Goal: Task Accomplishment & Management: Use online tool/utility

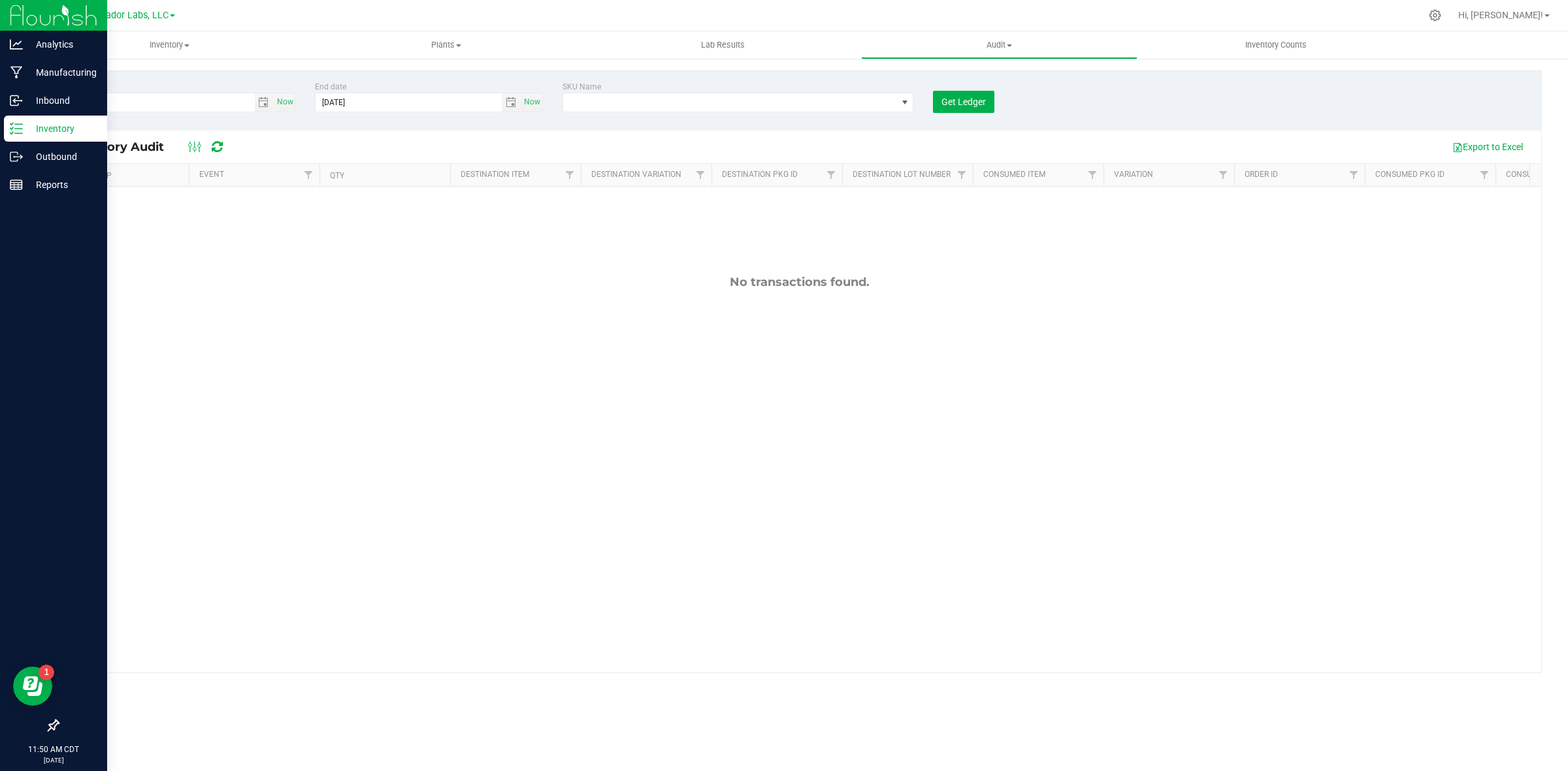
click at [50, 118] on div "Inventory" at bounding box center [56, 129] width 103 height 26
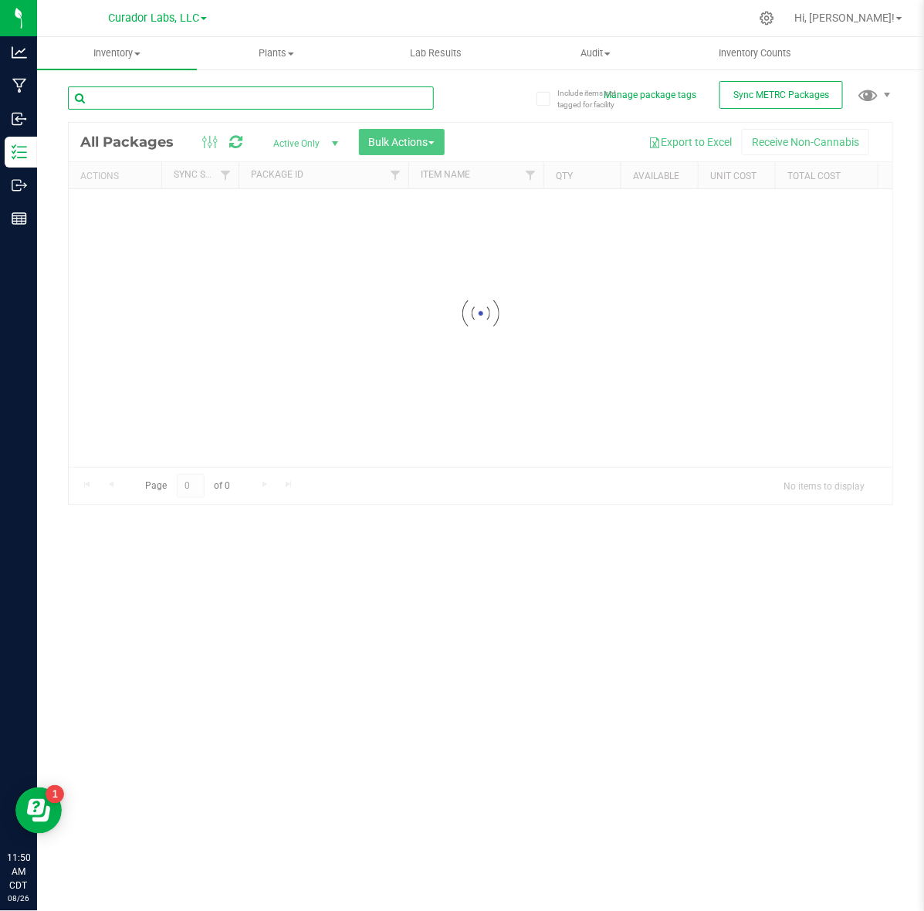
click at [167, 93] on input "text" at bounding box center [251, 97] width 366 height 23
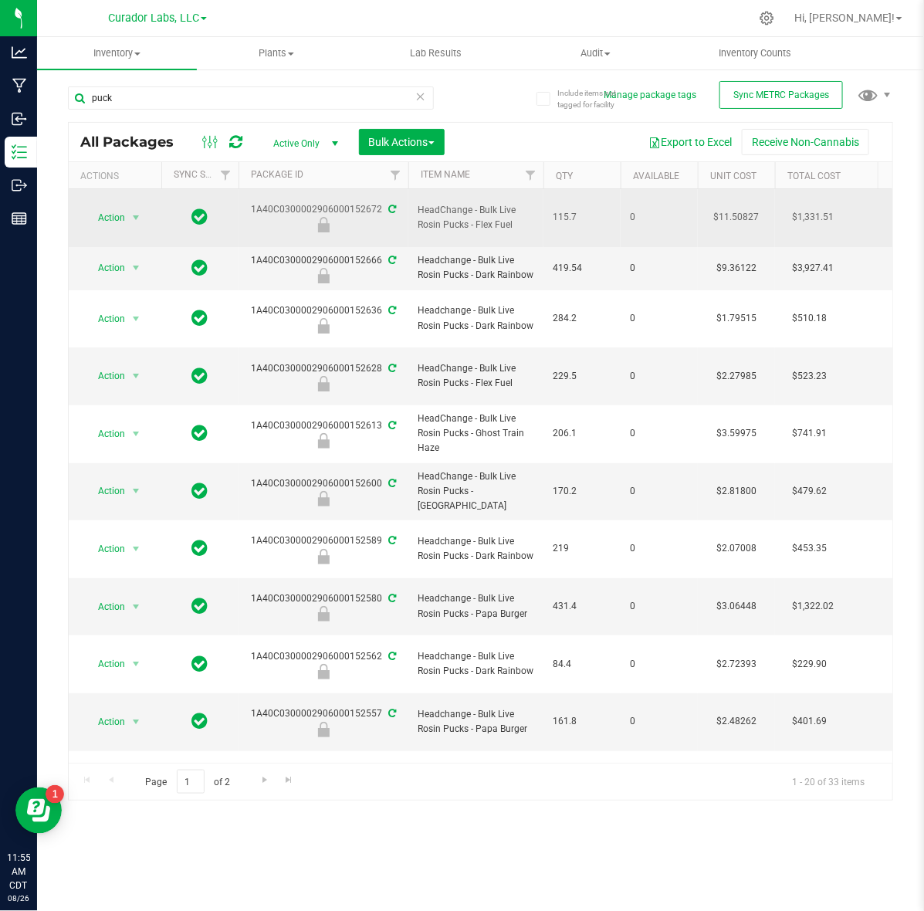
click at [451, 205] on span "HeadChange - Bulk Live Rosin Pucks - Flex Fuel" at bounding box center [476, 217] width 117 height 29
click at [442, 215] on span "HeadChange - Bulk Live Rosin Pucks - Flex Fuel" at bounding box center [476, 217] width 117 height 29
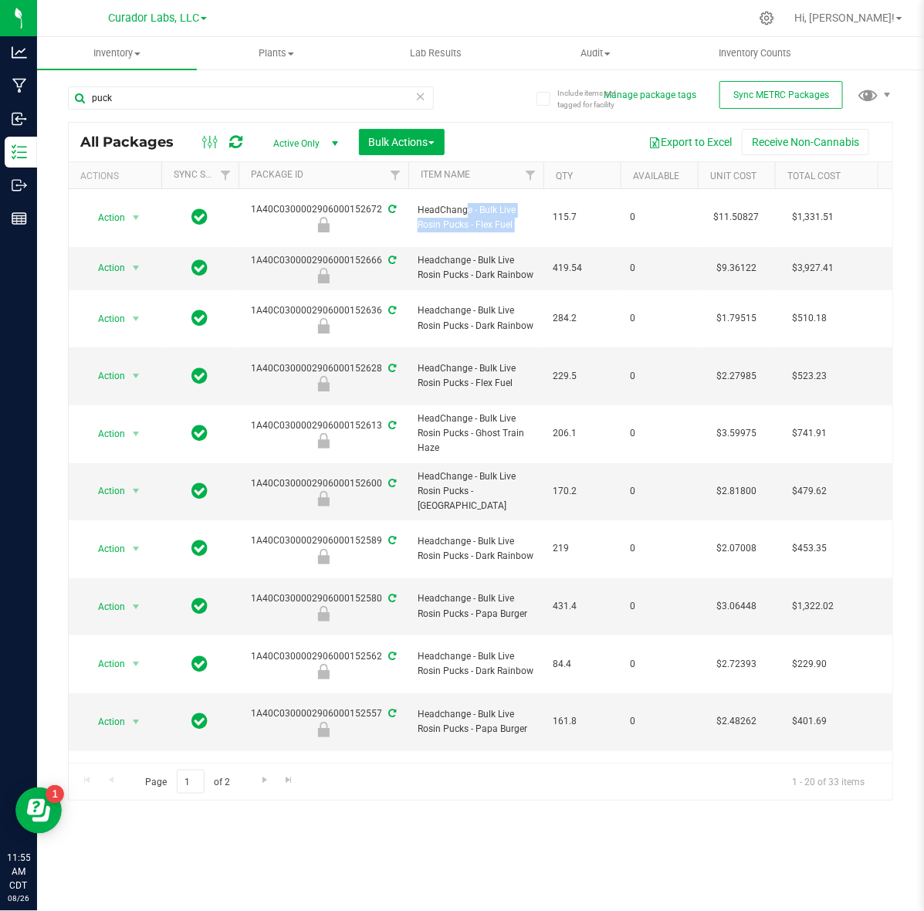
copy tr "HeadChange - Bulk Live Rosin Pucks - Flex Fuel"
click at [499, 259] on span "Headchange - Bulk Live Rosin Pucks - Dark Rainbow" at bounding box center [476, 267] width 117 height 29
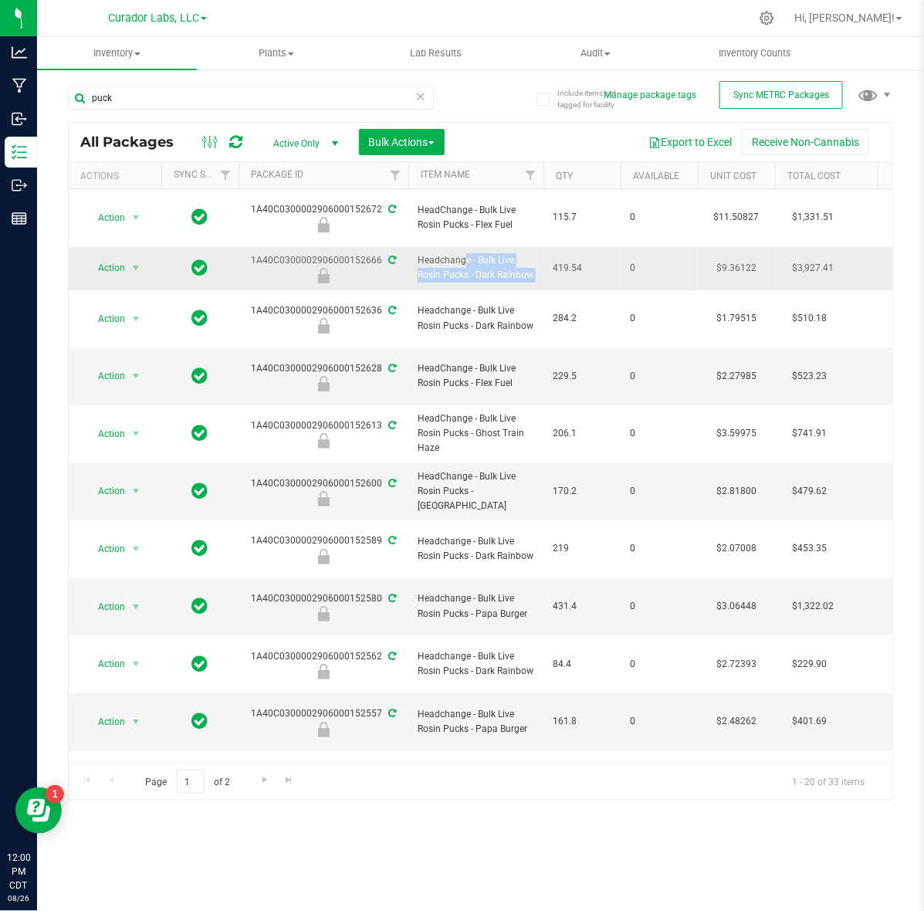
click at [480, 264] on span "Headchange - Bulk Live Rosin Pucks - Dark Rainbow" at bounding box center [476, 267] width 117 height 29
drag, startPoint x: 475, startPoint y: 263, endPoint x: 538, endPoint y: 268, distance: 62.7
click at [538, 268] on td "Headchange - Bulk Live Rosin Pucks - Dark Rainbow" at bounding box center [475, 268] width 135 height 43
copy span "Dark Rainbow"
click at [210, 97] on input "puck" at bounding box center [251, 97] width 366 height 23
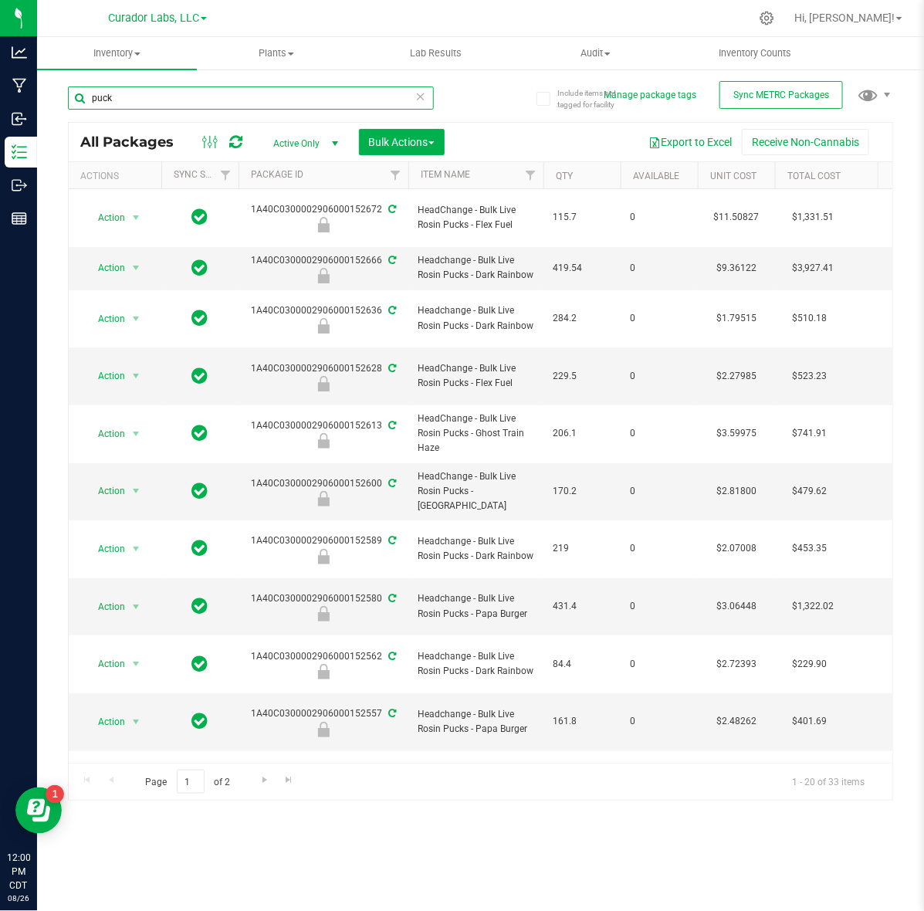
click at [210, 97] on input "puck" at bounding box center [251, 97] width 366 height 23
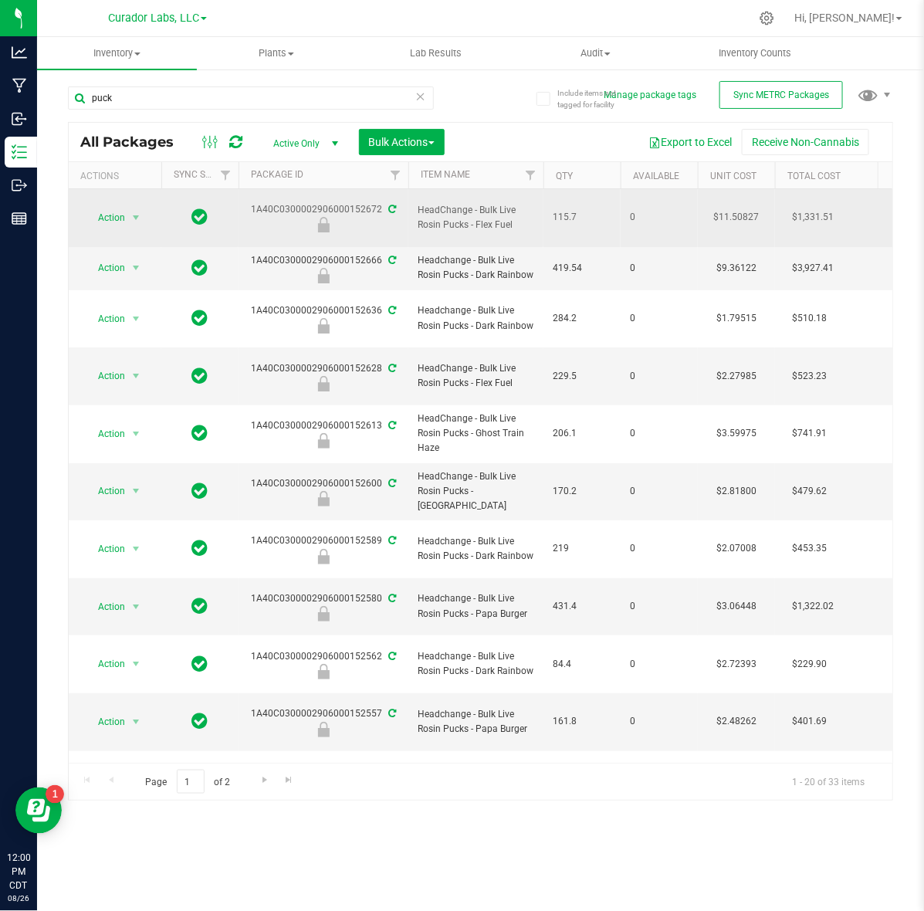
drag, startPoint x: 476, startPoint y: 221, endPoint x: 519, endPoint y: 230, distance: 44.0
click at [519, 230] on td "HeadChange - Bulk Live Rosin Pucks - Flex Fuel" at bounding box center [475, 218] width 135 height 58
copy span "Flex Fuel"
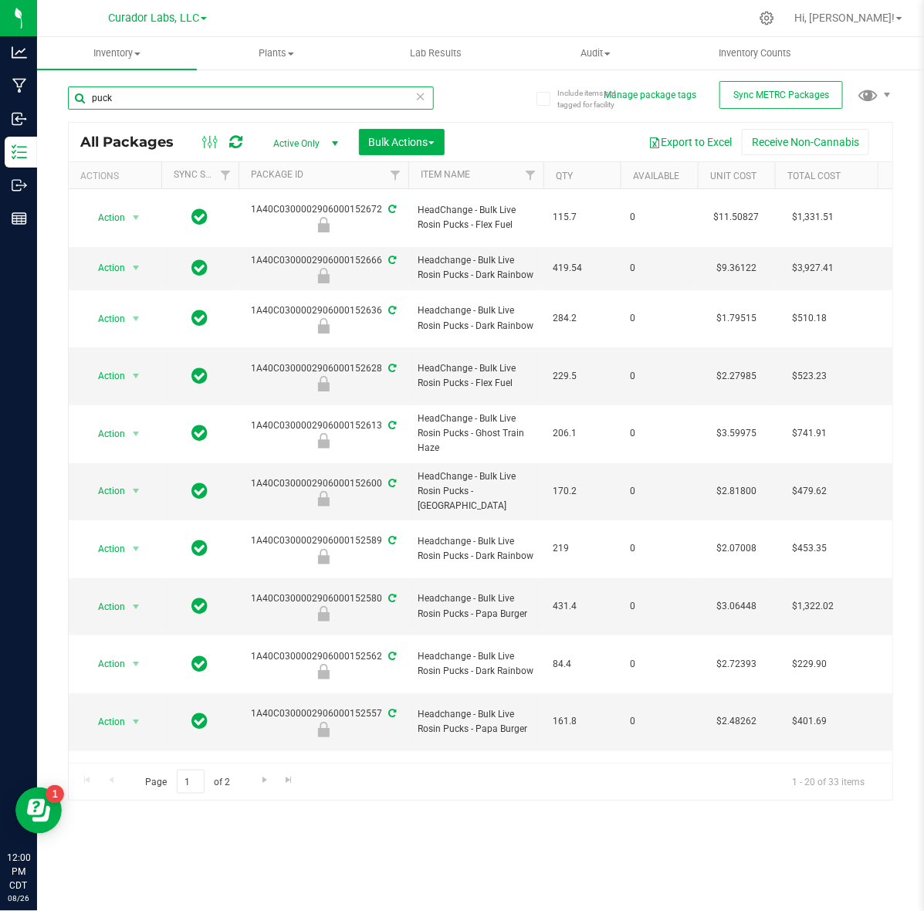
click at [197, 99] on input "puck" at bounding box center [251, 97] width 366 height 23
paste input "Flex Fuel"
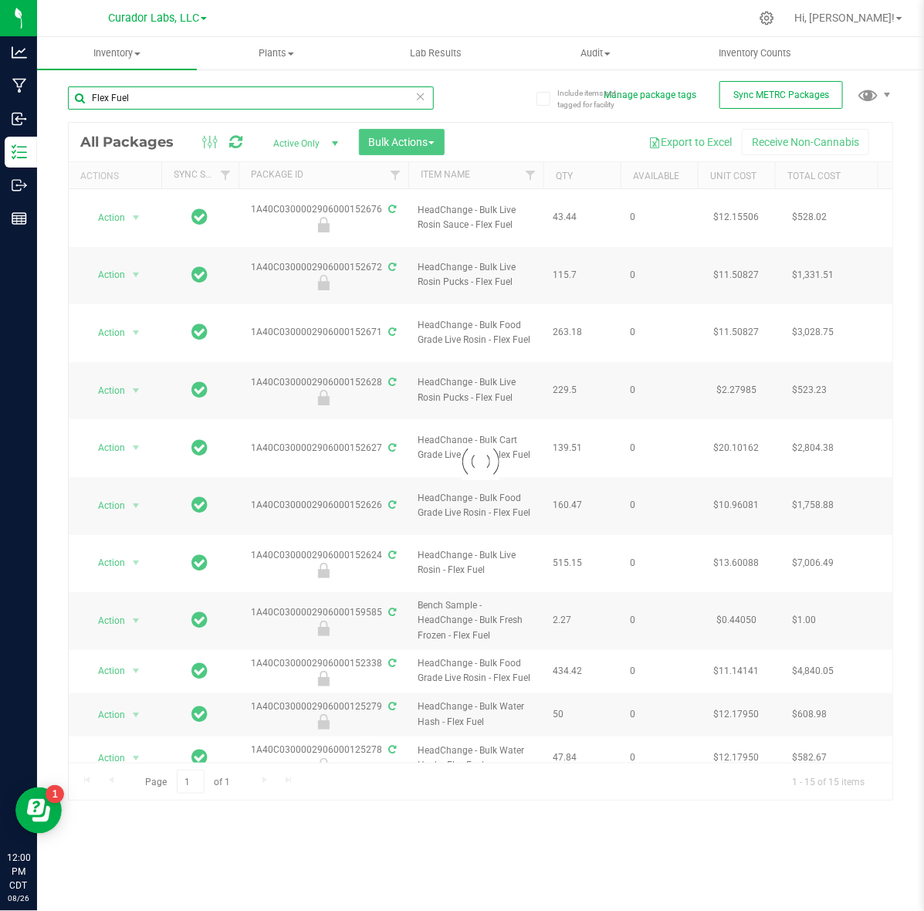
type input "Flex Fuel"
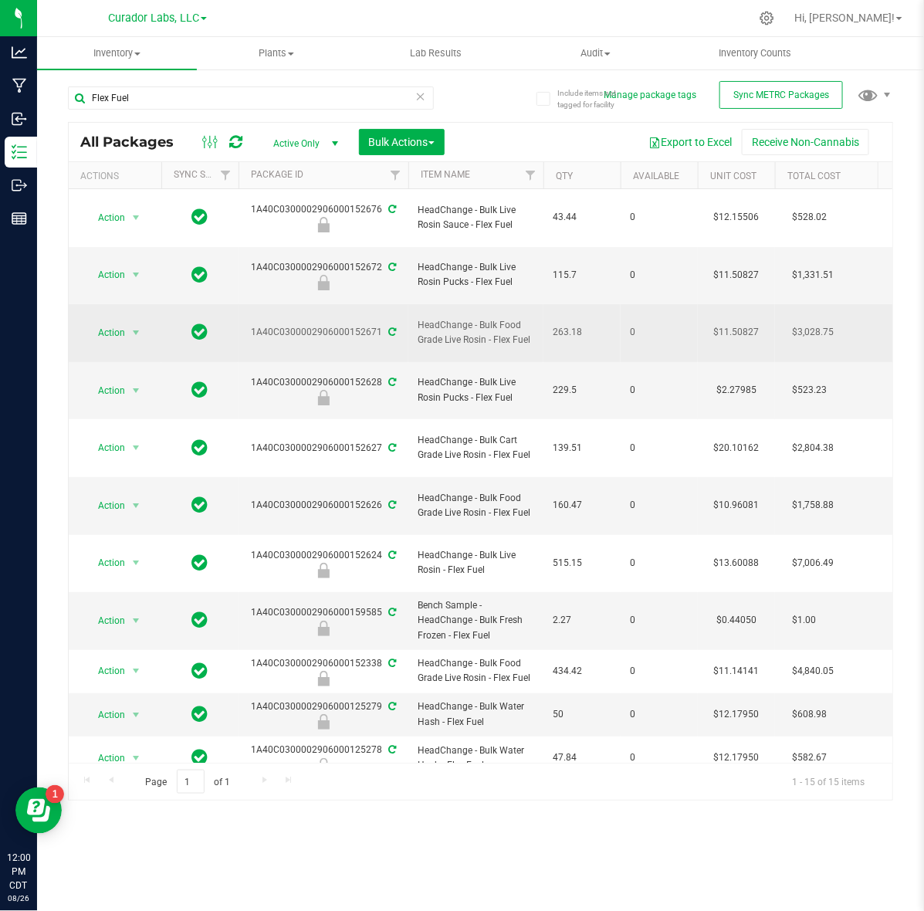
click at [742, 304] on td "$11.50827" at bounding box center [736, 333] width 77 height 58
click at [742, 322] on input "11.50827" at bounding box center [733, 333] width 70 height 22
type input "15.1795304701"
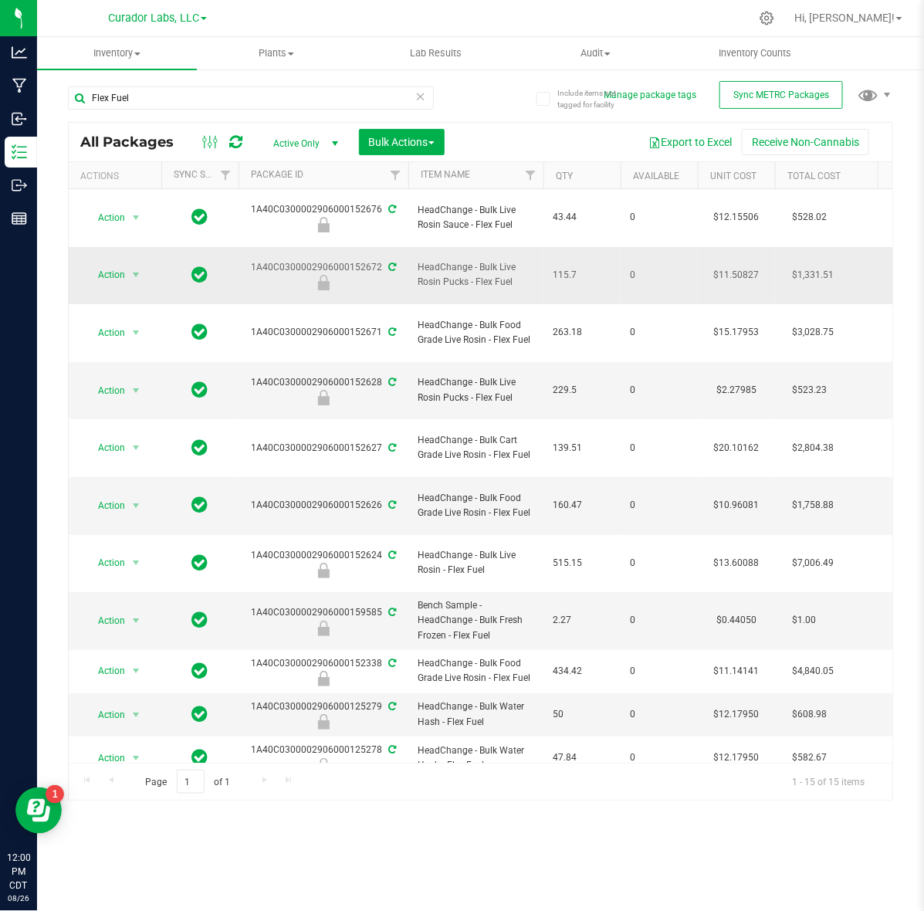
click at [741, 255] on td "$11.50827" at bounding box center [736, 276] width 77 height 58
click at [741, 264] on input "11.50827" at bounding box center [733, 275] width 70 height 22
type input "3.1573423378"
click at [499, 112] on div "Flex Fuel All Packages Active Only Active Only Lab Samples Locked All External …" at bounding box center [480, 436] width 825 height 729
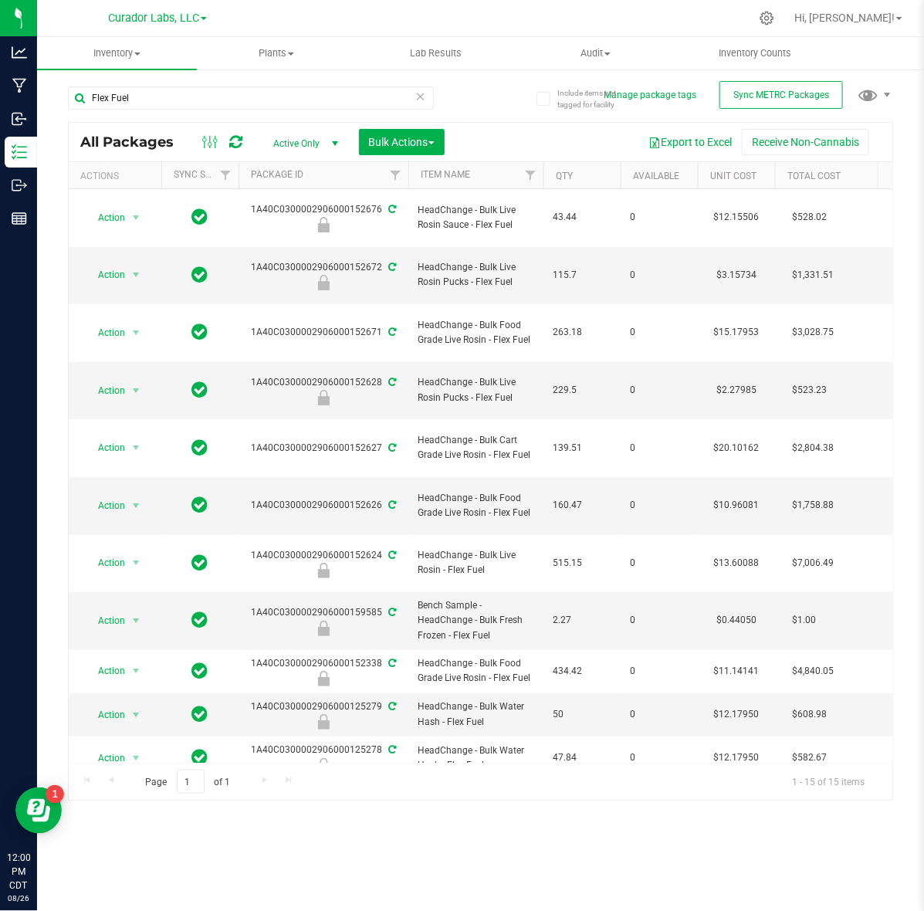
click at [232, 141] on icon at bounding box center [236, 141] width 13 height 15
type input "[DATE]"
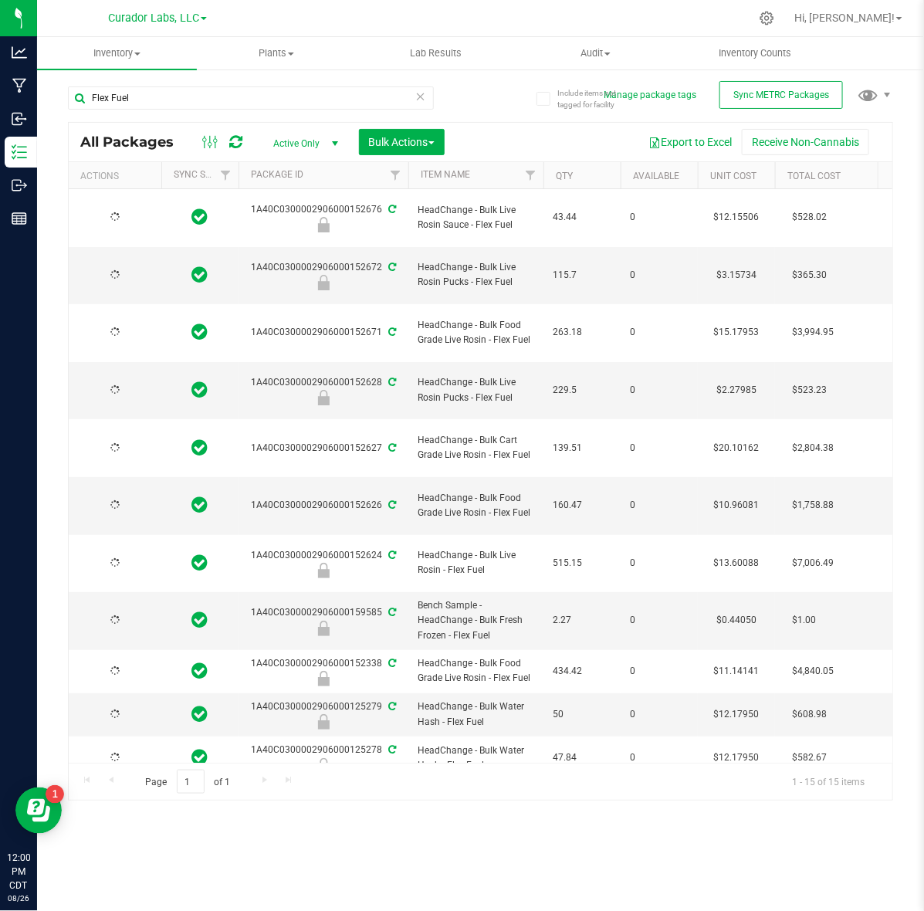
type input "[DATE]"
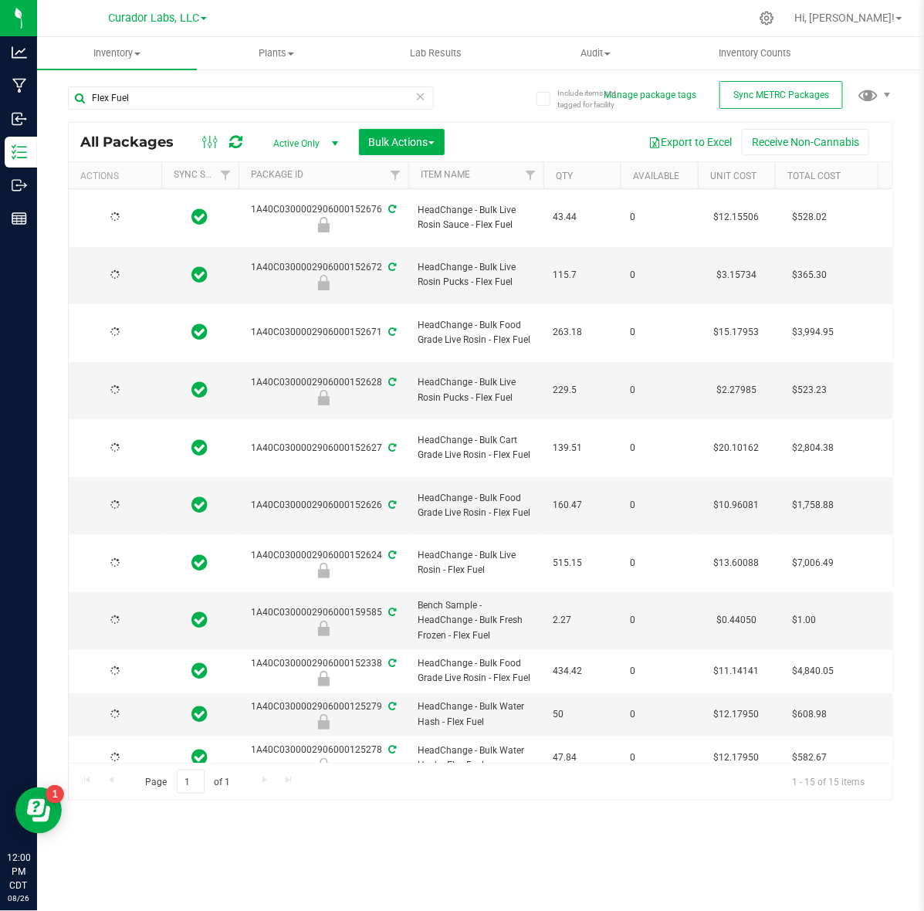
type input "[DATE]"
click at [238, 147] on icon at bounding box center [236, 141] width 13 height 15
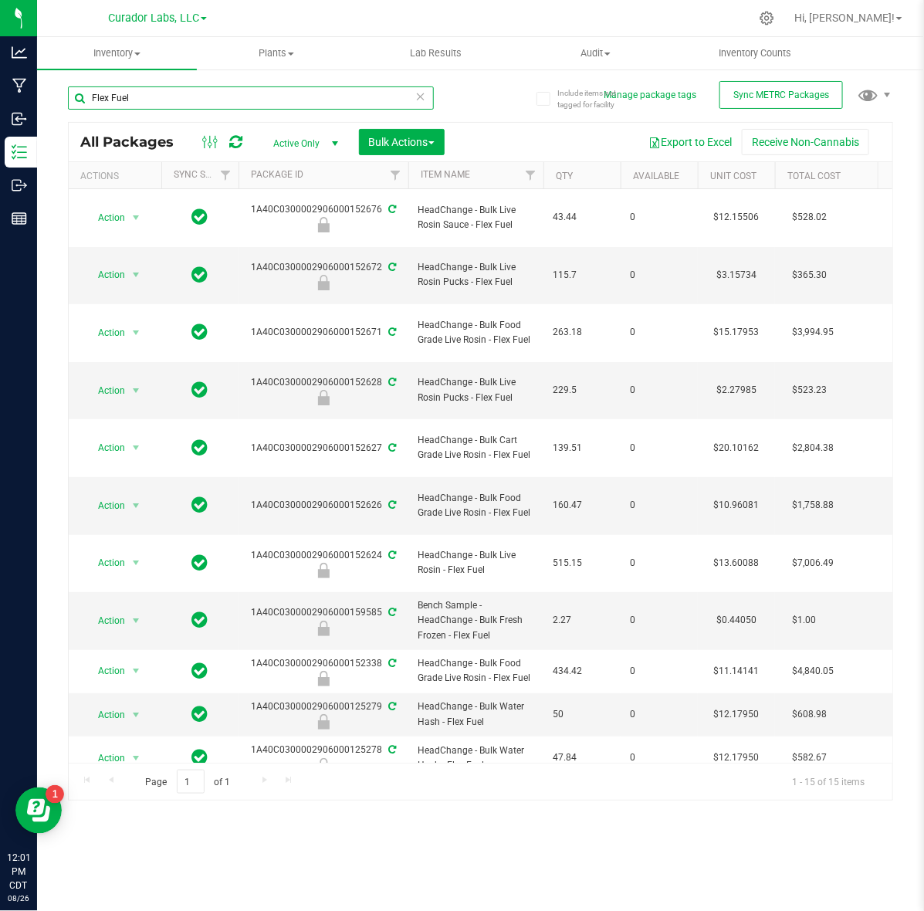
click at [201, 89] on input "Flex Fuel" at bounding box center [251, 97] width 366 height 23
type input "dark rainbow"
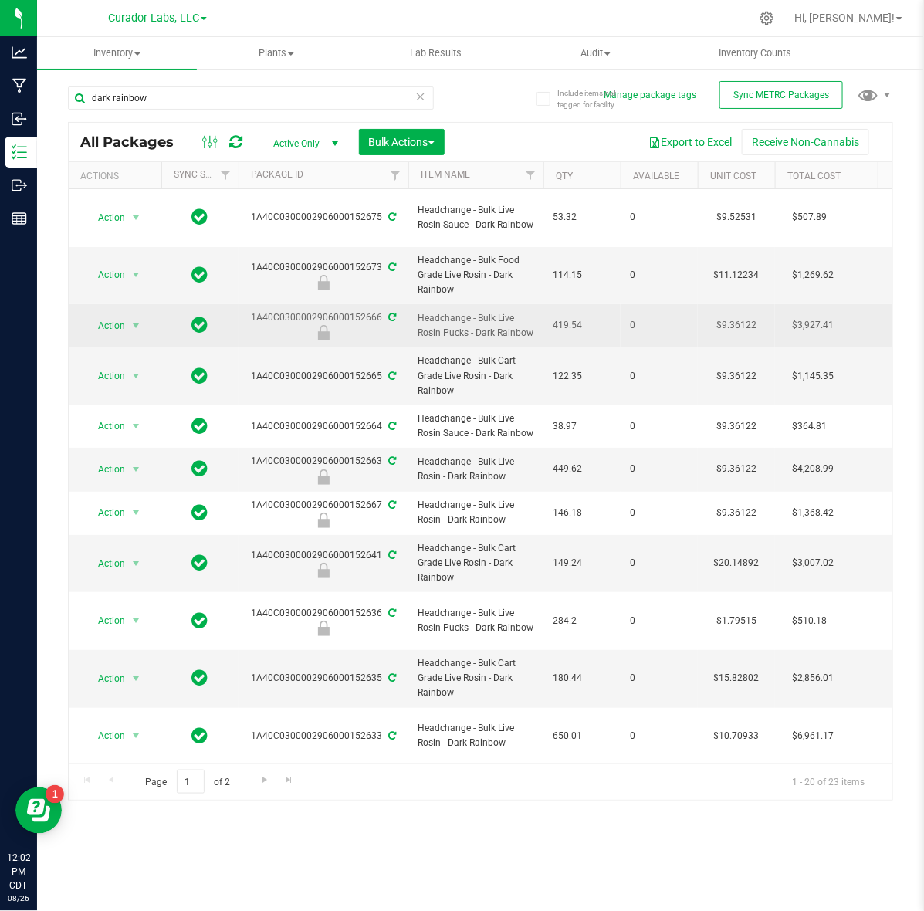
click at [735, 313] on td "$9.36122" at bounding box center [736, 325] width 77 height 43
click at [735, 314] on span "9.36122 9.36122" at bounding box center [733, 325] width 72 height 23
click at [735, 315] on input "9.36122" at bounding box center [733, 326] width 70 height 22
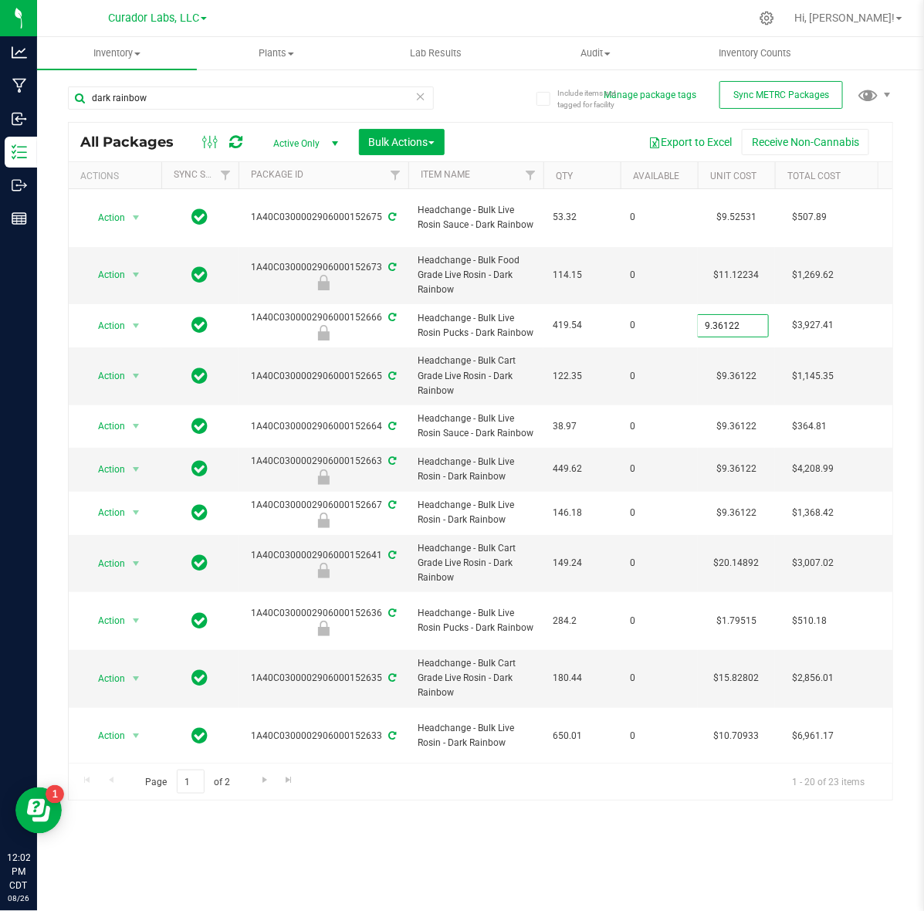
type input "2.0984365654"
click at [728, 364] on td "$9.36122" at bounding box center [736, 376] width 77 height 58
click at [728, 365] on input "9.36122" at bounding box center [733, 376] width 70 height 22
type input "18.5020980715"
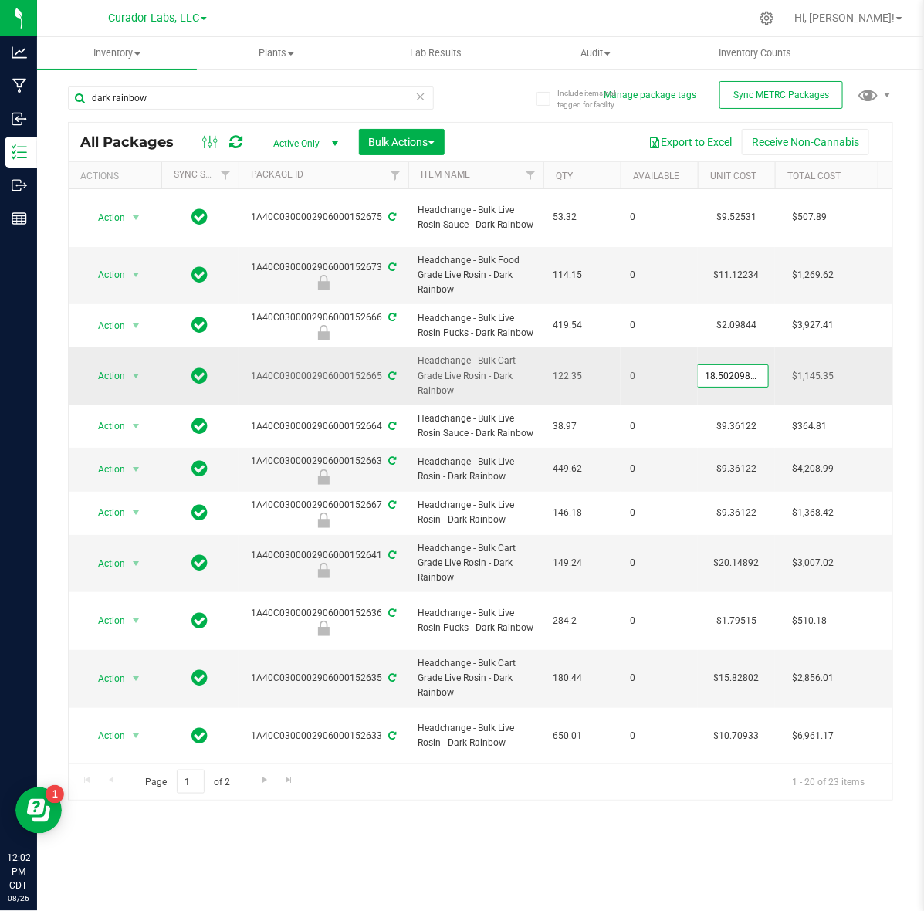
scroll to position [0, 8]
click at [726, 453] on td "$9.36122" at bounding box center [736, 469] width 77 height 43
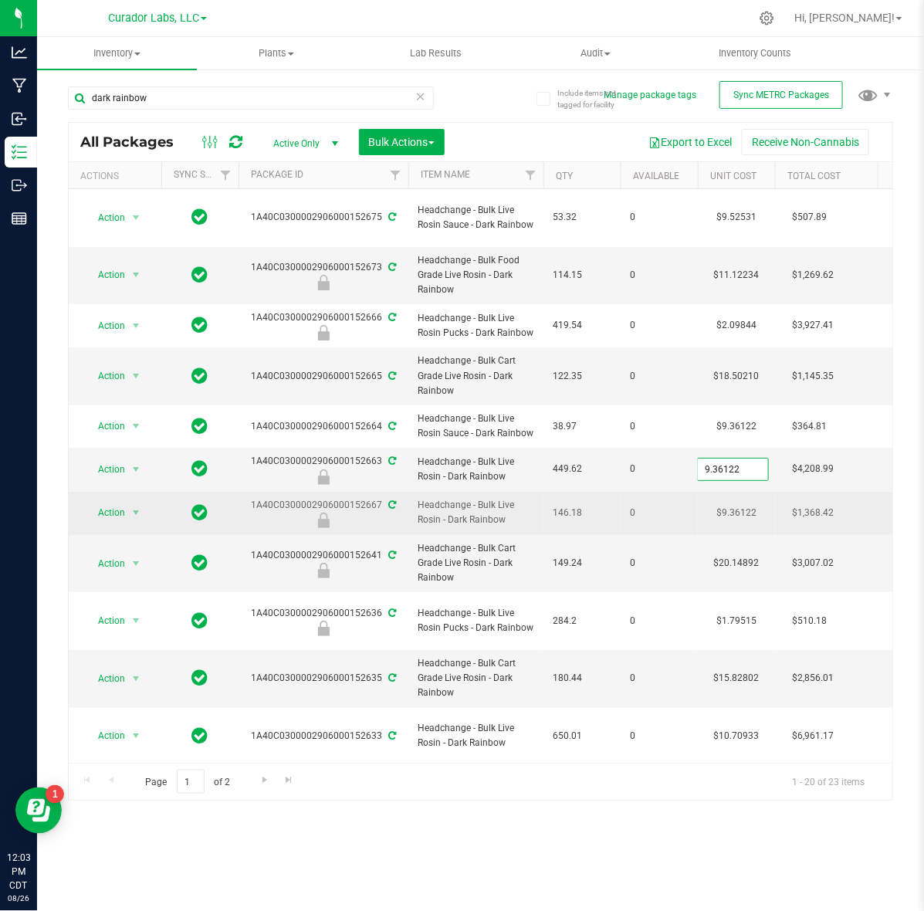
type input "12.5186277795"
click at [728, 499] on div "All Packages Active Only Active Only Lab Samples Locked All External Internal B…" at bounding box center [480, 461] width 825 height 678
type input "12.51863"
click at [727, 498] on td "$9.36122" at bounding box center [736, 513] width 77 height 43
click at [727, 502] on input "9.36122" at bounding box center [733, 513] width 70 height 22
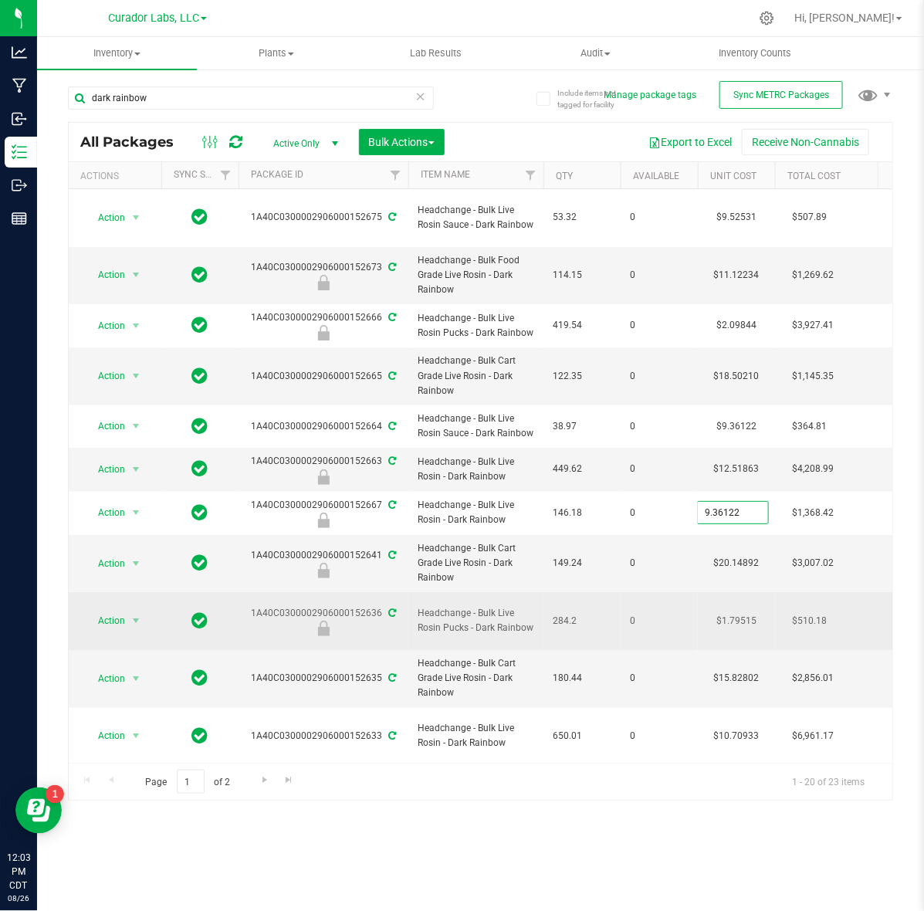
type input "12.5186277795"
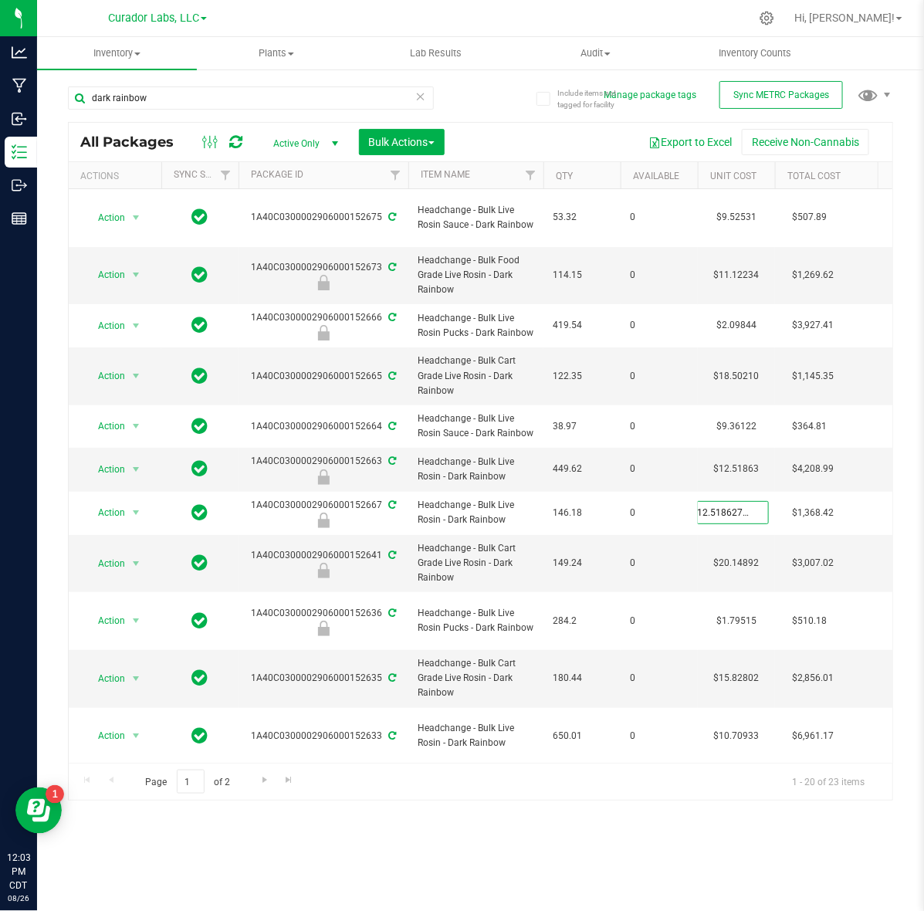
click at [496, 793] on div "All Packages Active Only Active Only Lab Samples Locked All External Internal B…" at bounding box center [480, 461] width 825 height 678
click at [235, 137] on icon at bounding box center [236, 141] width 13 height 15
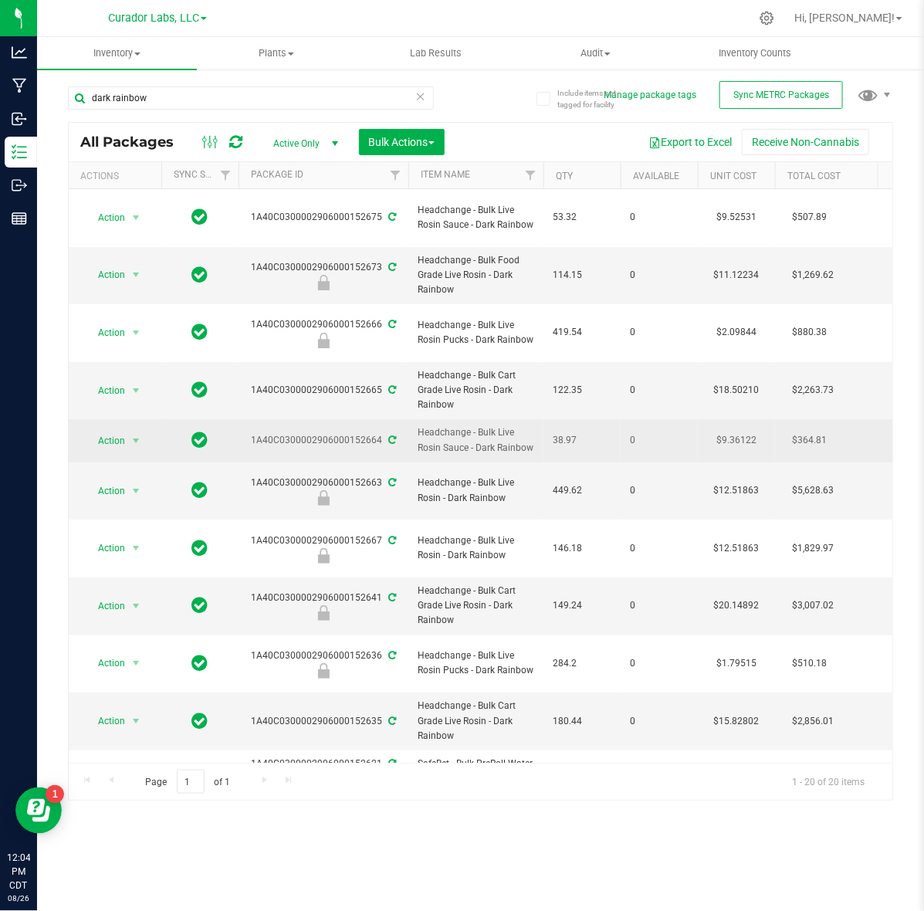
click at [743, 419] on td "$9.36122" at bounding box center [736, 440] width 77 height 42
click at [743, 430] on input "9.36122" at bounding box center [733, 441] width 70 height 22
type input "10.5790330634"
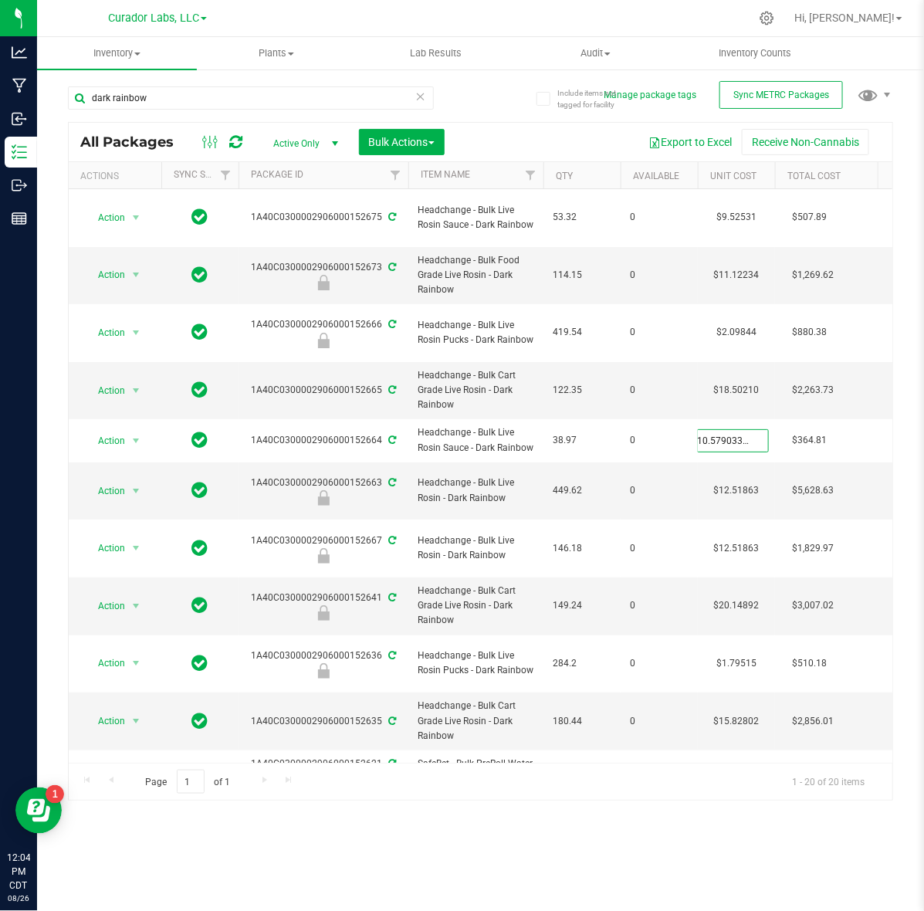
click at [556, 835] on div "Inventory All packages All inventory Waste log Create inventory Plants All plan…" at bounding box center [480, 474] width 887 height 874
type input "10.57903"
type input "[DATE]"
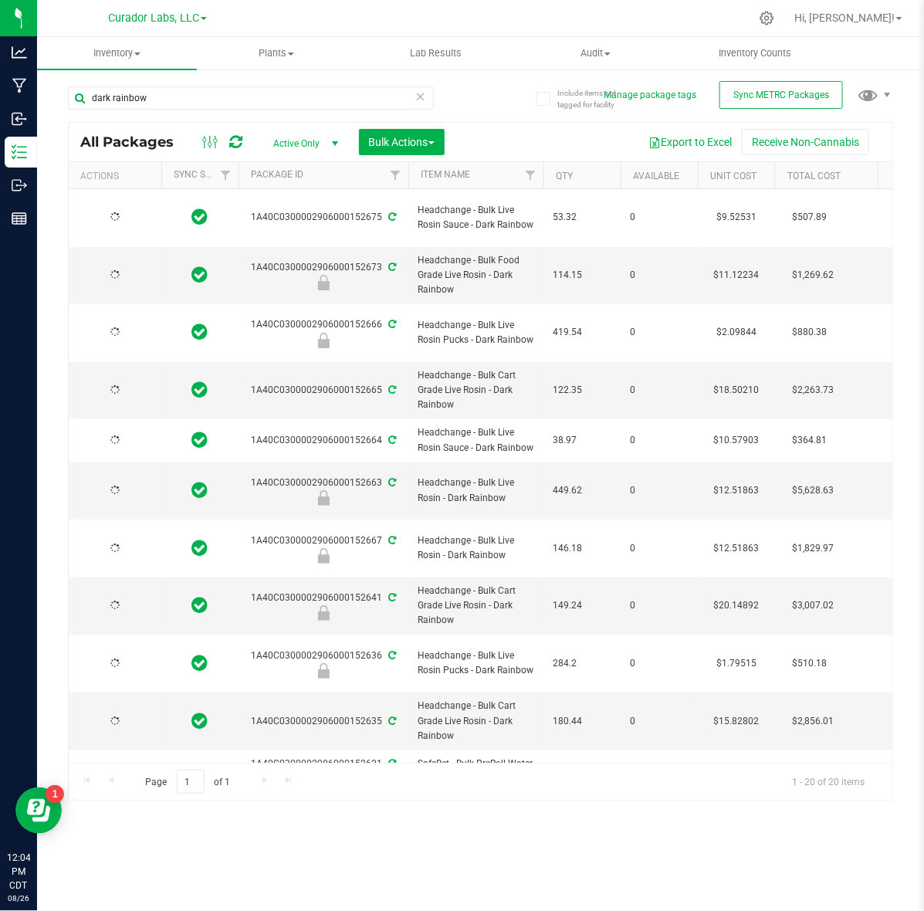
type input "[DATE]"
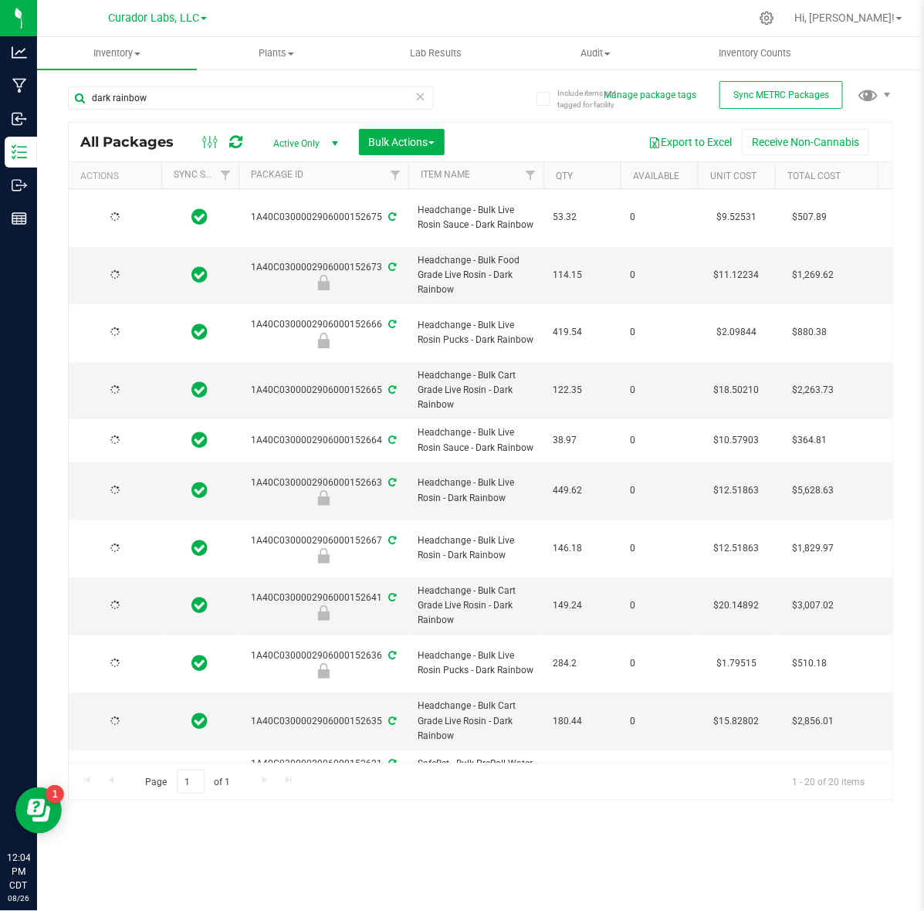
type input "[DATE]"
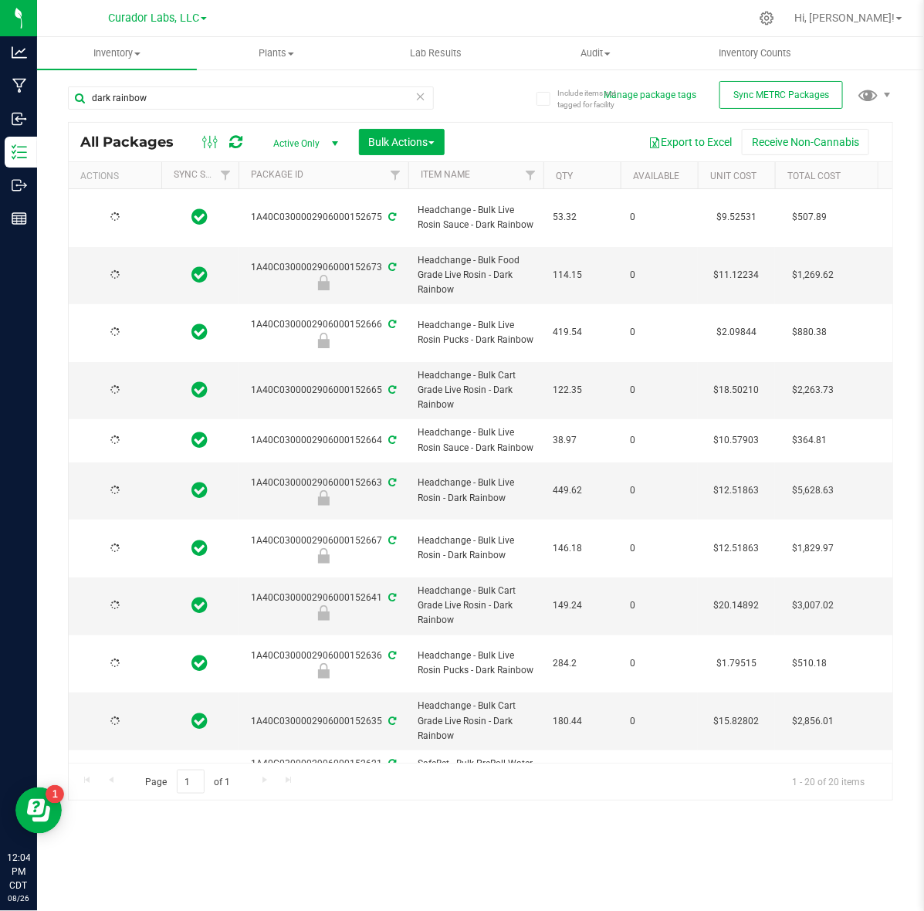
type input "[DATE]"
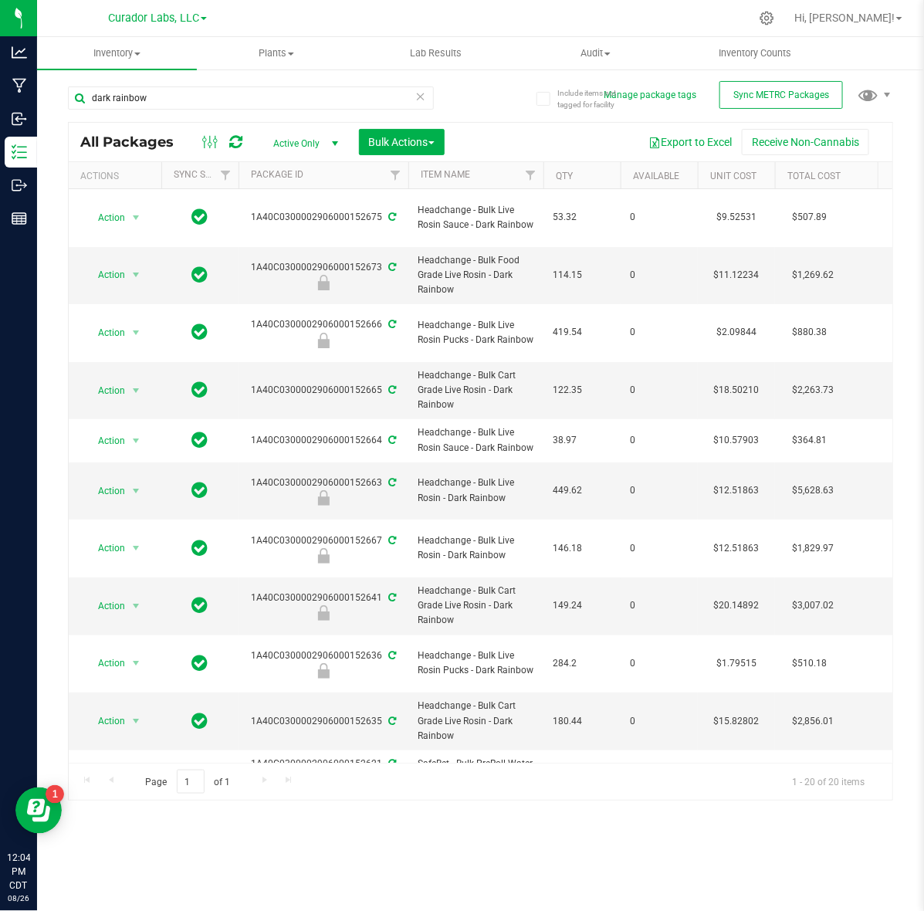
click at [241, 141] on icon at bounding box center [236, 141] width 13 height 15
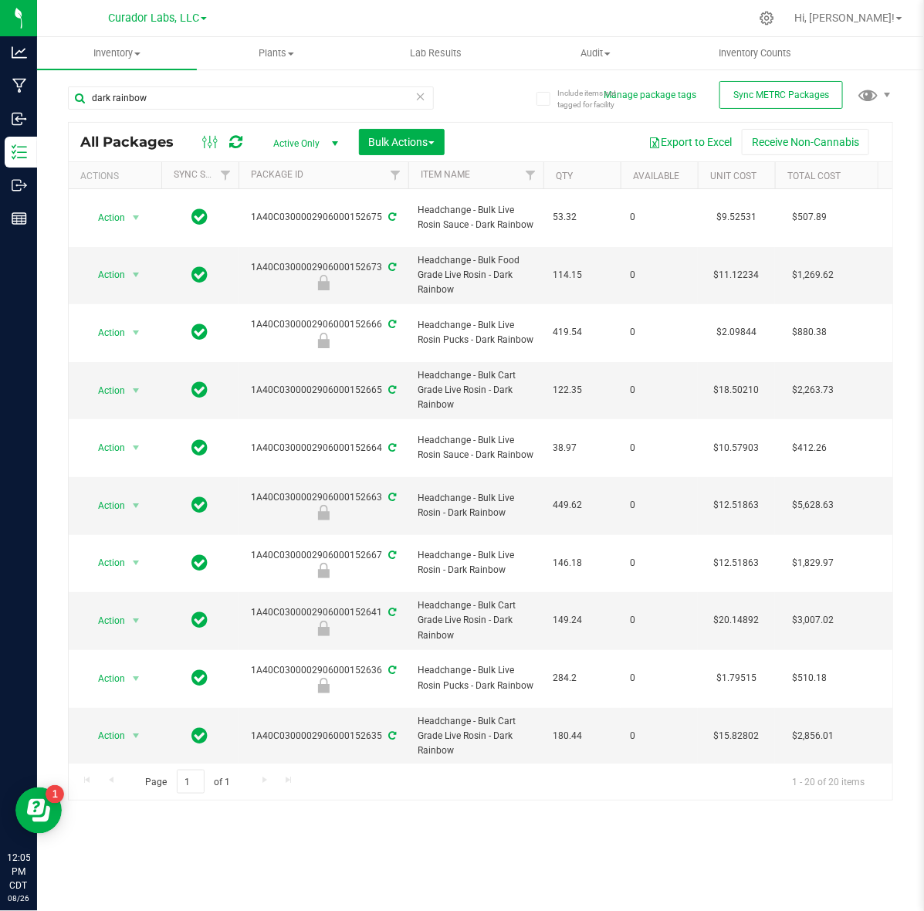
click at [240, 135] on icon at bounding box center [236, 141] width 13 height 15
click at [189, 95] on input "dark rainbow" at bounding box center [251, 97] width 366 height 23
paste input "M00002130156: SafeBet - AIO Vape 1g - Final Packaging - Raspberry Kush"
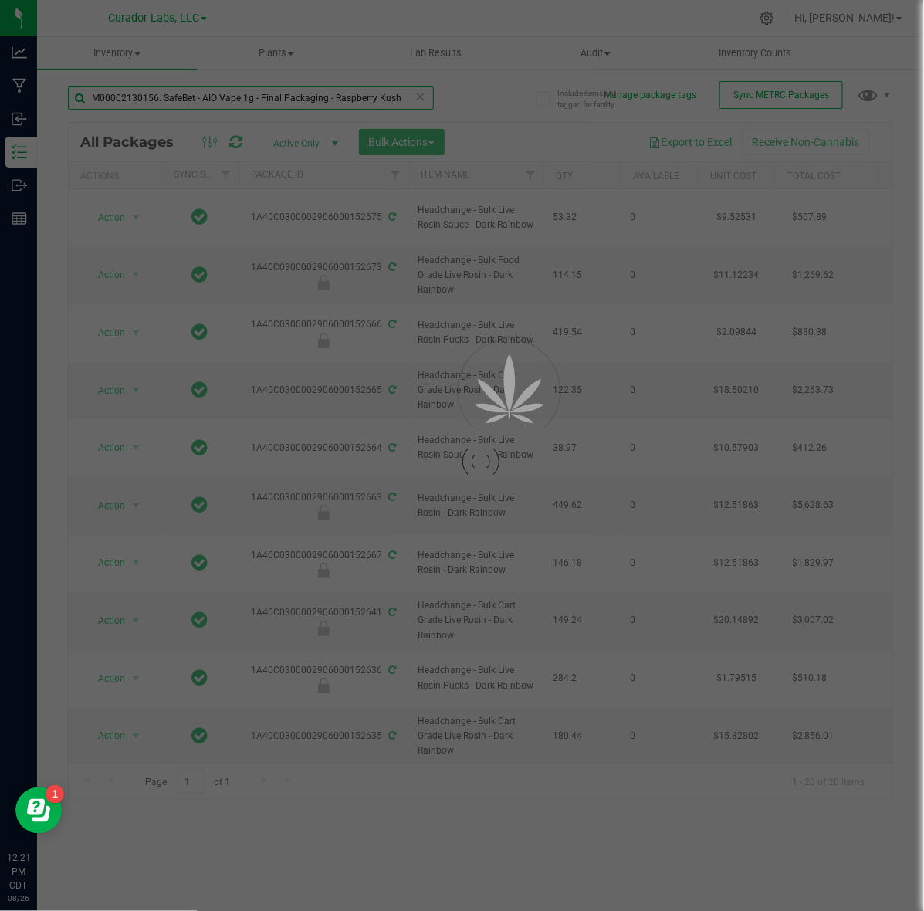
type input "M00002130156: SafeBet - AIO Vape 1g - Final Packaging - Raspberry Kush"
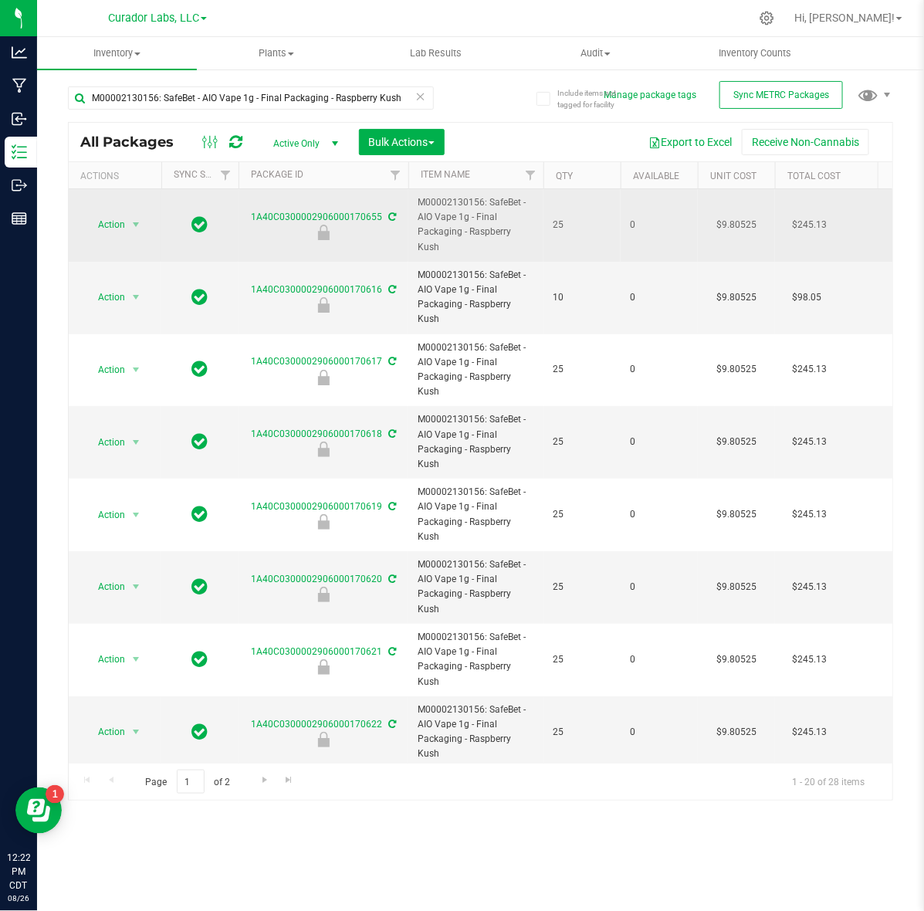
drag, startPoint x: 417, startPoint y: 201, endPoint x: 537, endPoint y: 237, distance: 125.5
click at [537, 237] on td "M00002130156: SafeBet - AIO Vape 1g - Final Packaging - Raspberry Kush" at bounding box center [475, 225] width 135 height 73
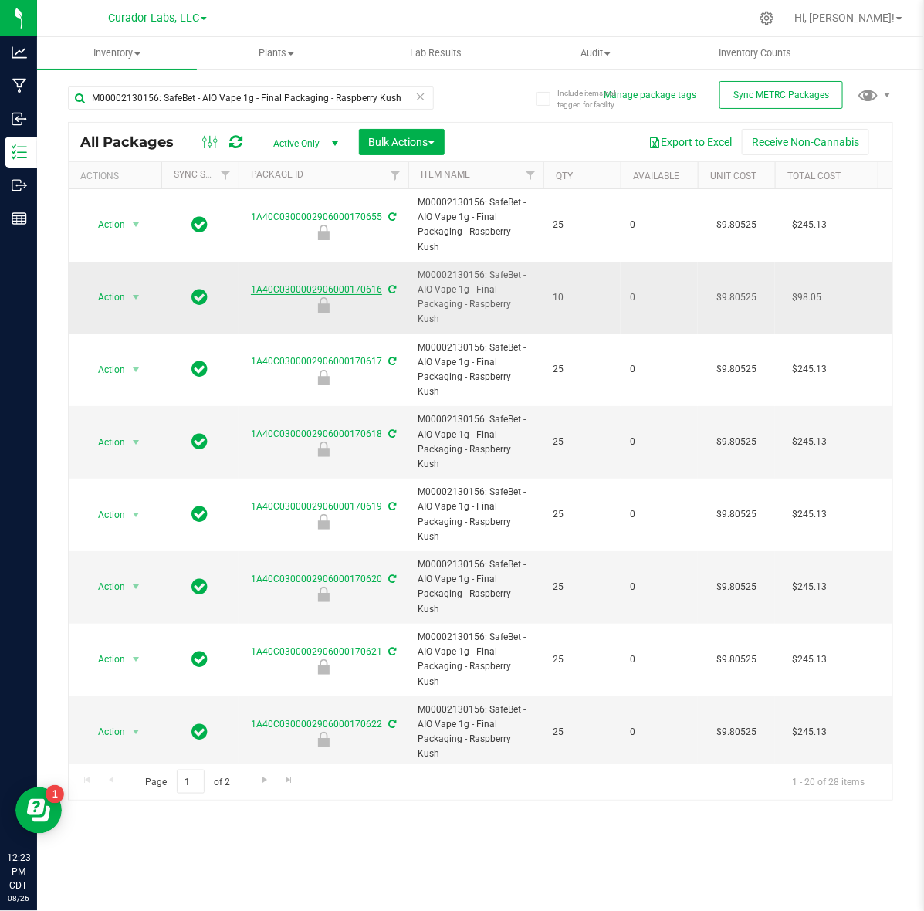
drag, startPoint x: 249, startPoint y: 263, endPoint x: 378, endPoint y: 271, distance: 129.1
click at [378, 282] on div "1A40C0300002906000170616" at bounding box center [323, 297] width 174 height 30
copy link "1A40C0300002906000170616"
click at [606, 52] on span at bounding box center [607, 53] width 6 height 3
click at [536, 117] on span "Package history" at bounding box center [577, 111] width 122 height 13
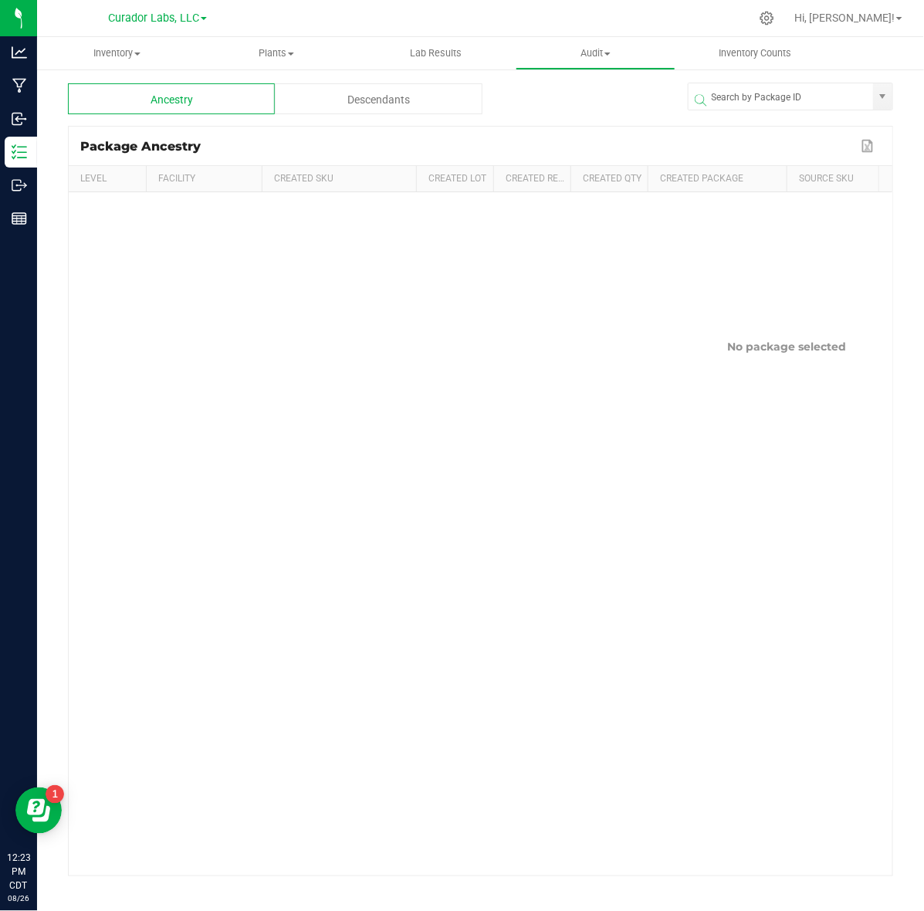
click at [739, 93] on span at bounding box center [794, 100] width 205 height 19
click at [731, 83] on input "NO DATA FOUND" at bounding box center [780, 97] width 184 height 28
paste input "1A40C0300002906000170616"
click at [743, 113] on li "1A40C0300002906000170616" at bounding box center [790, 126] width 204 height 26
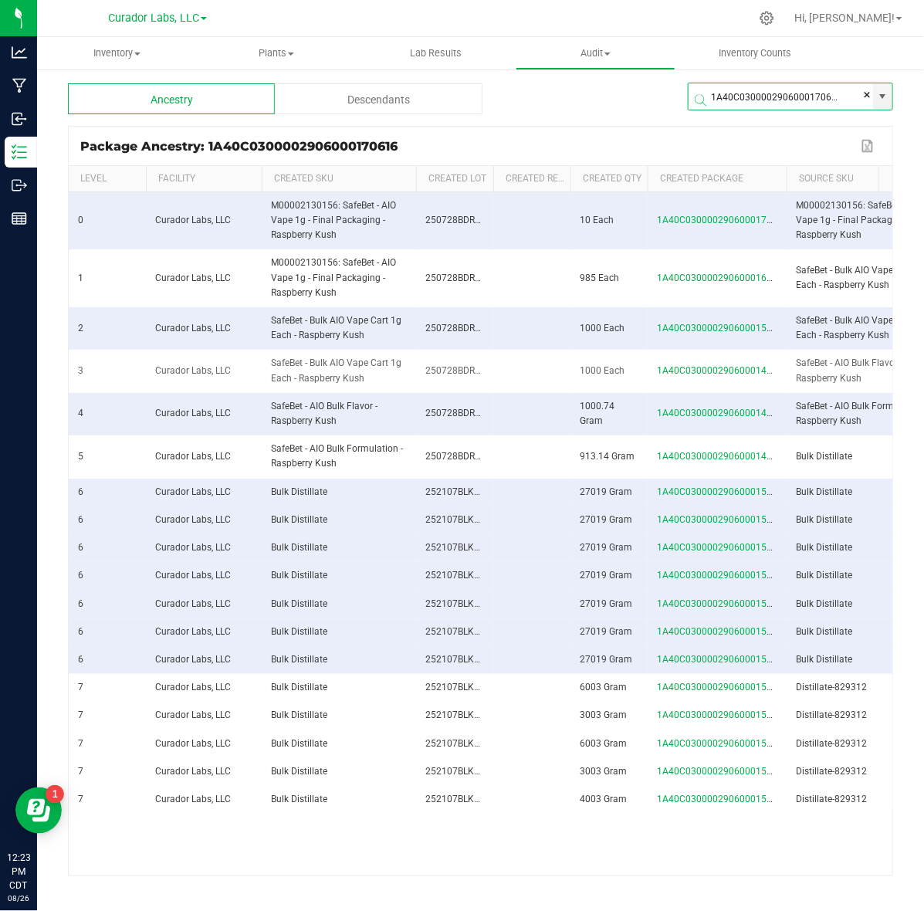
scroll to position [313, 0]
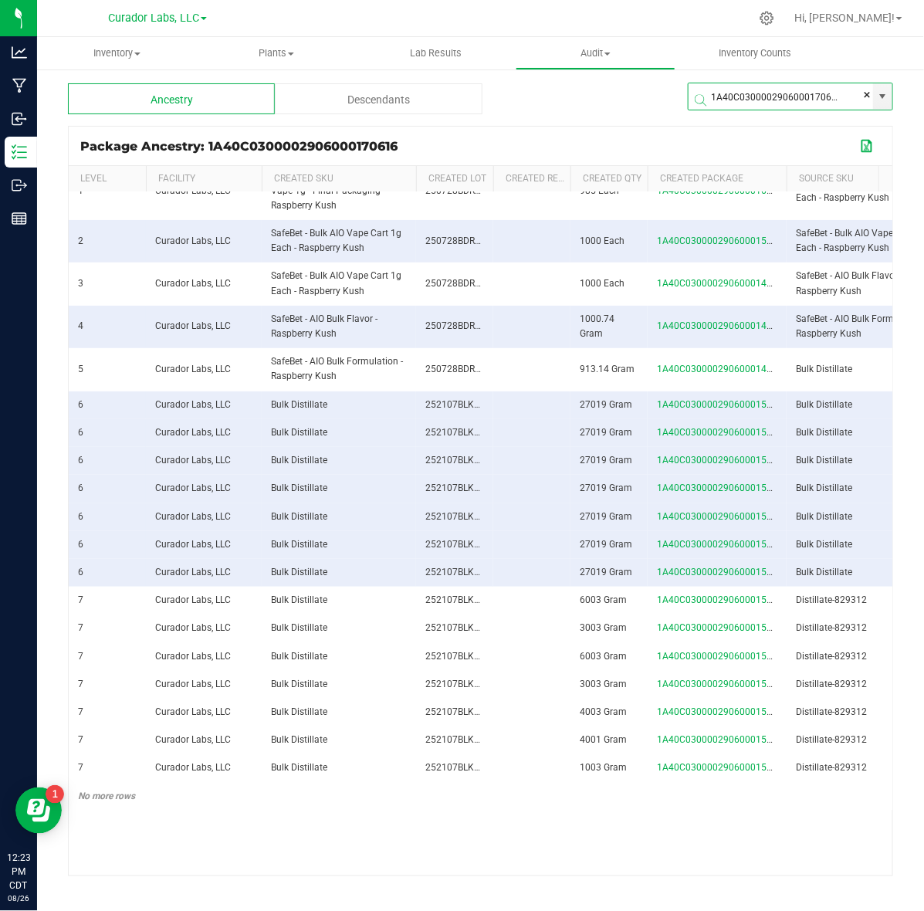
type input "1A40C0300002906000170616"
click at [864, 150] on button "Export to Excel" at bounding box center [868, 146] width 25 height 20
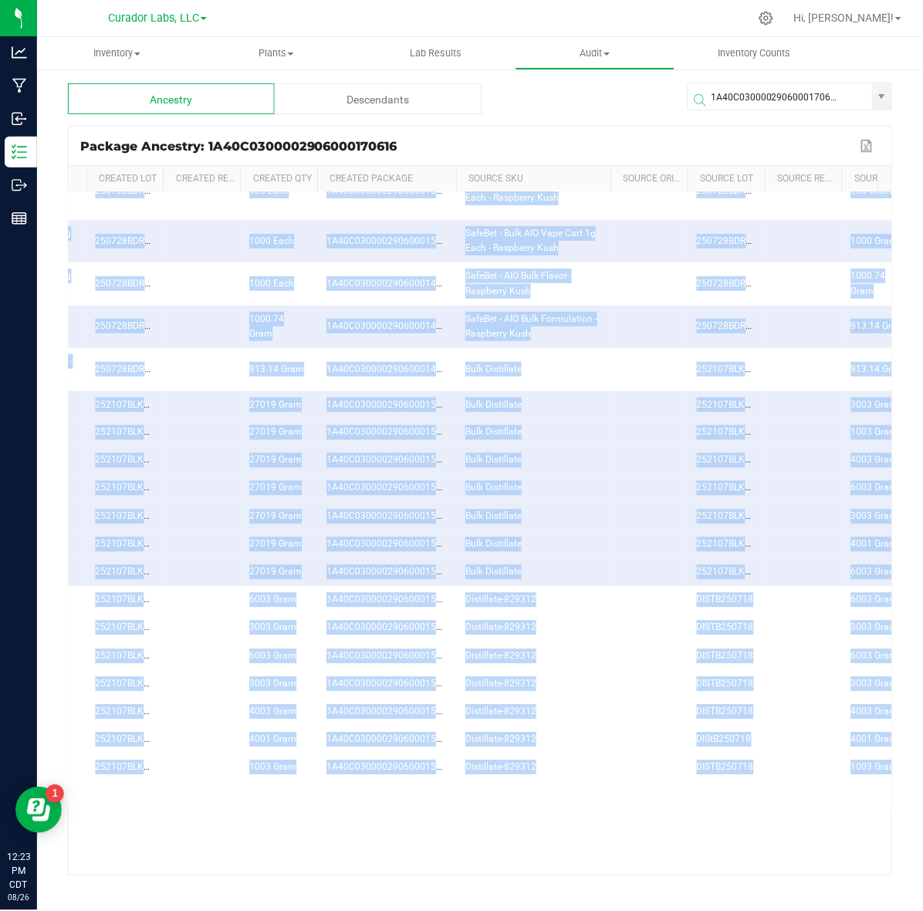
scroll to position [0, 626]
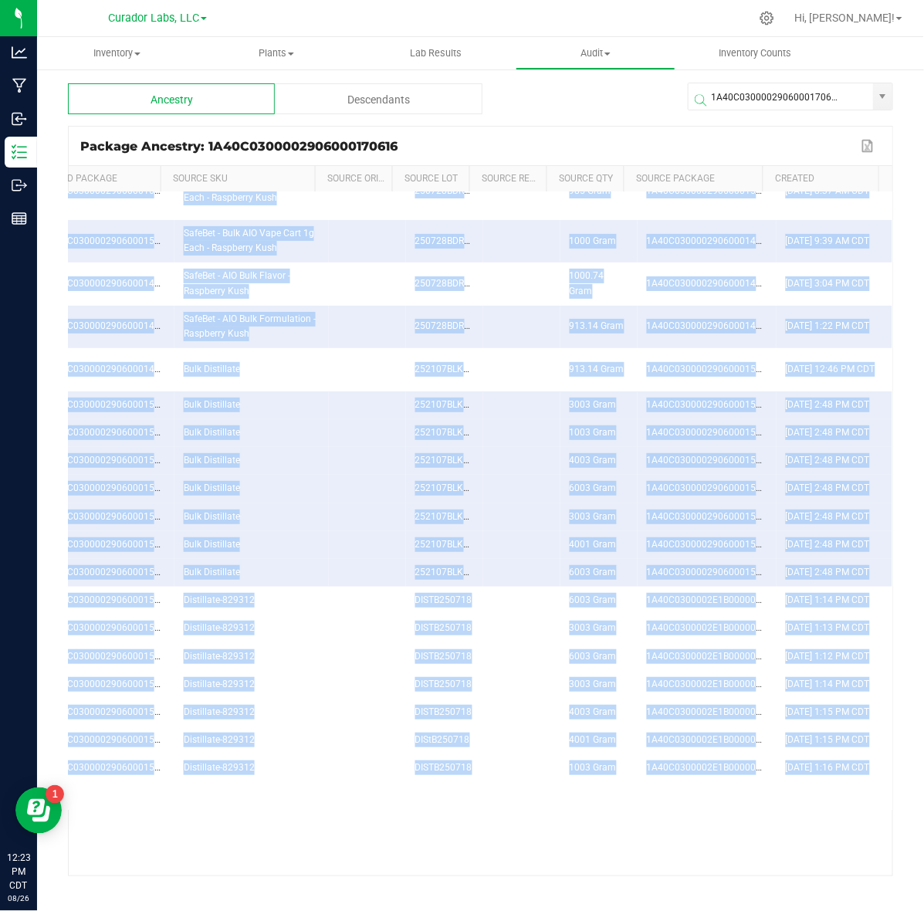
drag, startPoint x: 75, startPoint y: 218, endPoint x: 813, endPoint y: 781, distance: 928.3
click at [813, 781] on tbody "0 Curador Labs, LLC M00002130156: SafeBet - AIO Vape 1g - Final Packaging - Ras…" at bounding box center [174, 457] width 1435 height 705
copy tbody "0 Curador Labs, LLC M00002130156: SafeBet - AIO Vape 1g - Final Packaging - Ras…"
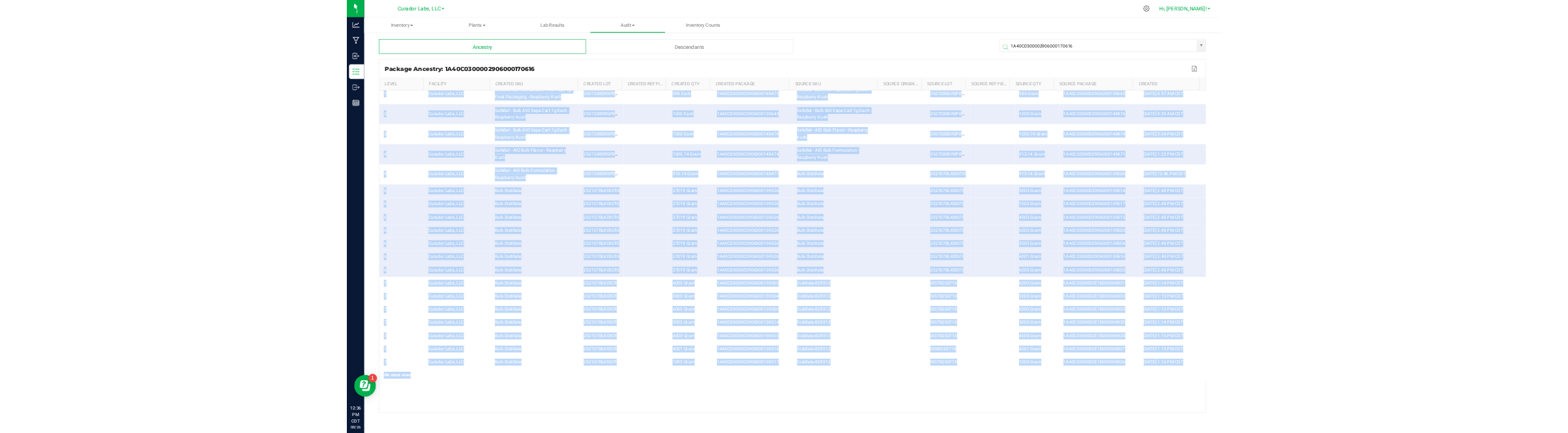
scroll to position [51, 0]
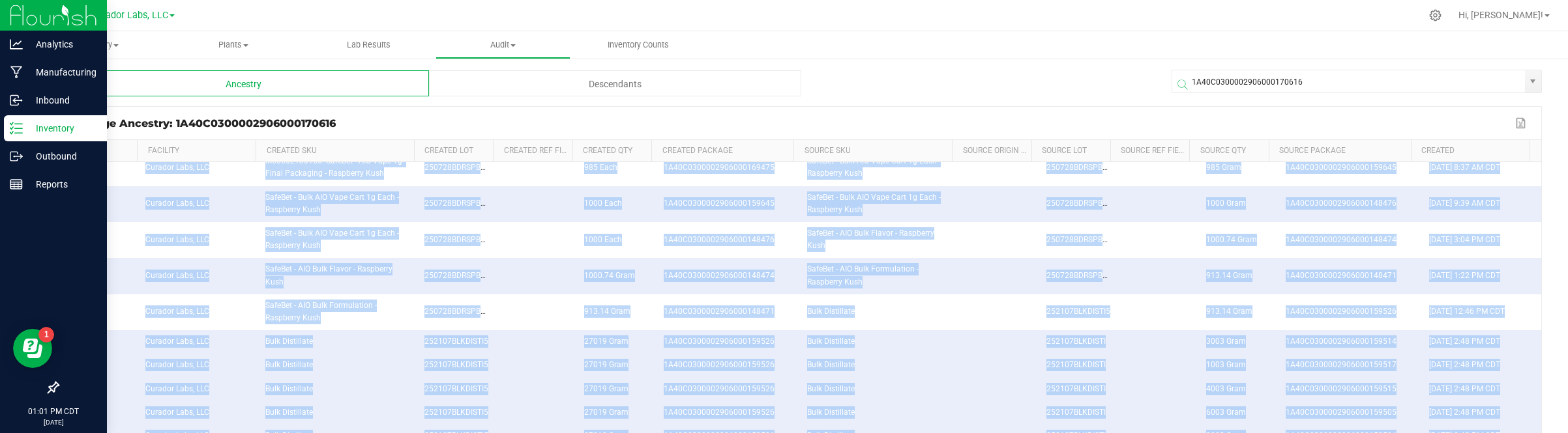
click at [40, 127] on p "Inventory" at bounding box center [62, 128] width 79 height 16
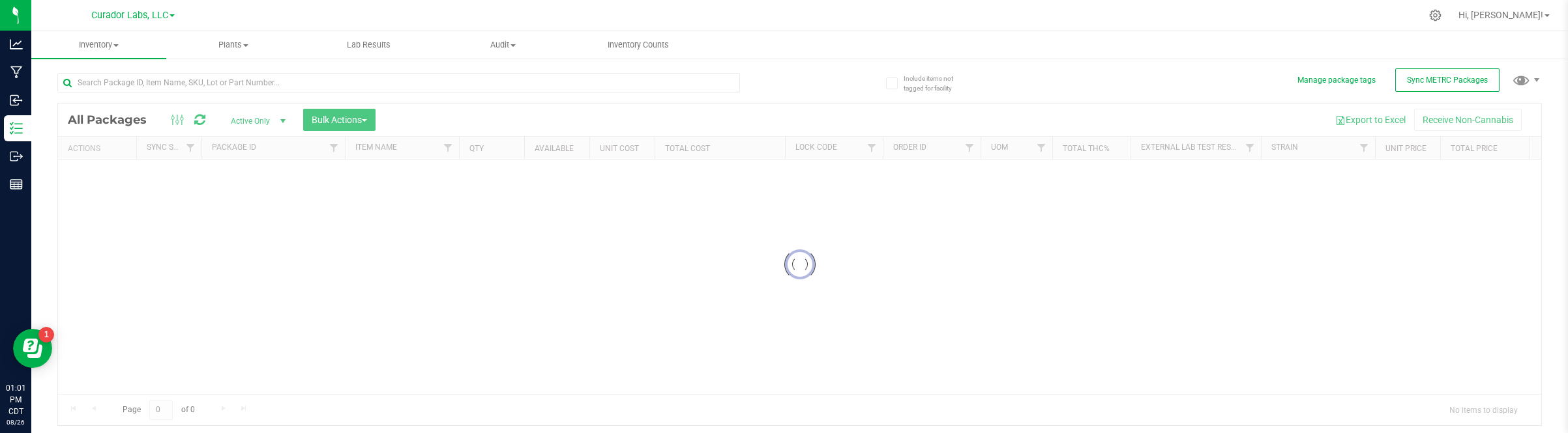
click at [174, 93] on div at bounding box center [399, 88] width 683 height 30
click at [173, 81] on input "text" at bounding box center [399, 82] width 683 height 19
paste input "M00002271994: Bubbles - AIO Vape Cart 1g - Final Packaging - Tigers Blood Hybrid"
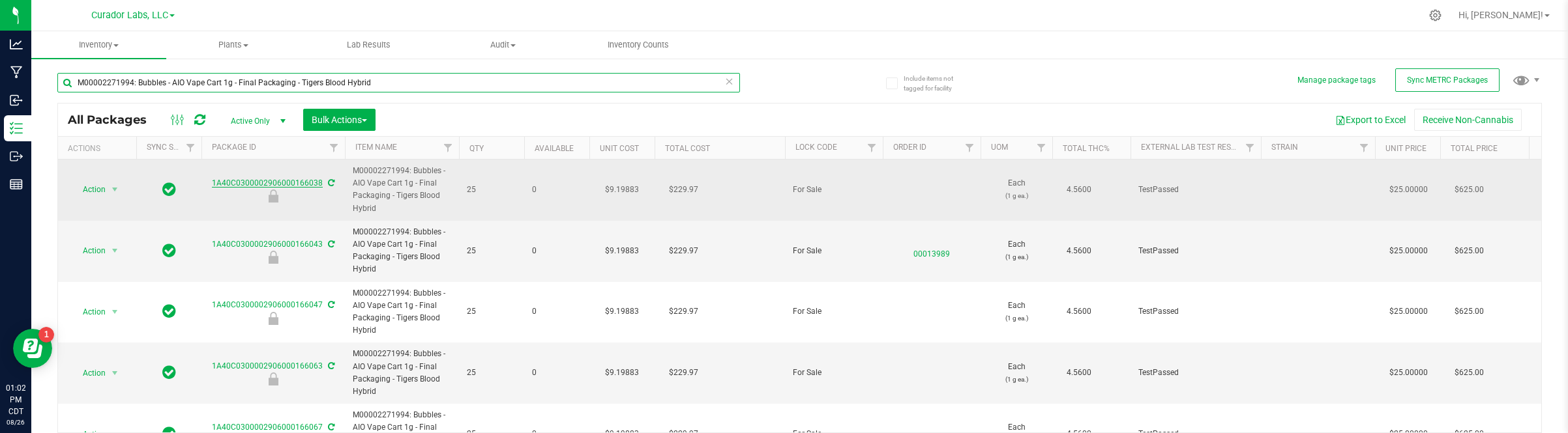
type input "M00002271994: Bubbles - AIO Vape Cart 1g - Final Packaging - Tigers Blood Hybrid"
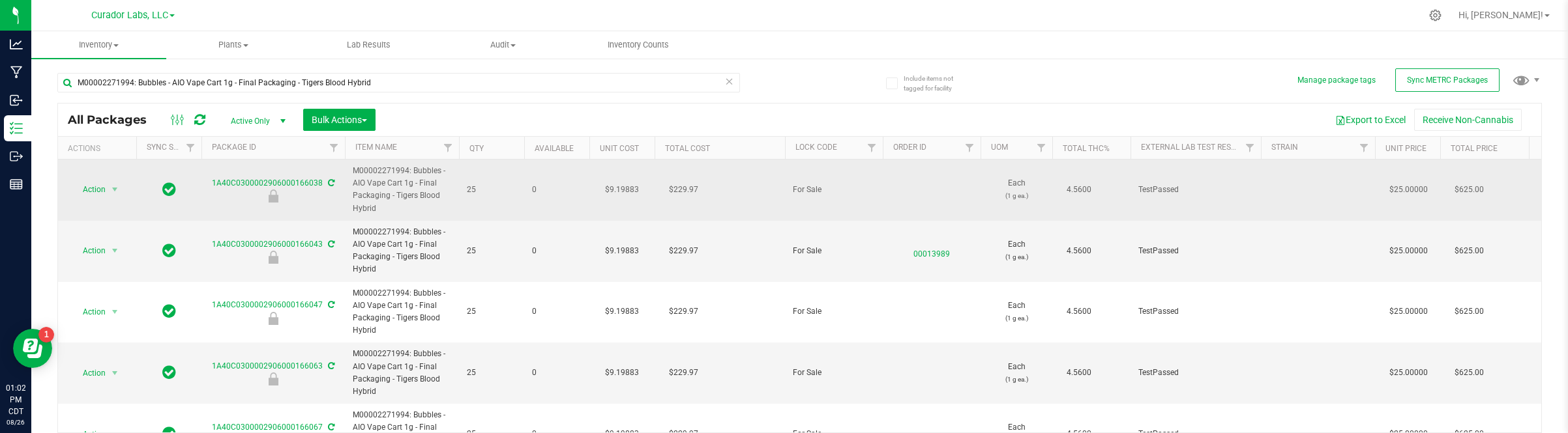
drag, startPoint x: 207, startPoint y: 187, endPoint x: 323, endPoint y: 187, distance: 116.0
click at [323, 187] on div "1A40C0300002906000166038" at bounding box center [273, 190] width 147 height 25
copy link "1A40C0300002906000166038"
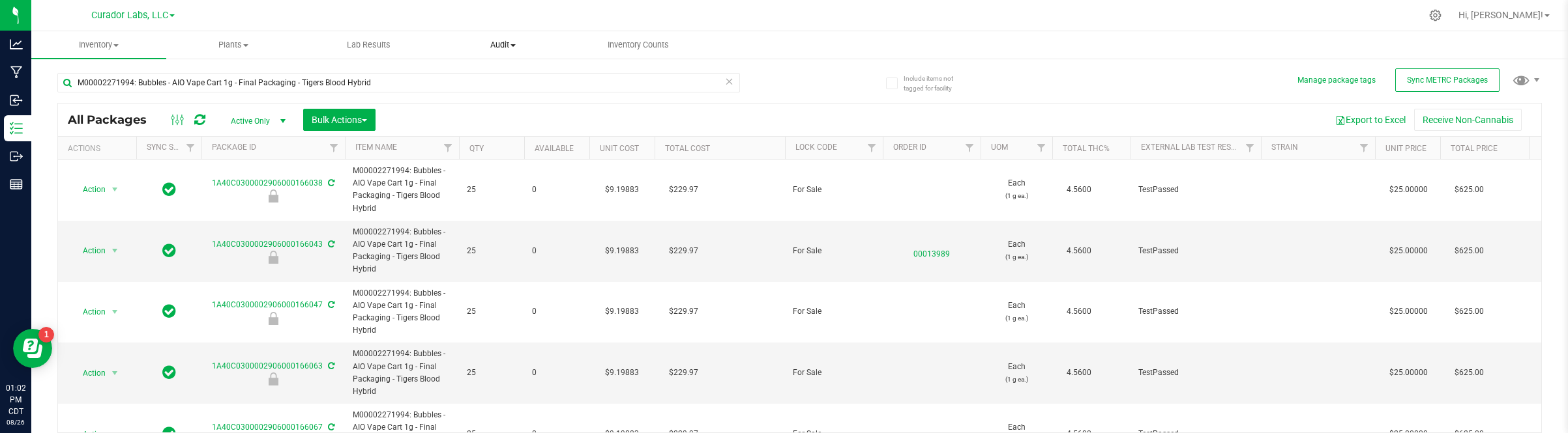
click at [510, 51] on uib-tab-heading "Audit Inventory auditing Package history" at bounding box center [503, 45] width 133 height 26
click at [520, 89] on span "Package history" at bounding box center [487, 94] width 103 height 11
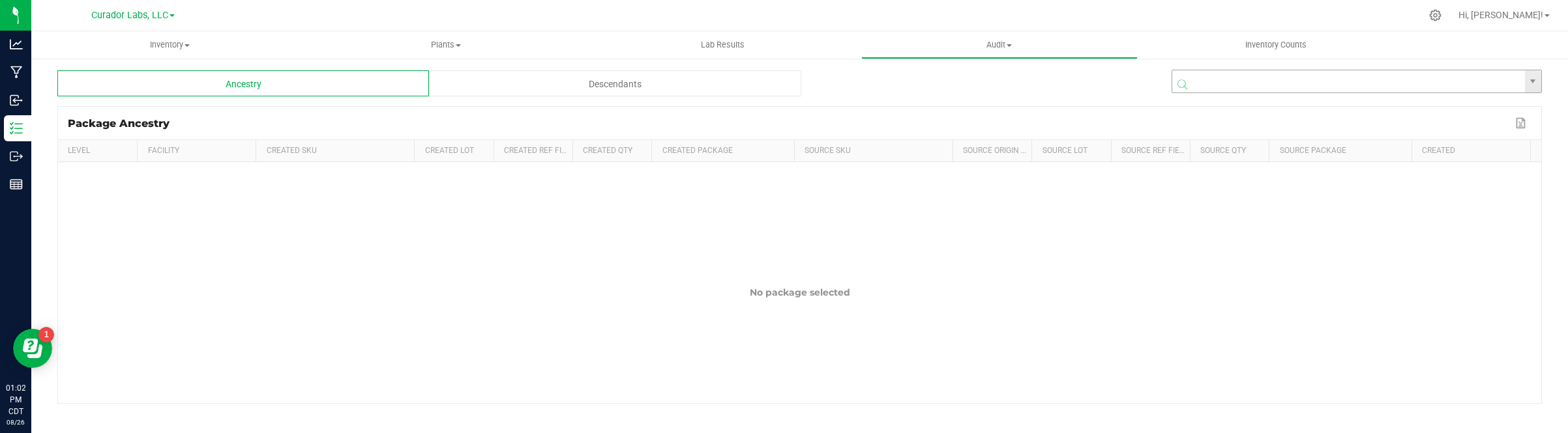
click at [780, 73] on input "NO DATA FOUND" at bounding box center [1349, 82] width 353 height 24
paste input "1A40C0300002906000166038"
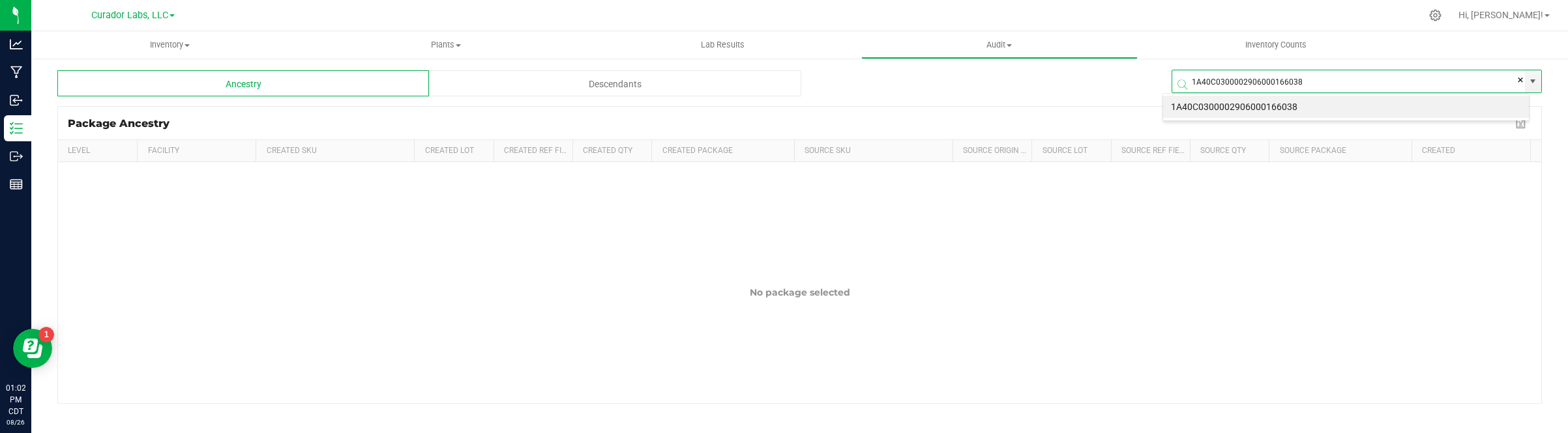
drag, startPoint x: 1247, startPoint y: 114, endPoint x: 1249, endPoint y: 124, distance: 10.2
click at [780, 124] on body "Analytics Manufacturing Inbound Inventory Outbound Reports 01:02 PM CDT [DATE] …" at bounding box center [784, 216] width 1568 height 433
click at [780, 107] on li "1A40C0300002906000166038" at bounding box center [1346, 106] width 366 height 22
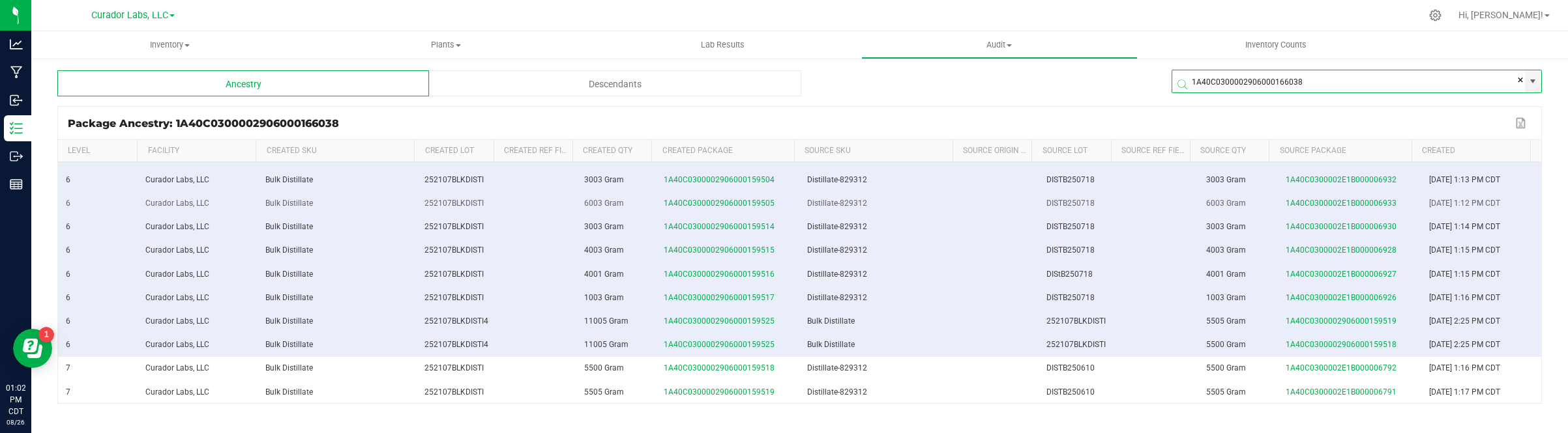
scroll to position [489, 0]
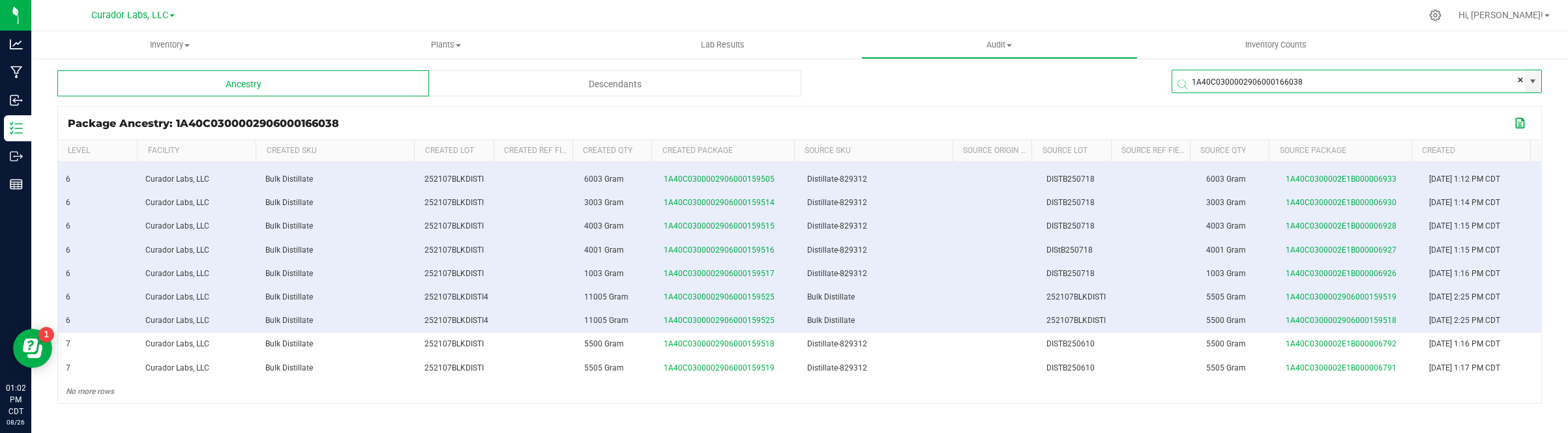
type input "1A40C0300002906000166038"
click at [780, 118] on button "Export to Excel" at bounding box center [1521, 123] width 21 height 17
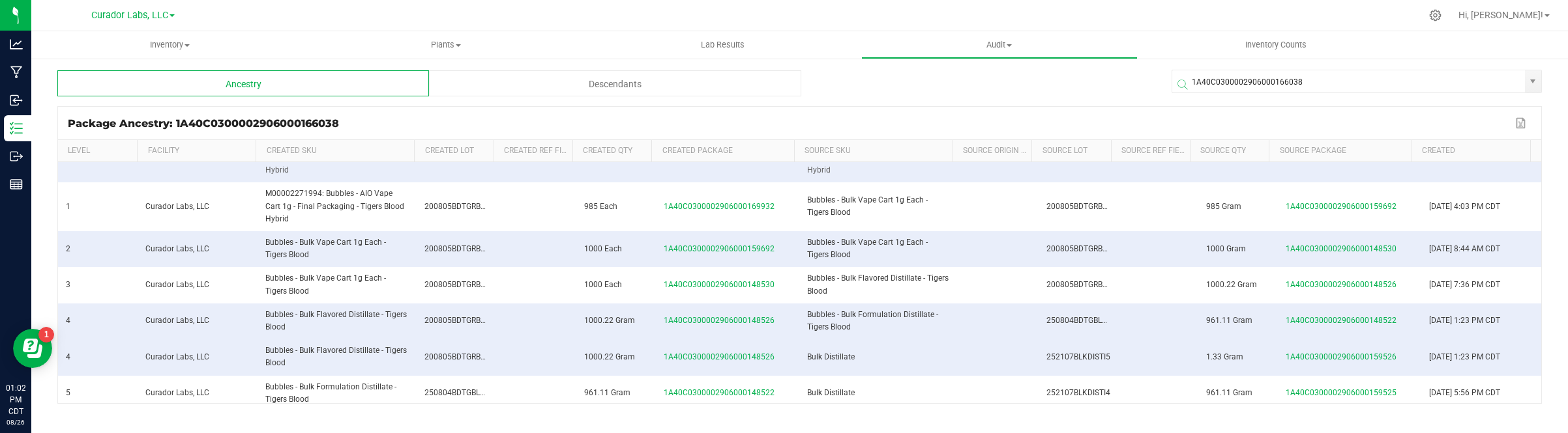
scroll to position [0, 0]
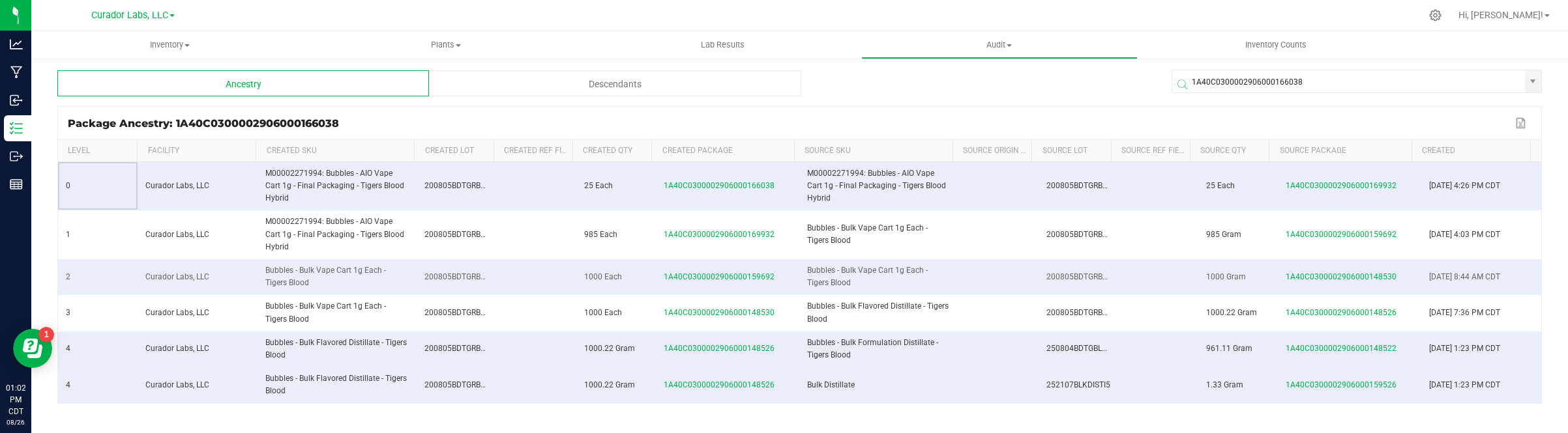
drag, startPoint x: 59, startPoint y: 187, endPoint x: 1156, endPoint y: 289, distance: 1101.7
click at [411, 116] on div "Package Ancestry: 1A40C0300002906000166038 Export to Excel" at bounding box center [800, 123] width 1484 height 33
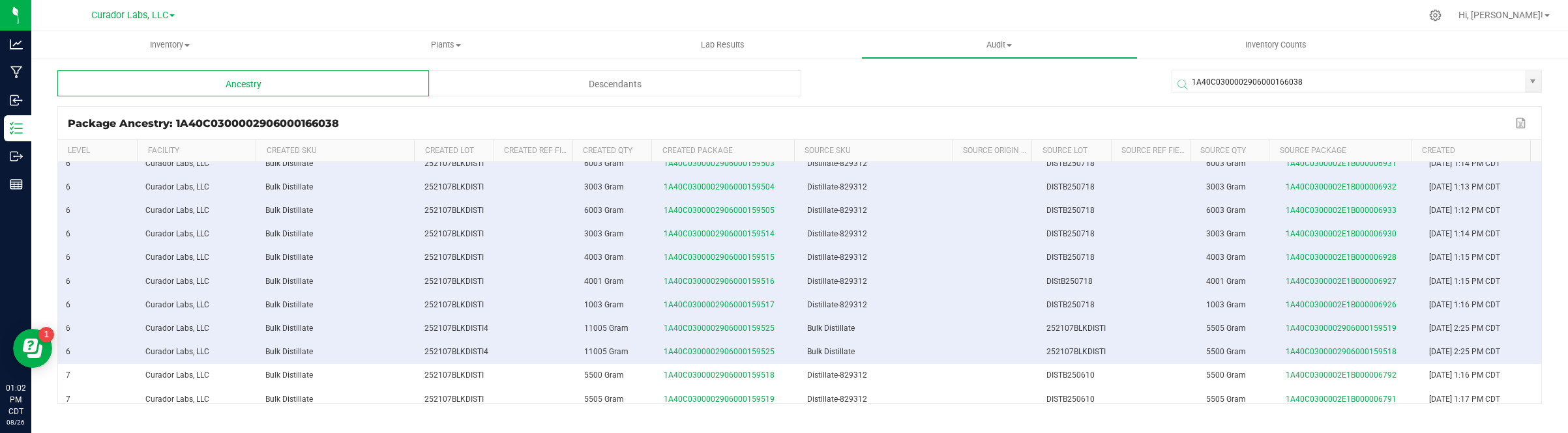
scroll to position [30, 0]
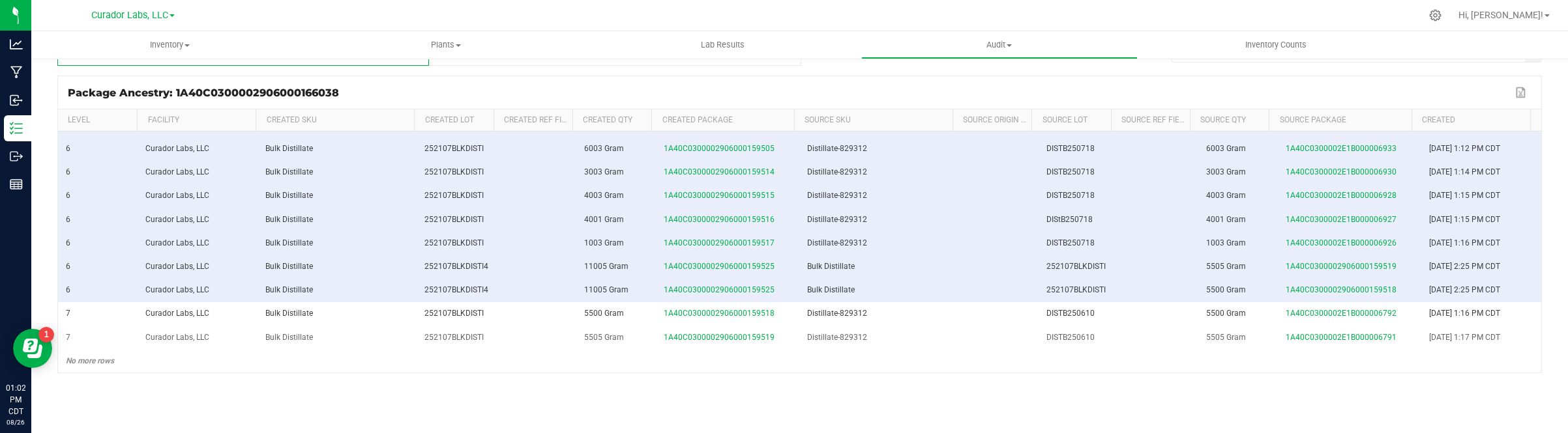
drag, startPoint x: 65, startPoint y: 182, endPoint x: 1500, endPoint y: 338, distance: 1443.5
click at [780, 338] on tbody "0 Curador Labs, LLC M00002271994: Bubbles - AIO Vape Cart 1g - Final Packaging …" at bounding box center [800, 9] width 1484 height 725
copy tbody "0 Curador Labs, LLC M00002271994: Bubbles - AIO Vape Cart 1g - Final Packaging …"
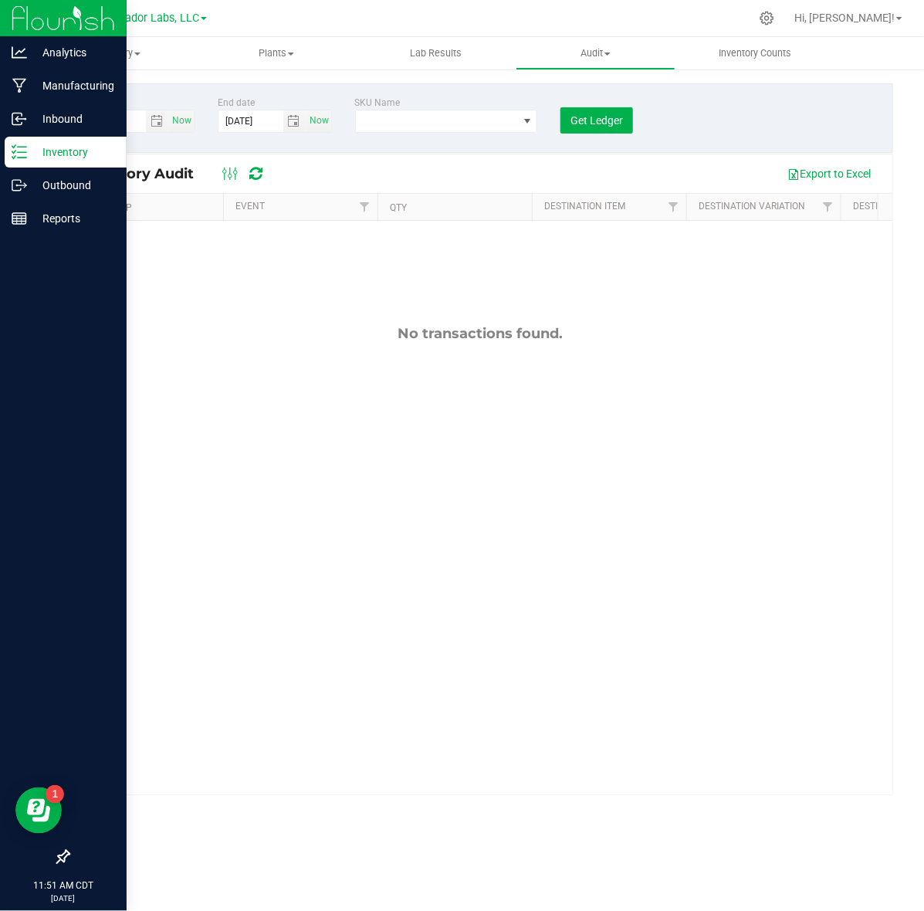
click at [39, 156] on p "Inventory" at bounding box center [73, 152] width 93 height 19
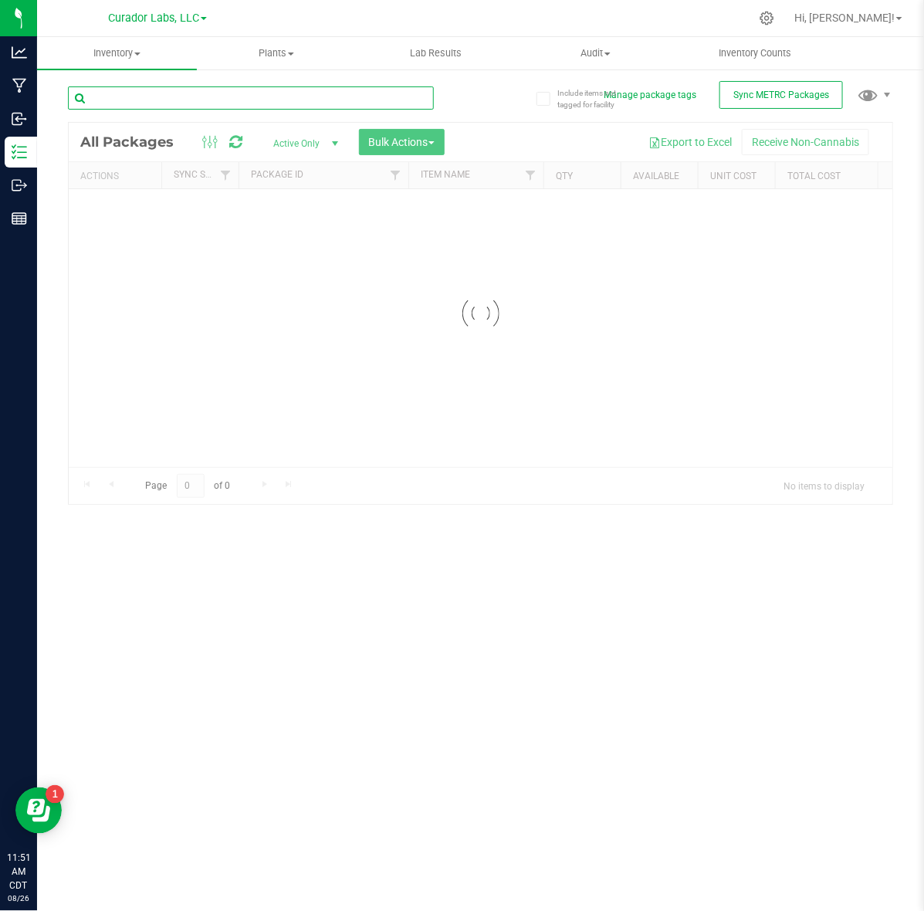
click at [148, 108] on input "text" at bounding box center [251, 97] width 366 height 23
type input "puck"
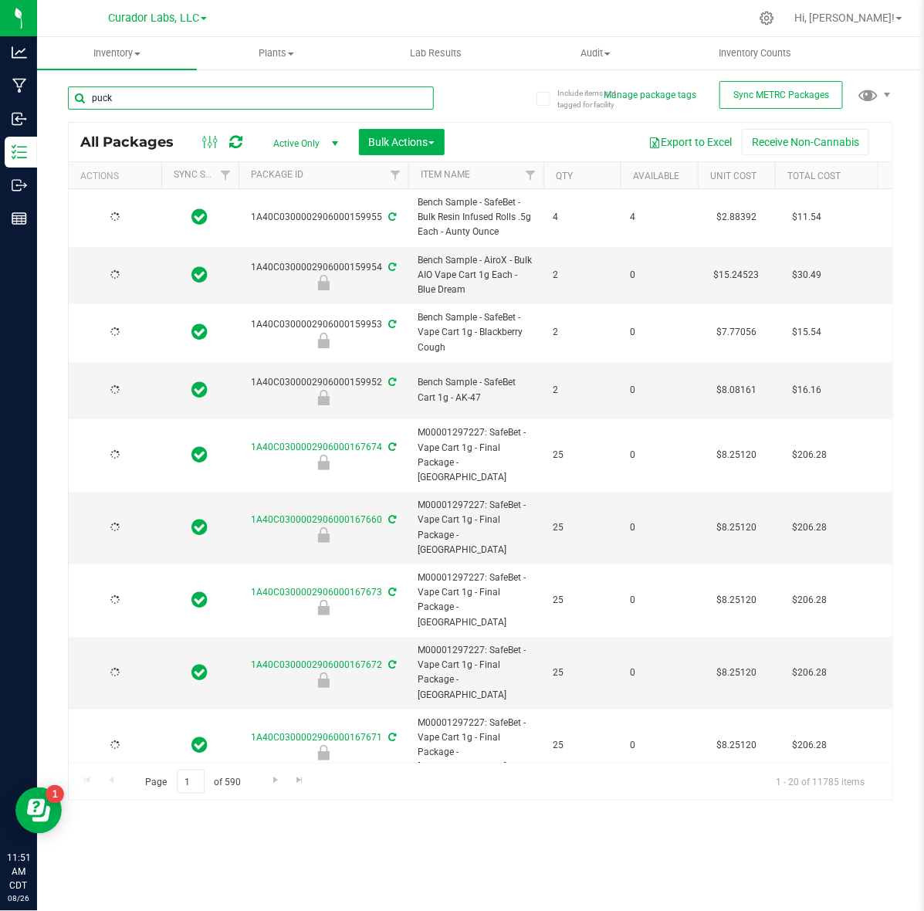
type input "[DATE]"
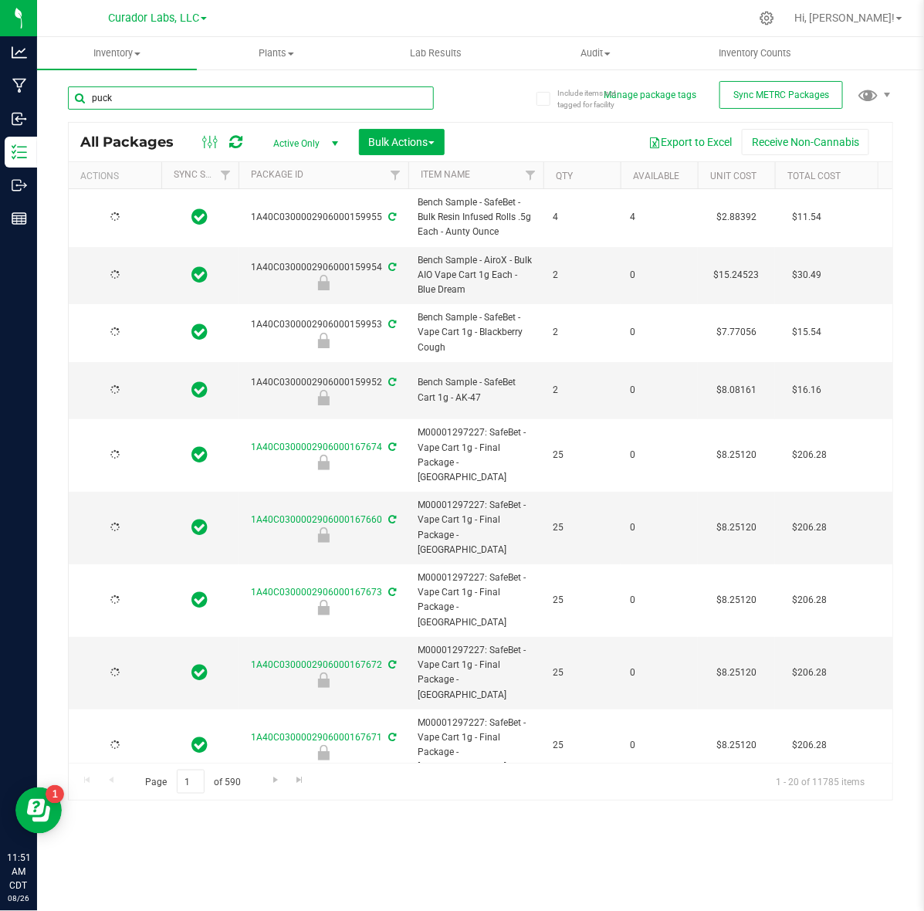
type input "[DATE]"
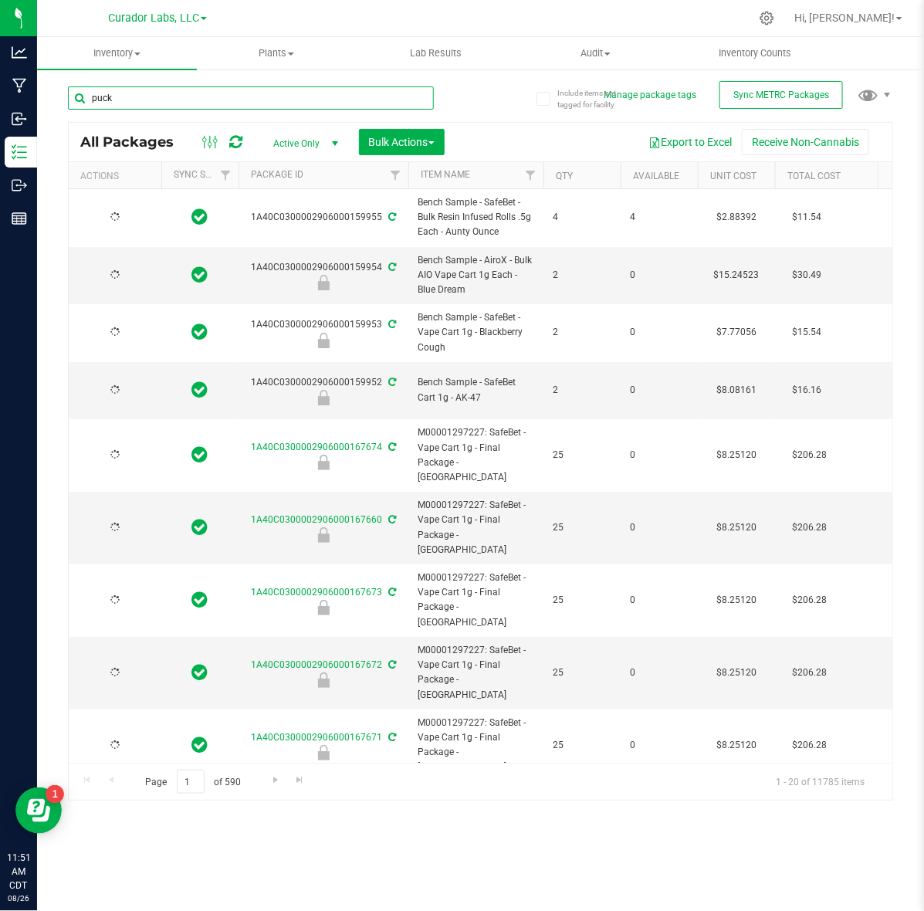
type input "[DATE]"
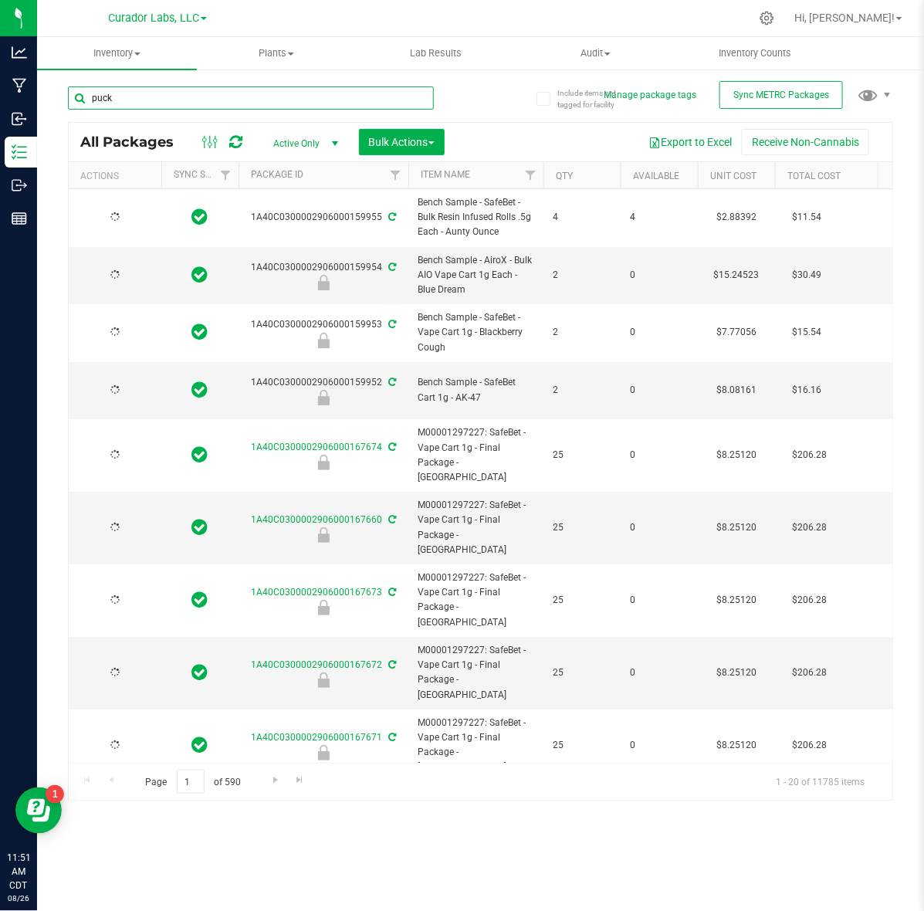
type input "[DATE]"
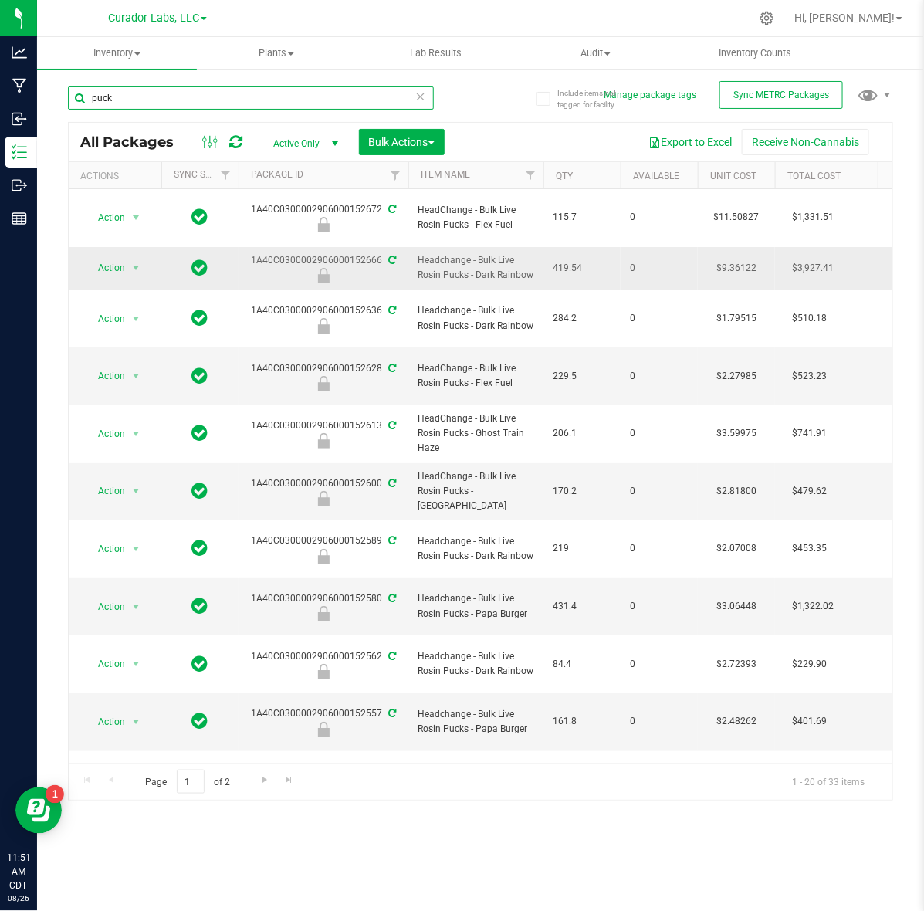
type input "puck"
click at [451, 257] on span "Headchange - Bulk Live Rosin Pucks - Dark Rainbow" at bounding box center [476, 267] width 117 height 29
copy tr "Headchange - Bulk Live Rosin Pucks - Dark Rainbow"
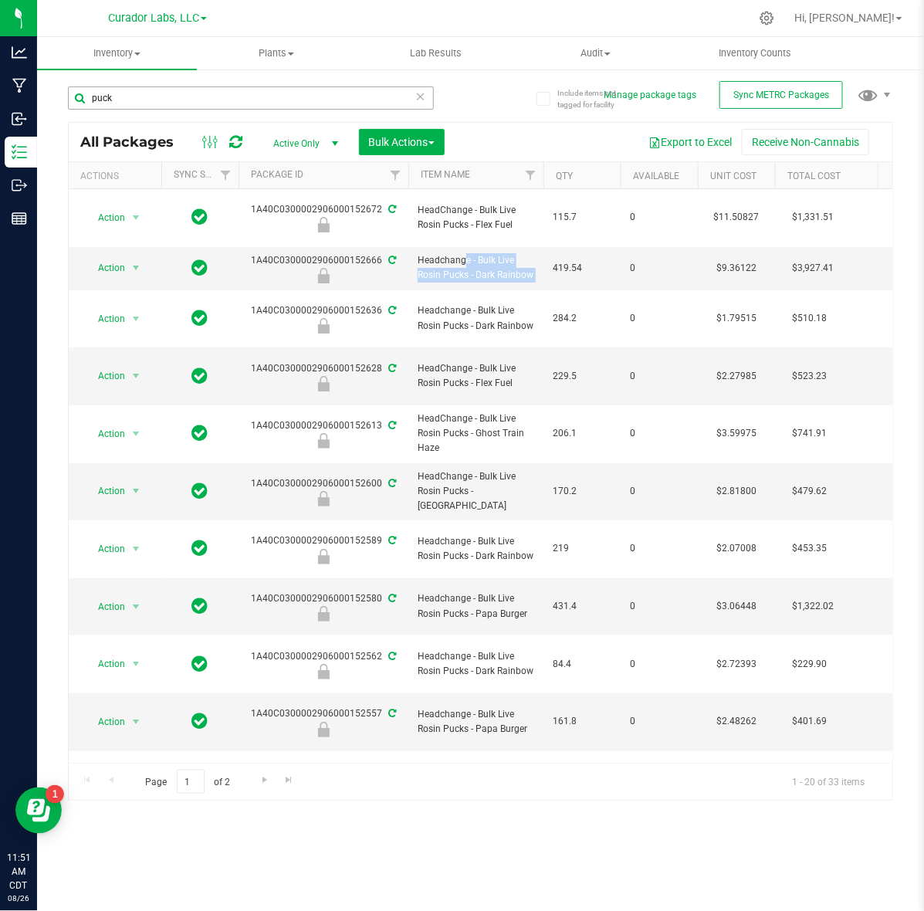
copy tr "Headchange - Bulk Live Rosin Pucks - Dark Rainbow"
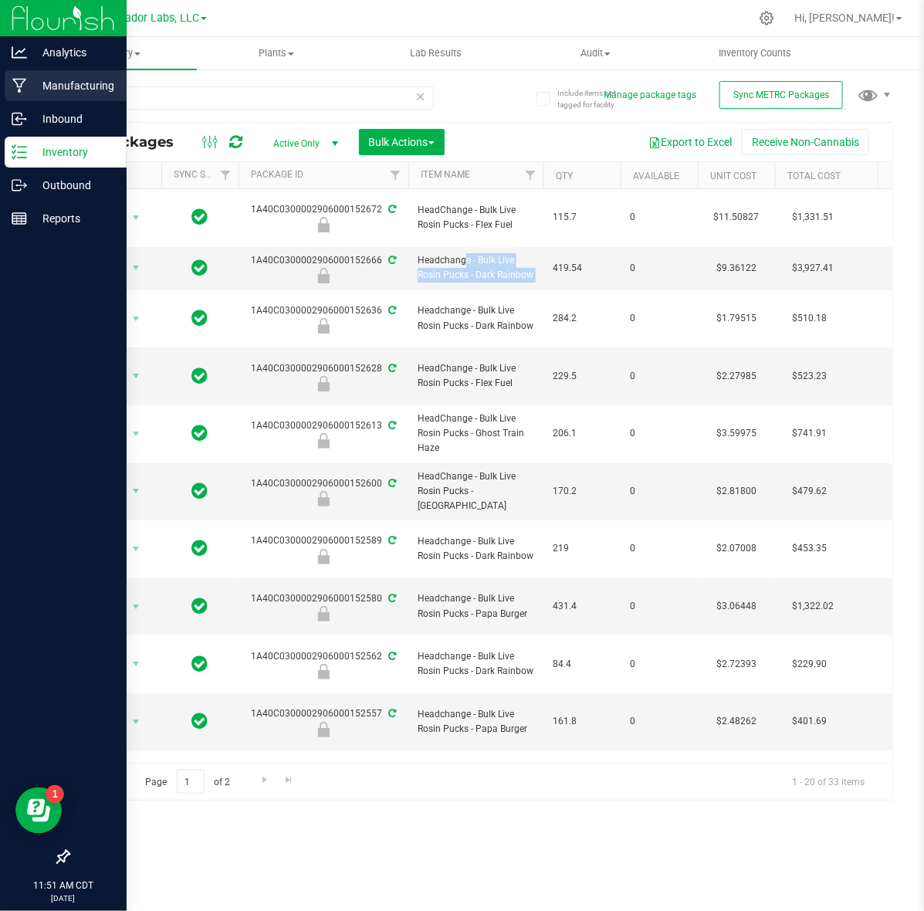
click at [62, 86] on p "Manufacturing" at bounding box center [73, 85] width 93 height 19
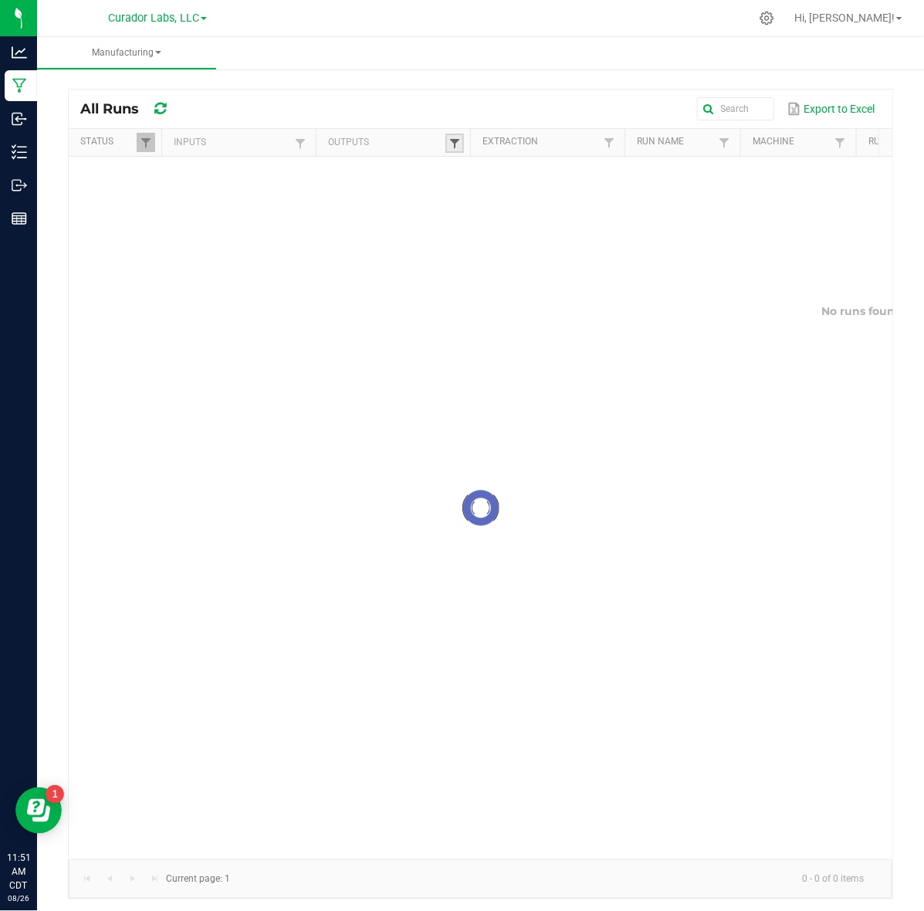
click at [454, 141] on span at bounding box center [454, 143] width 12 height 12
click at [475, 171] on div at bounding box center [480, 508] width 823 height 702
click at [456, 144] on span at bounding box center [454, 143] width 12 height 12
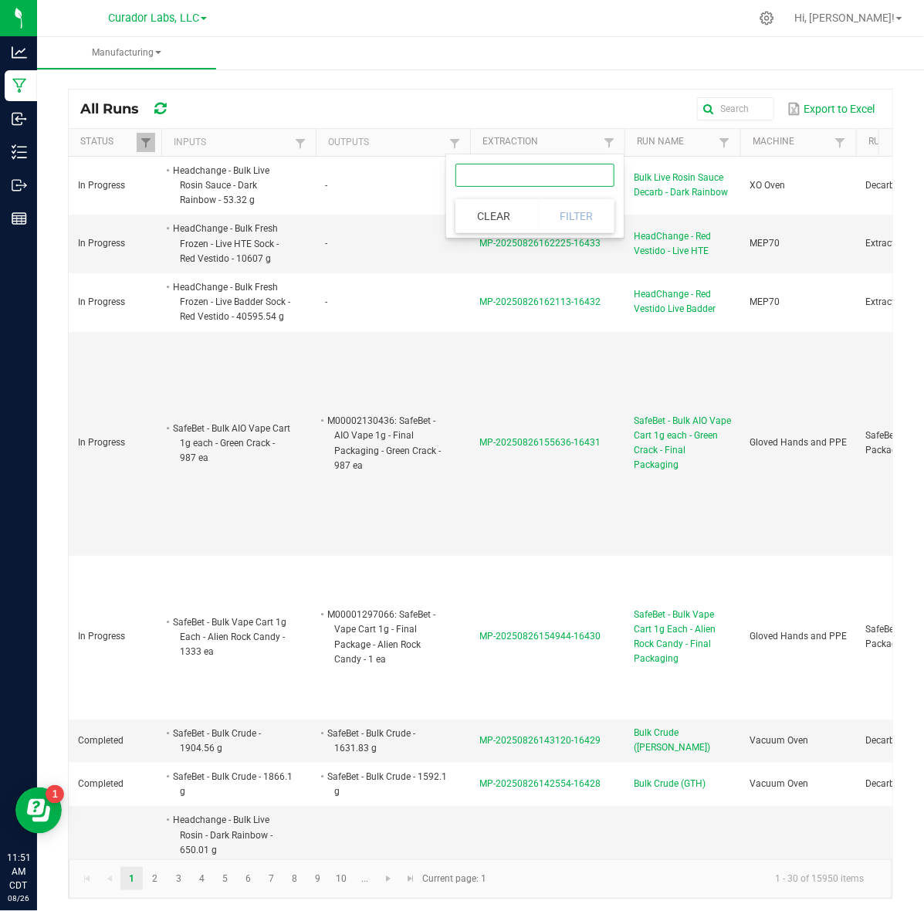
click at [500, 171] on input "text" at bounding box center [534, 175] width 159 height 23
paste input "Headchange - Bulk Live Rosin Pucks - Dark Rainbow"
type input "Headchange - Bulk Live Rosin Pucks - Dark Rainbow"
click at [549, 205] on button "Filter" at bounding box center [576, 216] width 77 height 34
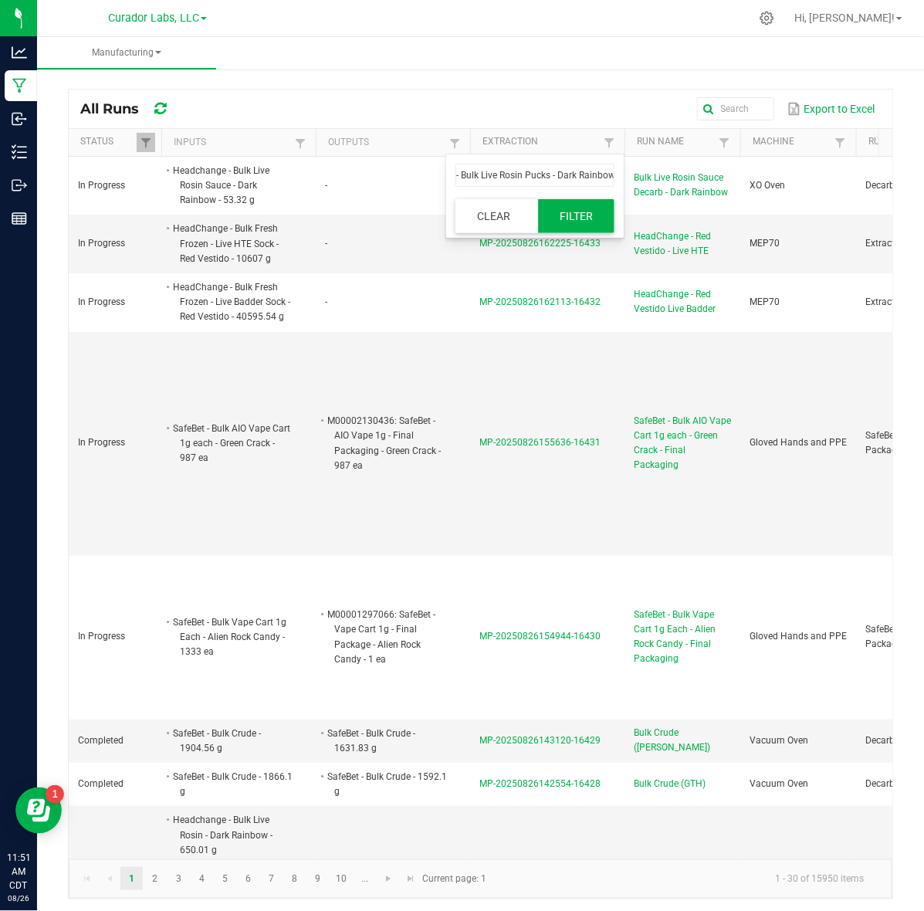
scroll to position [0, 0]
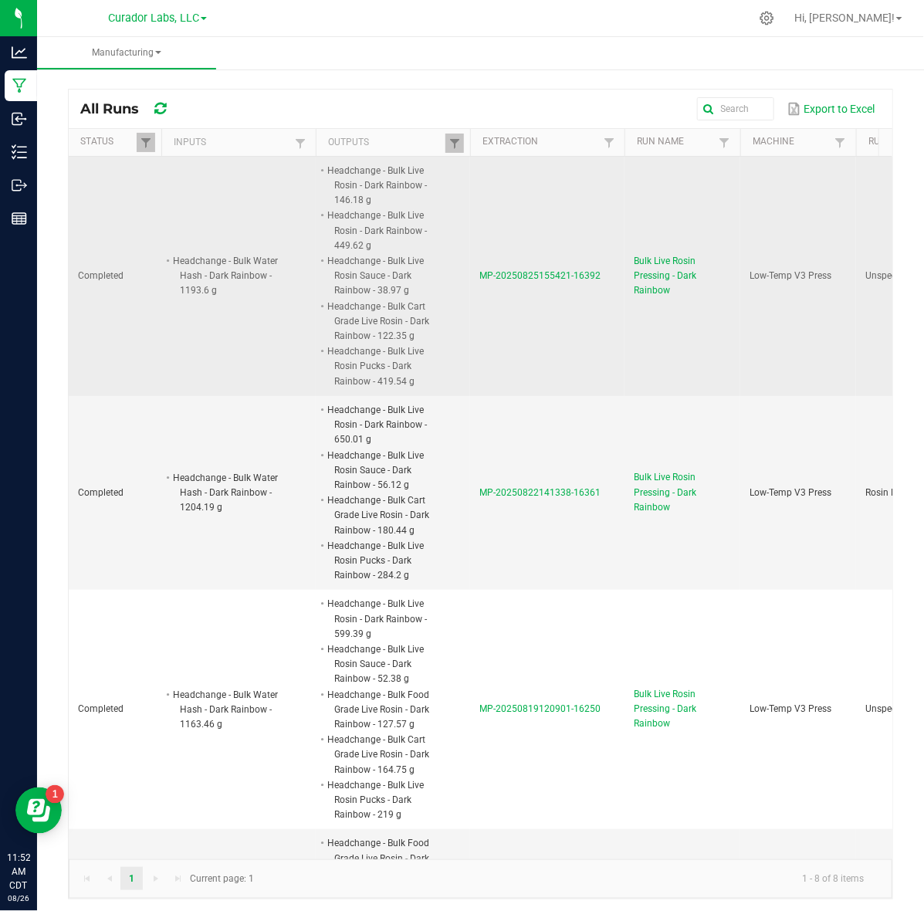
drag, startPoint x: 472, startPoint y: 278, endPoint x: 597, endPoint y: 280, distance: 124.3
click at [597, 280] on td "MP-20250825155421-16392" at bounding box center [547, 276] width 154 height 239
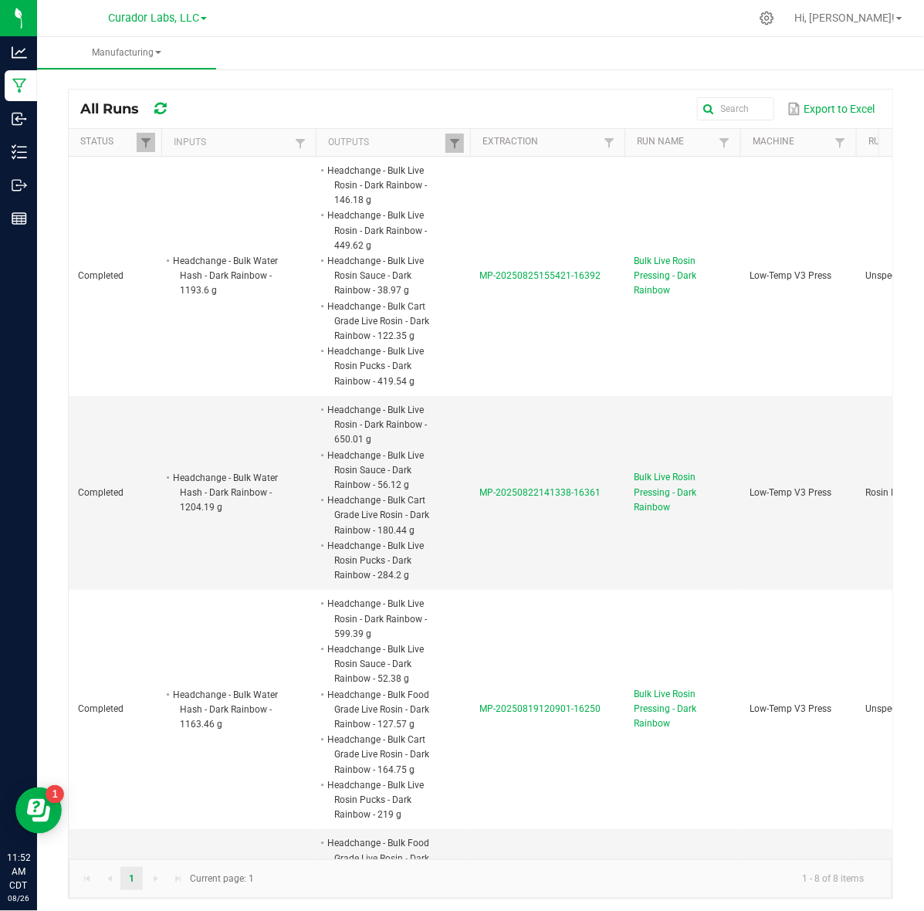
copy span "MP-20250825155421-16392"
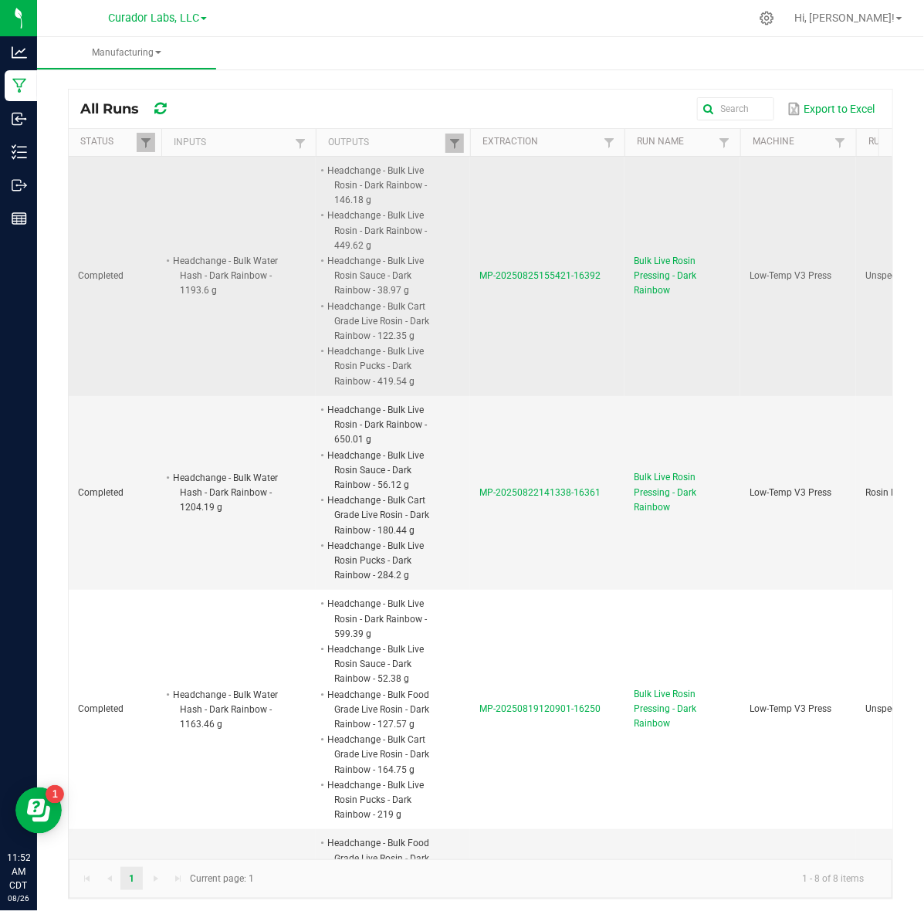
click at [543, 279] on span "MP-20250825155421-16392" at bounding box center [539, 275] width 121 height 11
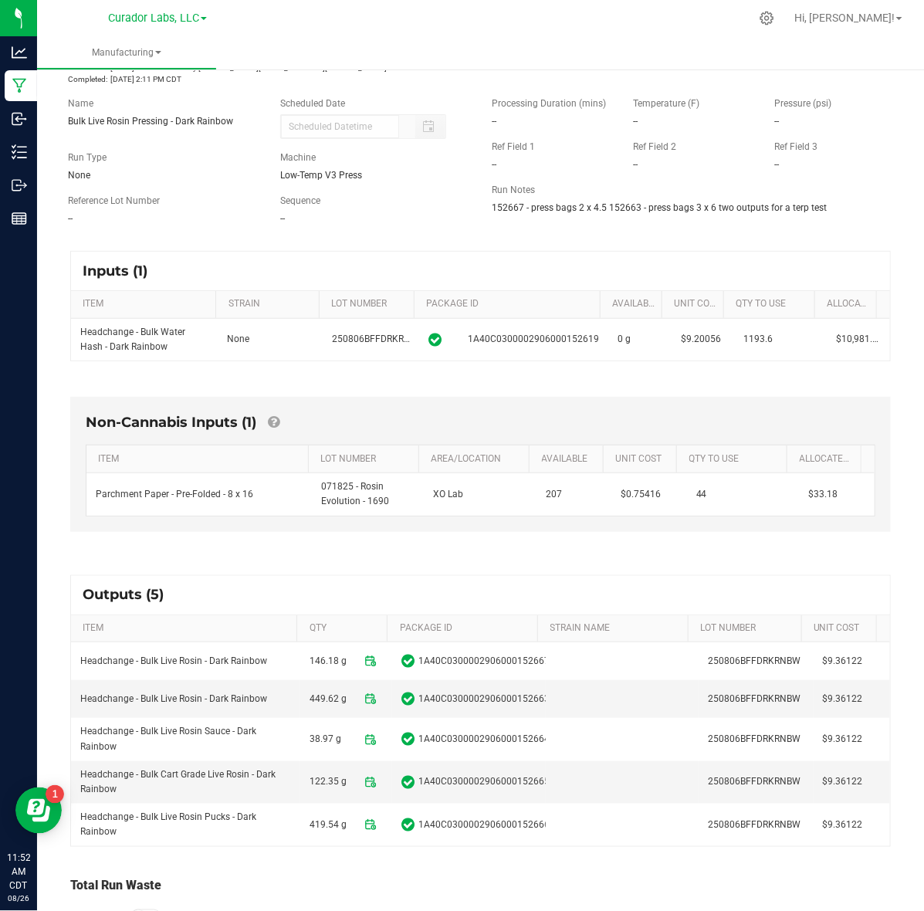
scroll to position [96, 0]
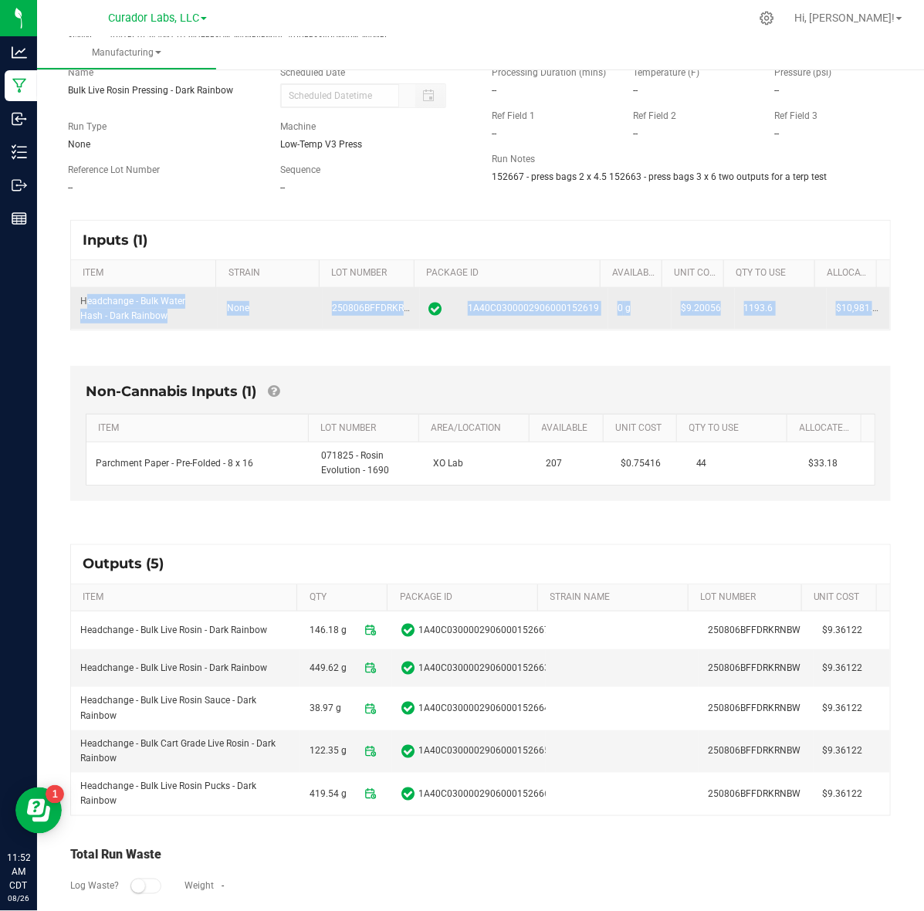
drag, startPoint x: 225, startPoint y: 336, endPoint x: 853, endPoint y: 309, distance: 628.0
click at [853, 309] on tr "Headchange - Bulk Water Hash - Dark Rainbow None 250806BFFDRKRNBW 1A40C03000029…" at bounding box center [480, 309] width 819 height 42
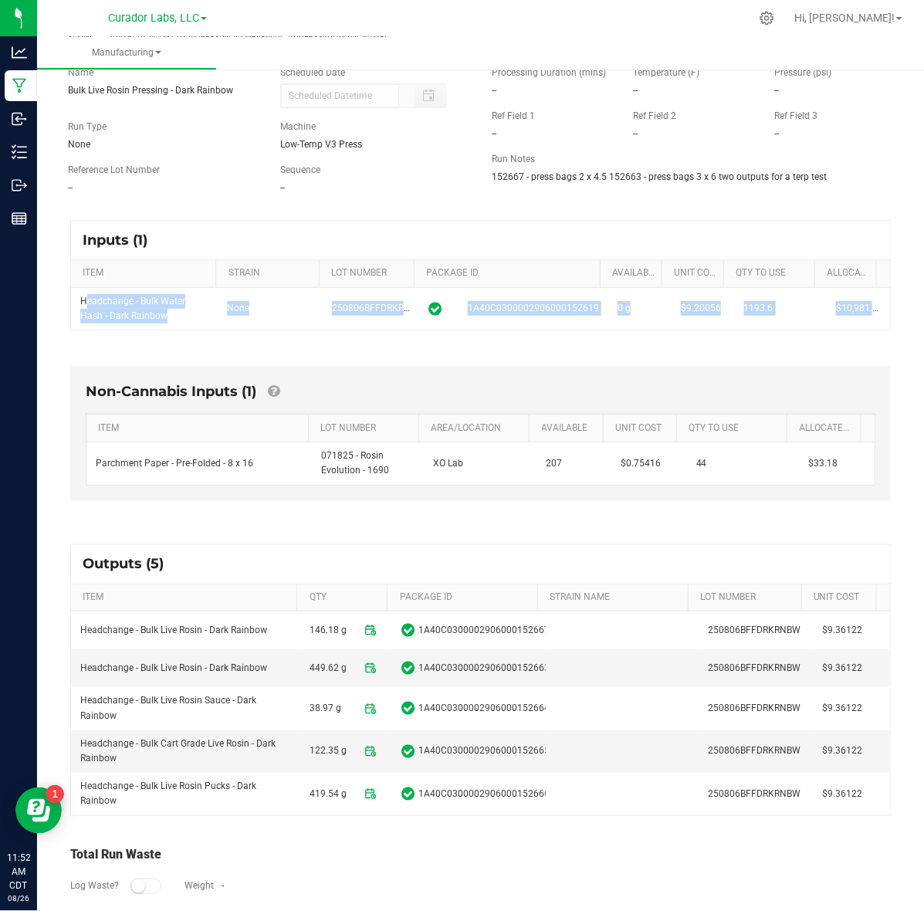
copy tr "Headchange - Bulk Water Hash - Dark Rainbow None 250806BFFDRKRNBW 1A40C03000029…"
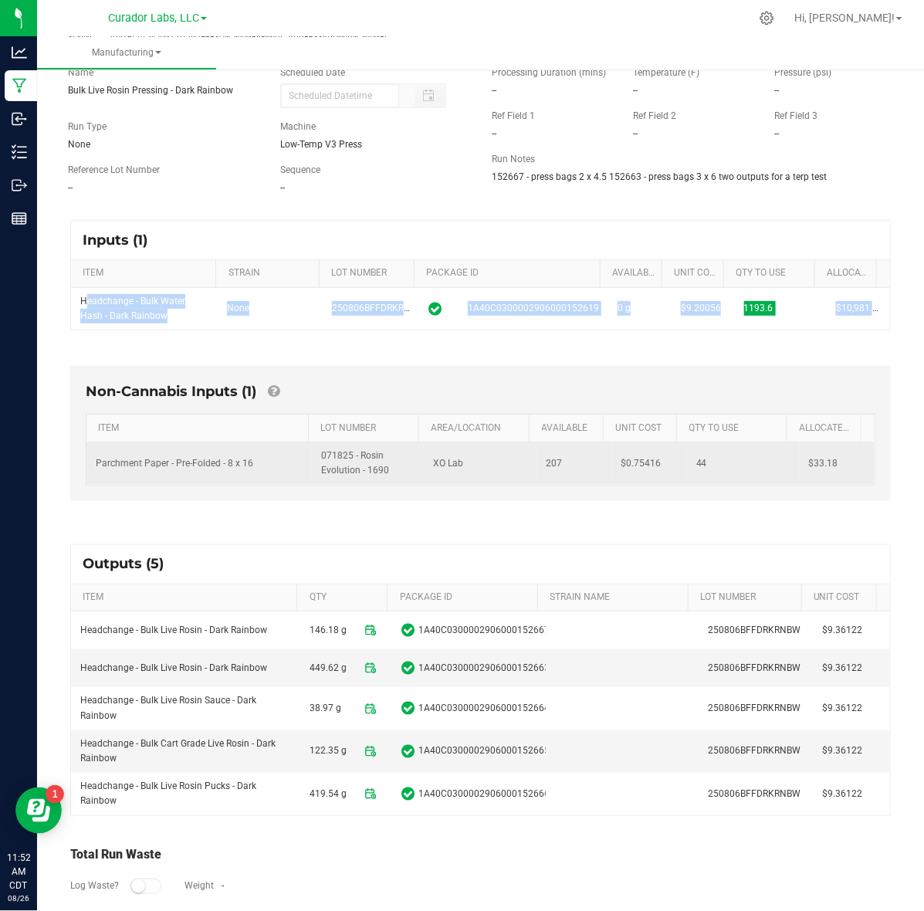
drag, startPoint x: 86, startPoint y: 462, endPoint x: 816, endPoint y: 486, distance: 729.7
click at [816, 484] on tr "Parchment Paper - Pre-Folded - 8 x 16 071825 - Rosin Evolution - 1690 XO Lab 20…" at bounding box center [480, 463] width 788 height 42
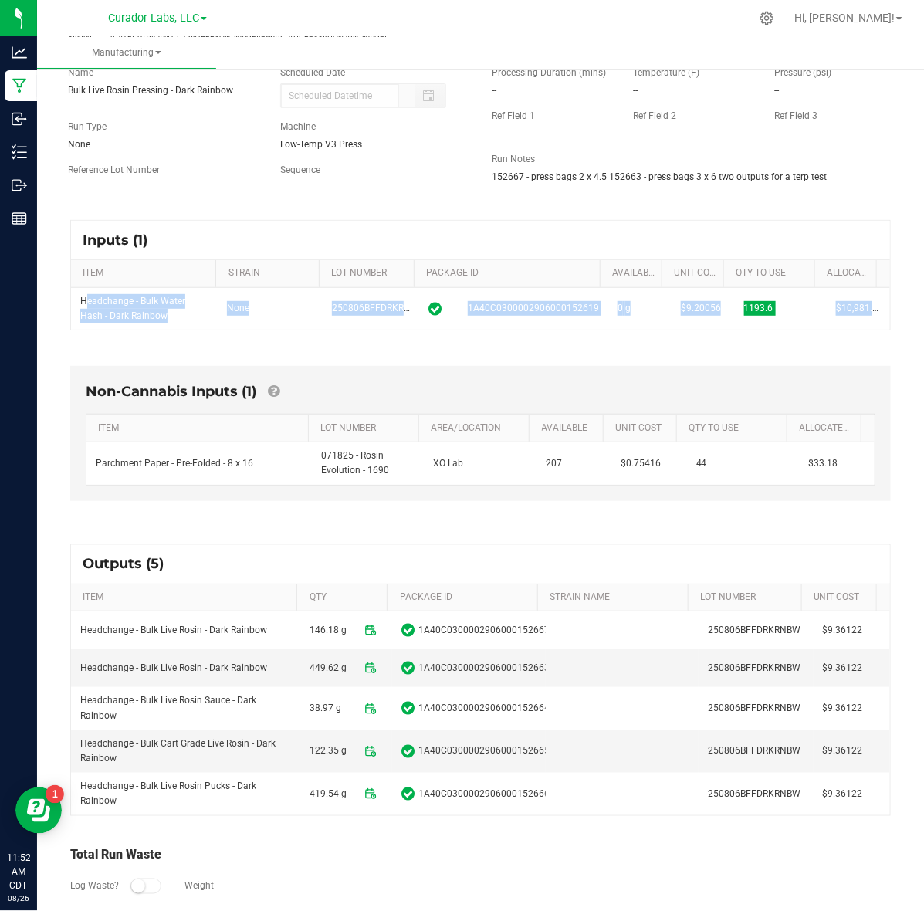
copy tr "Parchment Paper - Pre-Folded - 8 x 16 071825 - Rosin Evolution - 1690 XO Lab 20…"
drag, startPoint x: 81, startPoint y: 302, endPoint x: 854, endPoint y: 356, distance: 775.2
click at [854, 356] on div "Inputs (1) ITEM STRAIN LOT NUMBER PACKAGE ID AVAILABLE Unit Cost QTY TO USE All…" at bounding box center [480, 575] width 848 height 738
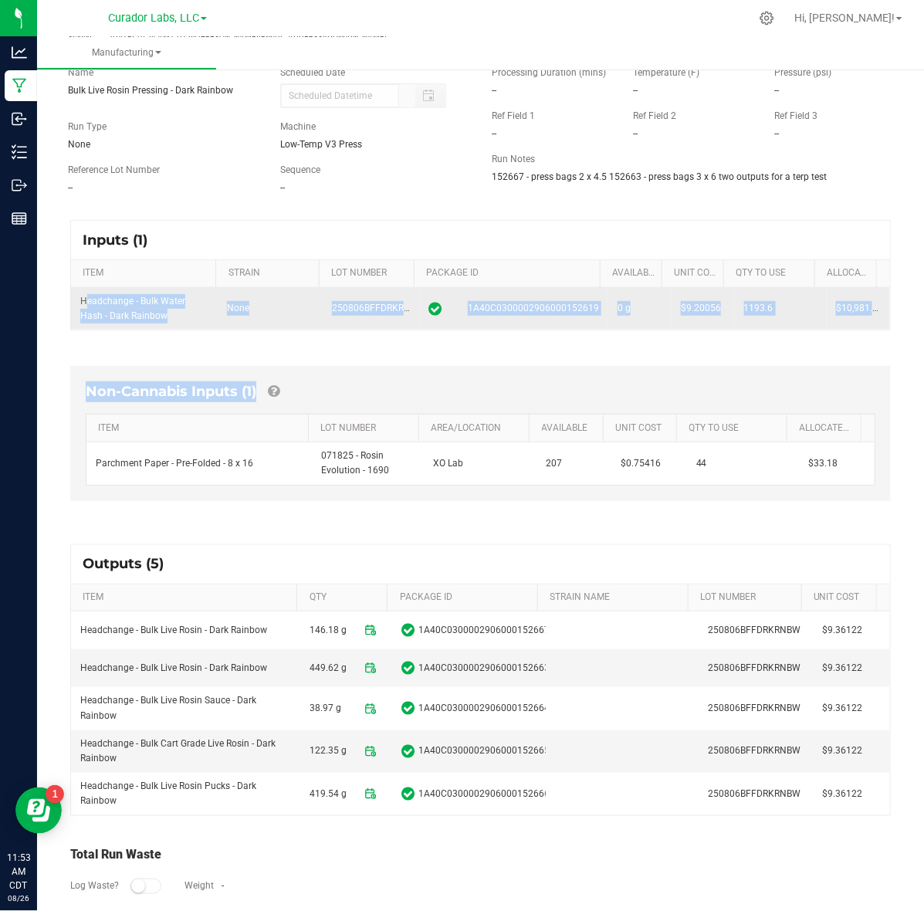
copy div "Headchange - Bulk Water Hash - Dark Rainbow None 250806BFFDRKRNBW 1A40C03000029…"
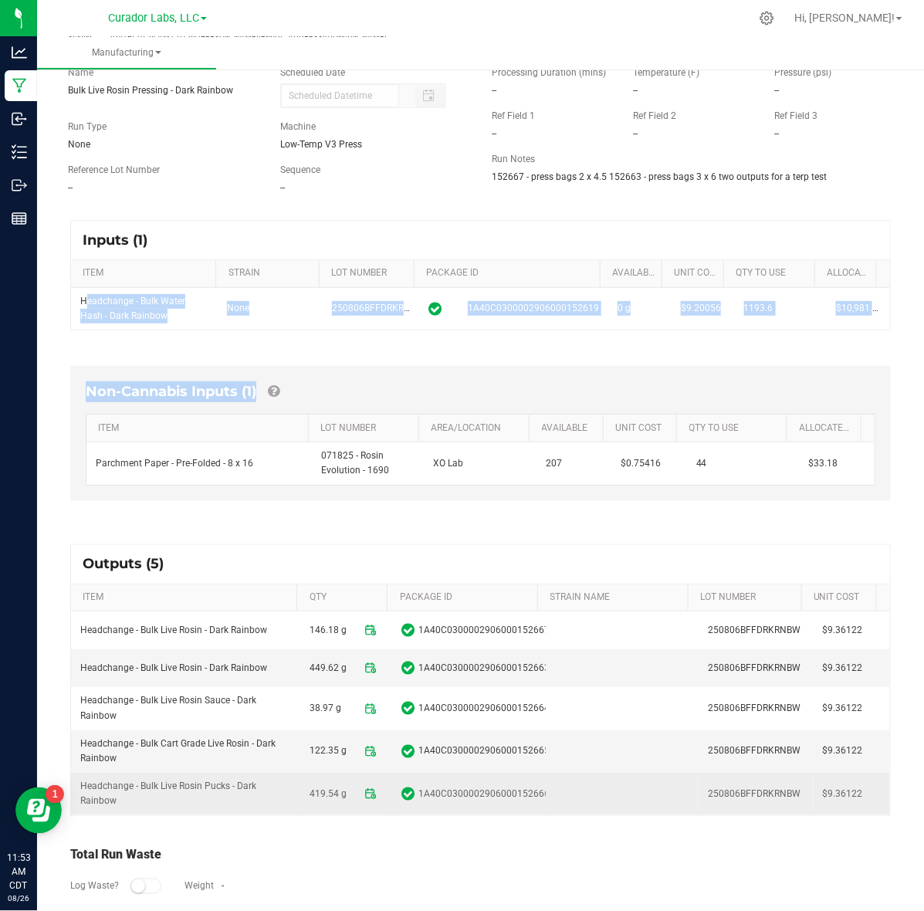
drag, startPoint x: 81, startPoint y: 627, endPoint x: 843, endPoint y: 801, distance: 781.3
click at [843, 801] on tbody "Headchange - Bulk Live Rosin - Dark Rainbow 146.18 g 1A40C0300002906000152667 2…" at bounding box center [480, 712] width 819 height 203
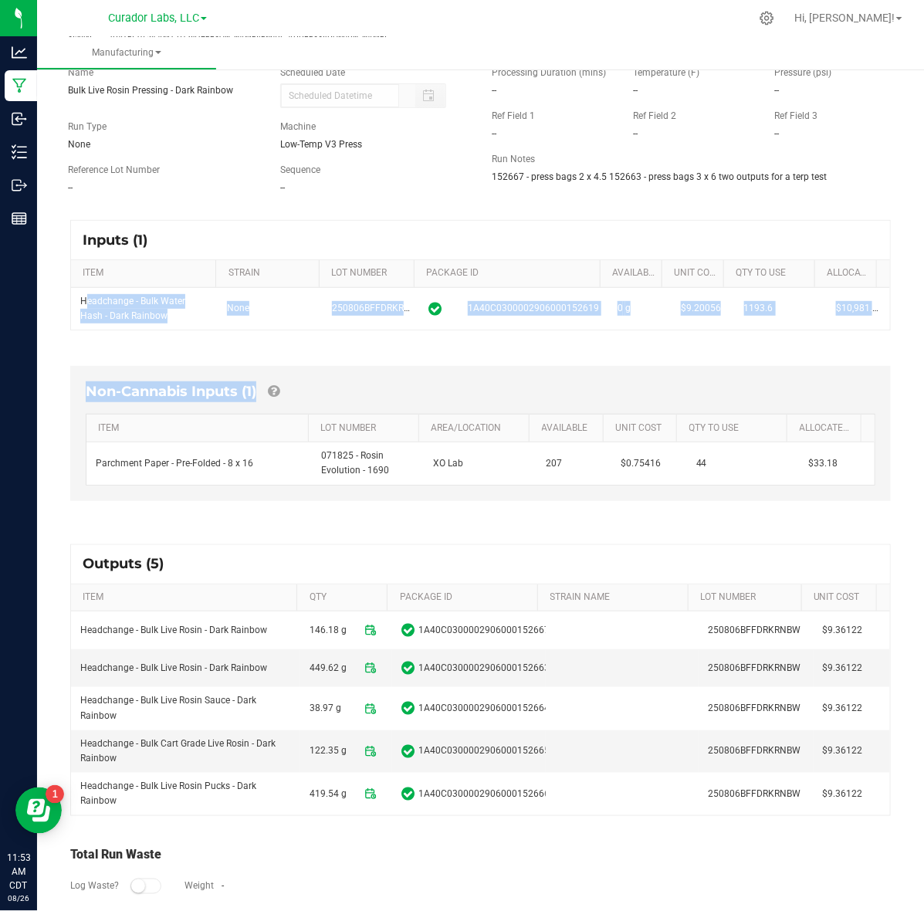
copy tbody "Headchange - Bulk Live Rosin - Dark Rainbow 146.18 g 1A40C0300002906000152667 2…"
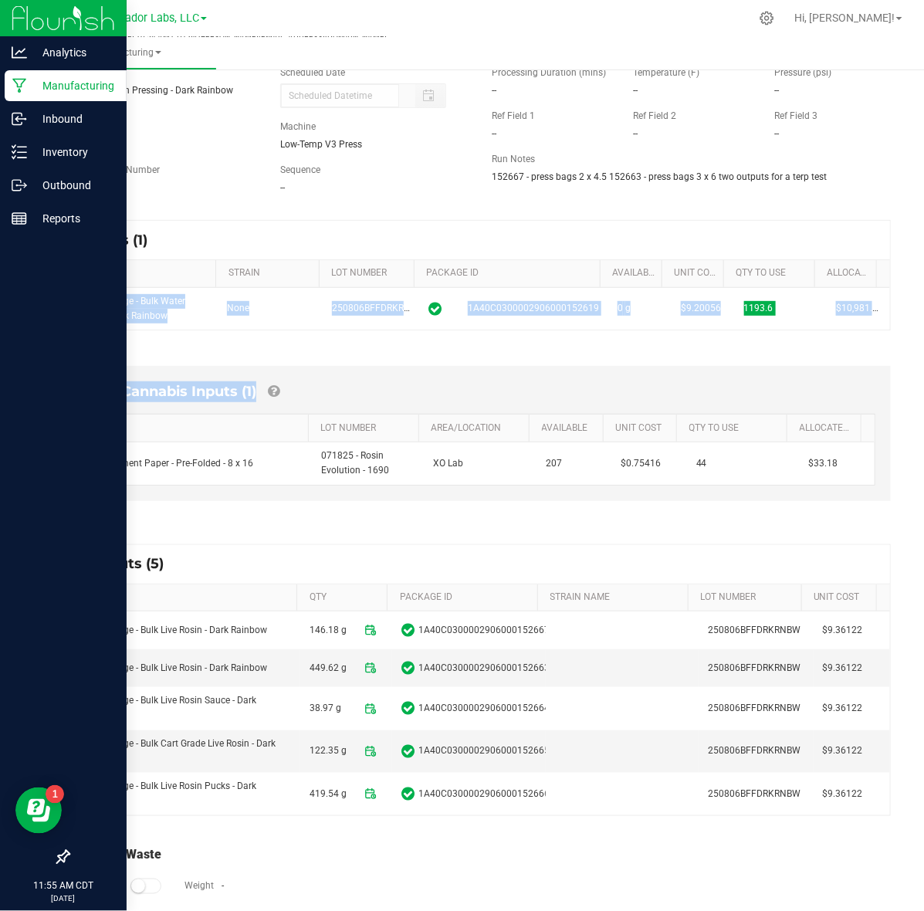
click at [32, 86] on p "Manufacturing" at bounding box center [73, 85] width 93 height 19
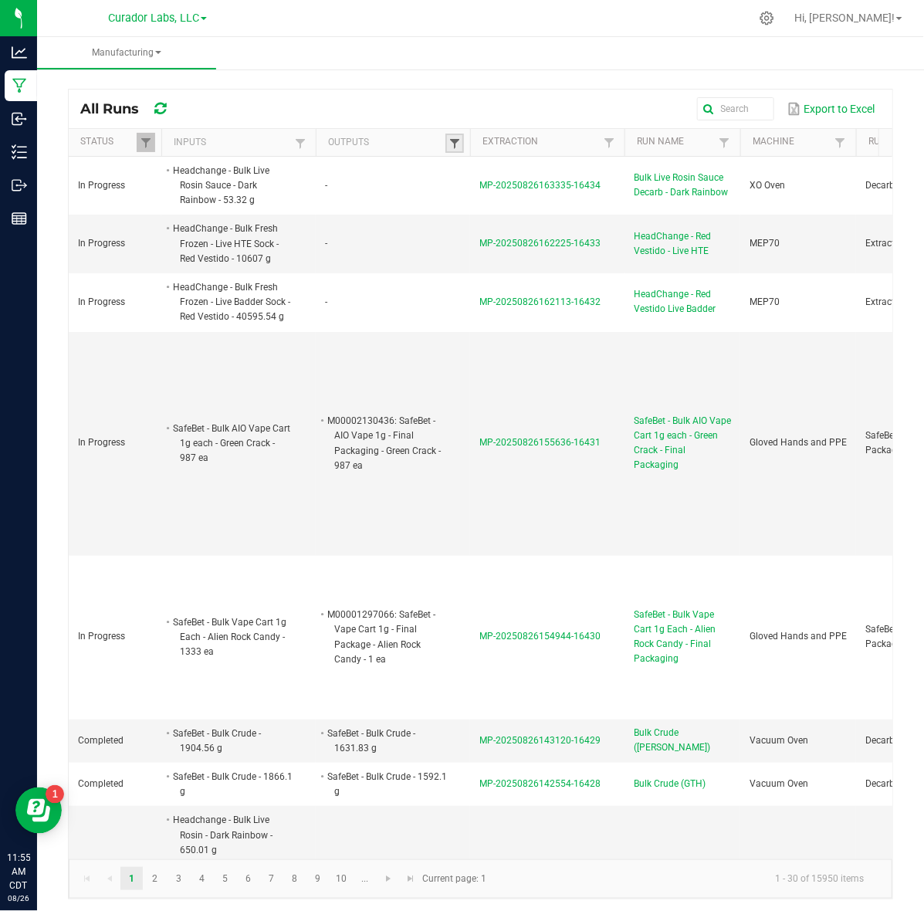
click at [452, 143] on span at bounding box center [454, 143] width 12 height 12
click at [543, 178] on input "text" at bounding box center [534, 175] width 159 height 23
paste input "HeadChange - Bulk Live Rosin Pucks - Flex Fuel"
type input "HeadChange - Bulk Live Rosin Pucks - Flex Fuel"
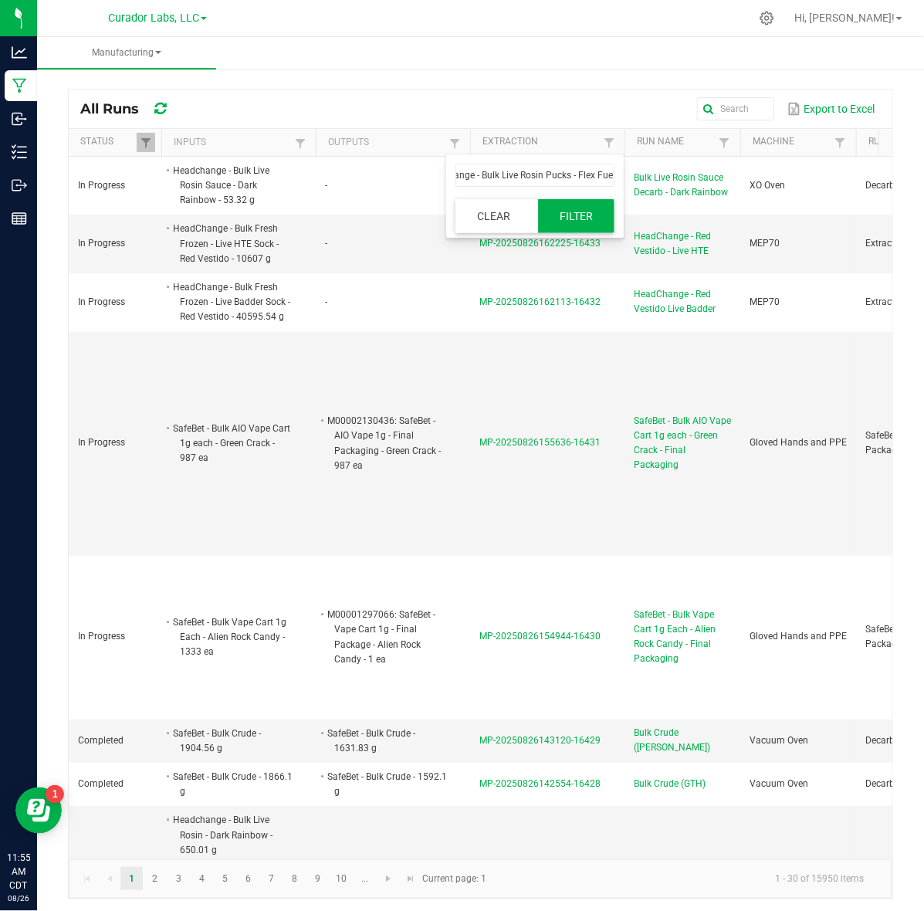
click at [566, 210] on button "Filter" at bounding box center [576, 216] width 77 height 34
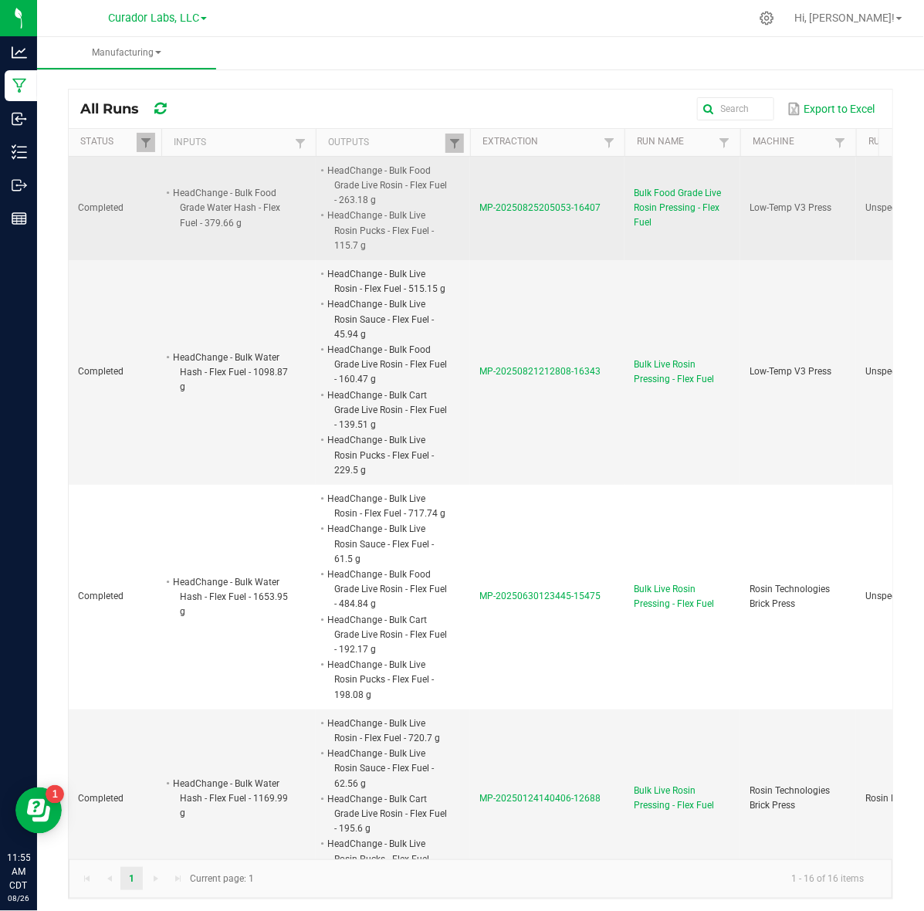
drag, startPoint x: 509, startPoint y: 214, endPoint x: 597, endPoint y: 232, distance: 89.2
click at [597, 232] on td "MP-20250825205053-16407" at bounding box center [547, 208] width 154 height 103
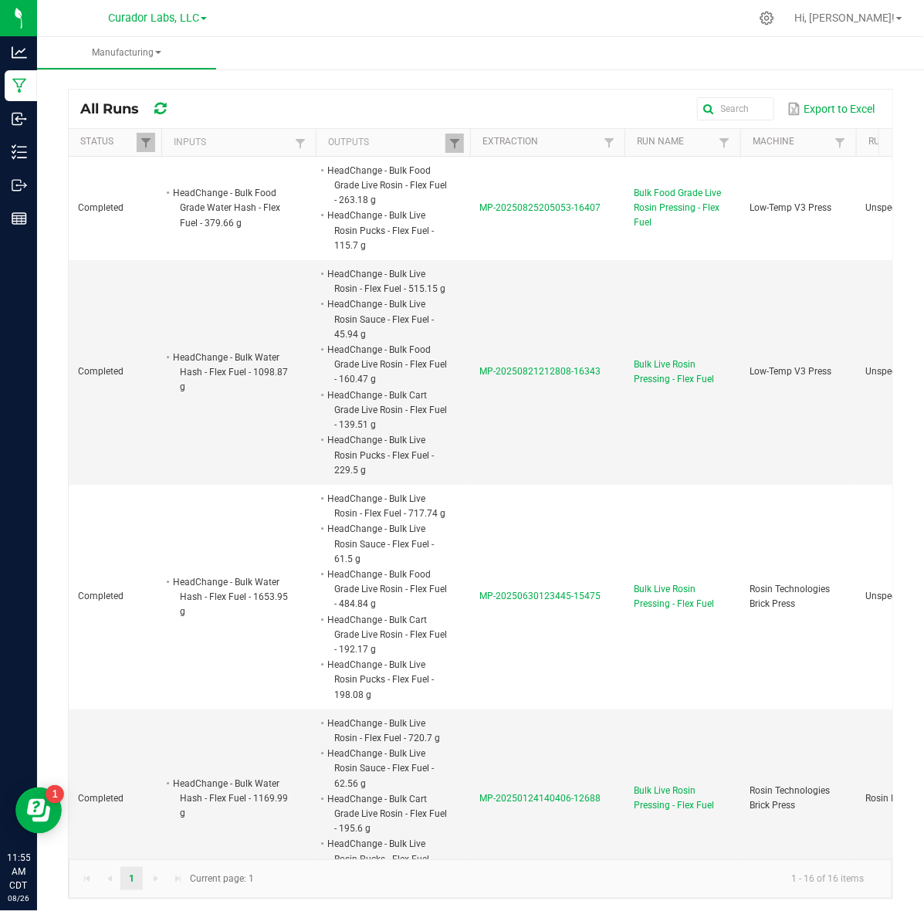
copy span "MP-20250825205053-16407"
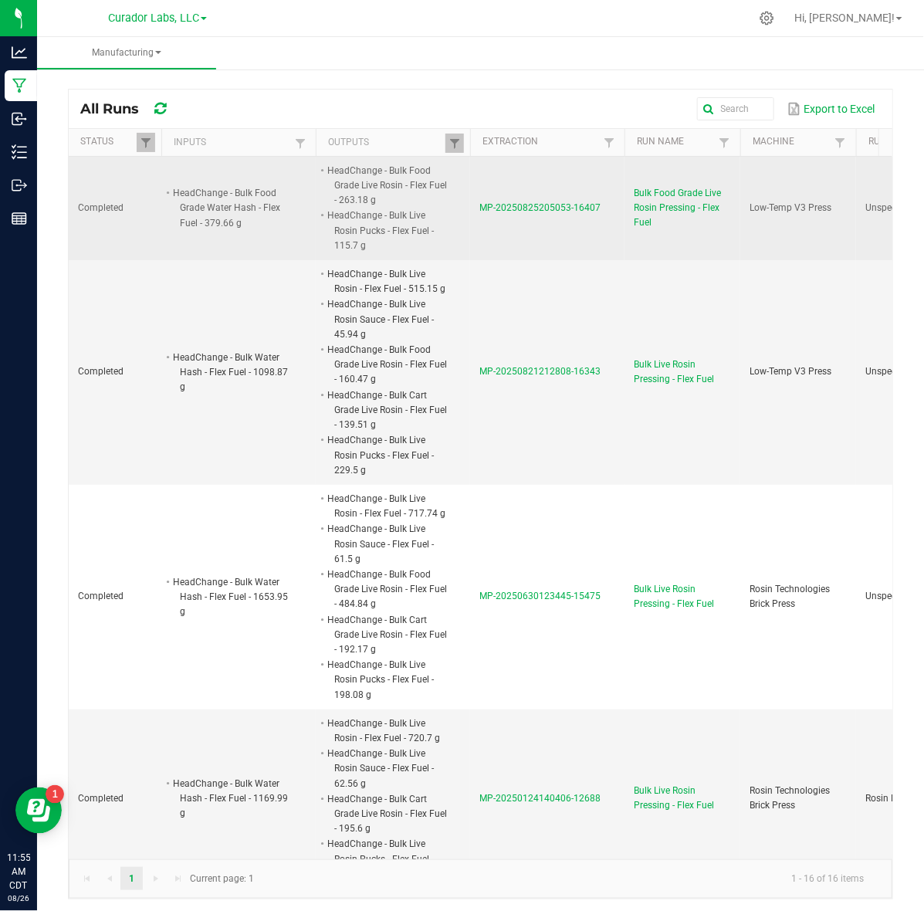
click at [509, 206] on span "MP-20250825205053-16407" at bounding box center [539, 207] width 121 height 11
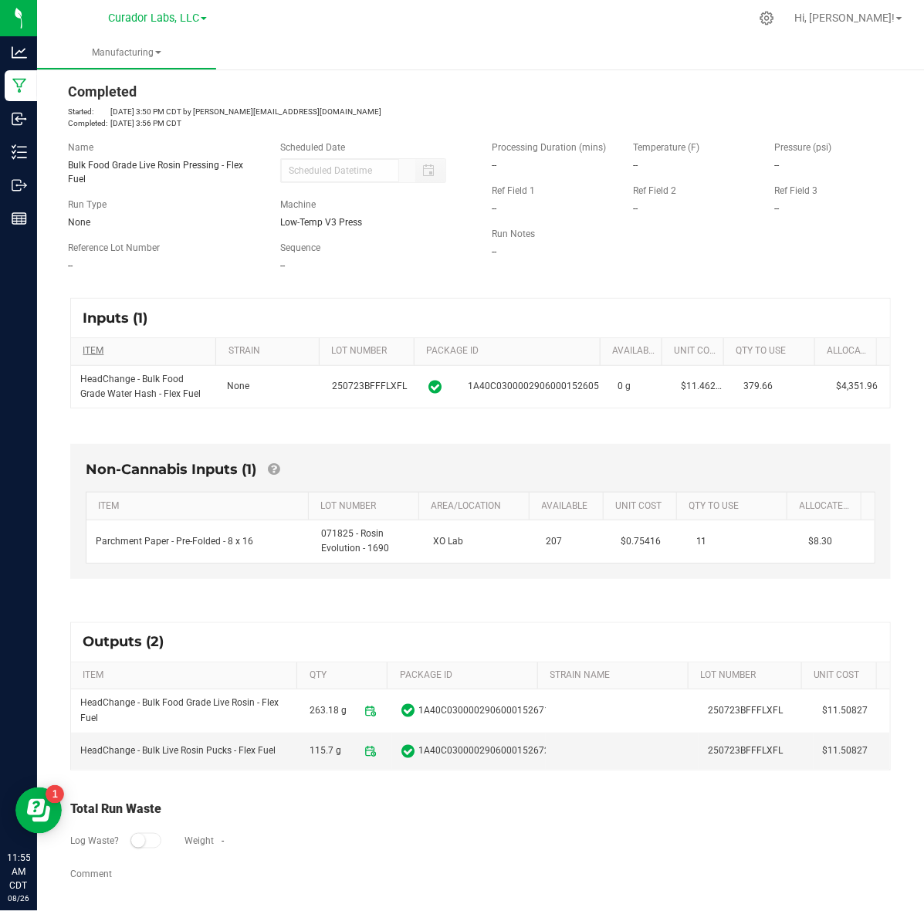
scroll to position [27, 0]
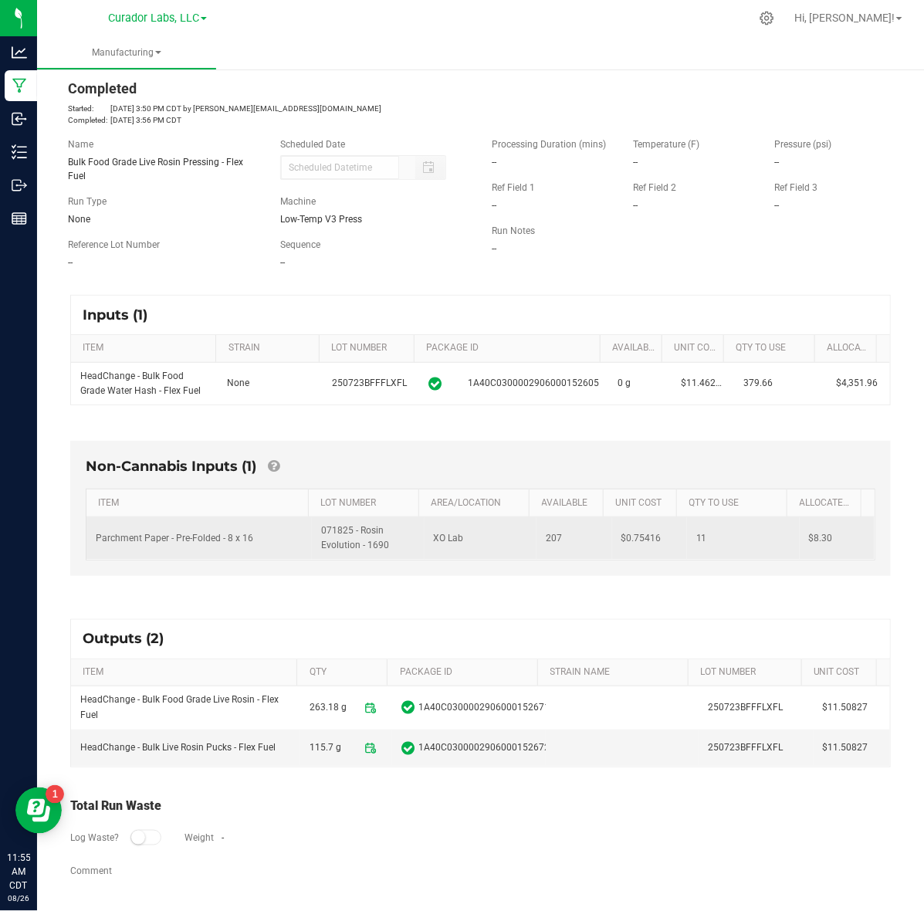
drag, startPoint x: 76, startPoint y: 374, endPoint x: 832, endPoint y: 544, distance: 775.2
click at [832, 544] on div "Inputs (1) ITEM STRAIN LOT NUMBER PACKAGE ID AVAILABLE Unit Cost QTY TO USE All…" at bounding box center [480, 588] width 848 height 614
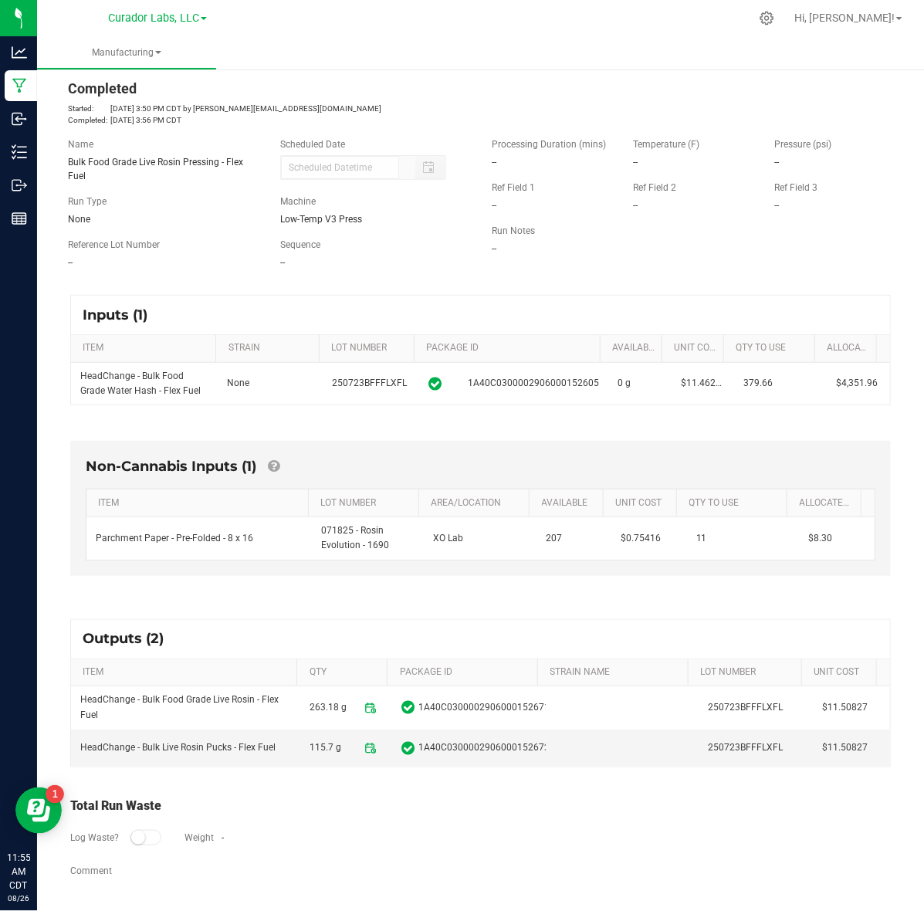
copy div "HeadChange - Bulk Food Grade Water Hash - Flex Fuel None 250723BFFFLXFL 1A40C03…"
drag, startPoint x: 79, startPoint y: 700, endPoint x: 880, endPoint y: 750, distance: 802.7
click at [880, 750] on div "Outputs (2) ITEM QTY PACKAGE ID STRAIN NAME LOT NUMBER Unit Cost HeadChange - B…" at bounding box center [480, 693] width 848 height 176
copy colgroup
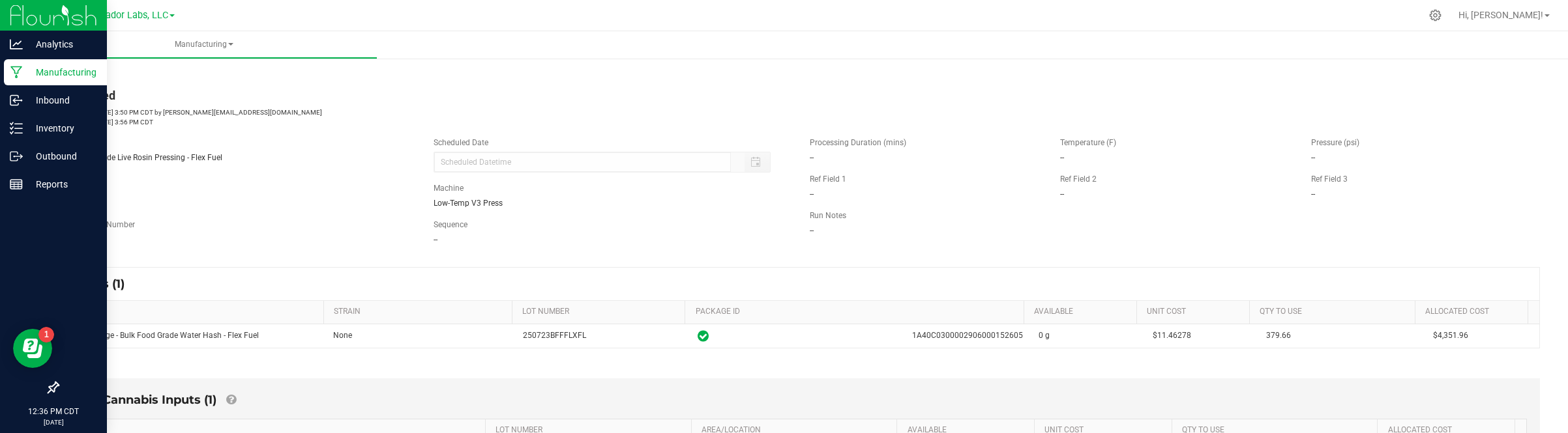
click at [20, 76] on icon at bounding box center [16, 72] width 13 height 13
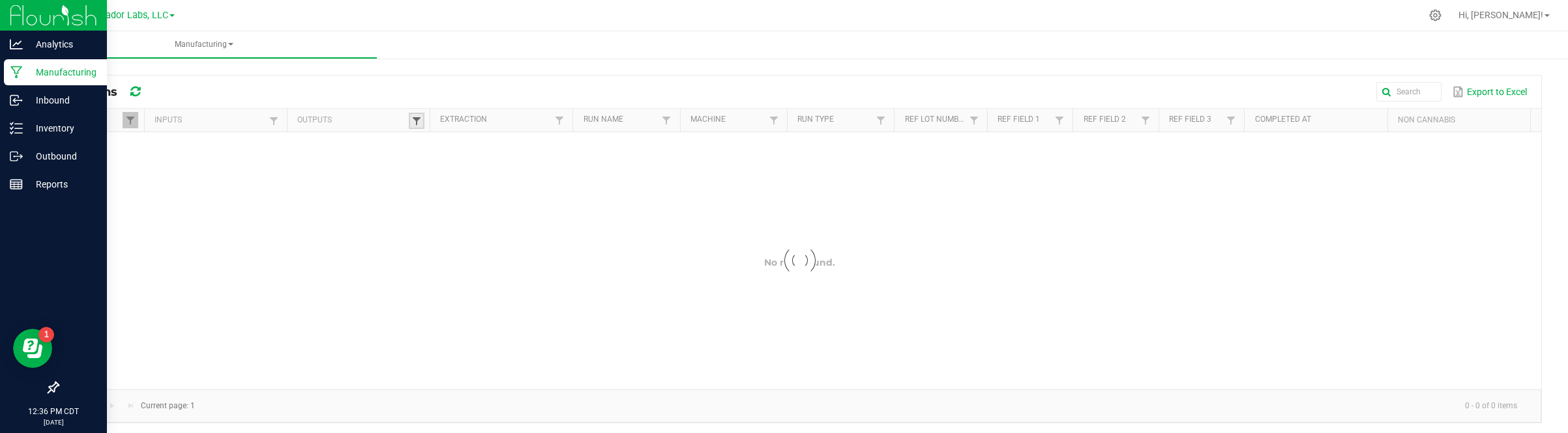
click at [416, 126] on span at bounding box center [416, 121] width 10 height 10
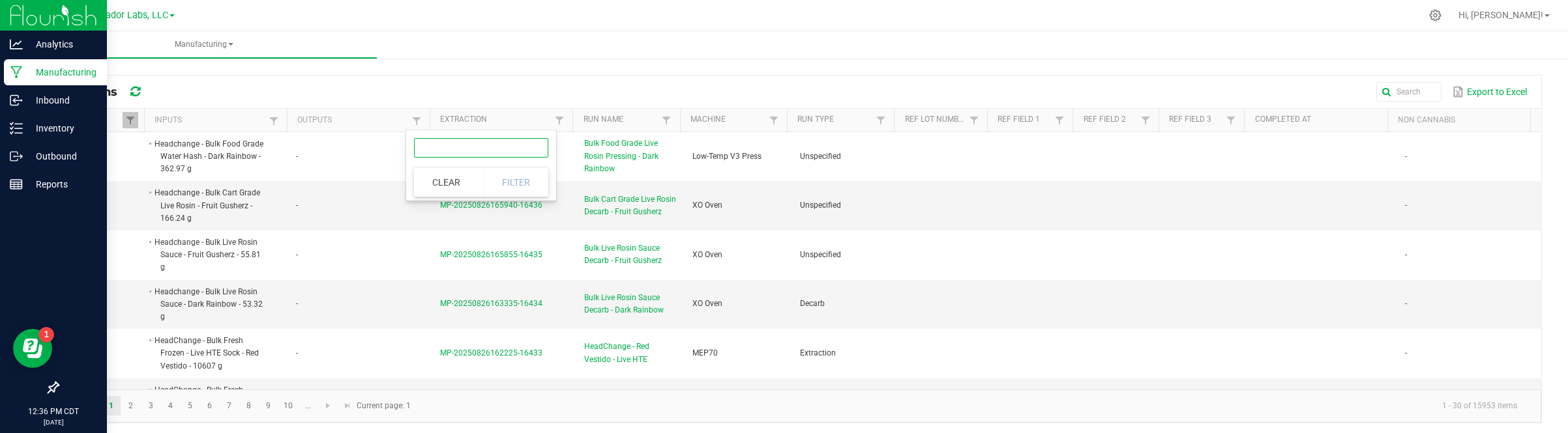
click at [433, 154] on input "text" at bounding box center [481, 148] width 134 height 19
click at [431, 148] on input "text" at bounding box center [481, 148] width 134 height 19
paste input "SafeBet - AIO Bulk Formulation - Raspberry Kush"
type input "SafeBet - AIO Bulk Formulation - Raspberry Kush"
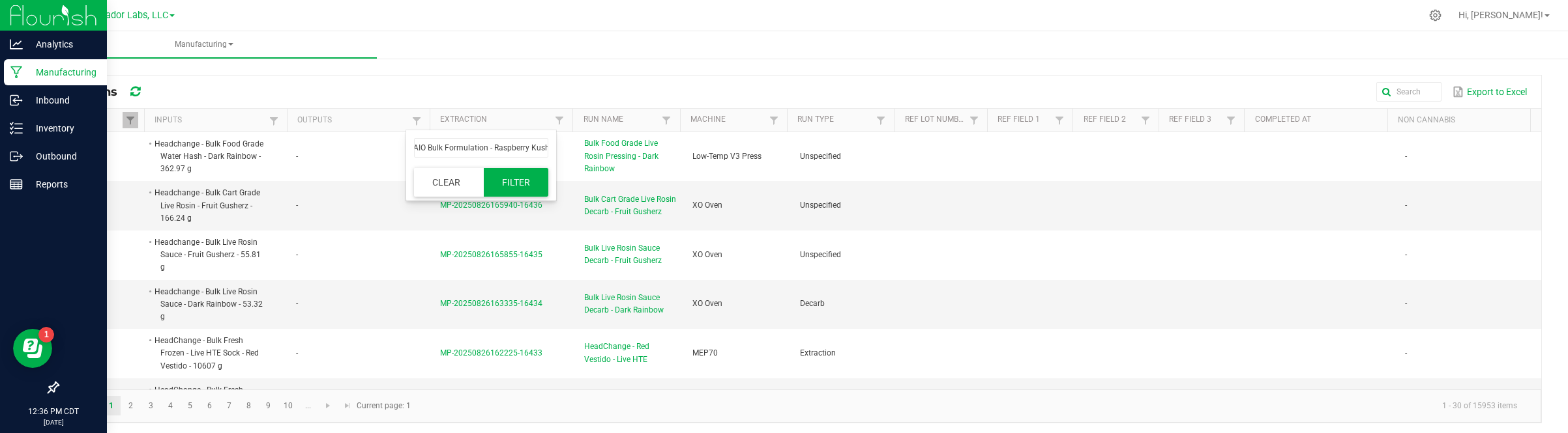
click at [532, 182] on button "Filter" at bounding box center [516, 182] width 65 height 29
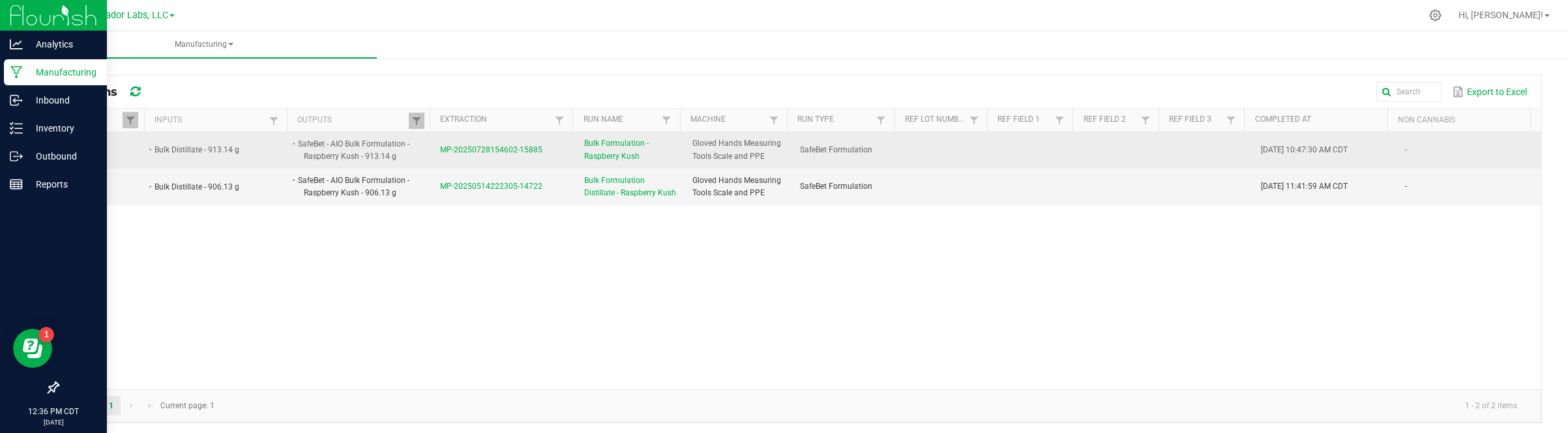
drag, startPoint x: 433, startPoint y: 150, endPoint x: 542, endPoint y: 167, distance: 110.3
click at [542, 167] on td "MP-20250728154602-15885" at bounding box center [504, 150] width 144 height 36
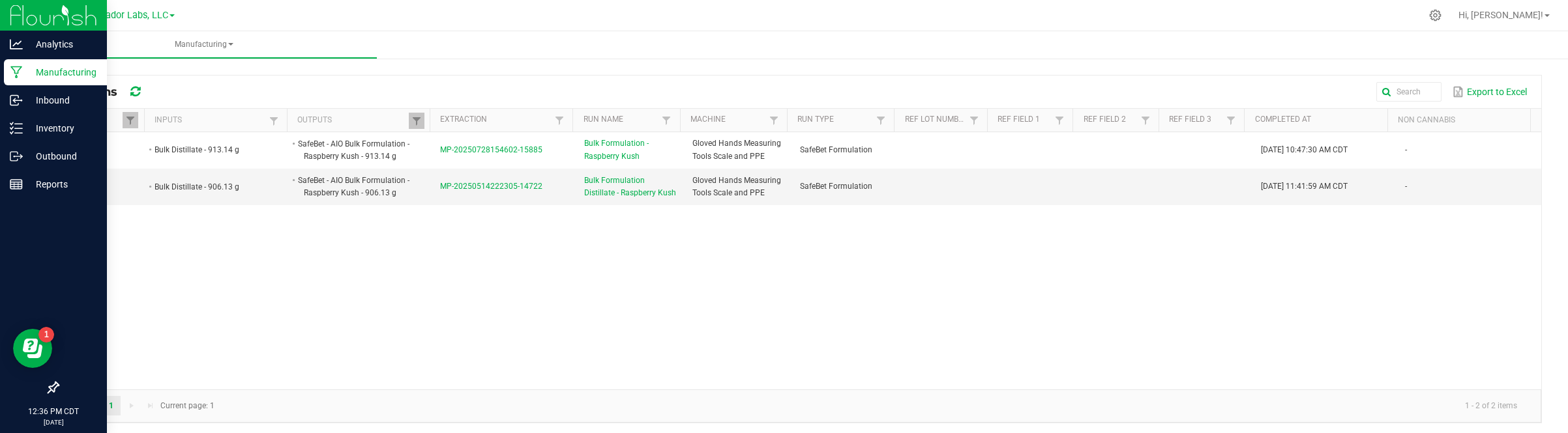
copy span "MP-20250728154602-15885"
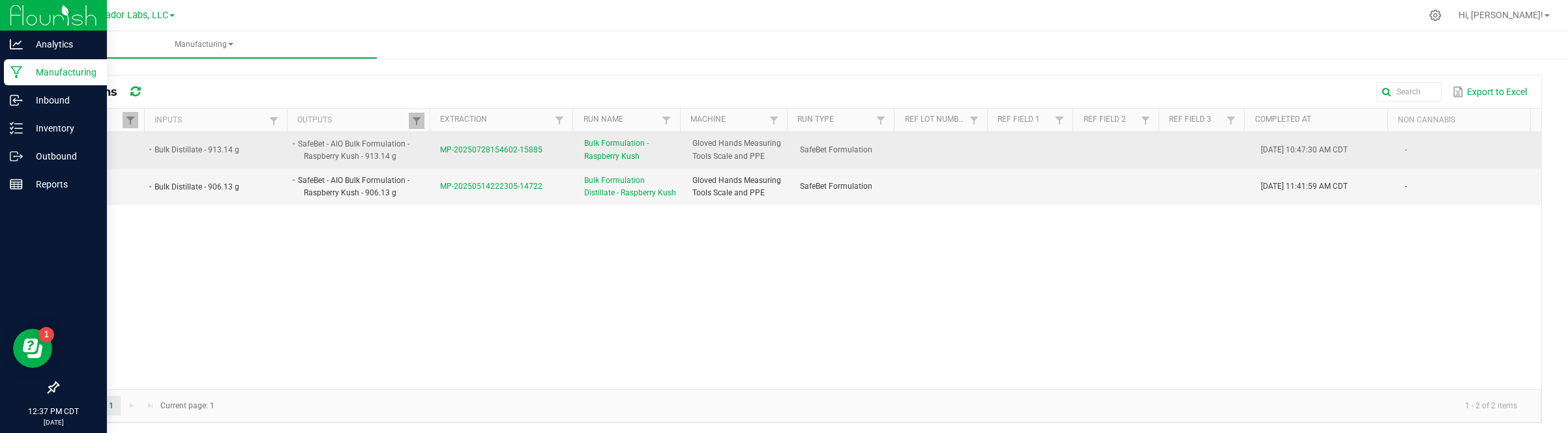
click at [520, 149] on span "MP-20250728154602-15885" at bounding box center [491, 149] width 102 height 9
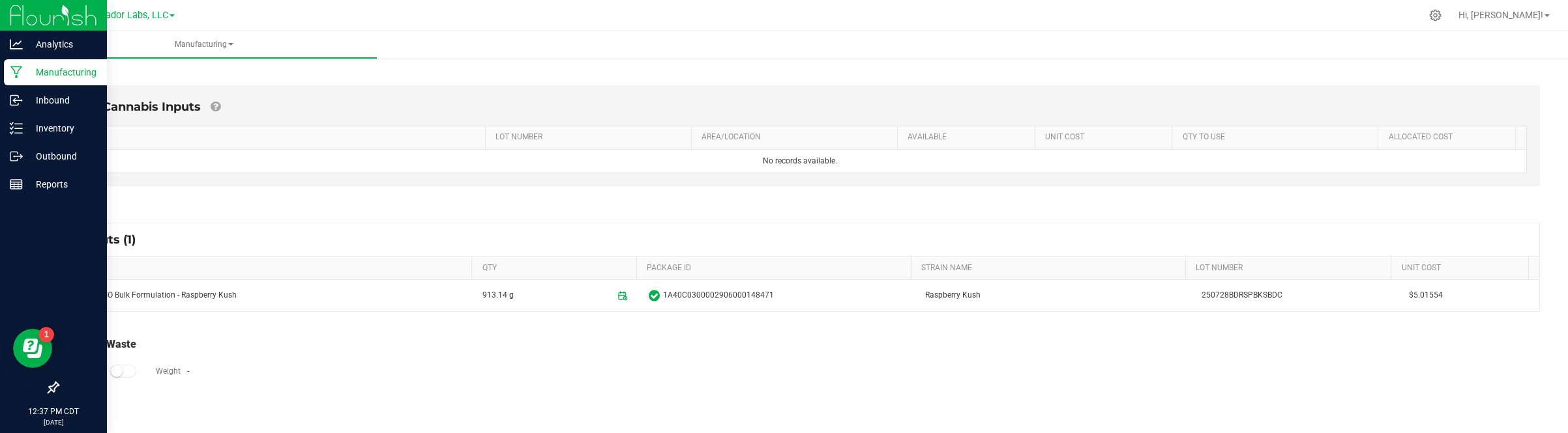
scroll to position [215, 0]
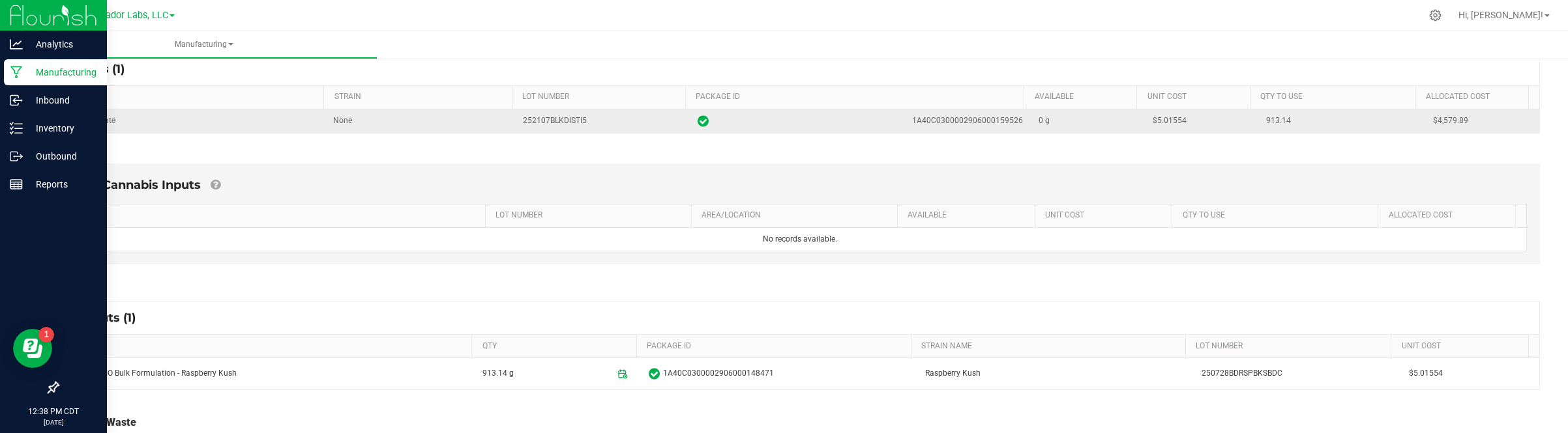
click at [1161, 124] on span "$5.01554" at bounding box center [1169, 120] width 34 height 9
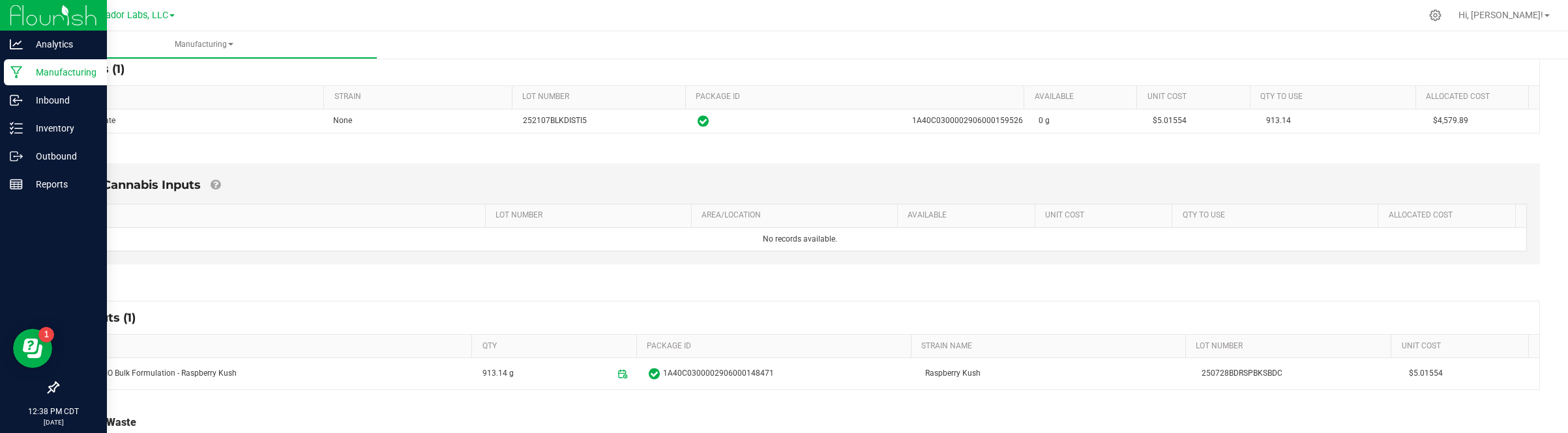
copy span "5.01554"
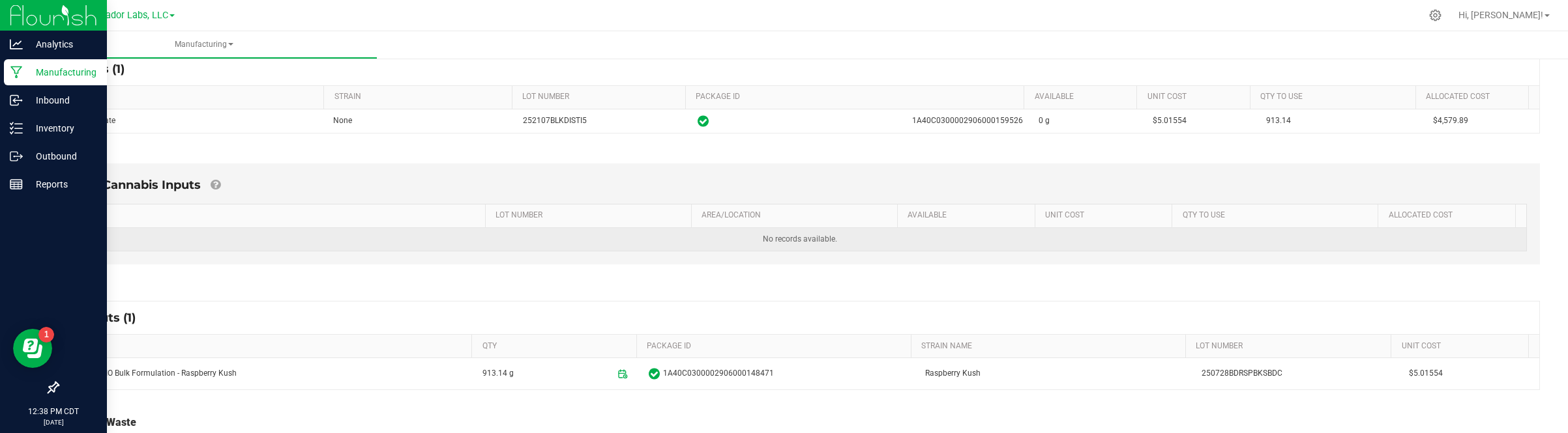
click at [1294, 246] on td "No records available." at bounding box center [799, 239] width 1453 height 23
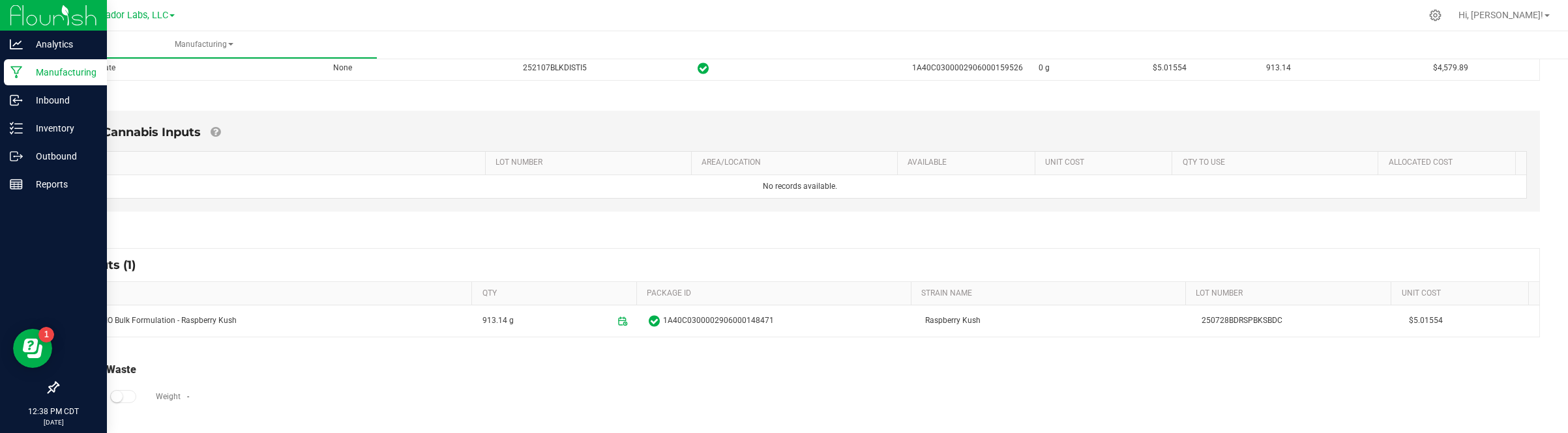
scroll to position [296, 0]
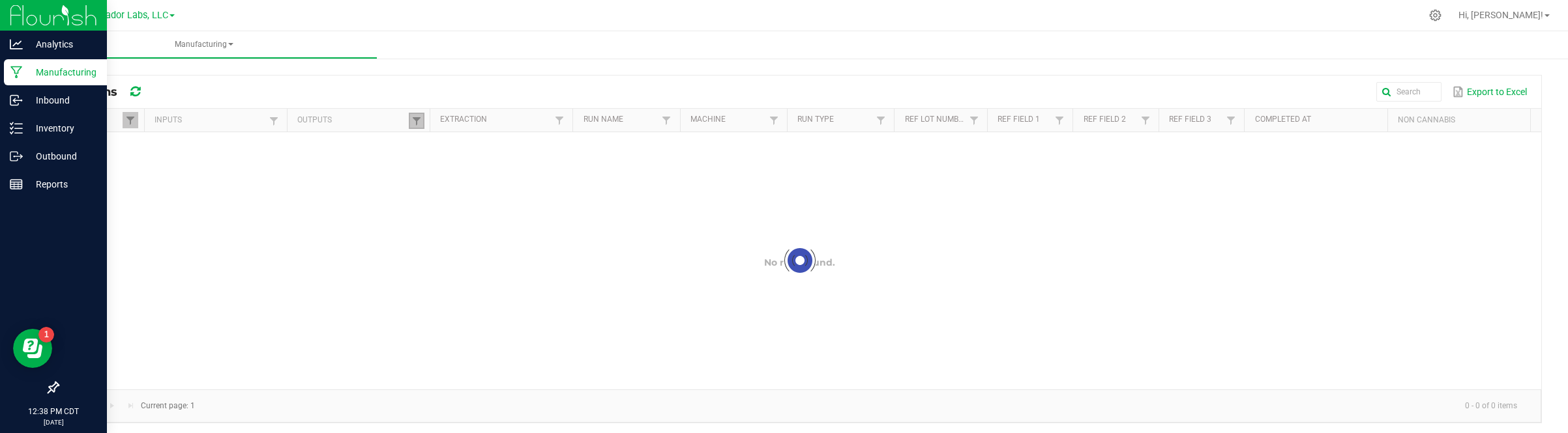
click at [412, 116] on link at bounding box center [416, 121] width 16 height 16
click at [431, 142] on div at bounding box center [800, 261] width 1484 height 257
click at [414, 127] on link at bounding box center [416, 121] width 16 height 16
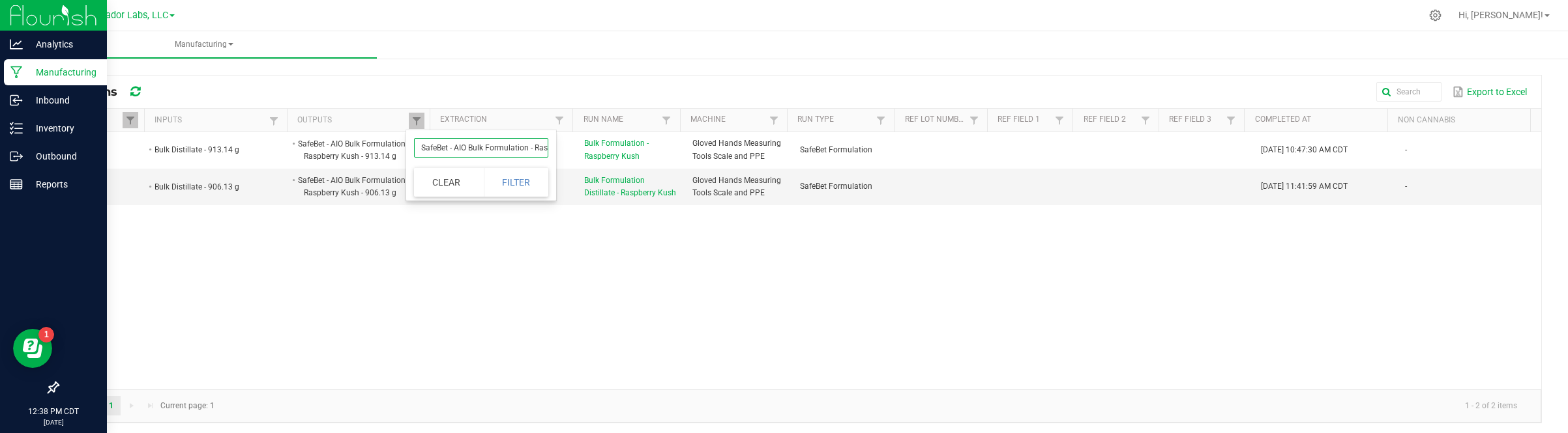
click at [503, 145] on input "SafeBet - AIO Bulk Formulation - Raspberry Kush" at bounding box center [481, 148] width 134 height 19
paste input "lavor"
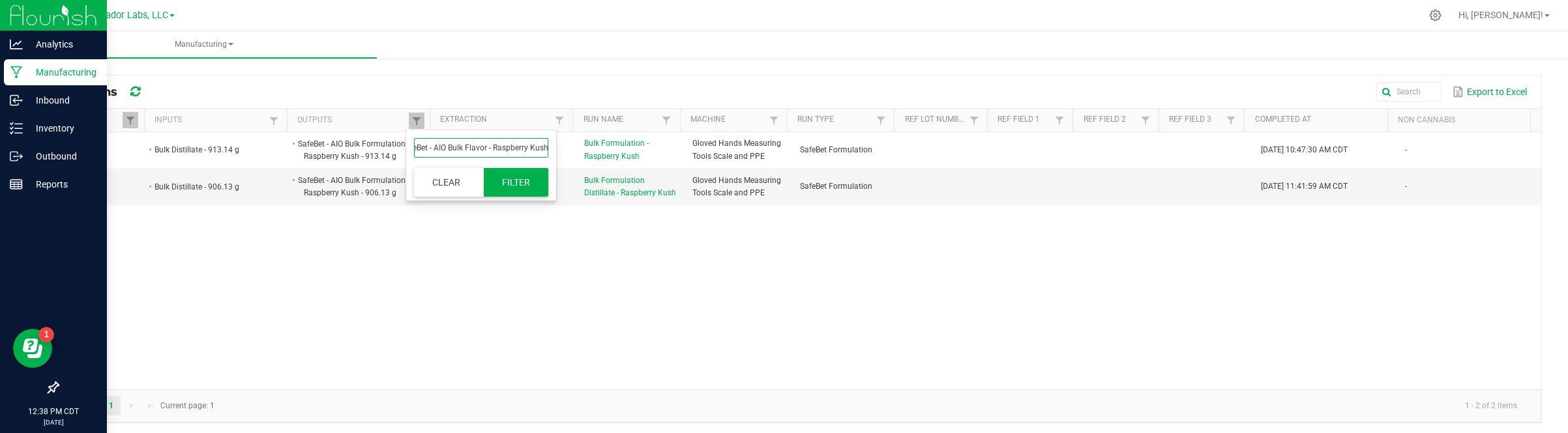
type input "SafeBet - AIO Bulk Flavor - Raspberry Kush"
click at [510, 171] on button "Filter" at bounding box center [516, 182] width 65 height 29
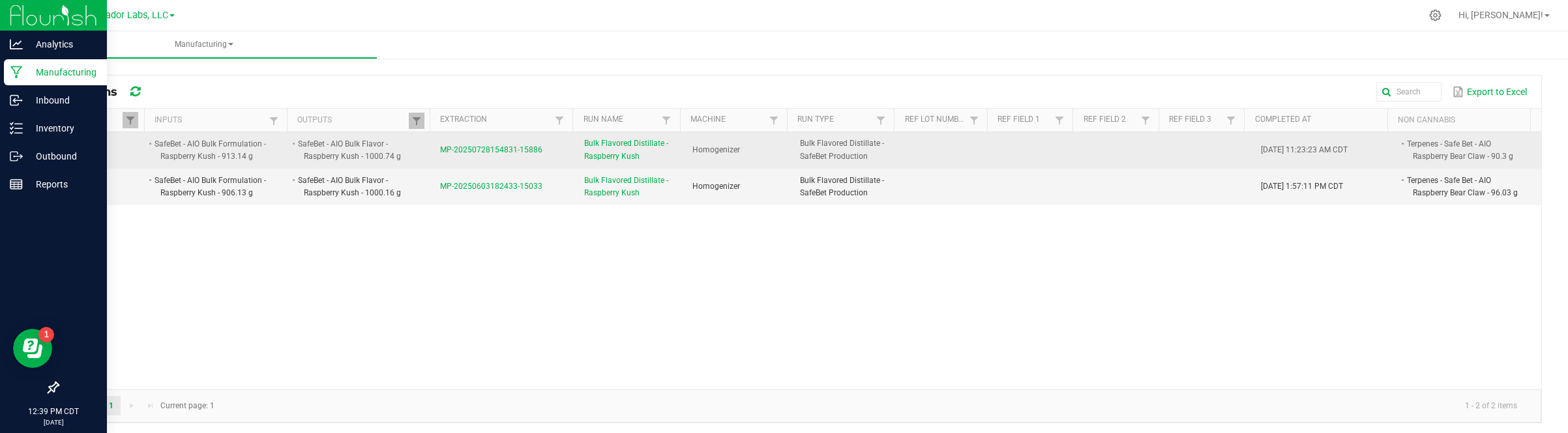
drag, startPoint x: 427, startPoint y: 152, endPoint x: 533, endPoint y: 161, distance: 106.4
click at [533, 161] on td "MP-20250728154831-15886" at bounding box center [504, 150] width 144 height 36
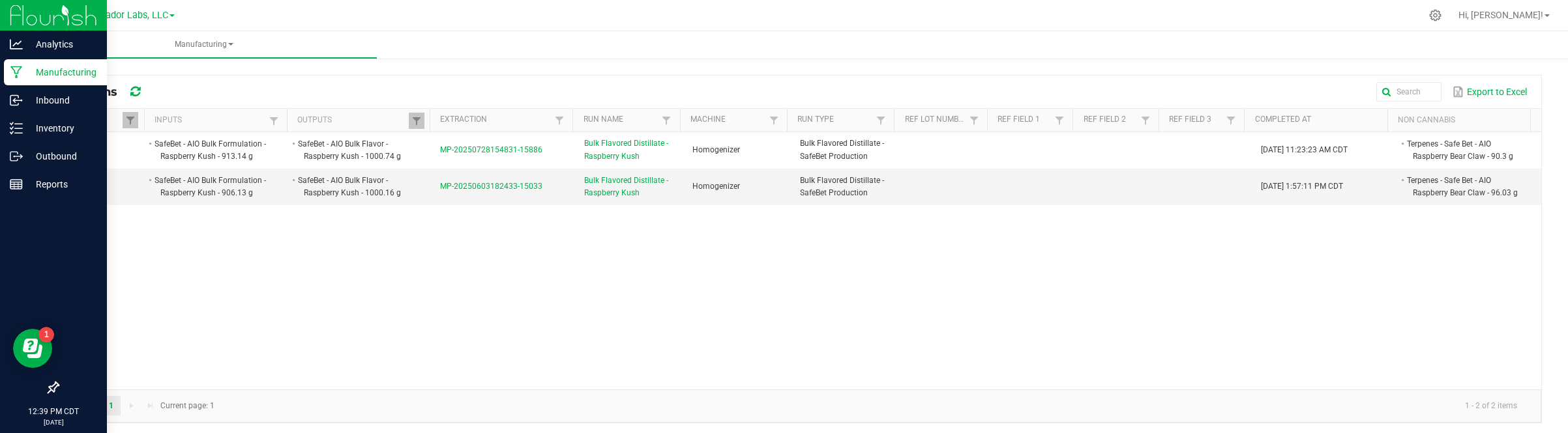
copy span "MP-20250728154831-15886"
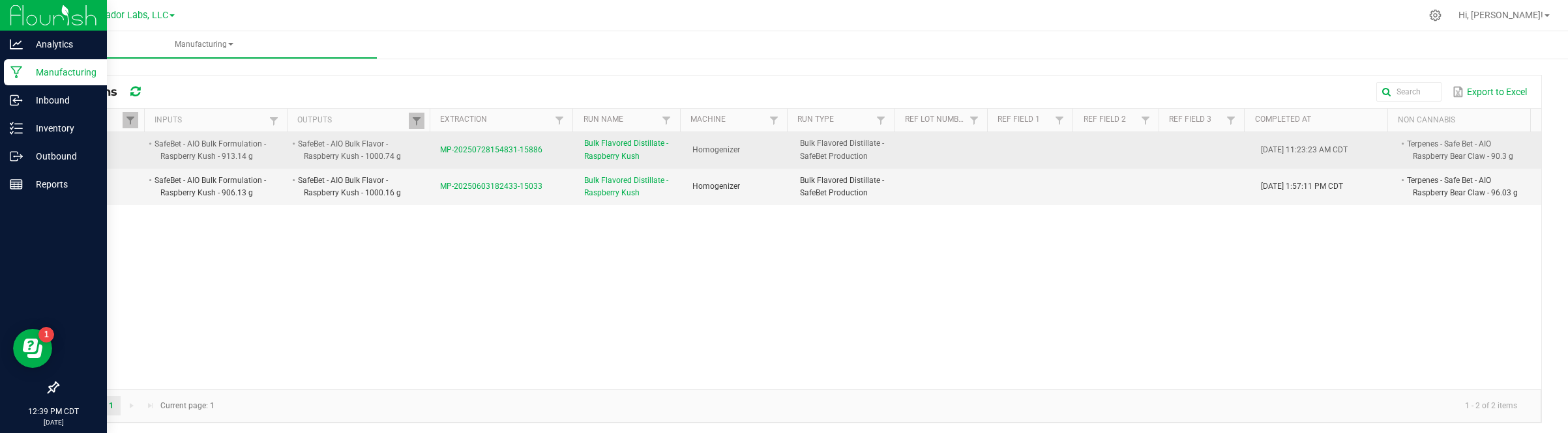
click at [1413, 141] on li "Terpenes - Safe Bet - AIO Raspberry Bear Claw - 90.3 g" at bounding box center [1462, 150] width 115 height 25
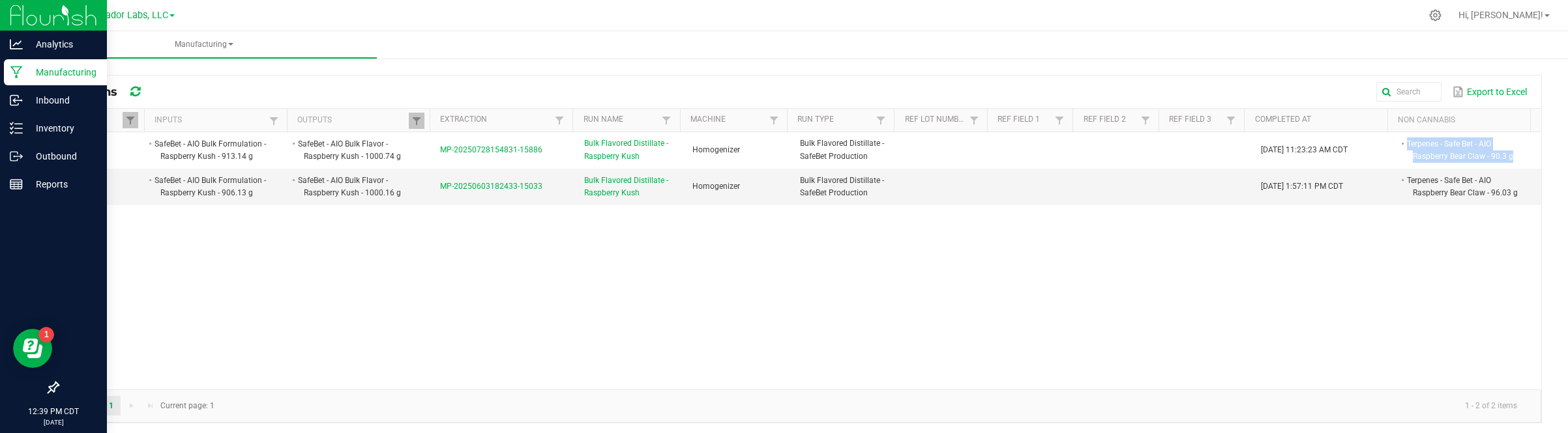
copy li "Terpenes - Safe Bet - AIO Raspberry Bear Claw - 90.3 g"
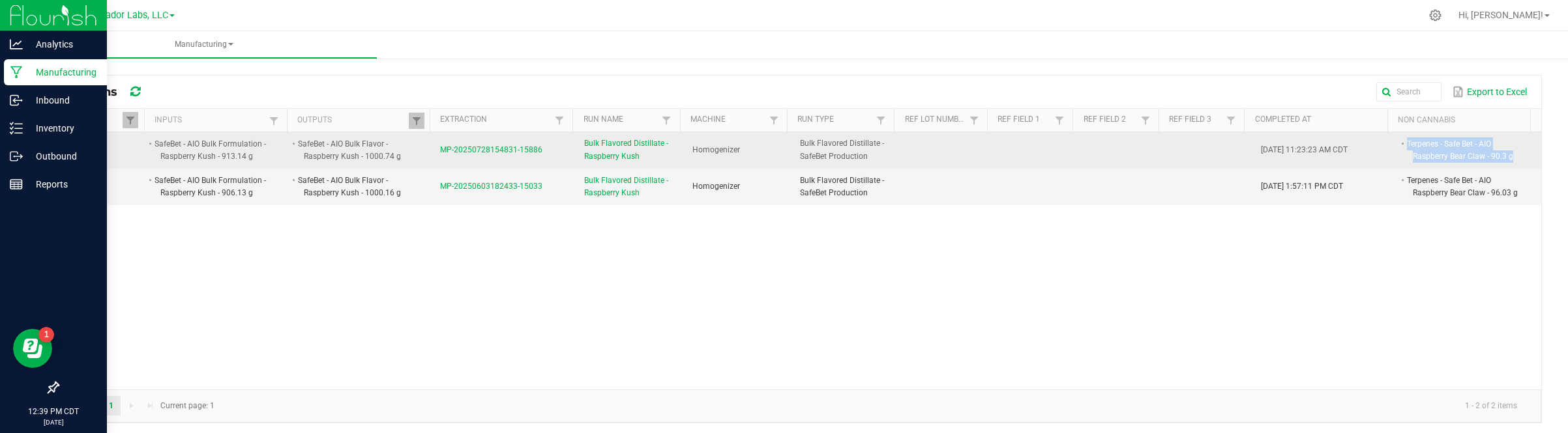
click at [467, 149] on span "MP-20250728154831-15886" at bounding box center [491, 149] width 102 height 9
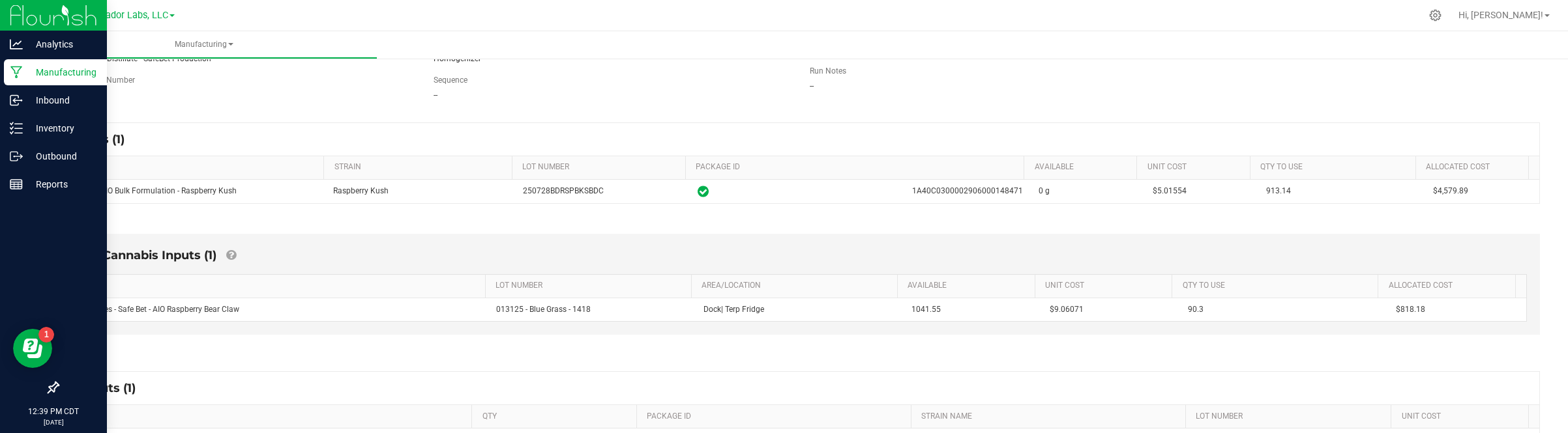
scroll to position [163, 0]
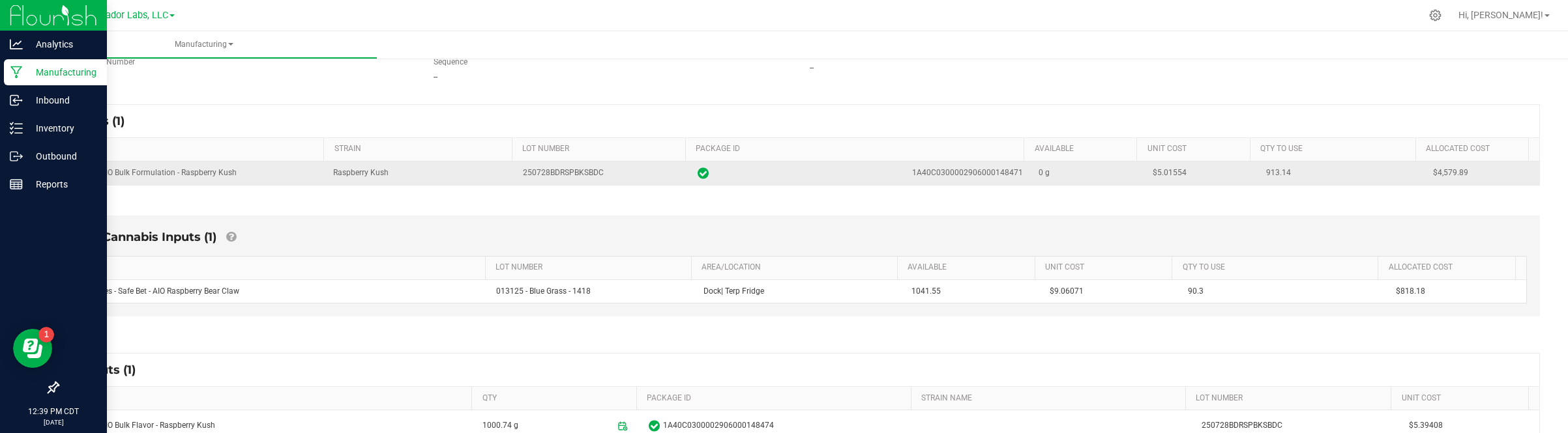
click at [1162, 173] on span "$5.01554" at bounding box center [1169, 172] width 34 height 9
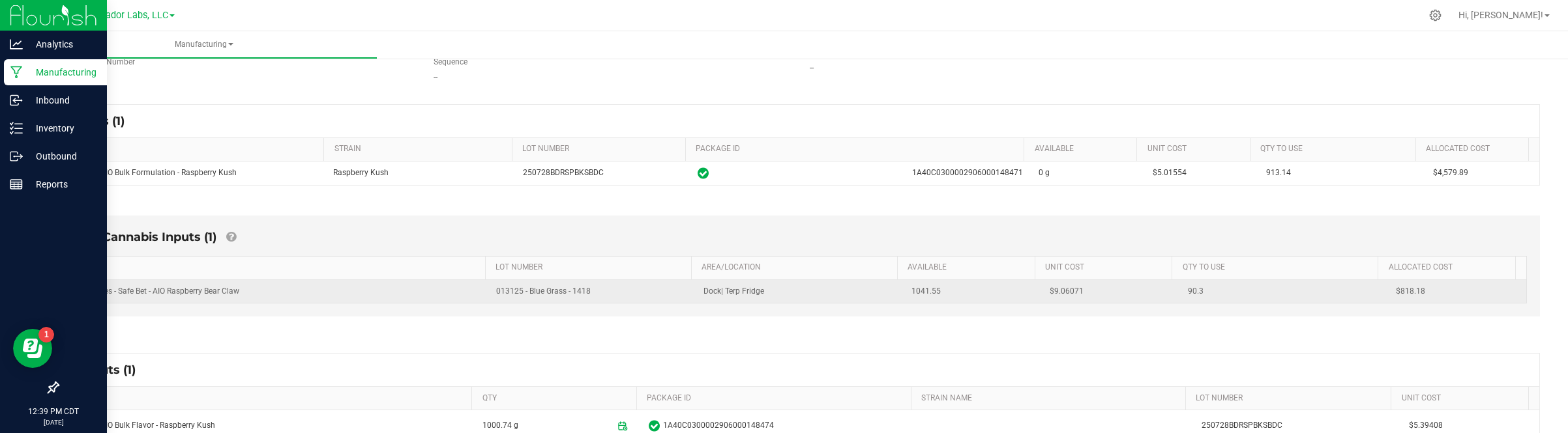
click at [1055, 290] on span "$9.06071" at bounding box center [1067, 291] width 34 height 9
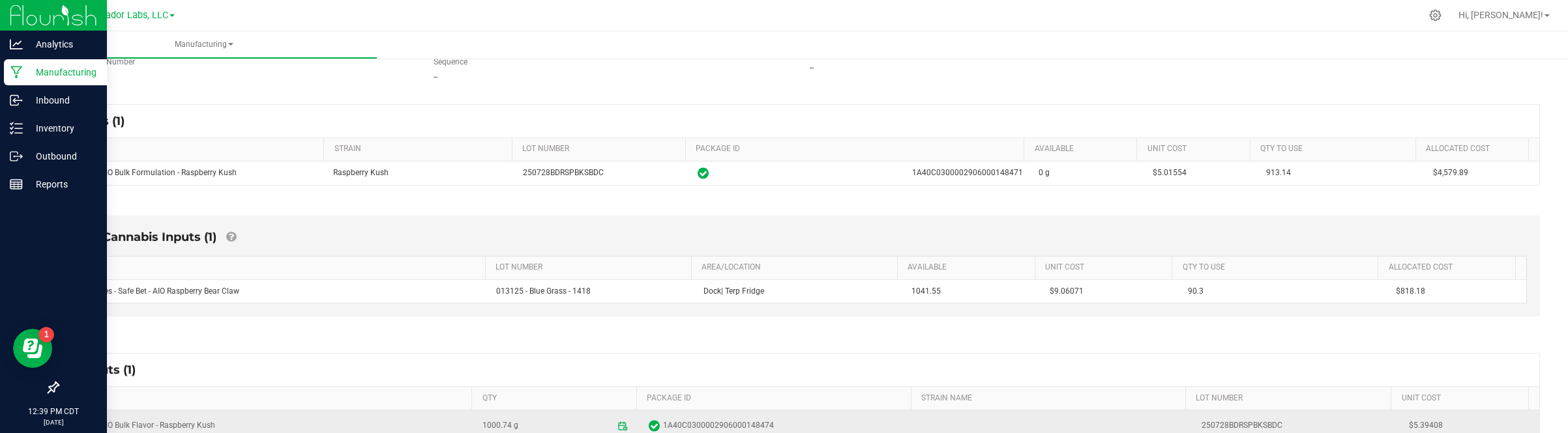
copy span "9.06071"
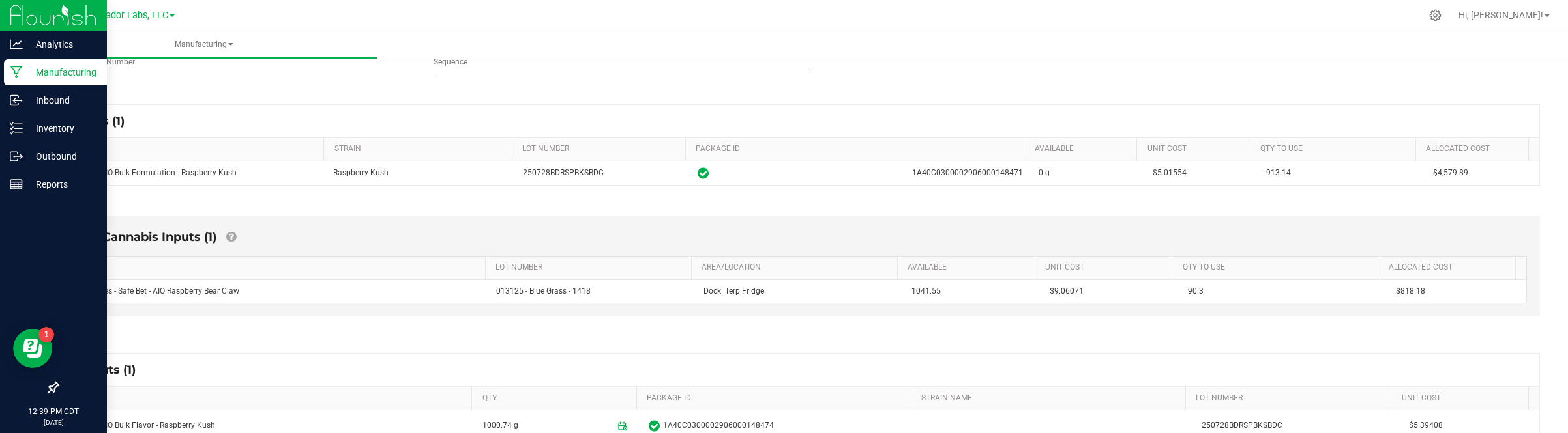
drag, startPoint x: 1226, startPoint y: 250, endPoint x: 1307, endPoint y: 335, distance: 117.4
click at [1226, 250] on div "Non-Cannabis Inputs (1)" at bounding box center [800, 242] width 1455 height 27
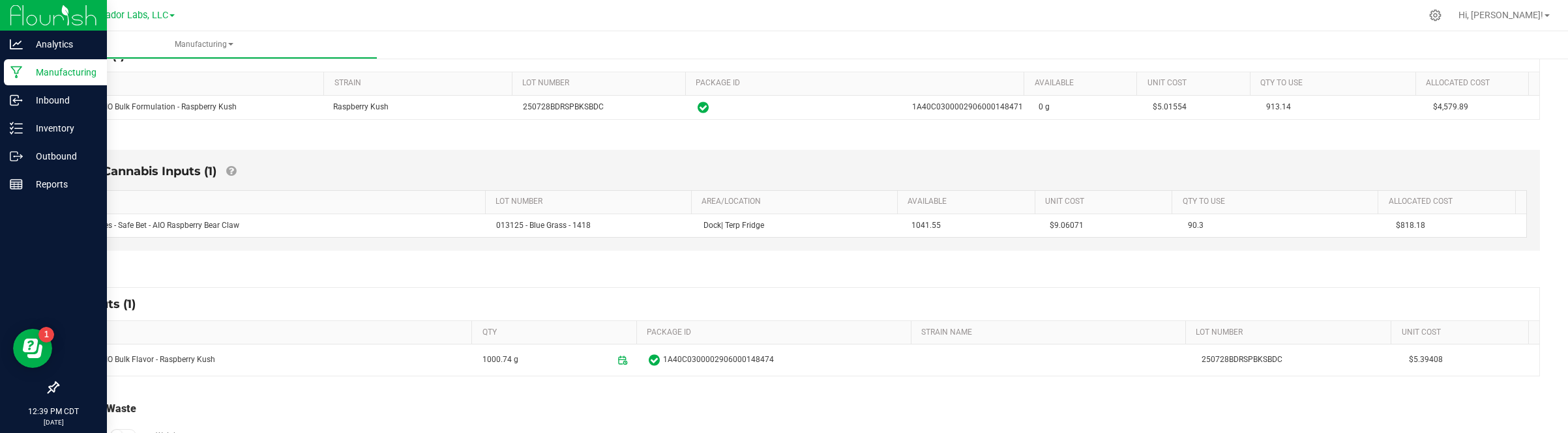
scroll to position [296, 0]
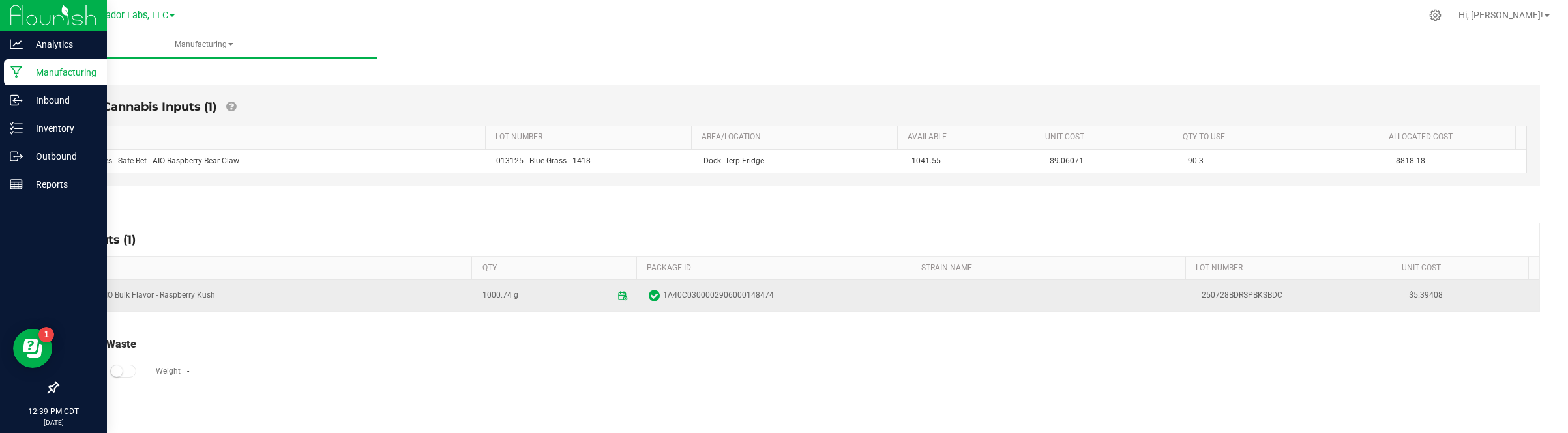
click at [1409, 290] on span "$5.39408" at bounding box center [1470, 295] width 122 height 13
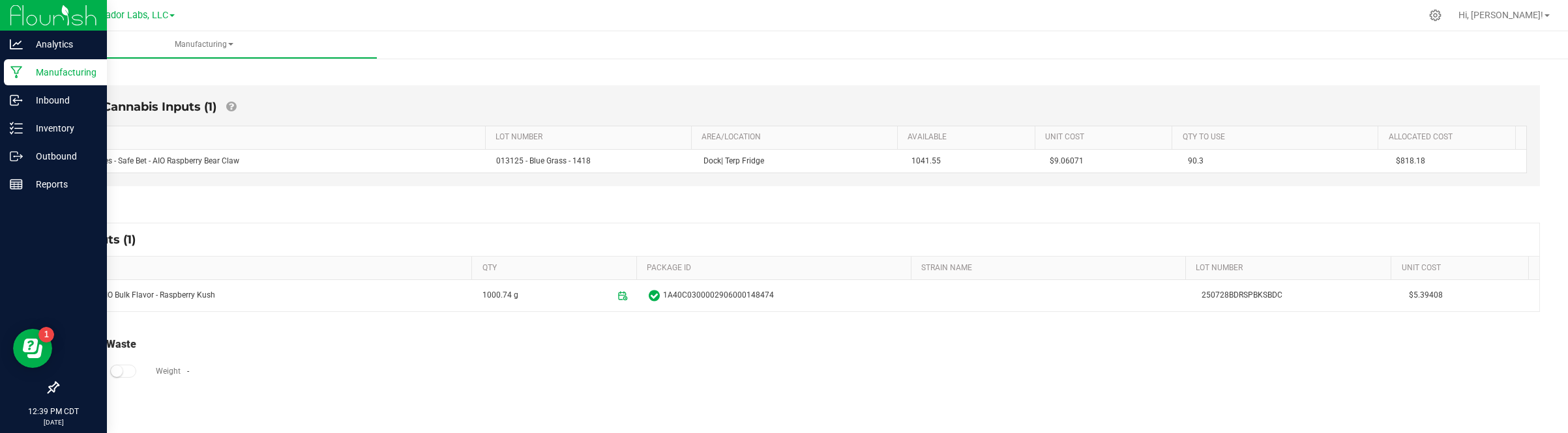
copy span "5.39408"
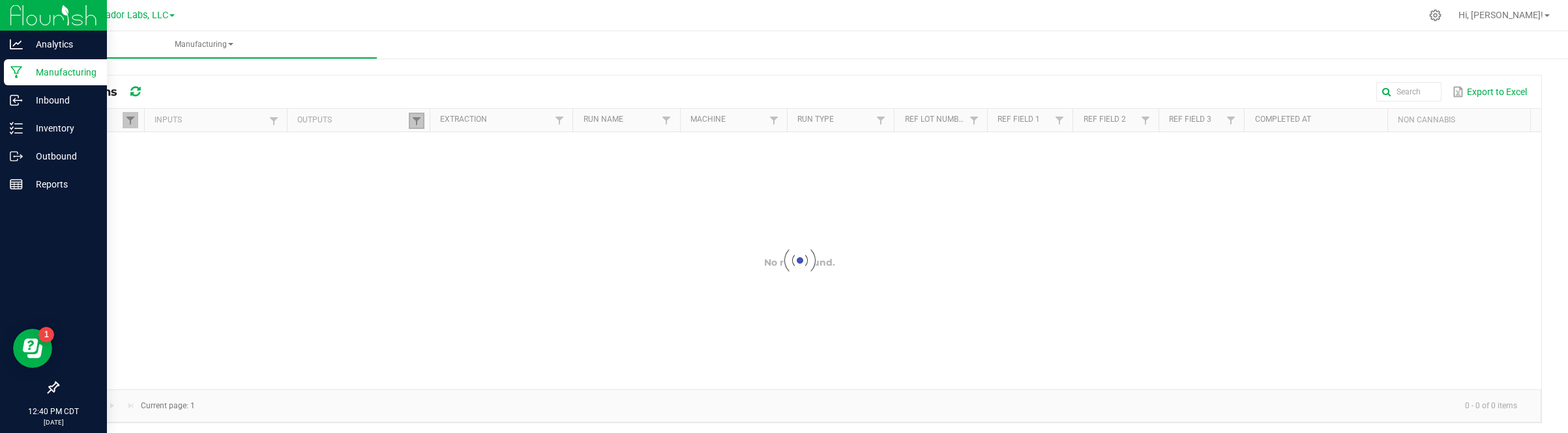
click at [409, 118] on link at bounding box center [416, 121] width 16 height 16
click at [438, 138] on div at bounding box center [800, 261] width 1484 height 257
click at [411, 116] on link at bounding box center [416, 121] width 16 height 16
click at [438, 148] on div at bounding box center [800, 261] width 1484 height 257
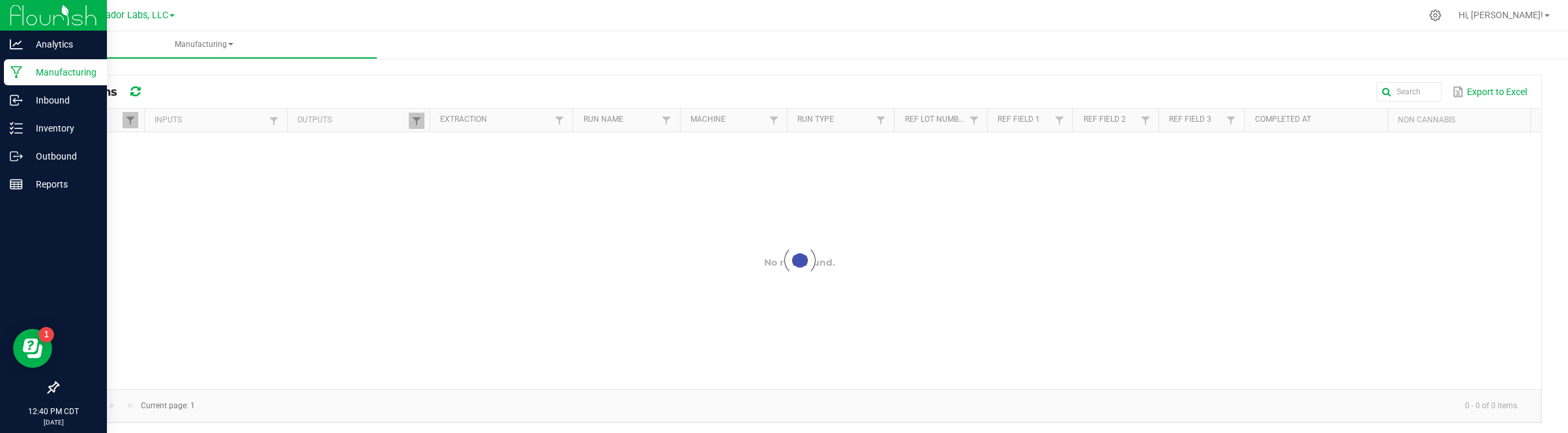
click at [438, 148] on div at bounding box center [800, 261] width 1484 height 257
click at [418, 116] on link at bounding box center [416, 121] width 16 height 16
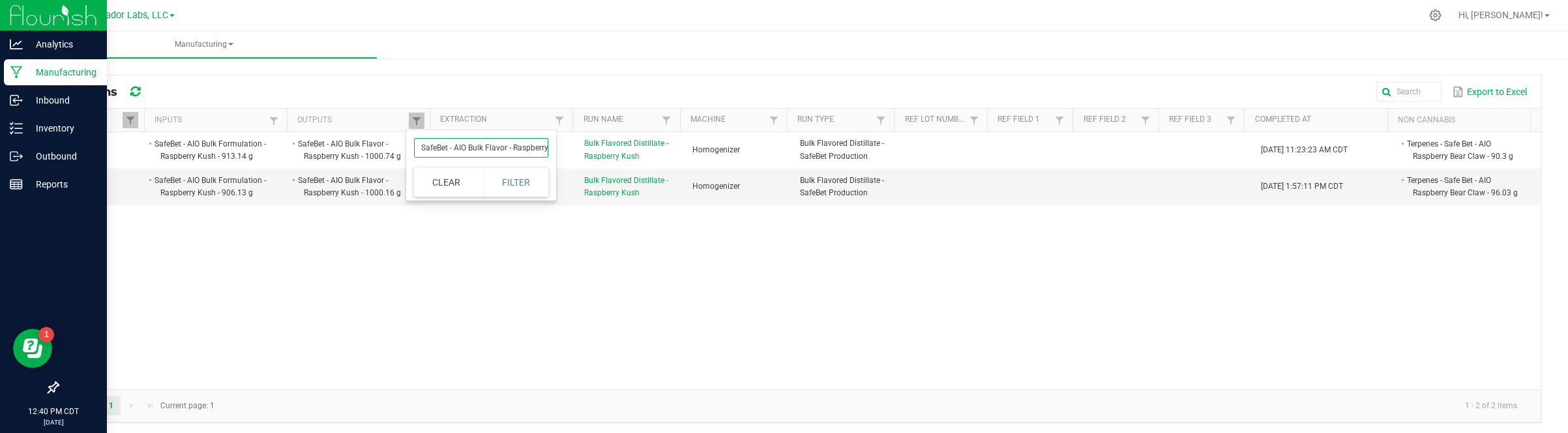
click at [454, 141] on input "SafeBet - AIO Bulk Flavor - Raspberry Kush" at bounding box center [481, 148] width 134 height 19
paste input "Bulk AIO Vape Cart 1g Each"
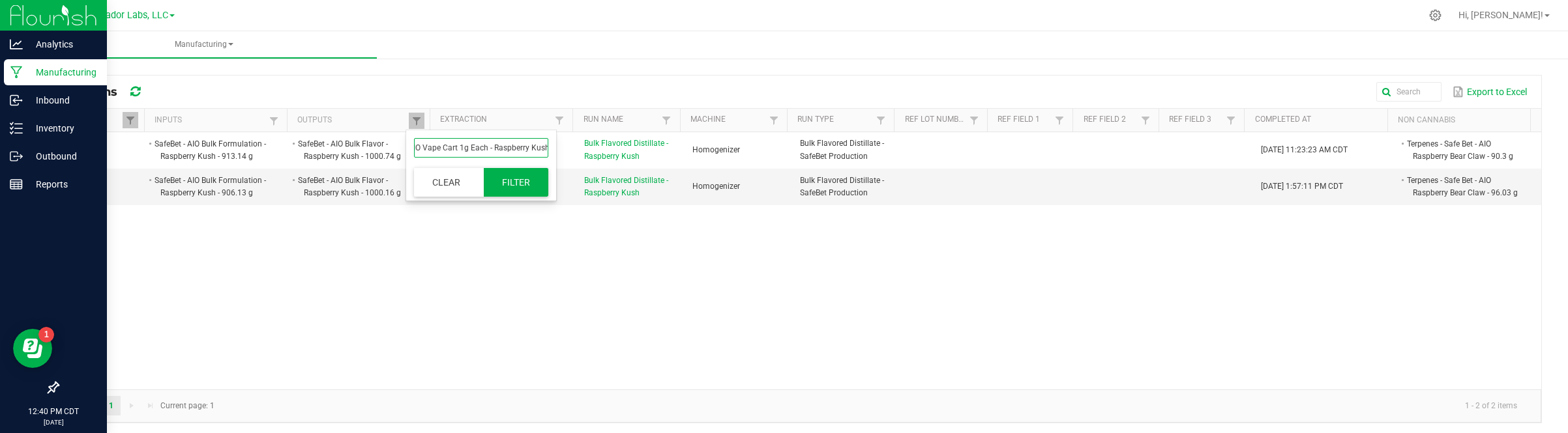
type input "SafeBet - Bulk AIO Vape Cart 1g Each - Raspberry Kush"
click at [519, 173] on button "Filter" at bounding box center [516, 182] width 65 height 29
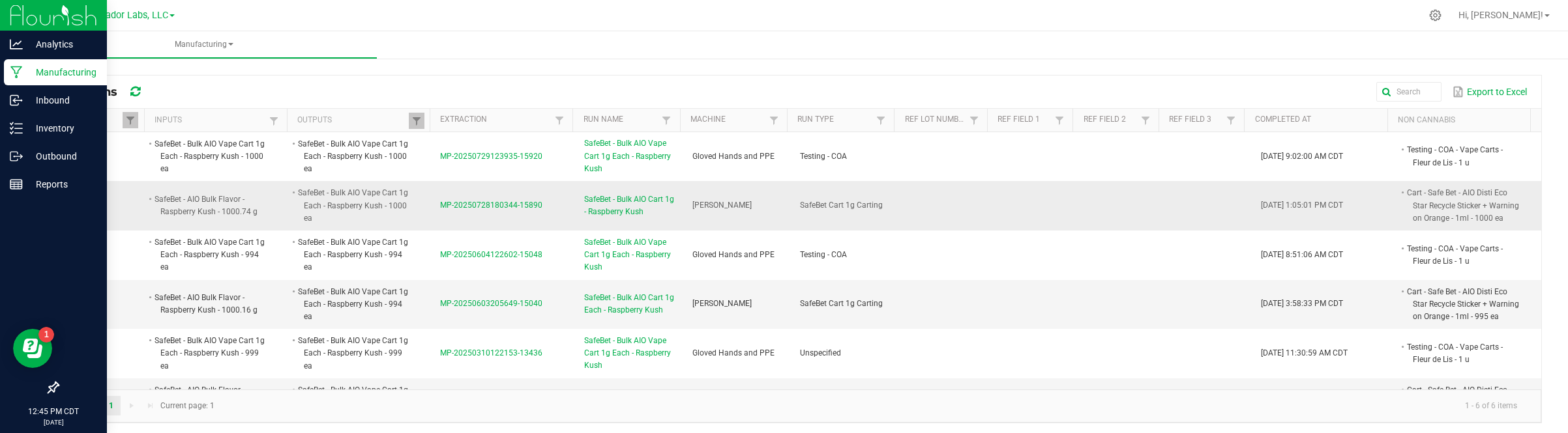
drag, startPoint x: 433, startPoint y: 214, endPoint x: 546, endPoint y: 216, distance: 113.0
click at [546, 216] on td "MP-20250728180344-15890" at bounding box center [504, 206] width 144 height 50
copy span "MP-20250728180344-15890"
drag, startPoint x: 1386, startPoint y: 192, endPoint x: 1422, endPoint y: 232, distance: 53.8
click at [1422, 225] on li "Cart - Safe Bet - AIO Disti Eco Star Recycle Sticker + Warning on Orange - 1ml …" at bounding box center [1462, 206] width 115 height 39
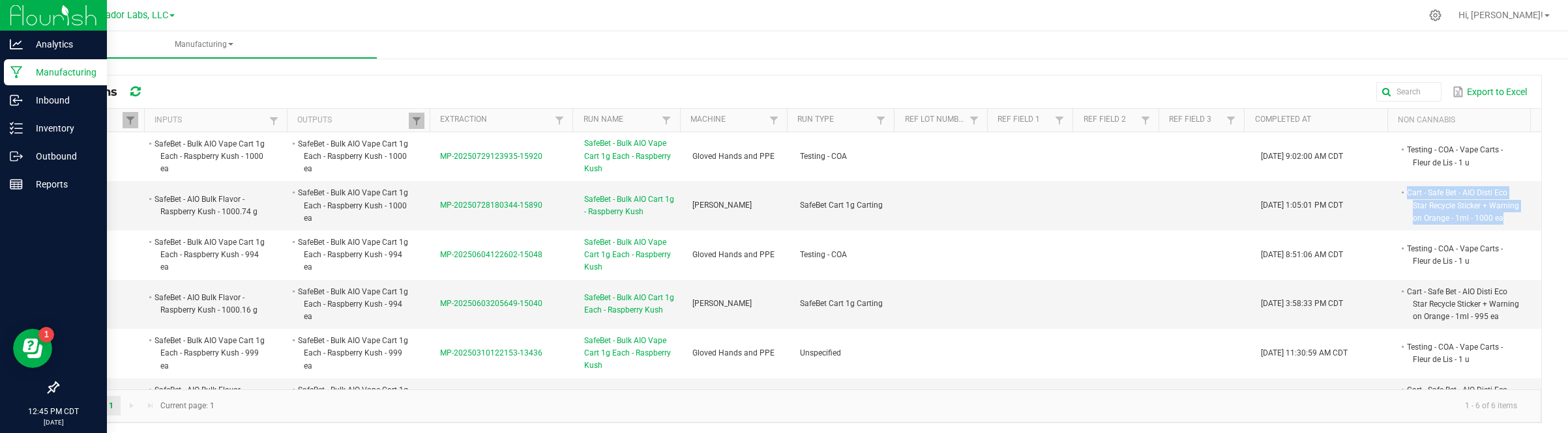
copy li "Cart - Safe Bet - AIO Disti Eco Star Recycle Sticker + Warning on Orange - 1ml …"
click at [453, 210] on span "MP-20250728180344-15890" at bounding box center [491, 205] width 102 height 9
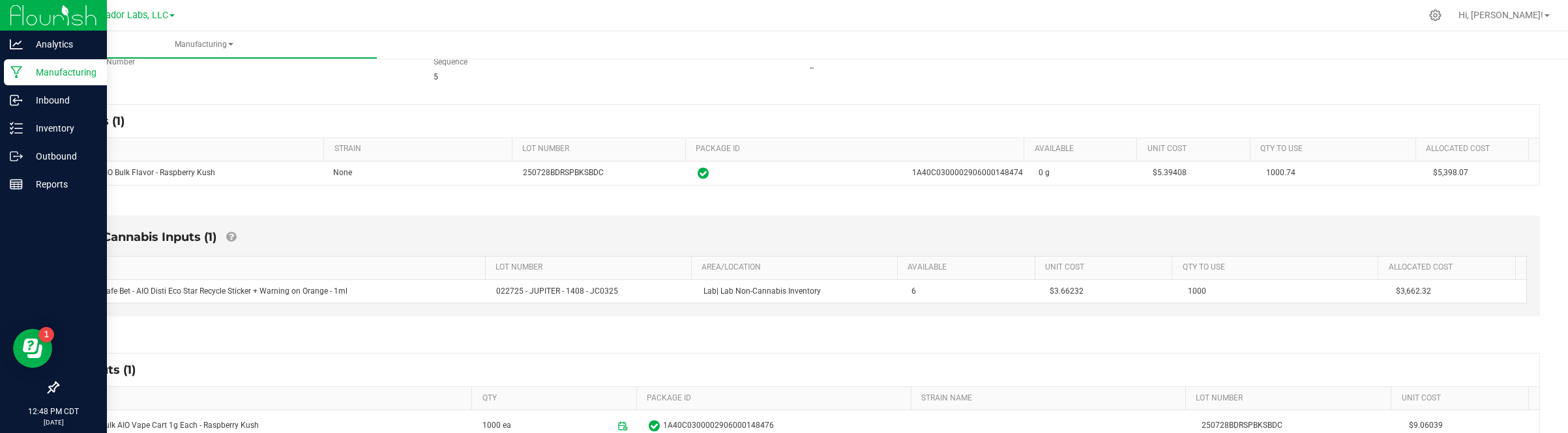
scroll to position [244, 0]
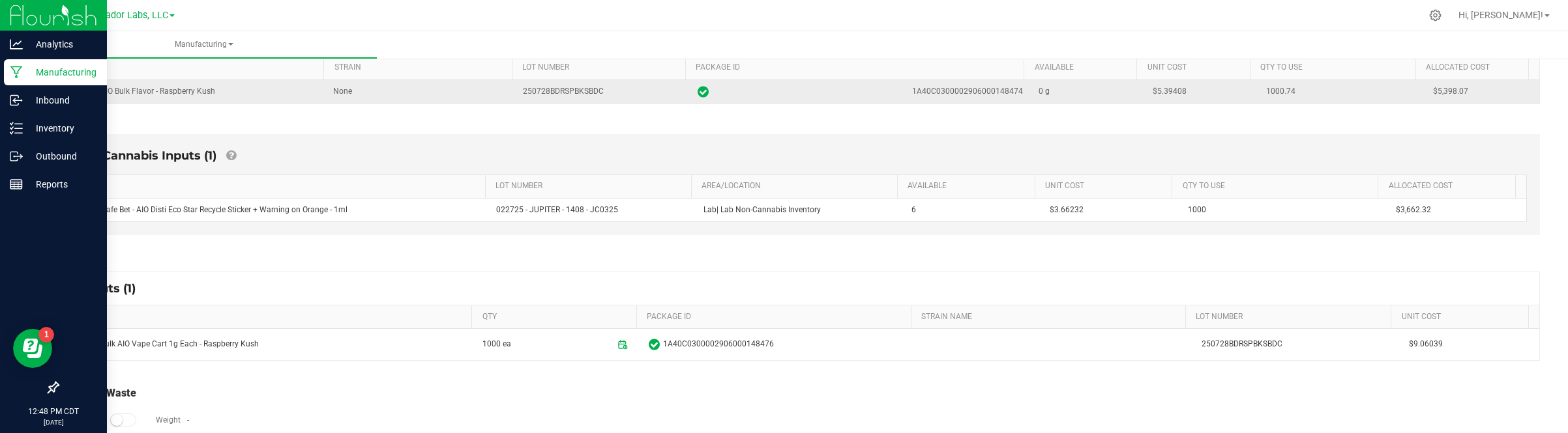
click at [1146, 98] on td "$5.39408" at bounding box center [1201, 92] width 114 height 24
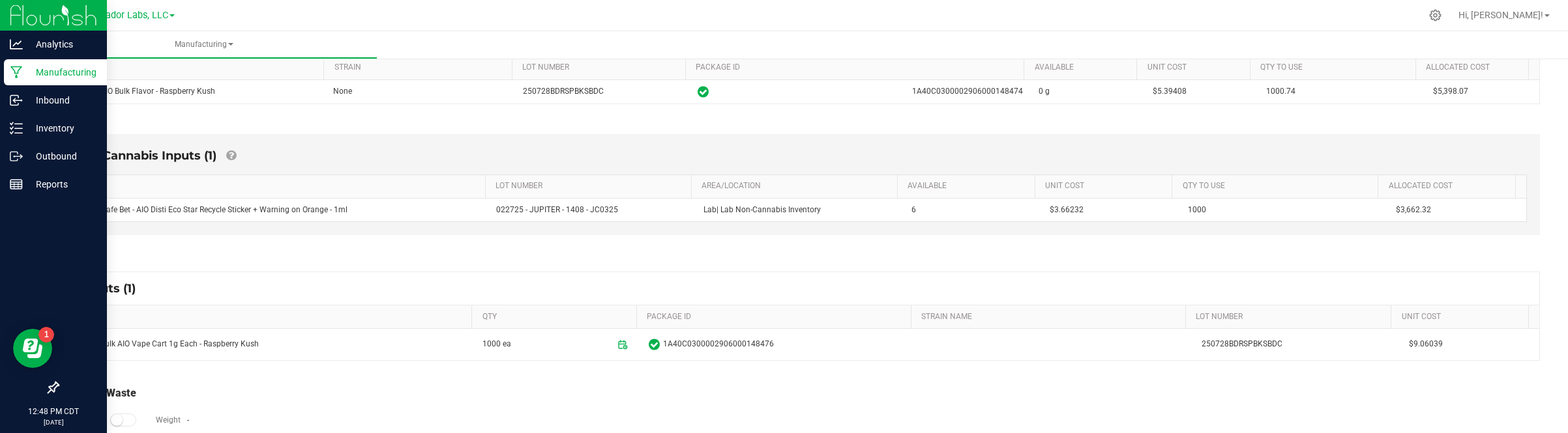
copy span "5.39408"
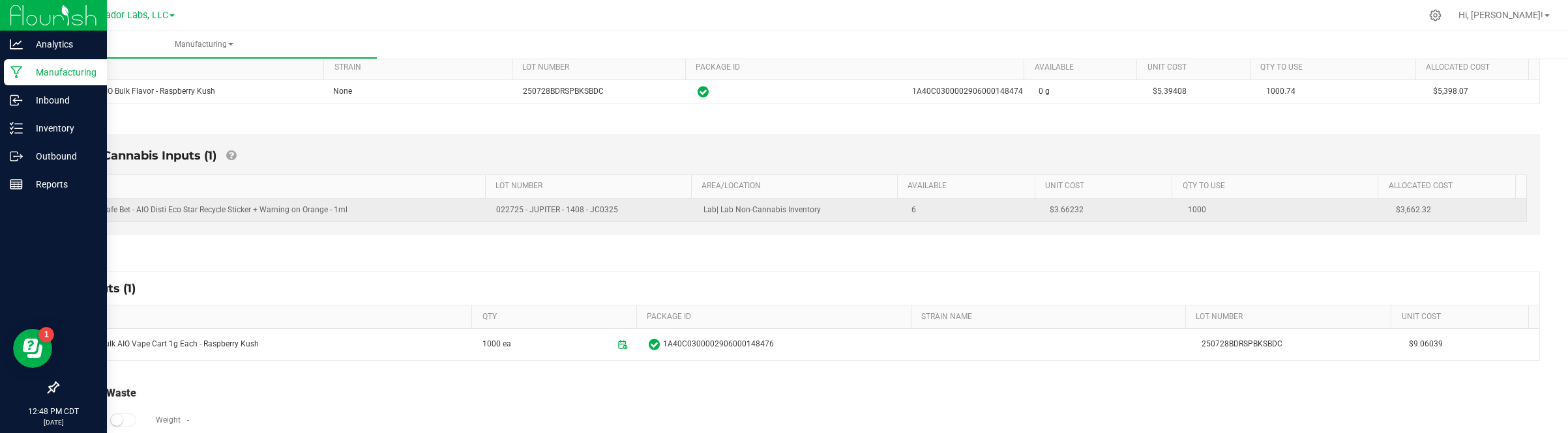
click at [1050, 208] on span "$3.66232" at bounding box center [1067, 209] width 34 height 9
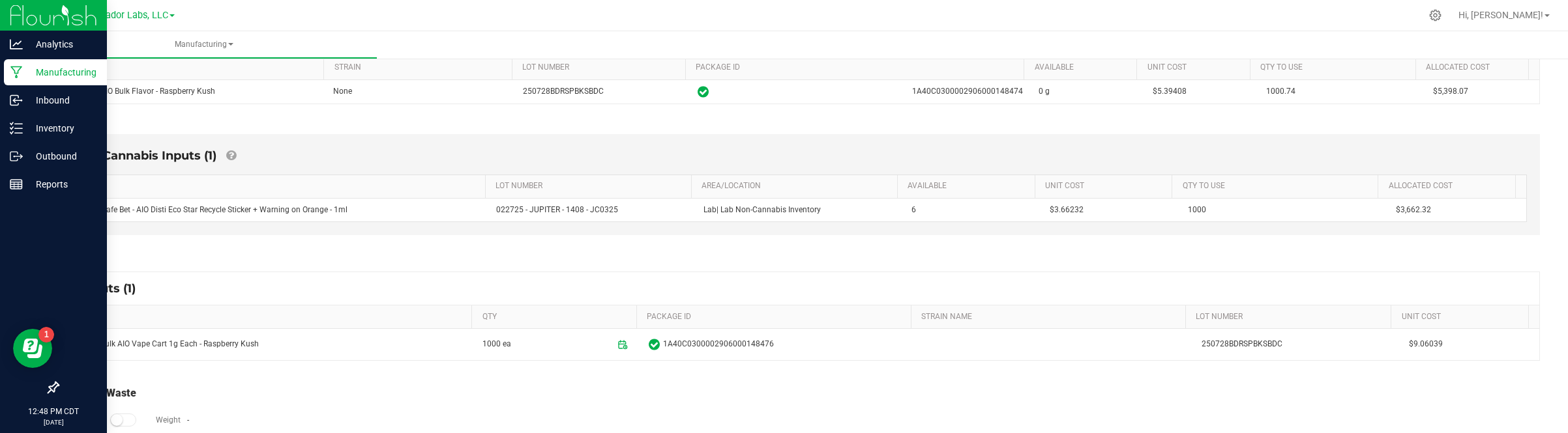
click at [1266, 258] on div "Non-Cannabis Inputs (1) ITEM LOT NUMBER AREA/LOCATION AVAILABLE Unit Cost QTY T…" at bounding box center [799, 187] width 1504 height 144
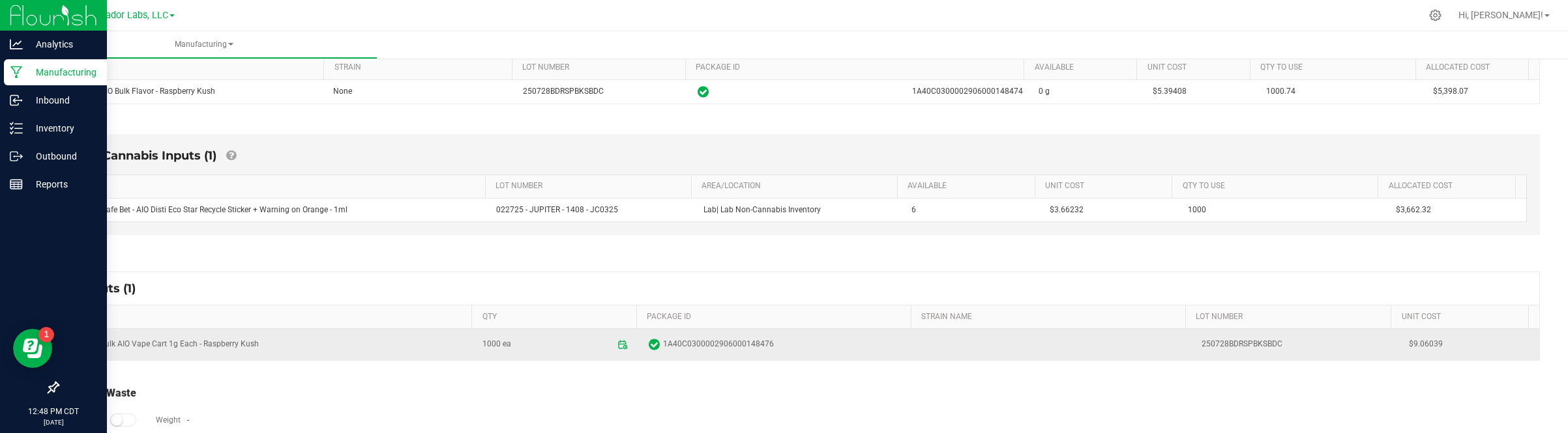
click at [1409, 349] on span "$9.06039" at bounding box center [1470, 344] width 122 height 13
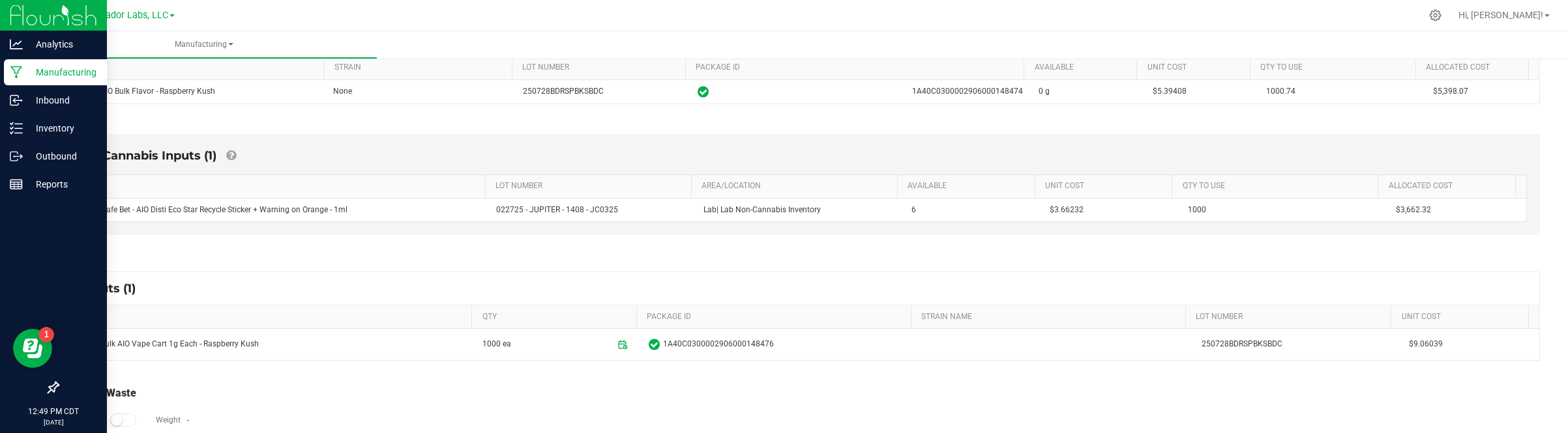
click at [1159, 141] on div "Non-Cannabis Inputs (1) ITEM LOT NUMBER AREA/LOCATION AVAILABLE Unit Cost QTY T…" at bounding box center [799, 185] width 1481 height 101
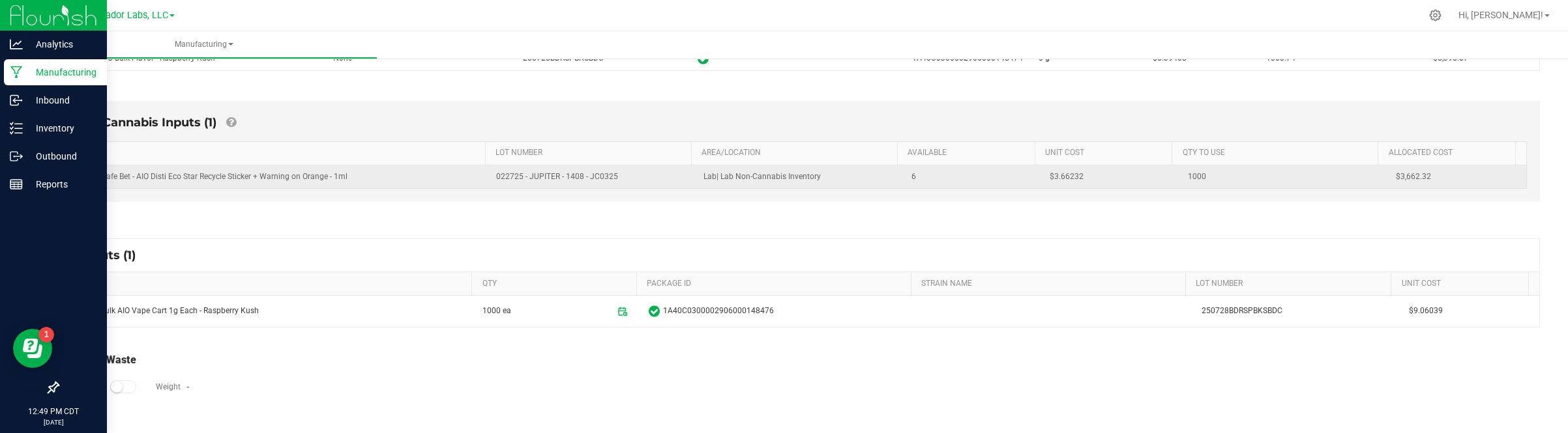
scroll to position [296, 0]
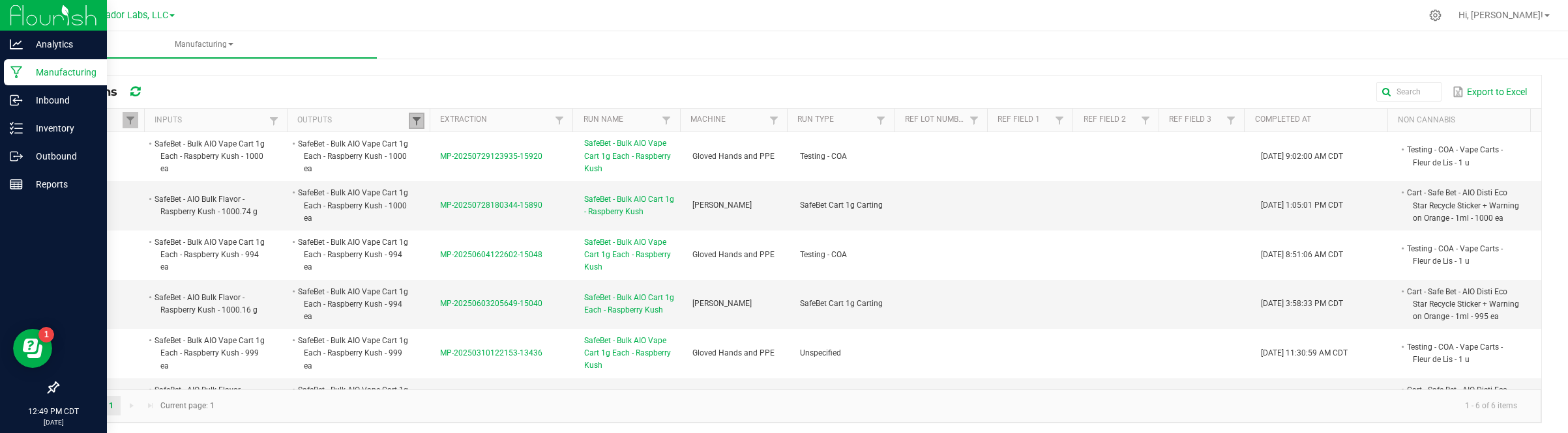
click at [417, 126] on span at bounding box center [416, 121] width 10 height 10
click at [450, 156] on input "SafeBet - Bulk AIO Vape Cart 1g Each - Raspberry Kush" at bounding box center [481, 148] width 134 height 19
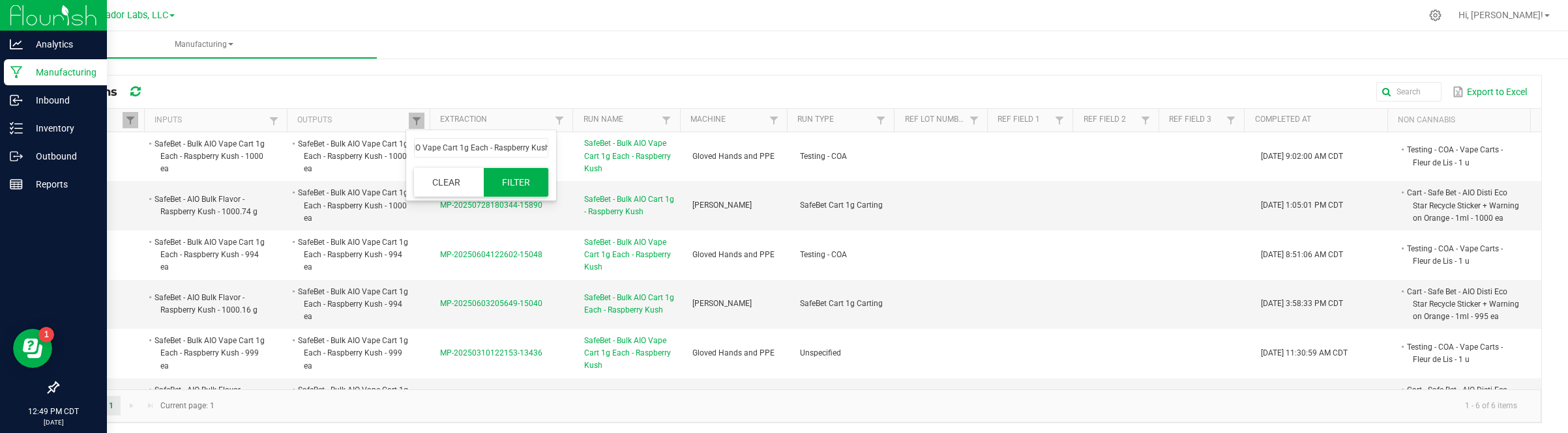
click at [513, 181] on button "Filter" at bounding box center [516, 182] width 65 height 29
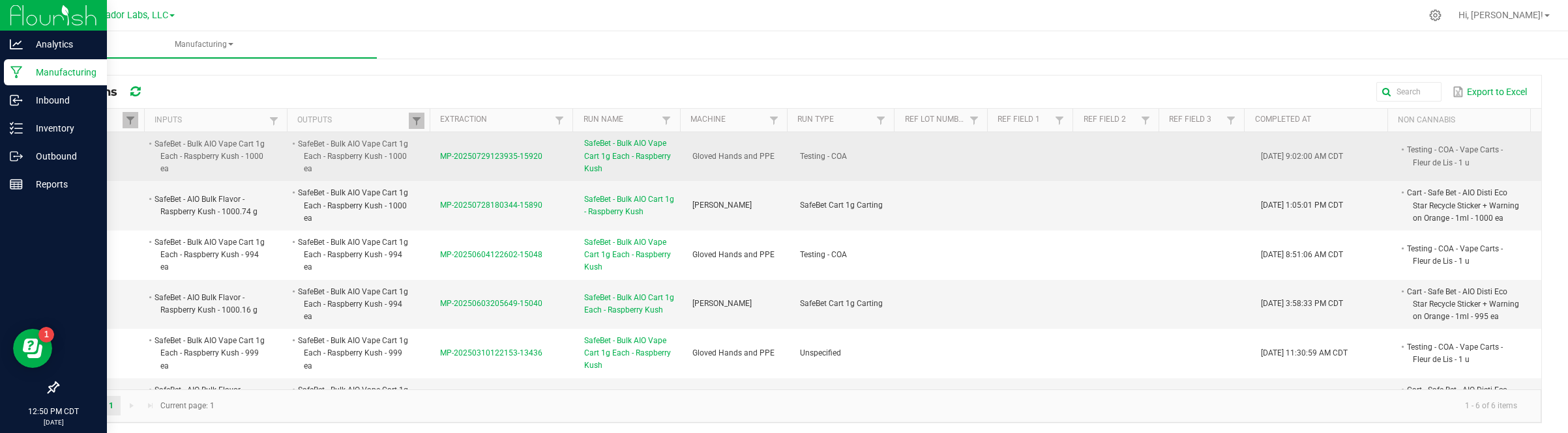
click at [1405, 149] on li "Testing - COA - Vape Carts - Fleur de Lis - 1 u" at bounding box center [1462, 156] width 115 height 25
drag, startPoint x: 430, startPoint y: 163, endPoint x: 516, endPoint y: 171, distance: 86.4
click at [536, 180] on td "MP-20250729123935-15920" at bounding box center [504, 157] width 144 height 50
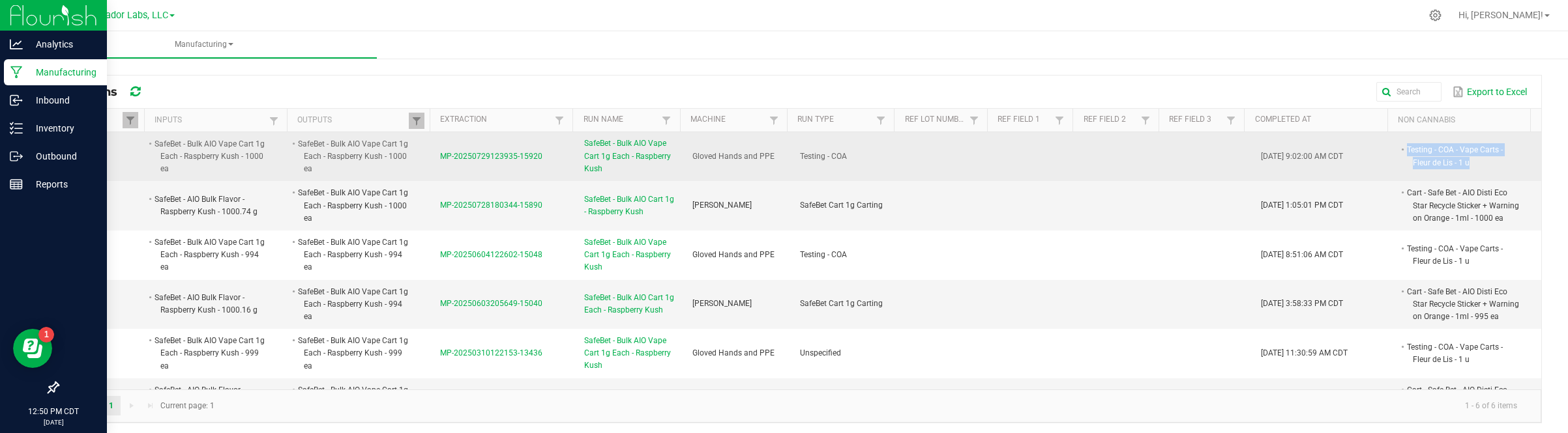
click at [504, 158] on span "MP-20250729123935-15920" at bounding box center [491, 156] width 102 height 9
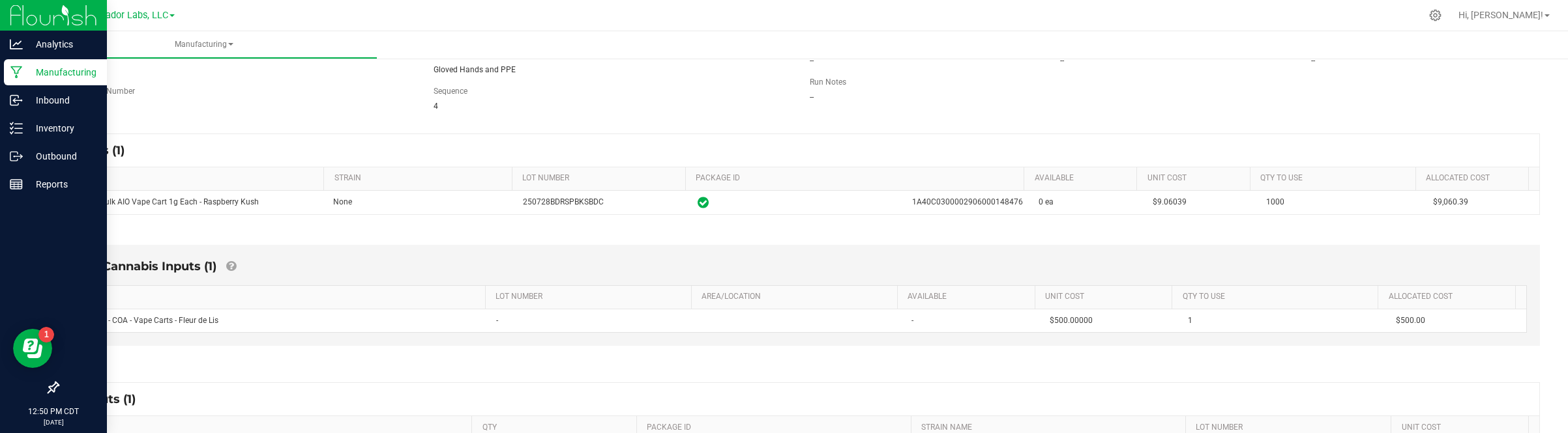
scroll to position [215, 0]
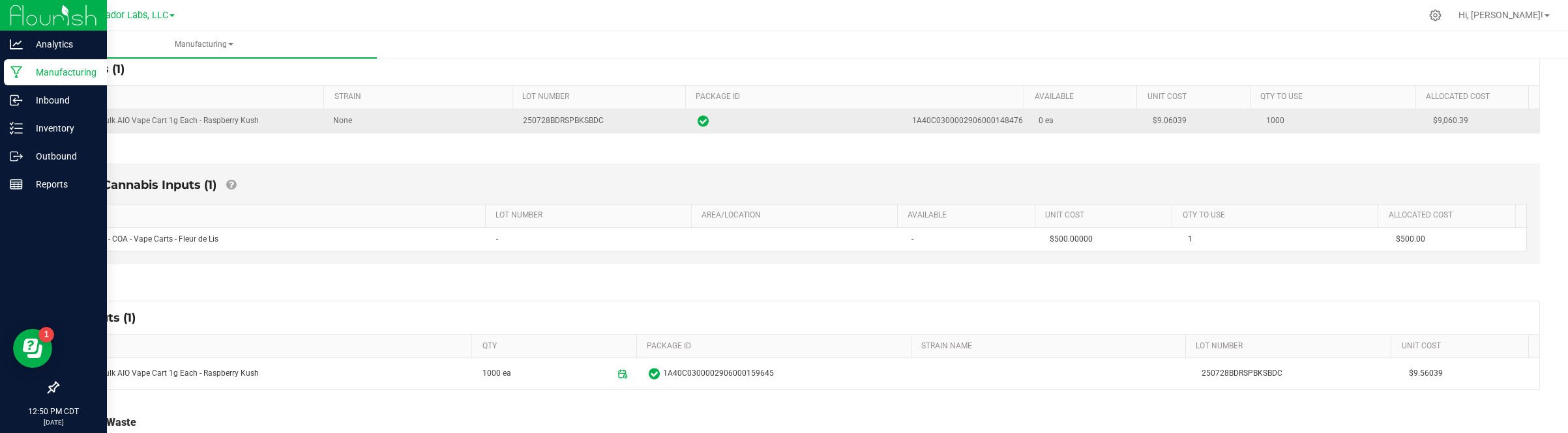
click at [1152, 125] on span "$9.06039" at bounding box center [1169, 120] width 34 height 9
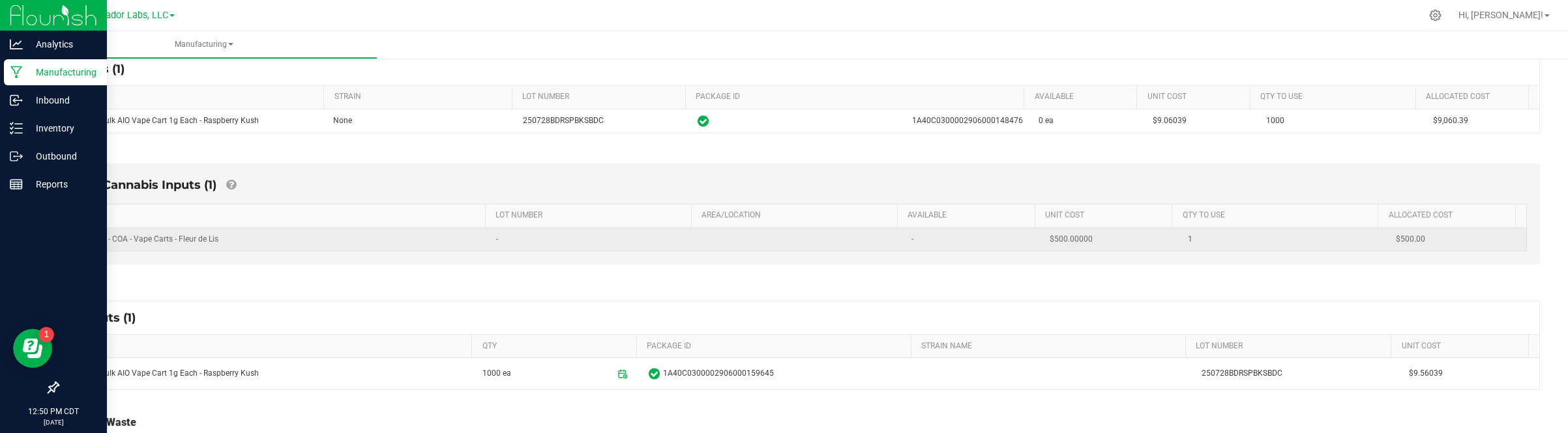
click at [1256, 233] on td "1" at bounding box center [1283, 239] width 207 height 23
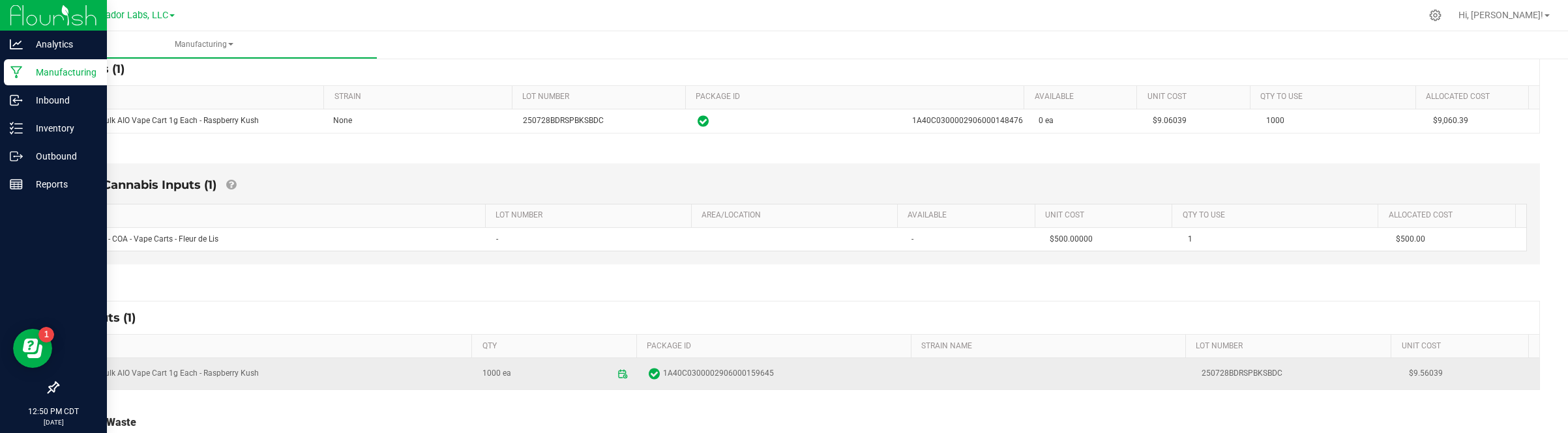
click at [1409, 370] on span "$9.56039" at bounding box center [1470, 373] width 122 height 13
click at [1409, 371] on span "$9.56039" at bounding box center [1470, 373] width 122 height 13
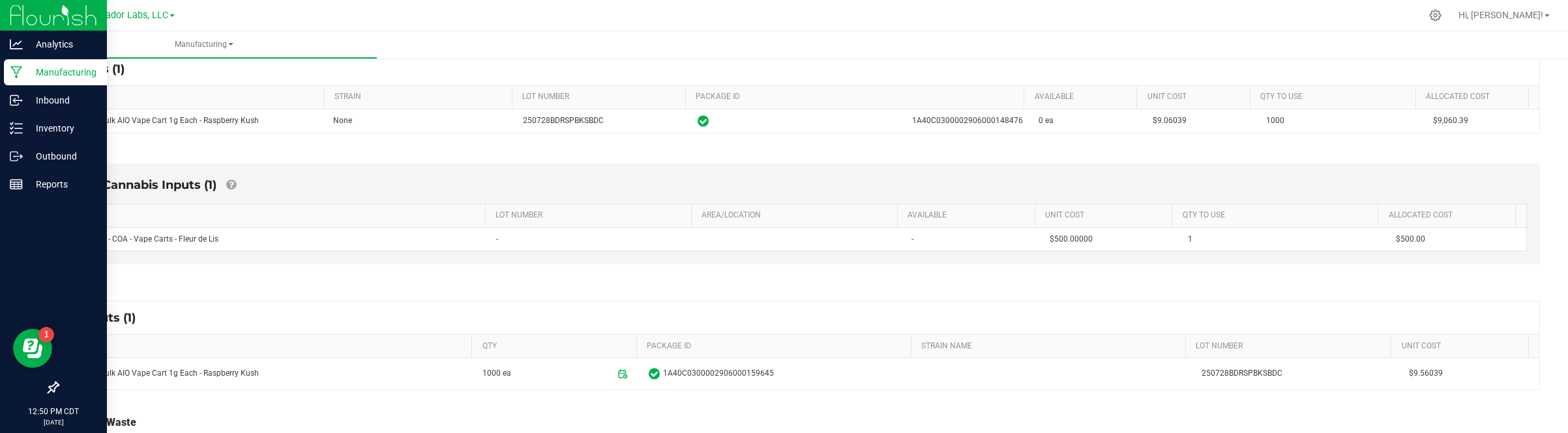
click at [24, 77] on p "Manufacturing" at bounding box center [62, 72] width 79 height 16
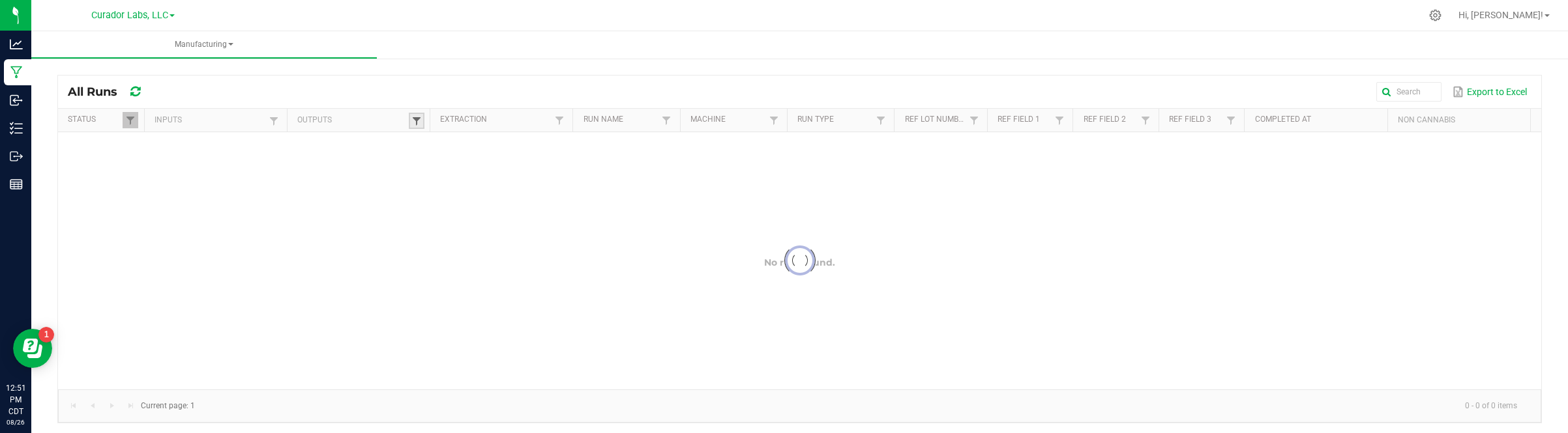
click at [411, 124] on span at bounding box center [416, 121] width 10 height 10
click at [435, 154] on div at bounding box center [800, 261] width 1484 height 257
click at [412, 124] on span at bounding box center [416, 121] width 10 height 10
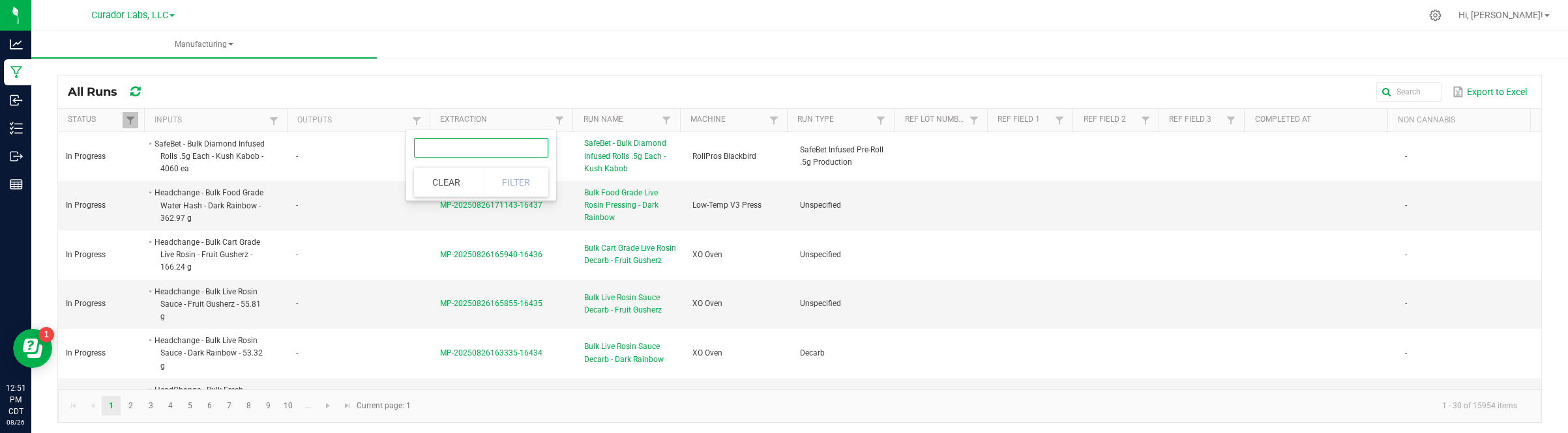
click at [464, 148] on input "text" at bounding box center [481, 148] width 134 height 19
paste input "M00002130156: SafeBet - AIO Vape 1g - Final Packaging - Raspberry Kush"
type input "M00002130156: SafeBet - AIO Vape 1g - Final Packaging - Raspberry Kush"
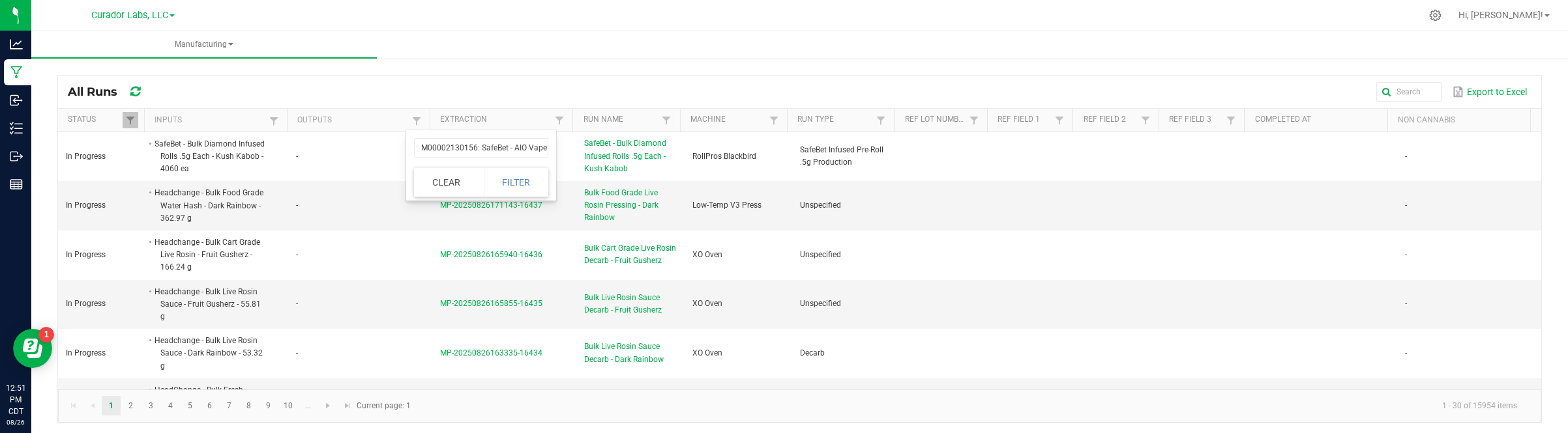
click at [498, 166] on div "M00002130156: SafeBet - AIO Vape 1g - Final Packaging - Raspberry Kush Clear Fi…" at bounding box center [482, 165] width 150 height 70
click at [502, 174] on button "Filter" at bounding box center [516, 182] width 65 height 29
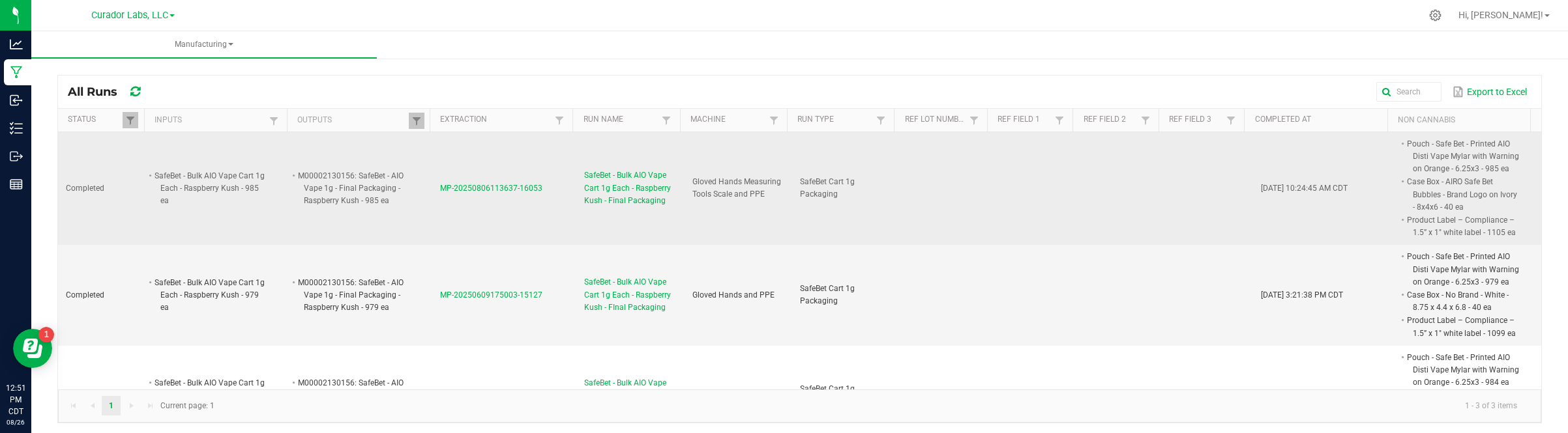
drag, startPoint x: 478, startPoint y: 204, endPoint x: 538, endPoint y: 213, distance: 60.7
click at [538, 213] on td "MP-20250806113637-16053" at bounding box center [504, 189] width 144 height 113
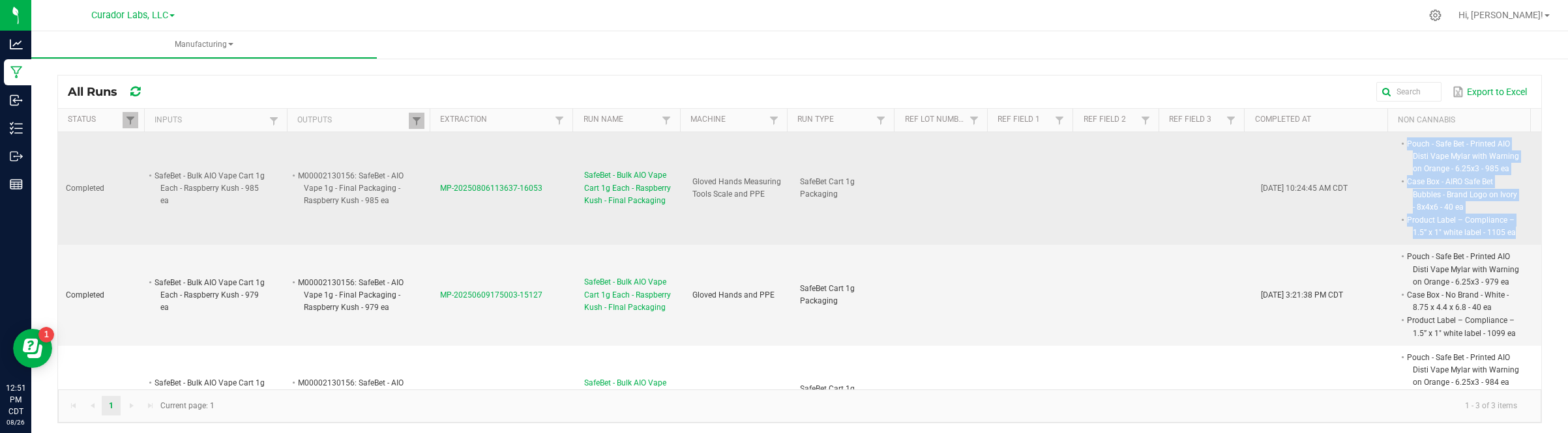
drag, startPoint x: 1384, startPoint y: 141, endPoint x: 1490, endPoint y: 235, distance: 141.7
click at [1520, 138] on span "Pouch - Safe Bet - Printed AIO Disti Vape Mylar with Warning on Orange - 6.25x3…" at bounding box center [1520, 138] width 0 height 0
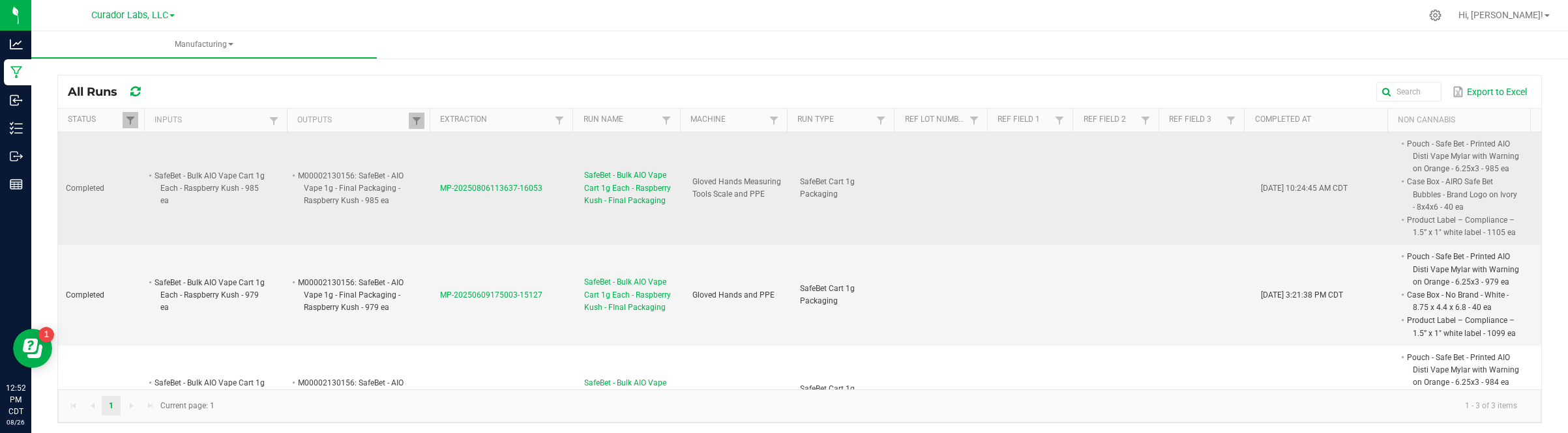
click at [440, 184] on span "MP-20250806113637-16053" at bounding box center [491, 188] width 102 height 9
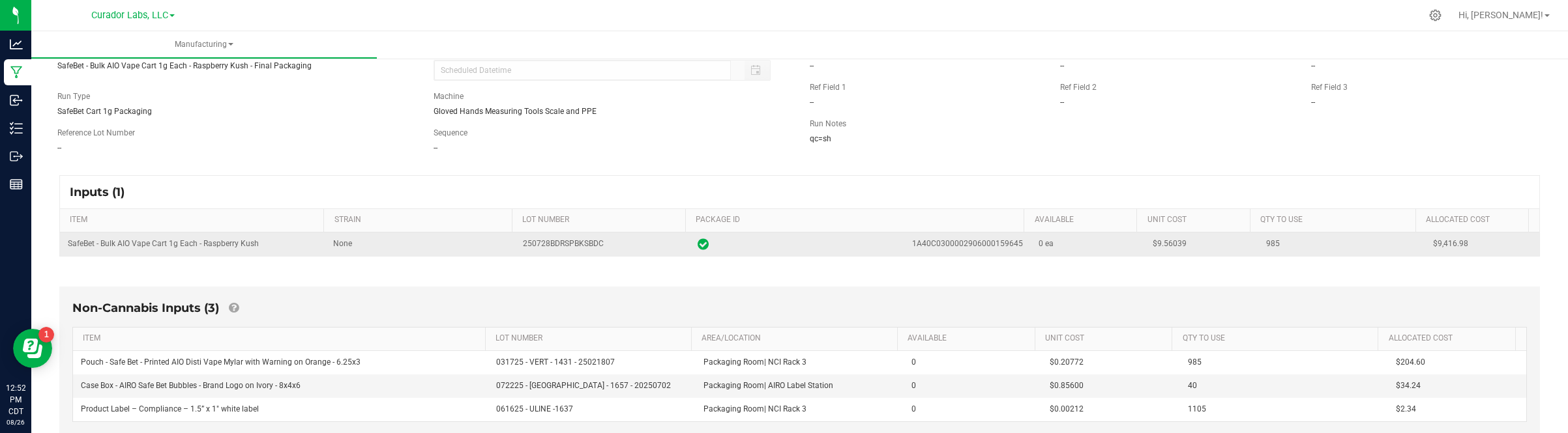
scroll to position [163, 0]
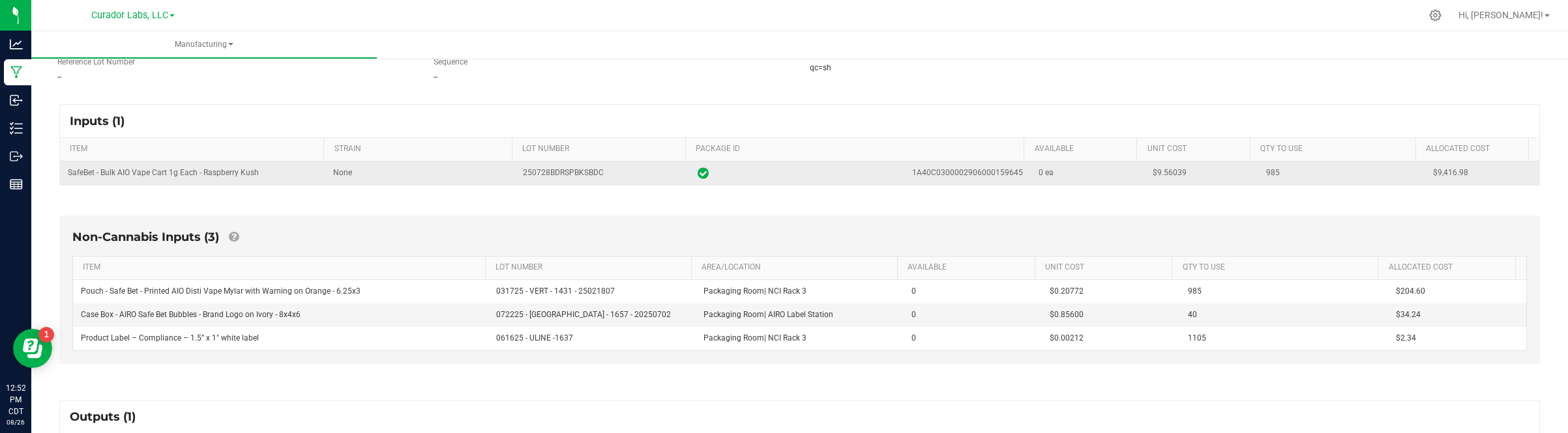
click at [1154, 176] on span "$9.56039" at bounding box center [1169, 172] width 34 height 9
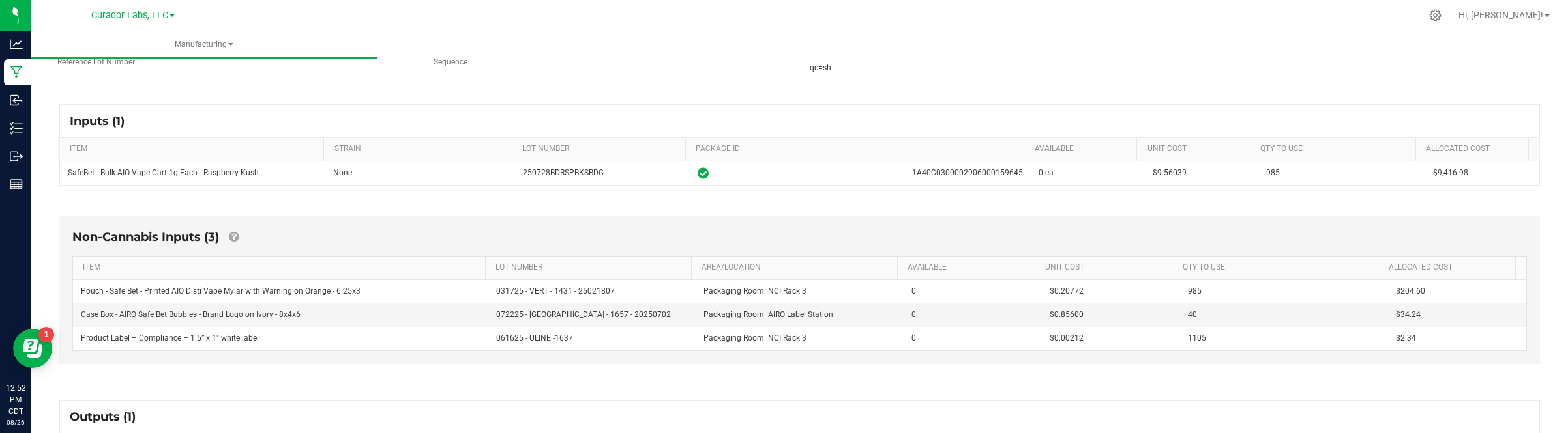
click at [1283, 209] on div "Non-Cannabis Inputs (3) ITEM LOT NUMBER AREA/LOCATION AVAILABLE Unit Cost QTY T…" at bounding box center [799, 293] width 1504 height 191
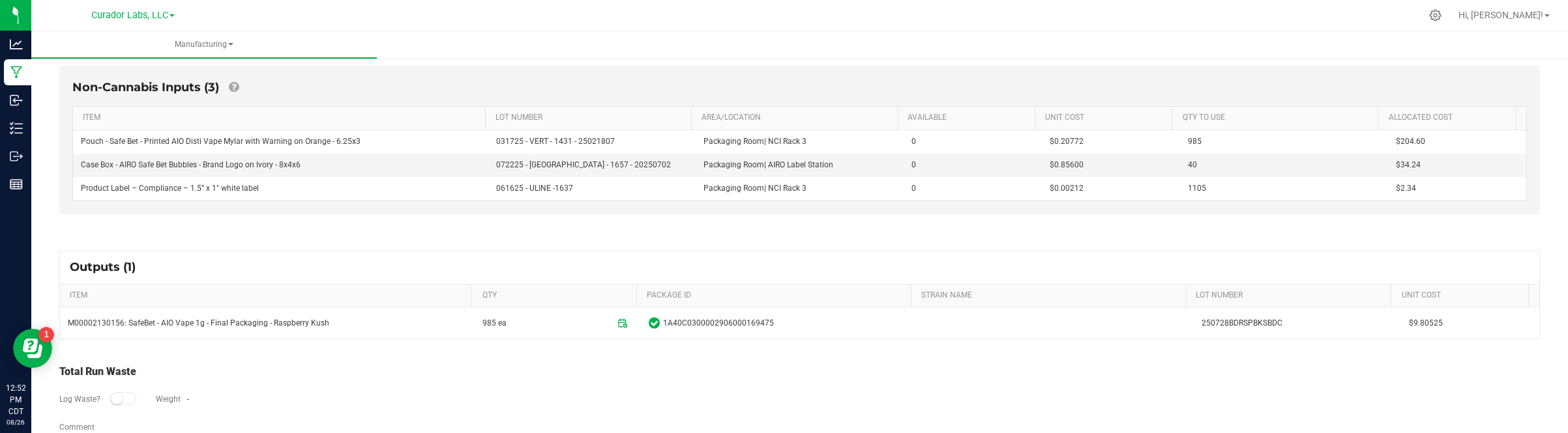
scroll to position [326, 0]
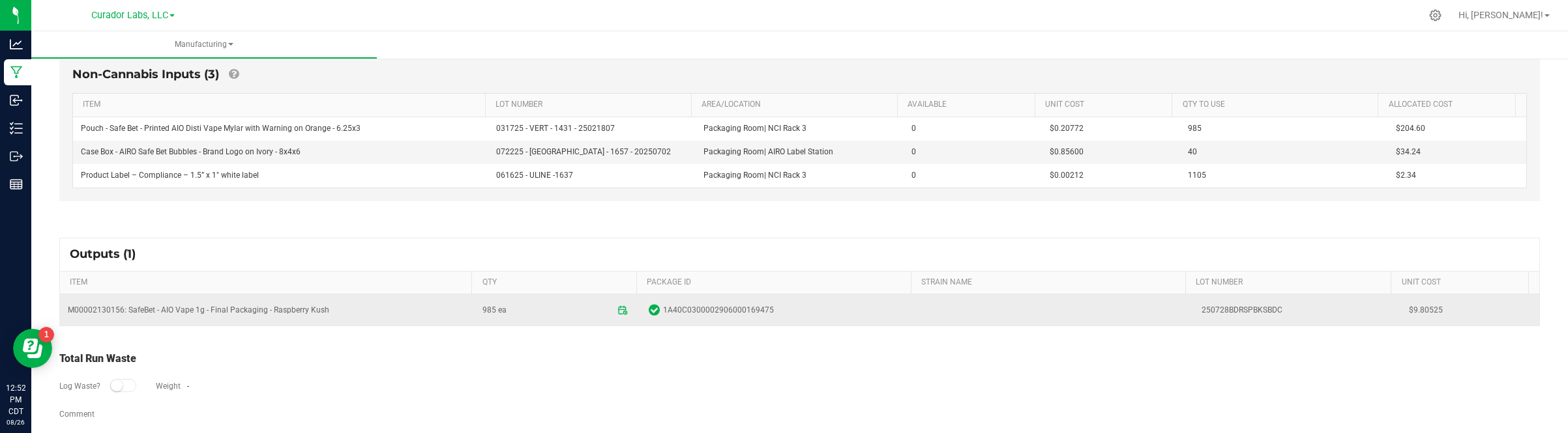
click at [1409, 314] on span "$9.80525" at bounding box center [1470, 310] width 122 height 13
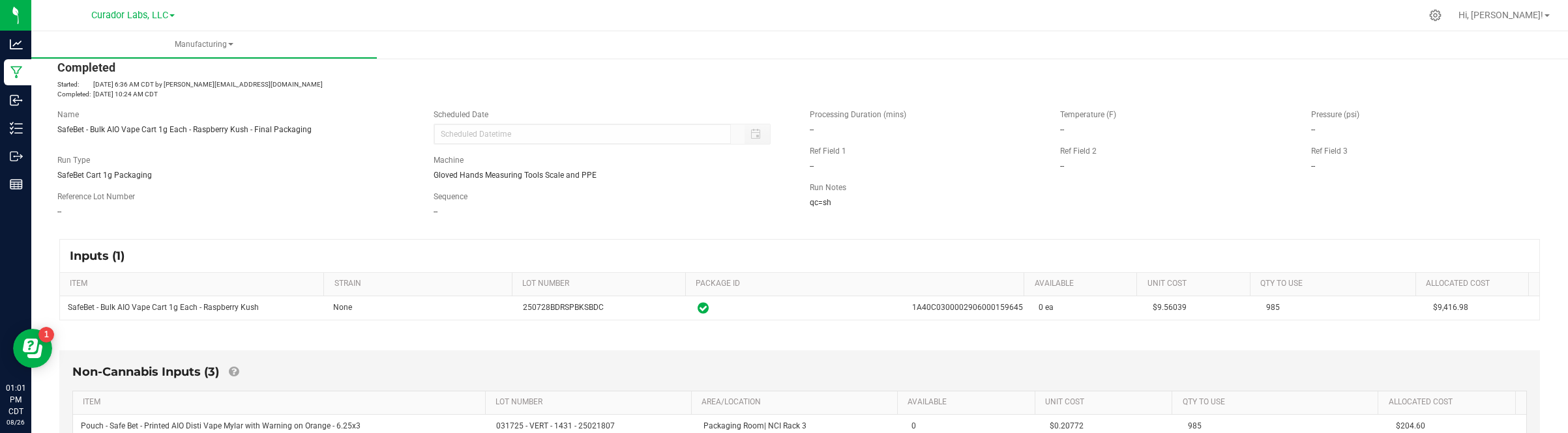
scroll to position [0, 0]
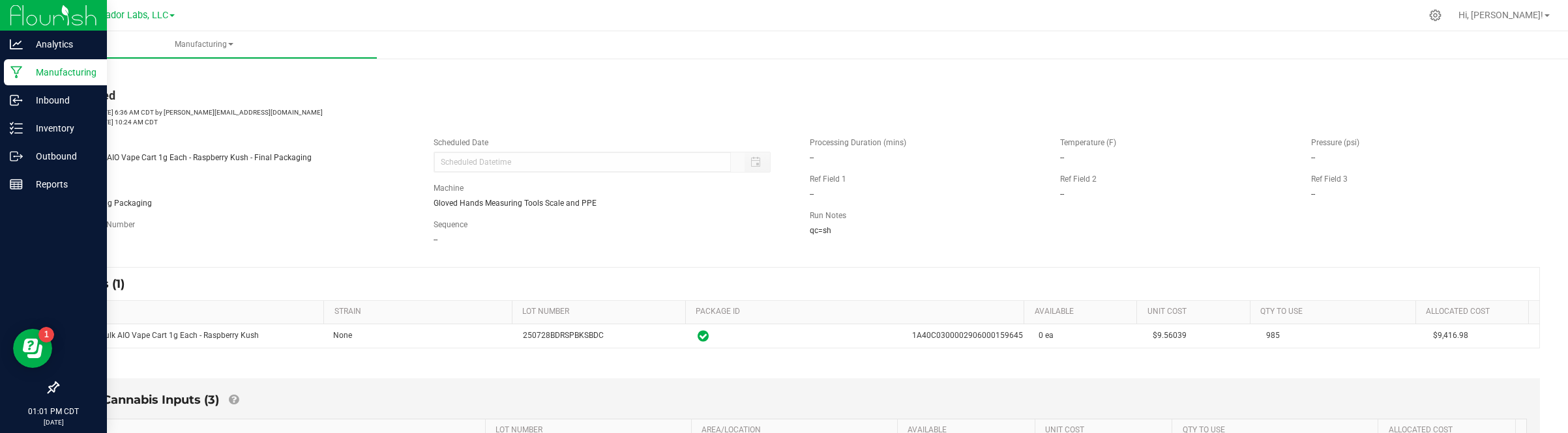
click at [21, 70] on icon at bounding box center [16, 72] width 13 height 13
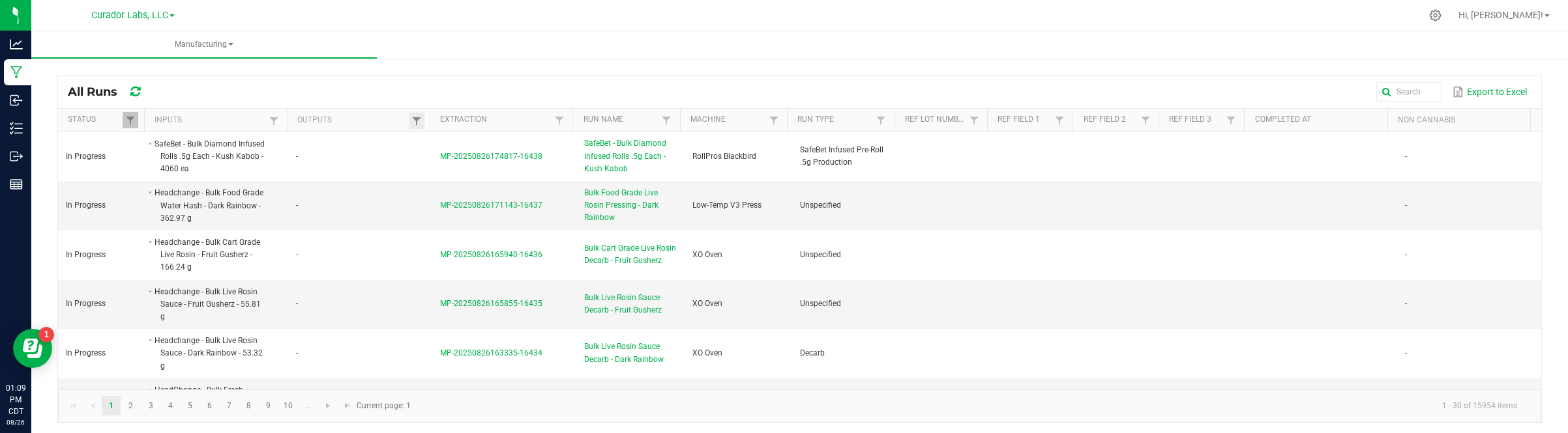
click at [404, 124] on th "Outputs" at bounding box center [358, 121] width 143 height 24
click at [412, 122] on span at bounding box center [416, 121] width 10 height 10
click at [444, 142] on input "text" at bounding box center [481, 148] width 134 height 19
paste input "Bubbles - Bulk Formulation Distillate - Tigers Blood"
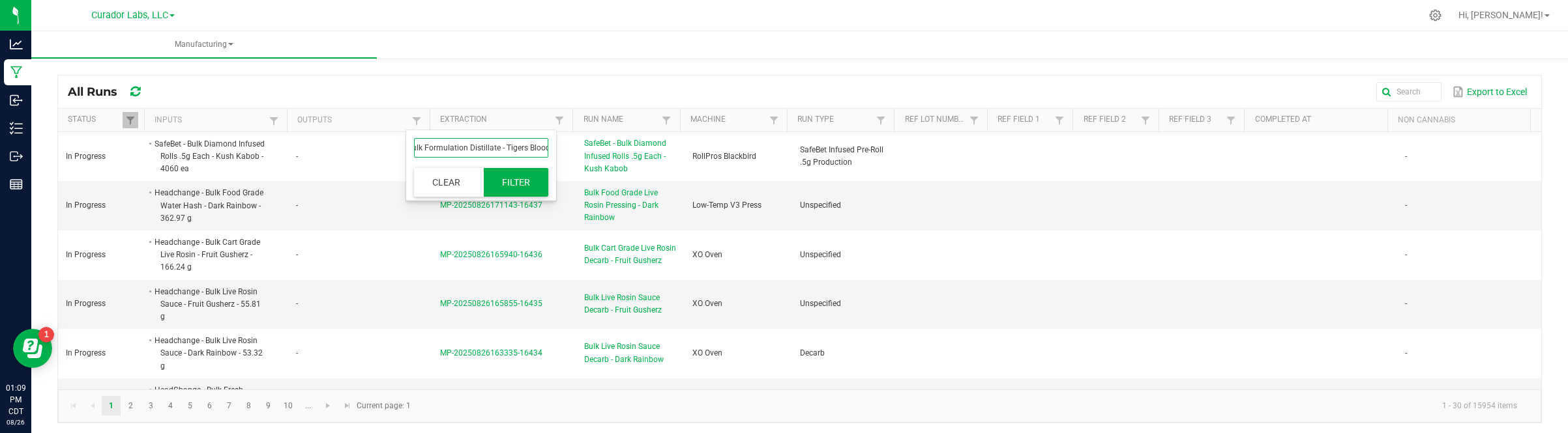
type input "Bubbles - Bulk Formulation Distillate - Tigers Blood"
click at [502, 187] on button "Filter" at bounding box center [516, 182] width 65 height 29
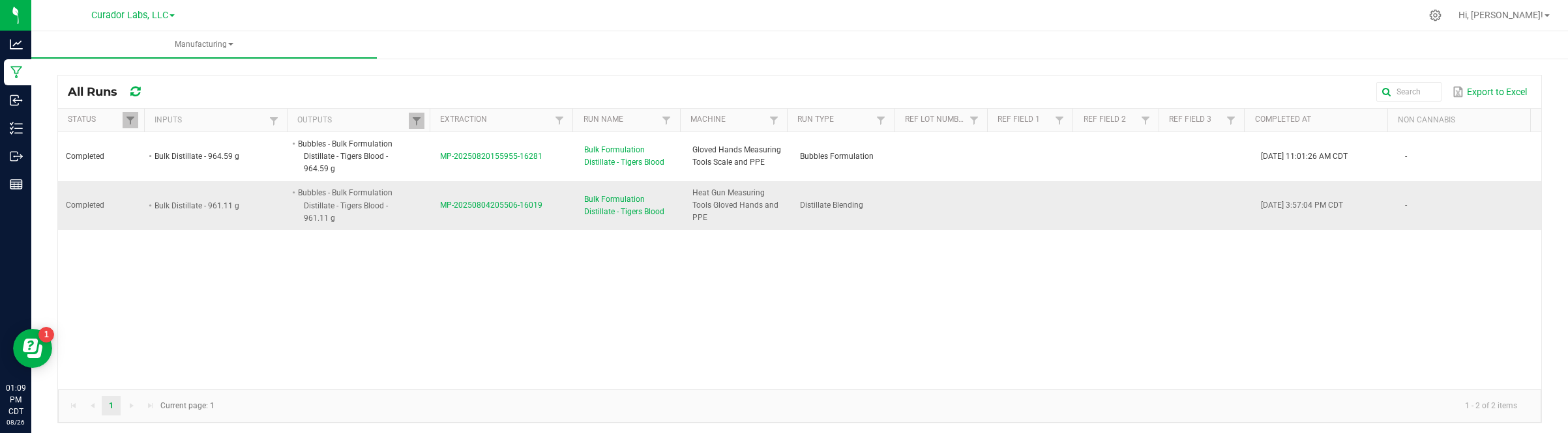
drag, startPoint x: 433, startPoint y: 204, endPoint x: 542, endPoint y: 204, distance: 109.0
click at [542, 204] on td "MP-20250804205506-16019" at bounding box center [504, 206] width 144 height 49
click at [496, 203] on span "MP-20250804205506-16019" at bounding box center [491, 205] width 102 height 9
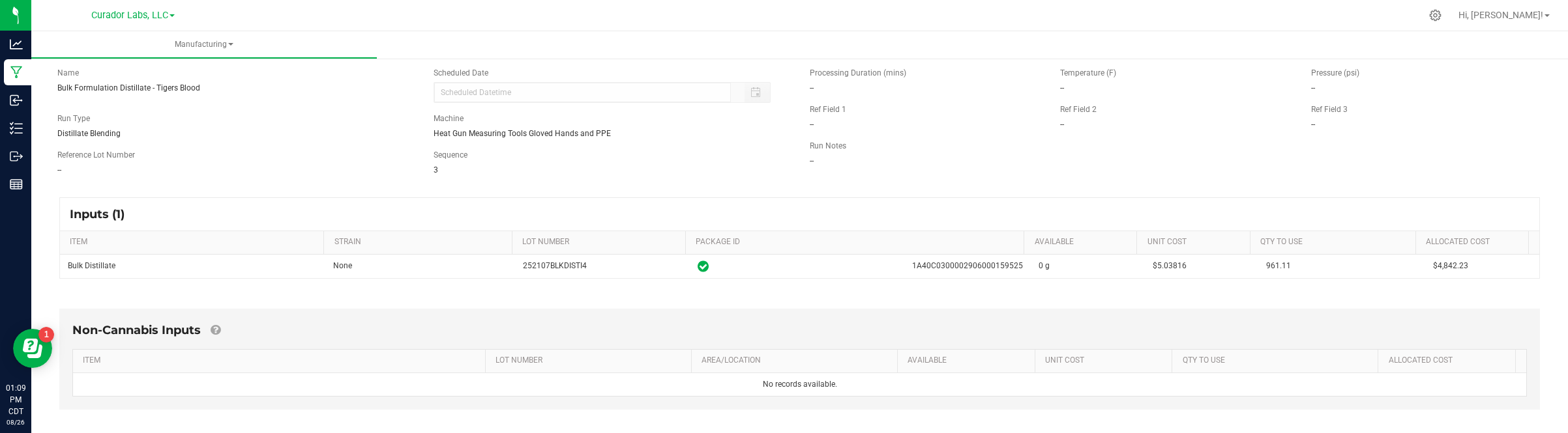
scroll to position [163, 0]
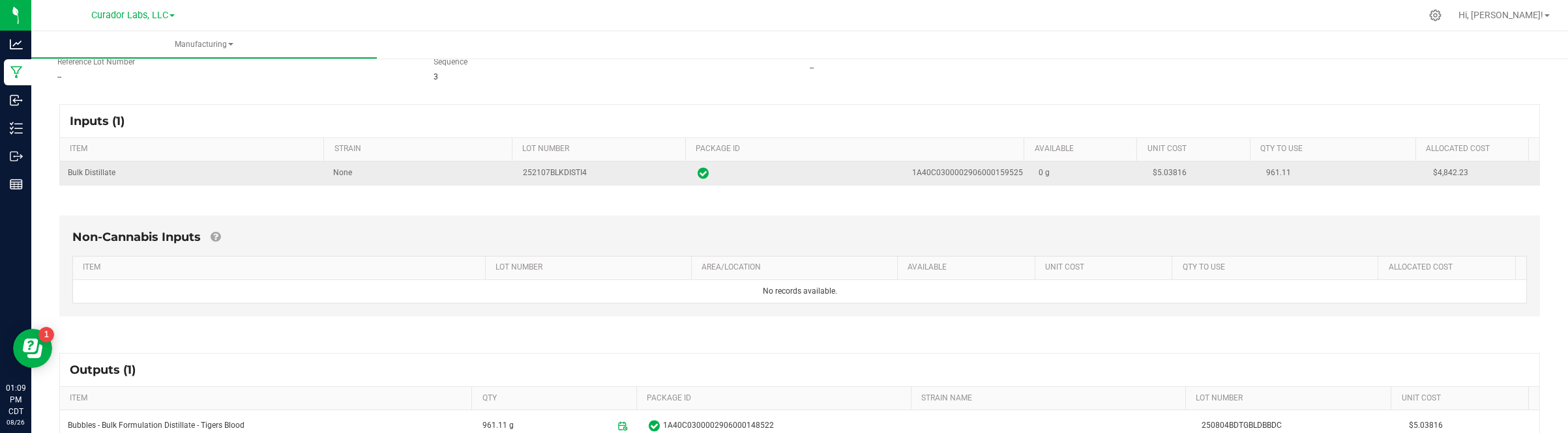
click at [1152, 174] on span "$5.03816" at bounding box center [1169, 172] width 34 height 9
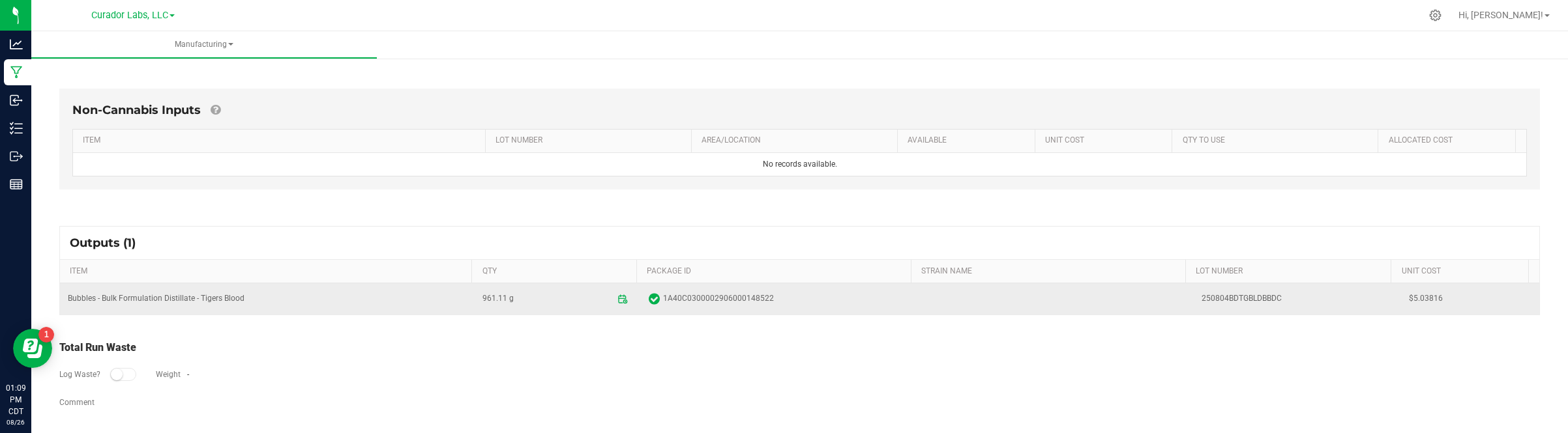
scroll to position [296, 0]
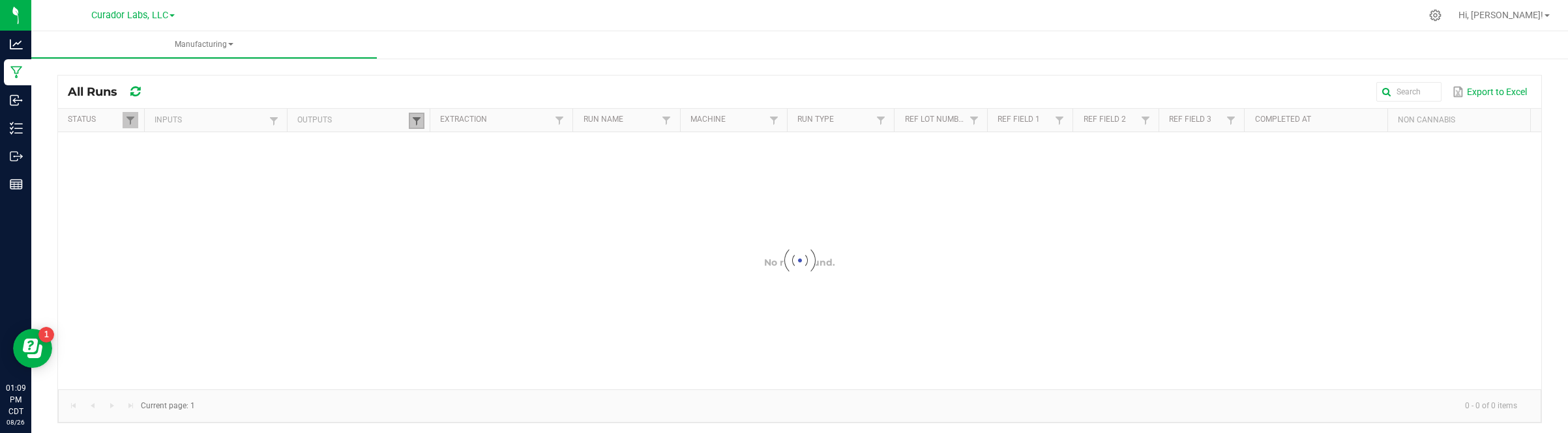
click at [414, 125] on span at bounding box center [416, 121] width 10 height 10
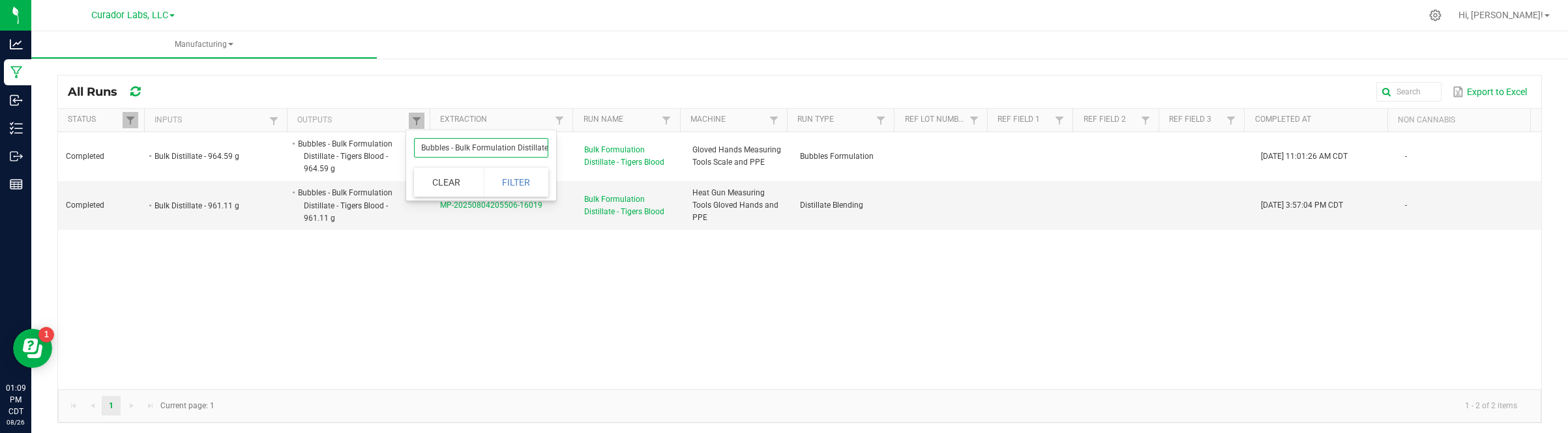
click at [441, 148] on input "Bubbles - Bulk Formulation Distillate - Tigers Blood" at bounding box center [481, 148] width 134 height 19
paste input "lavored"
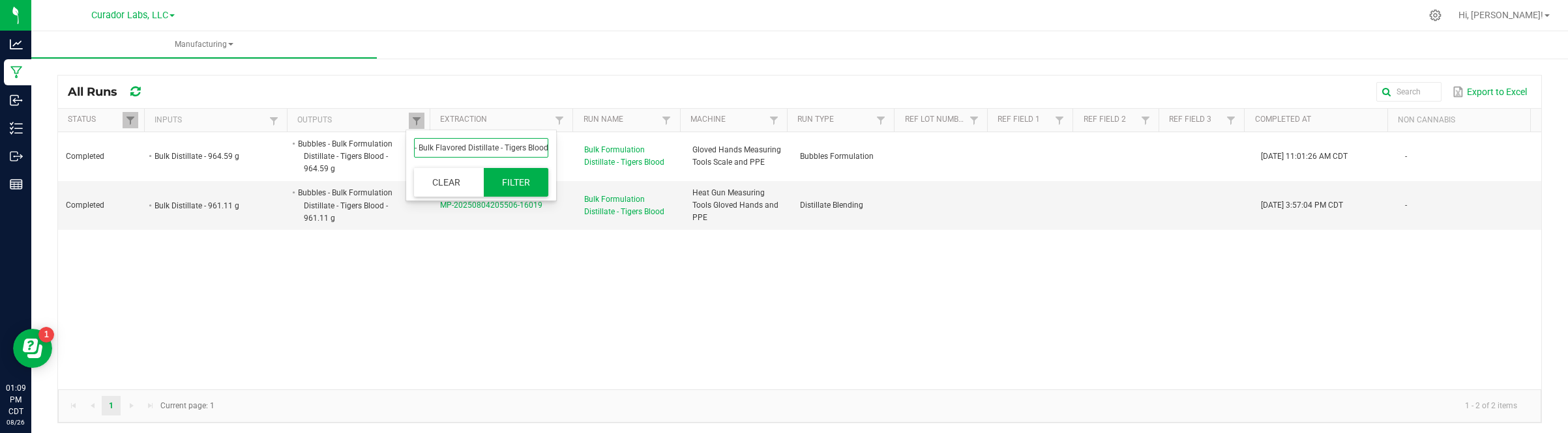
type input "Bubbles - Bulk Flavored Distillate - Tigers Blood"
click at [524, 181] on button "Filter" at bounding box center [516, 182] width 65 height 29
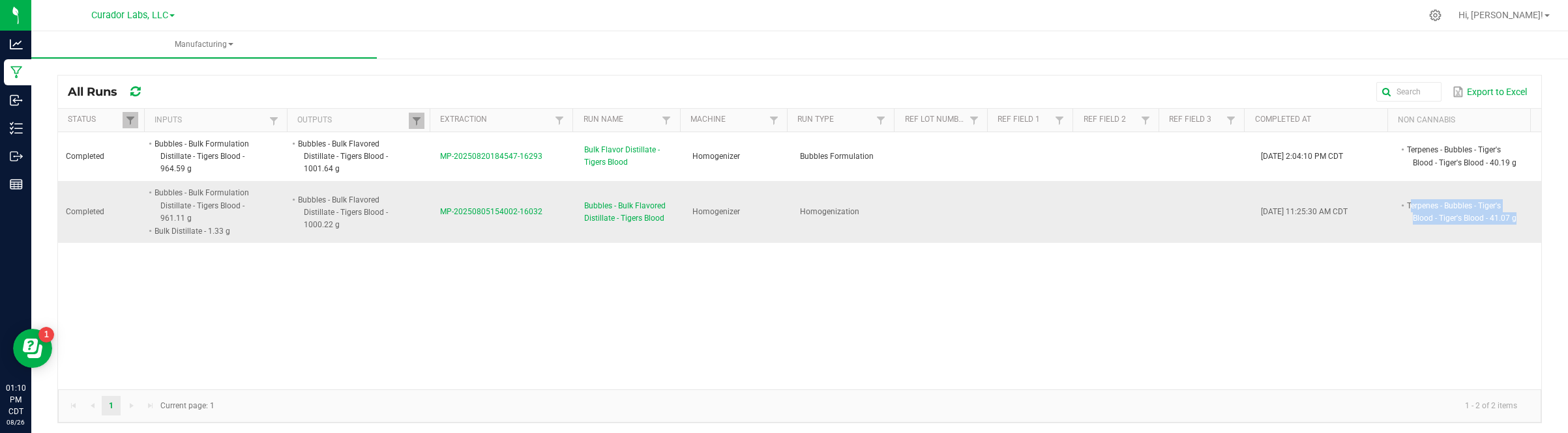
drag, startPoint x: 1387, startPoint y: 205, endPoint x: 1492, endPoint y: 219, distance: 105.9
click at [1492, 219] on li "Terpenes - Bubbles - Tiger's Blood - Tiger's Blood - 41.07 g" at bounding box center [1462, 212] width 115 height 25
click at [1488, 220] on li "Terpenes - Bubbles - Tiger's Blood - Tiger's Blood - 41.07 g" at bounding box center [1462, 212] width 115 height 25
drag, startPoint x: 1384, startPoint y: 203, endPoint x: 1494, endPoint y: 220, distance: 111.3
click at [1494, 220] on li "Terpenes - Bubbles - Tiger's Blood - Tiger's Blood - 41.07 g" at bounding box center [1462, 212] width 115 height 25
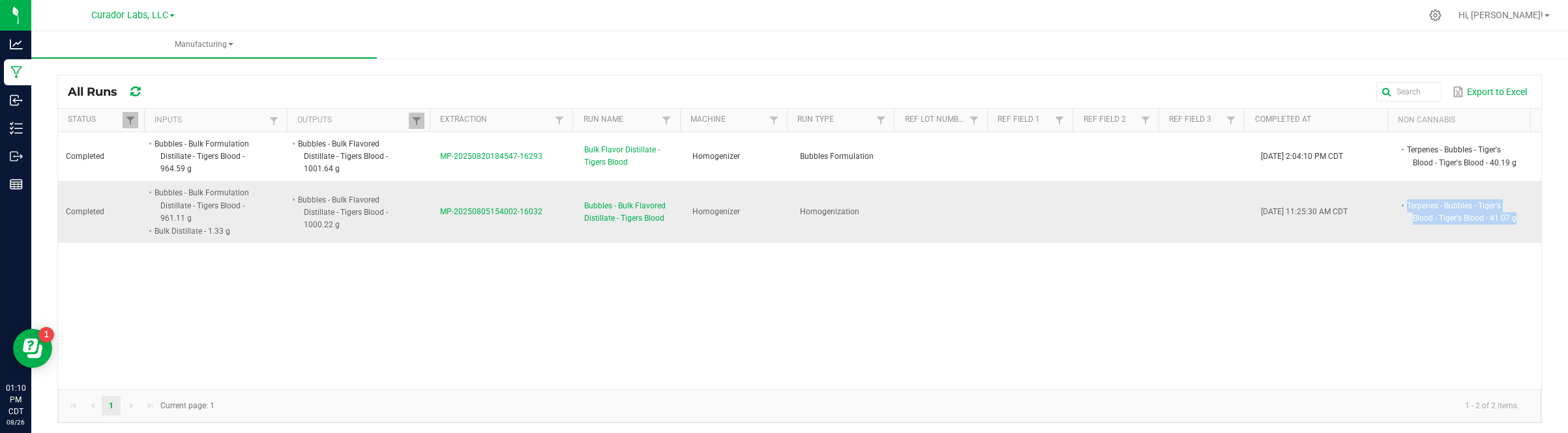
drag, startPoint x: 430, startPoint y: 214, endPoint x: 536, endPoint y: 239, distance: 108.9
click at [536, 239] on td "MP-20250805154002-16032" at bounding box center [504, 212] width 144 height 62
click at [471, 210] on span "MP-20250805154002-16032" at bounding box center [491, 211] width 102 height 9
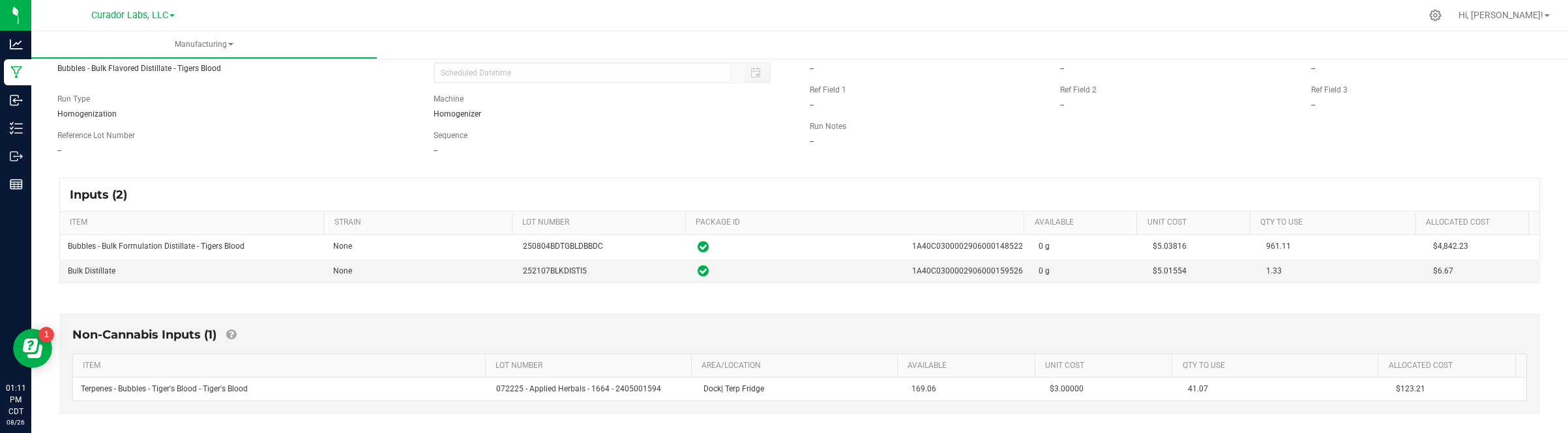
scroll to position [163, 0]
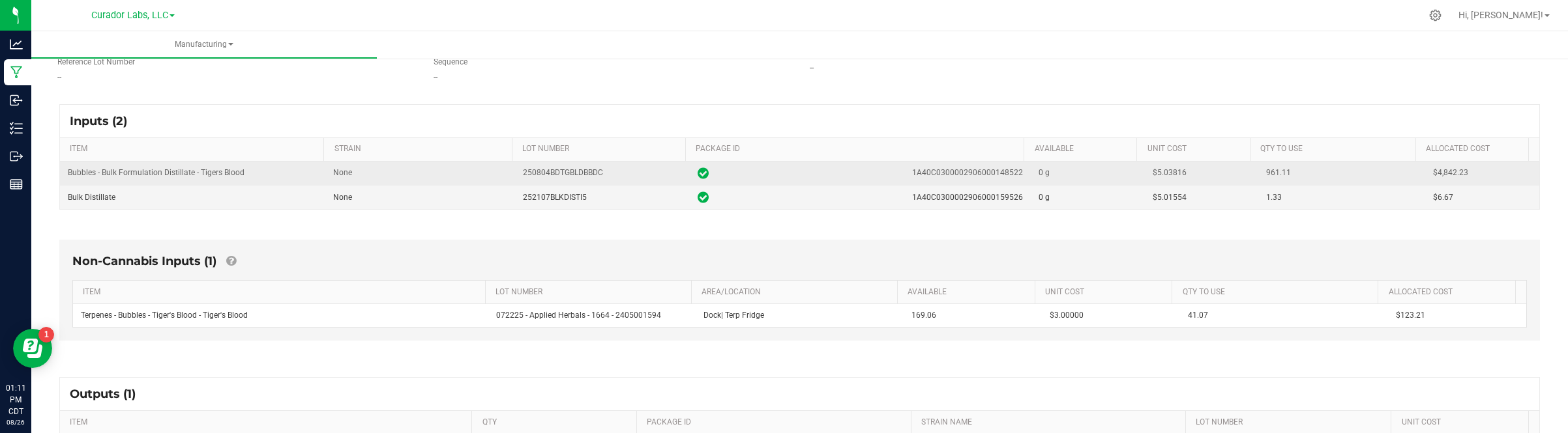
click at [1156, 167] on td "$5.03816" at bounding box center [1201, 173] width 114 height 24
click at [1155, 170] on span "$5.03816" at bounding box center [1169, 172] width 34 height 9
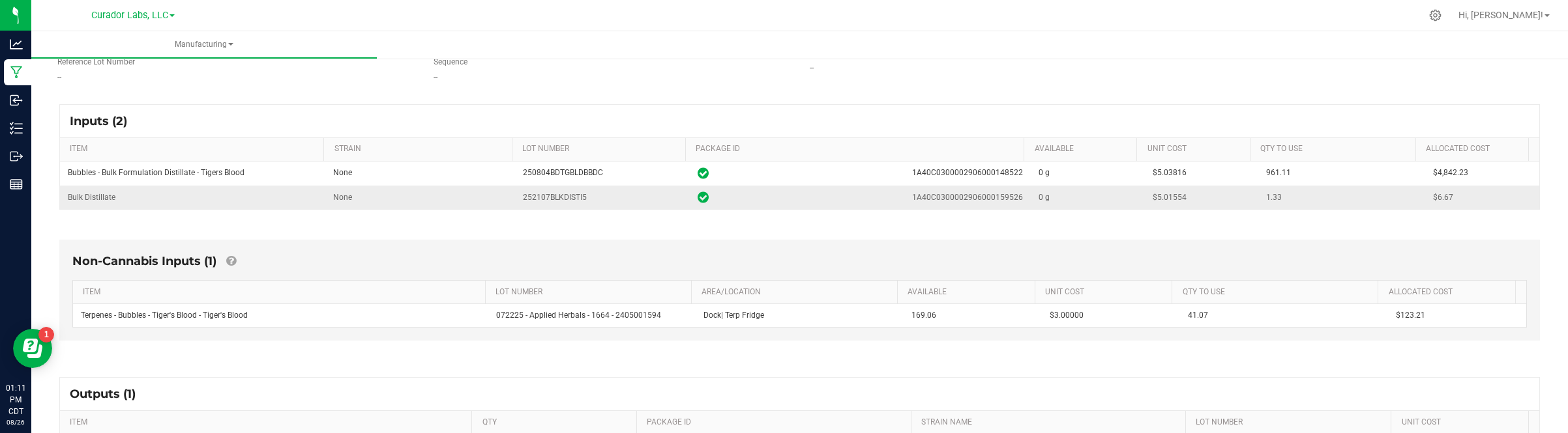
click at [1154, 196] on span "$5.01554" at bounding box center [1169, 197] width 34 height 9
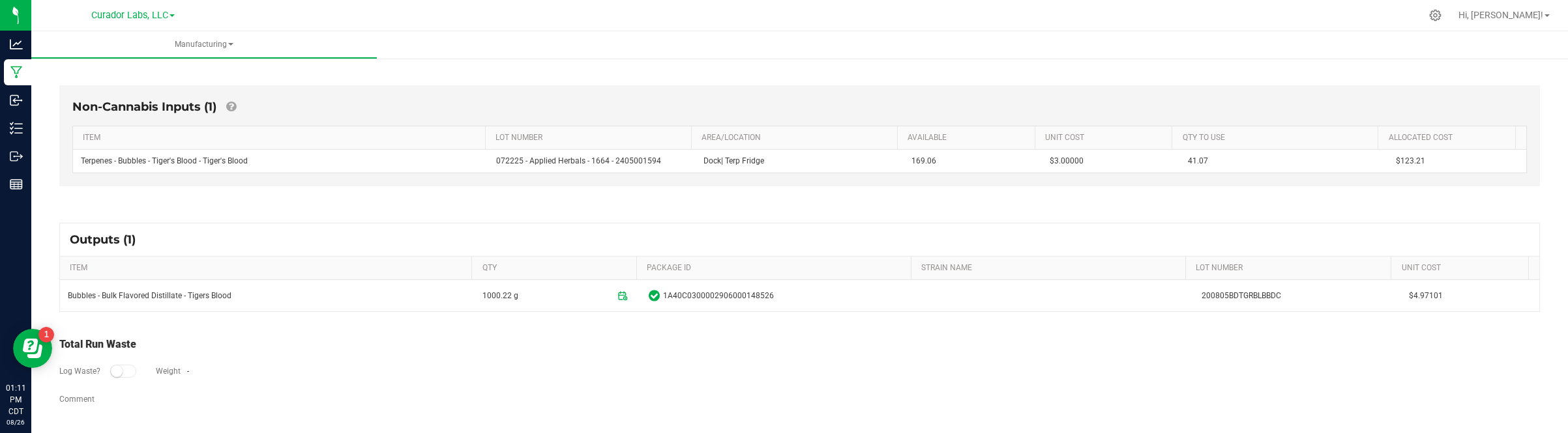
scroll to position [321, 0]
drag, startPoint x: 1092, startPoint y: 252, endPoint x: 1101, endPoint y: 256, distance: 9.8
click at [1092, 252] on div "Outputs (1)" at bounding box center [799, 240] width 1479 height 33
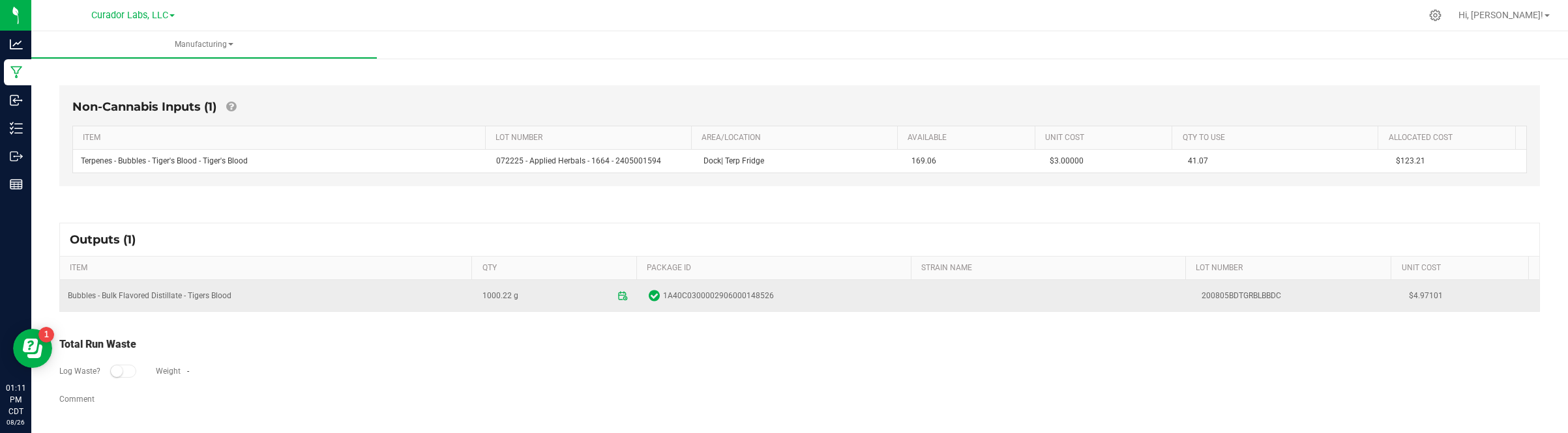
click at [1409, 297] on span "$4.97101" at bounding box center [1470, 295] width 122 height 13
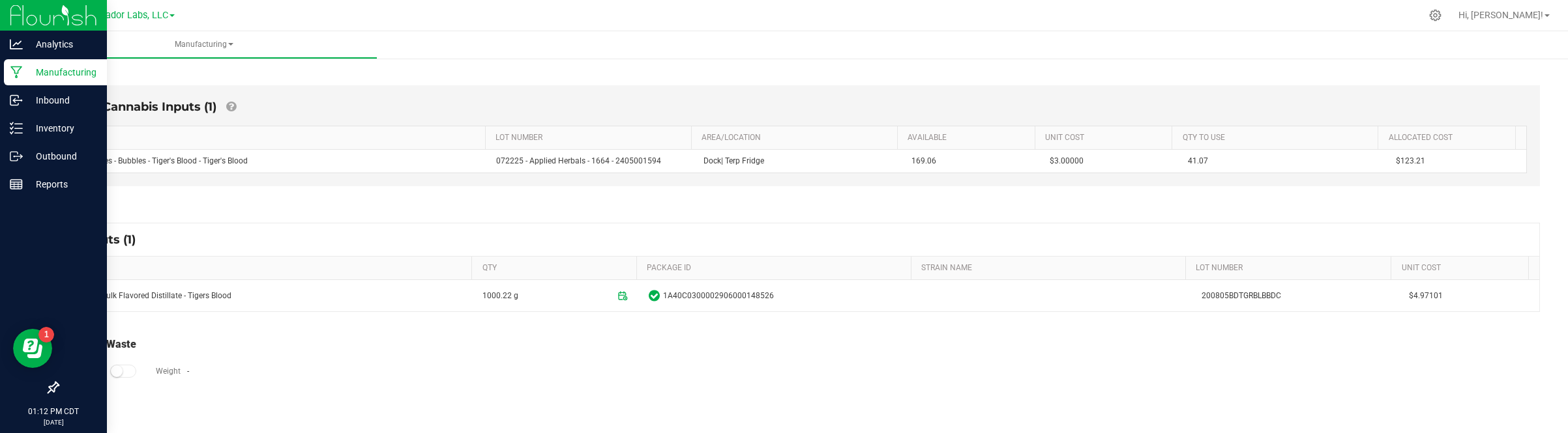
click at [63, 67] on p "Manufacturing" at bounding box center [62, 72] width 79 height 16
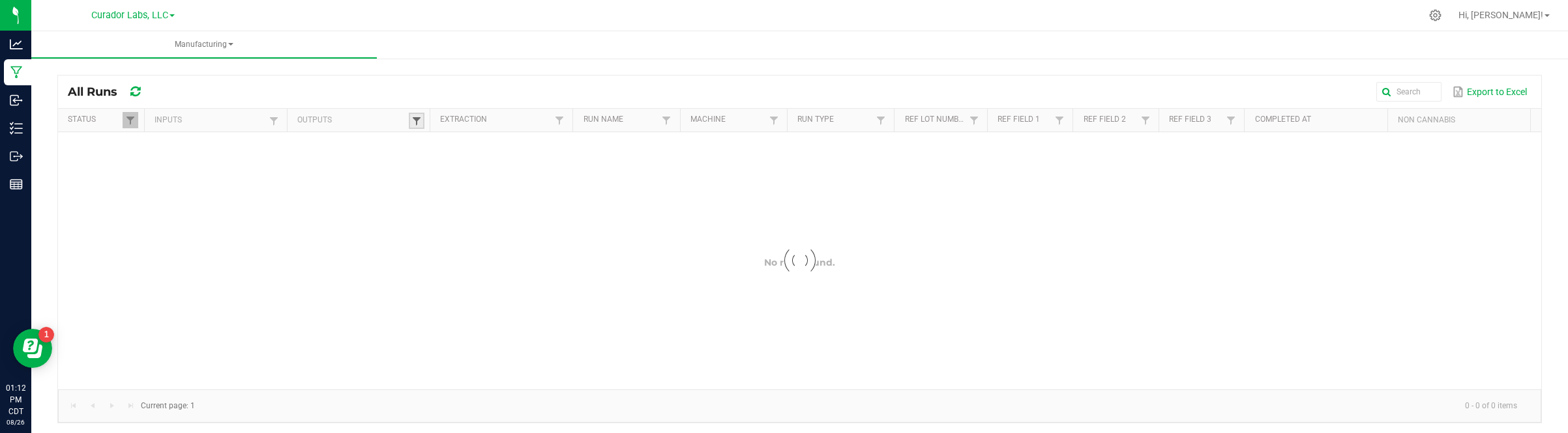
click at [411, 124] on span at bounding box center [416, 121] width 10 height 10
click at [470, 148] on div at bounding box center [800, 261] width 1484 height 257
click at [418, 122] on span at bounding box center [416, 121] width 10 height 10
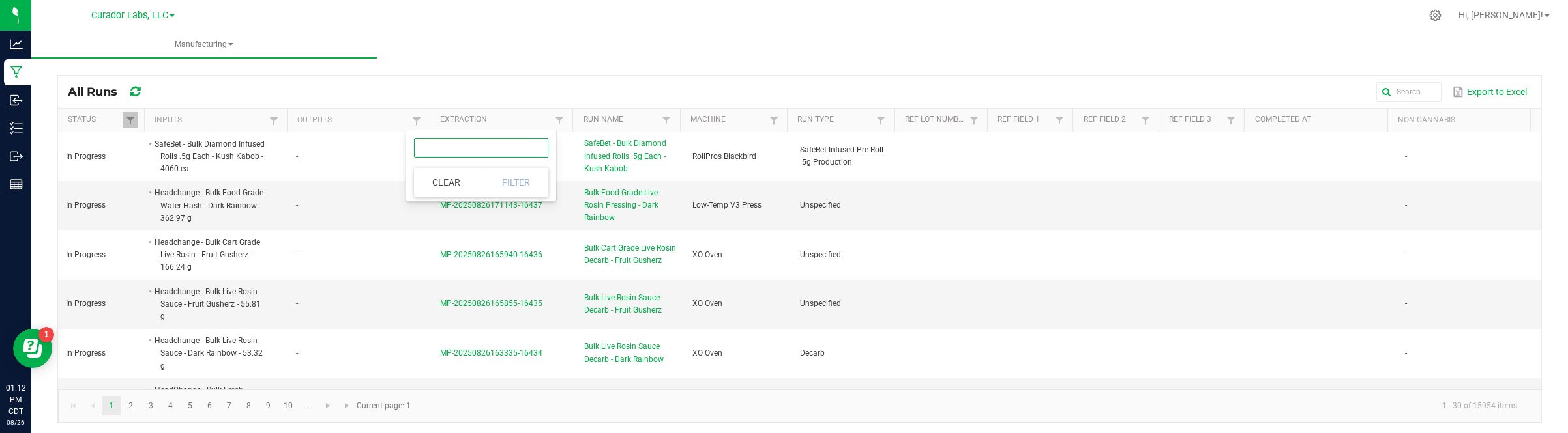
click at [453, 147] on input "text" at bounding box center [481, 148] width 134 height 19
paste input "Bubbles - Bulk Vape Cart 1g Each - Tigers Blood"
type input "Bubbles - Bulk Vape Cart 1g Each - Tigers Blood"
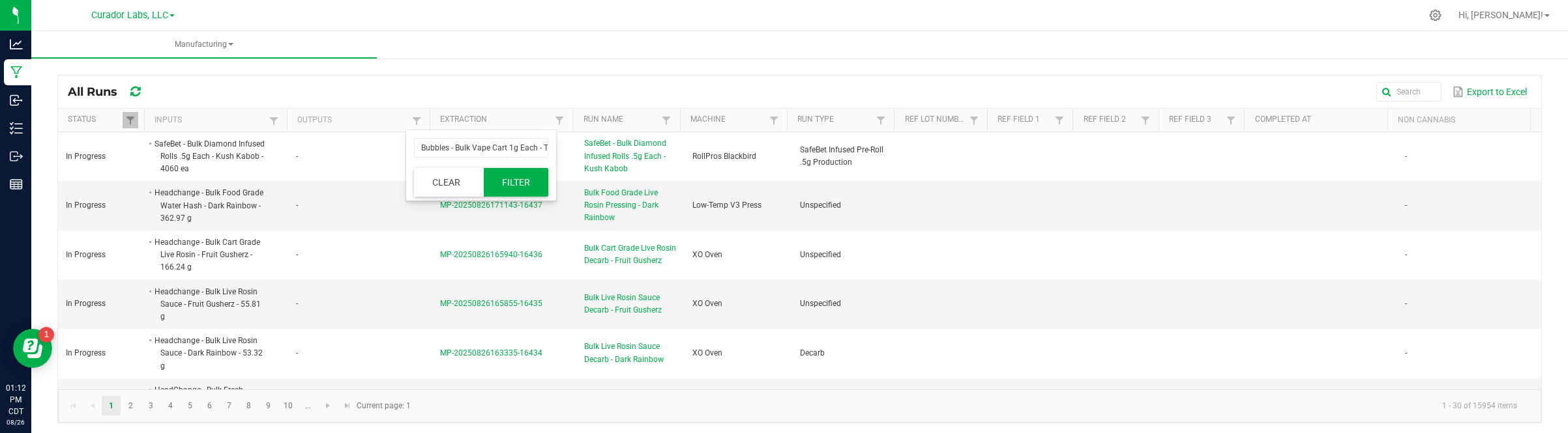
click at [510, 187] on button "Filter" at bounding box center [516, 182] width 65 height 29
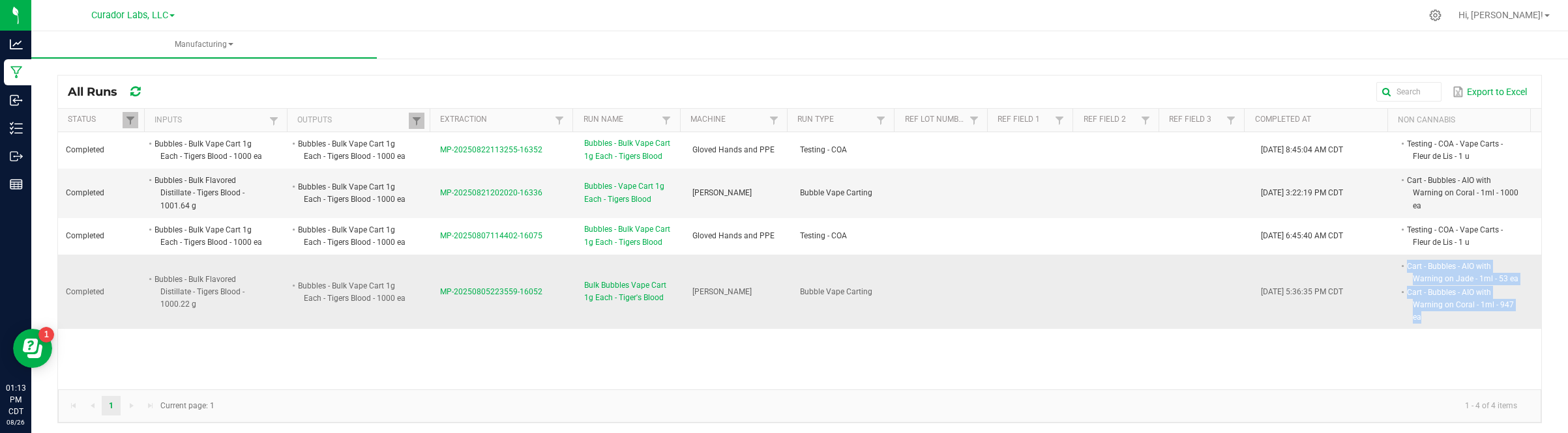
drag, startPoint x: 1384, startPoint y: 268, endPoint x: 1398, endPoint y: 320, distance: 53.9
click at [1520, 260] on span "Cart - Bubbles - AIO with Warning on Jade - 1ml - 53 ea Cart - Bubbles - AIO wi…" at bounding box center [1520, 260] width 0 height 0
drag, startPoint x: 536, startPoint y: 297, endPoint x: 432, endPoint y: 307, distance: 104.5
click at [433, 307] on td "MP-20250805223559-16052" at bounding box center [504, 292] width 144 height 74
click at [440, 288] on span "MP-20250805223559-16052" at bounding box center [491, 291] width 102 height 9
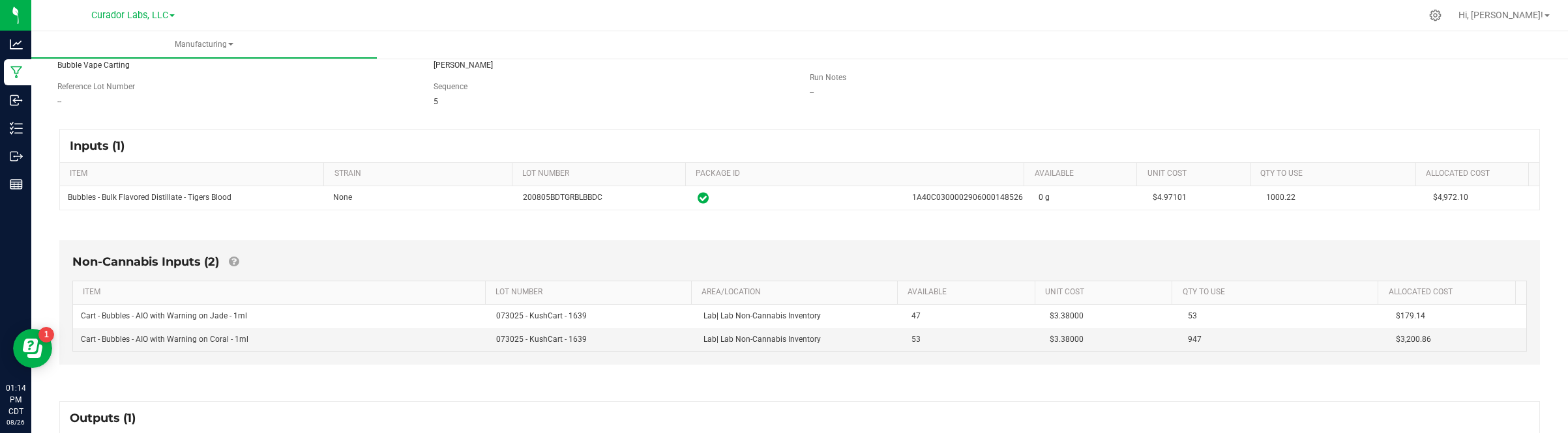
scroll to position [163, 0]
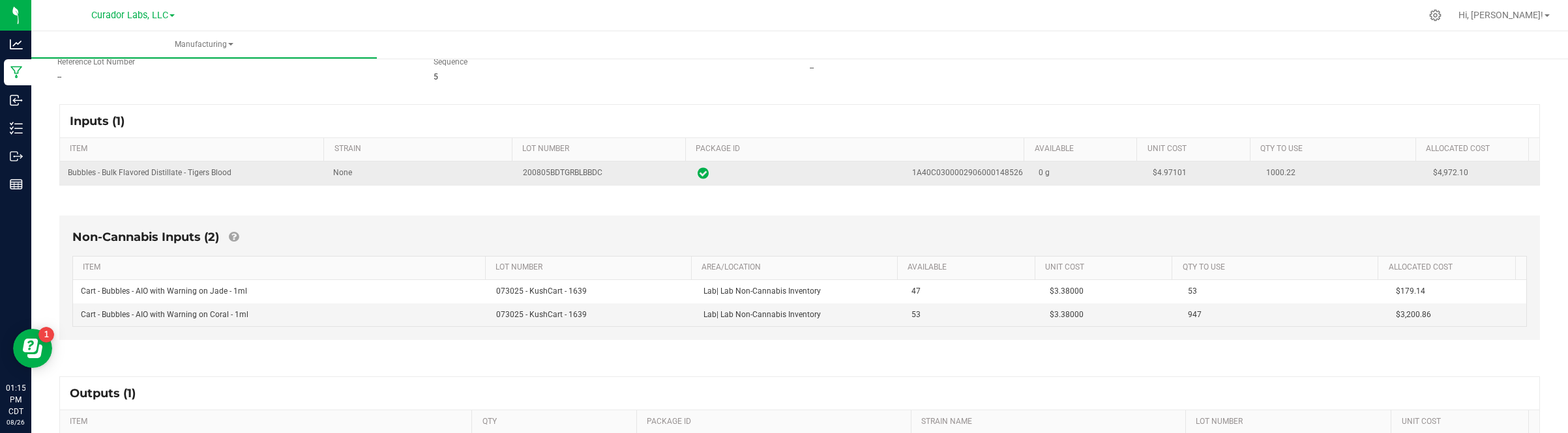
click at [1152, 173] on span "$4.97101" at bounding box center [1169, 172] width 34 height 9
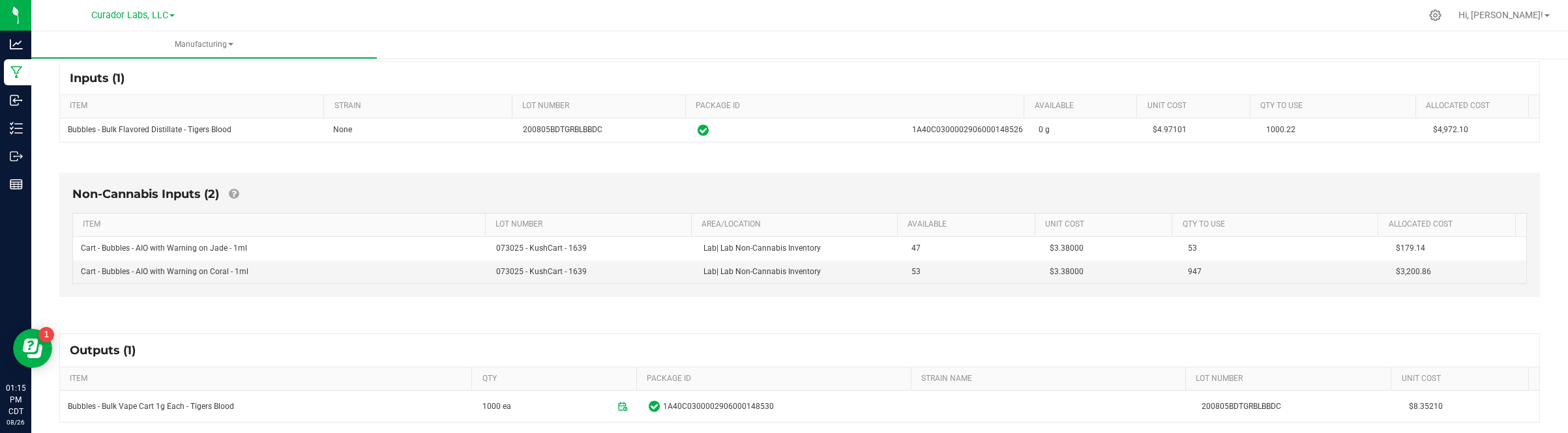
scroll to position [244, 0]
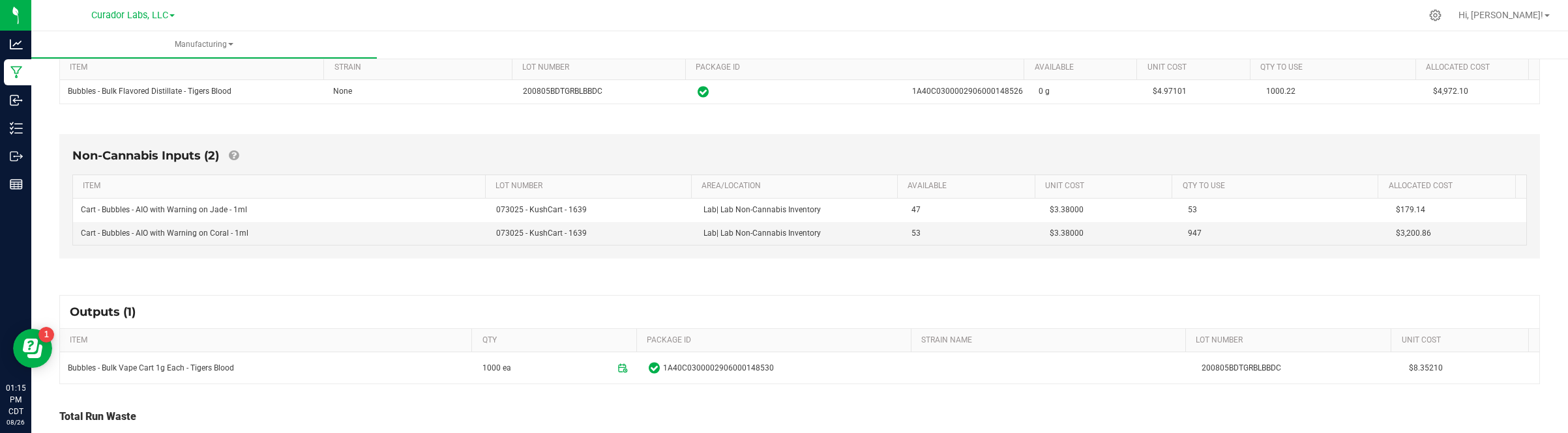
click at [1135, 275] on div "Non-Cannabis Inputs (2) ITEM LOT NUMBER AREA/LOCATION AVAILABLE Unit Cost QTY T…" at bounding box center [799, 199] width 1504 height 167
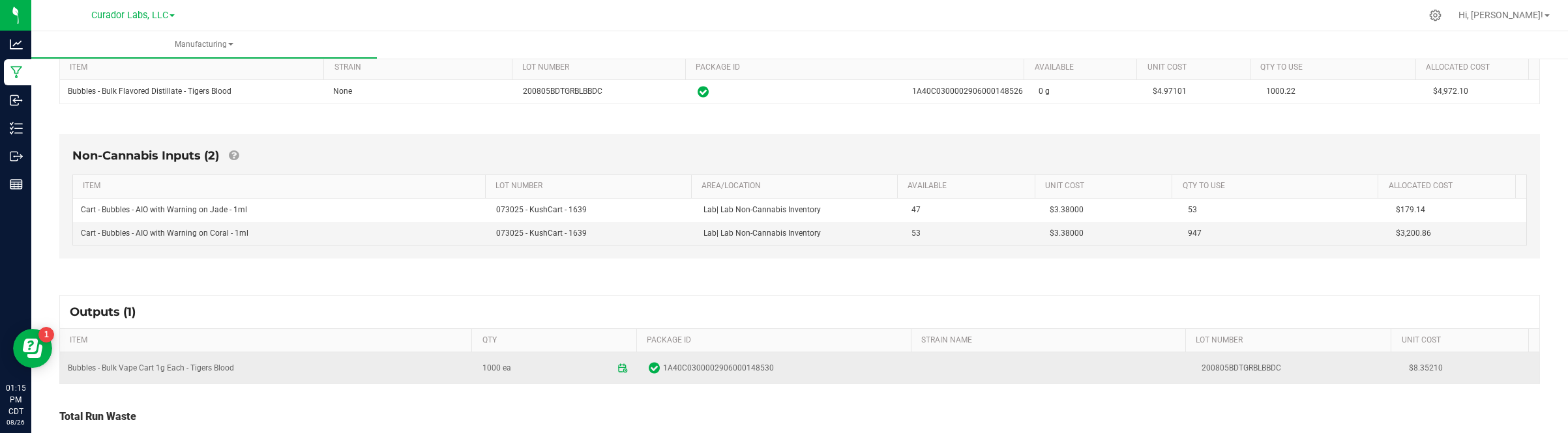
click at [1409, 370] on span "$8.35210" at bounding box center [1470, 368] width 122 height 13
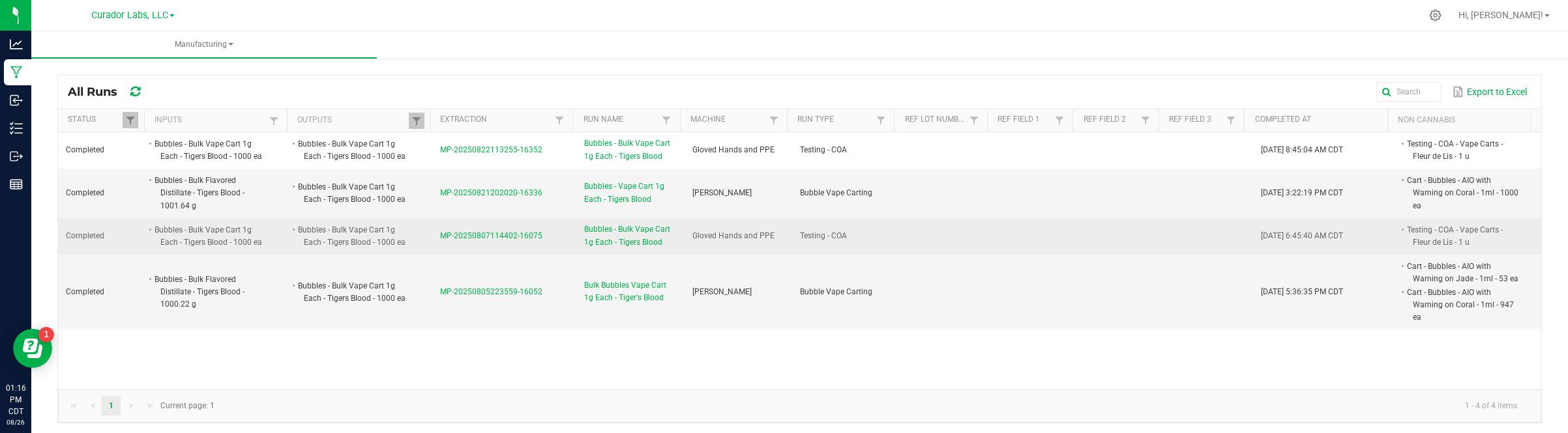
click at [1407, 236] on li "Testing - COA - Vape Carts - Fleur de Lis - 1 u" at bounding box center [1462, 236] width 115 height 25
click at [502, 233] on span "MP-20250807114402-16075" at bounding box center [491, 235] width 102 height 9
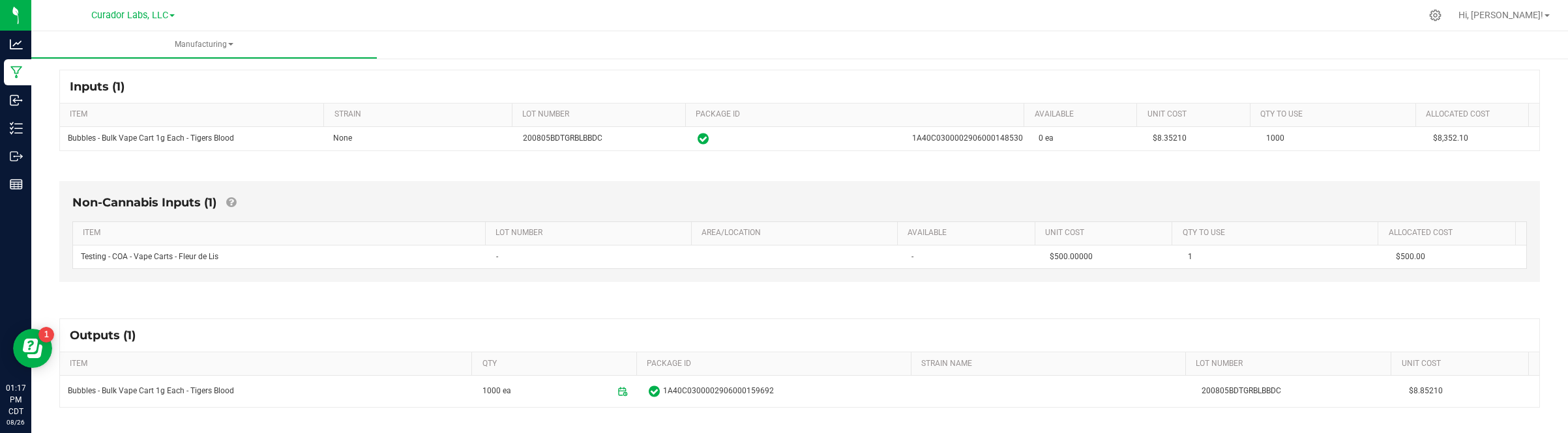
scroll to position [296, 0]
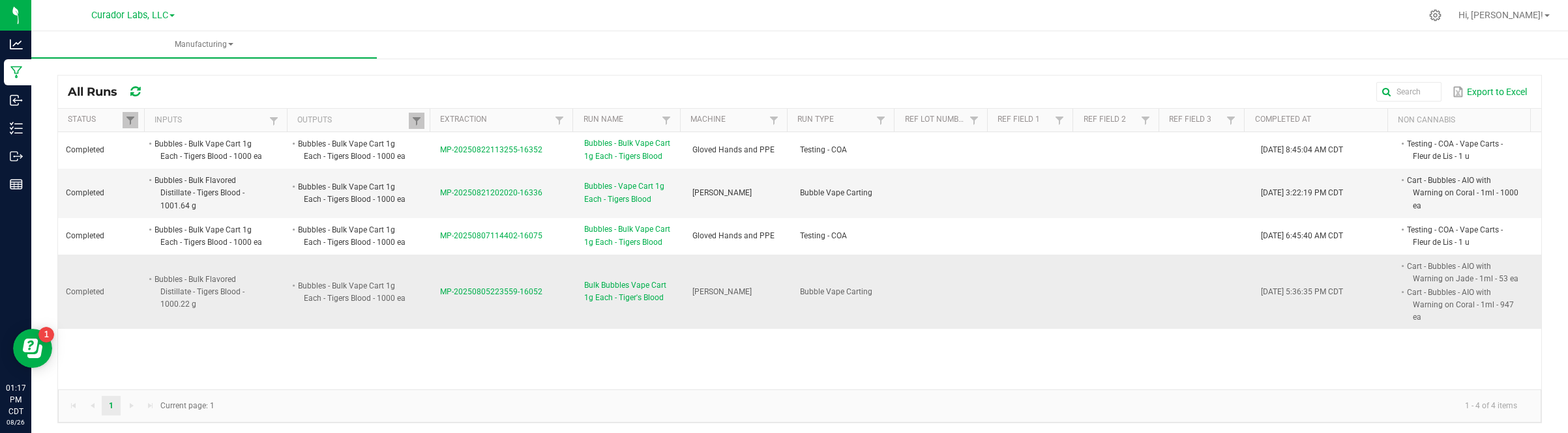
drag, startPoint x: 542, startPoint y: 298, endPoint x: 427, endPoint y: 317, distance: 116.6
click at [433, 317] on td "MP-20250805223559-16052" at bounding box center [504, 292] width 144 height 74
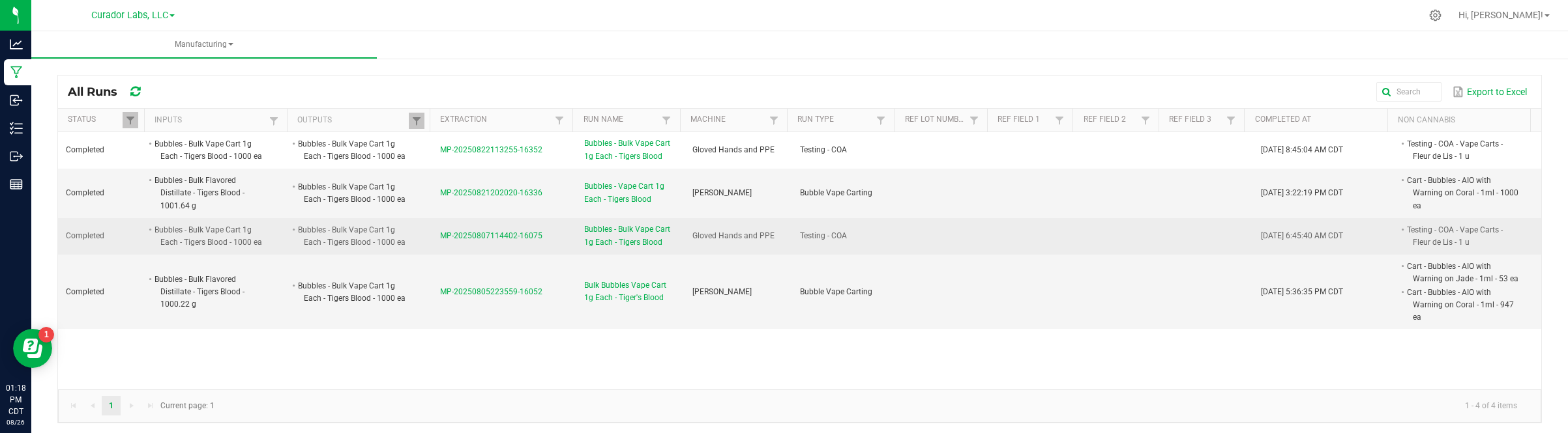
drag, startPoint x: 432, startPoint y: 246, endPoint x: 542, endPoint y: 252, distance: 110.2
click at [542, 252] on td "MP-20250807114402-16075" at bounding box center [504, 236] width 144 height 36
click at [452, 236] on span "MP-20250807114402-16075" at bounding box center [491, 235] width 102 height 9
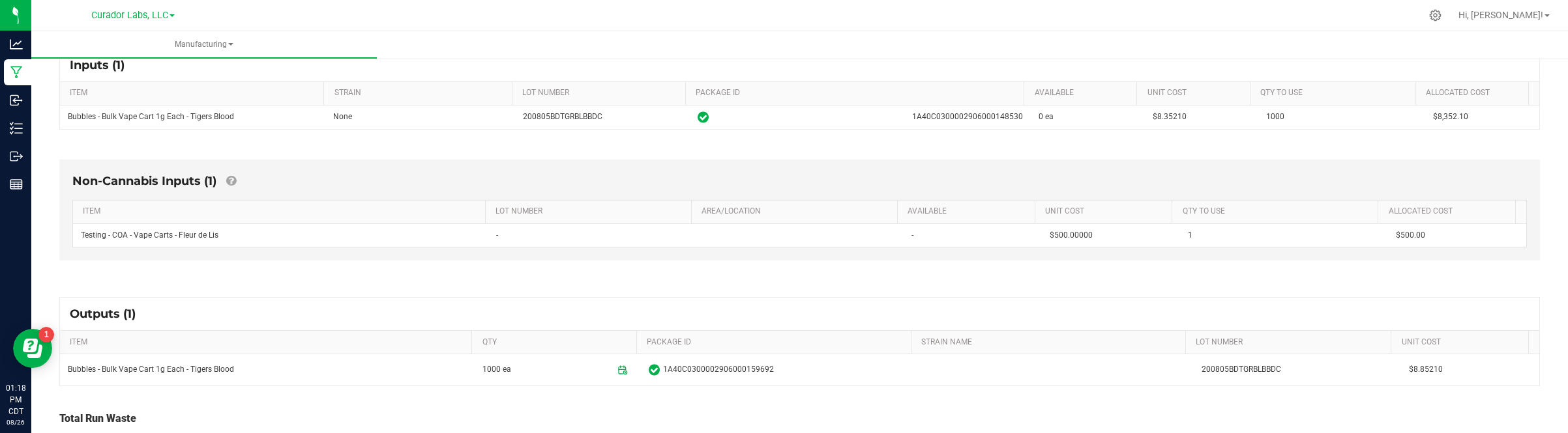
scroll to position [244, 0]
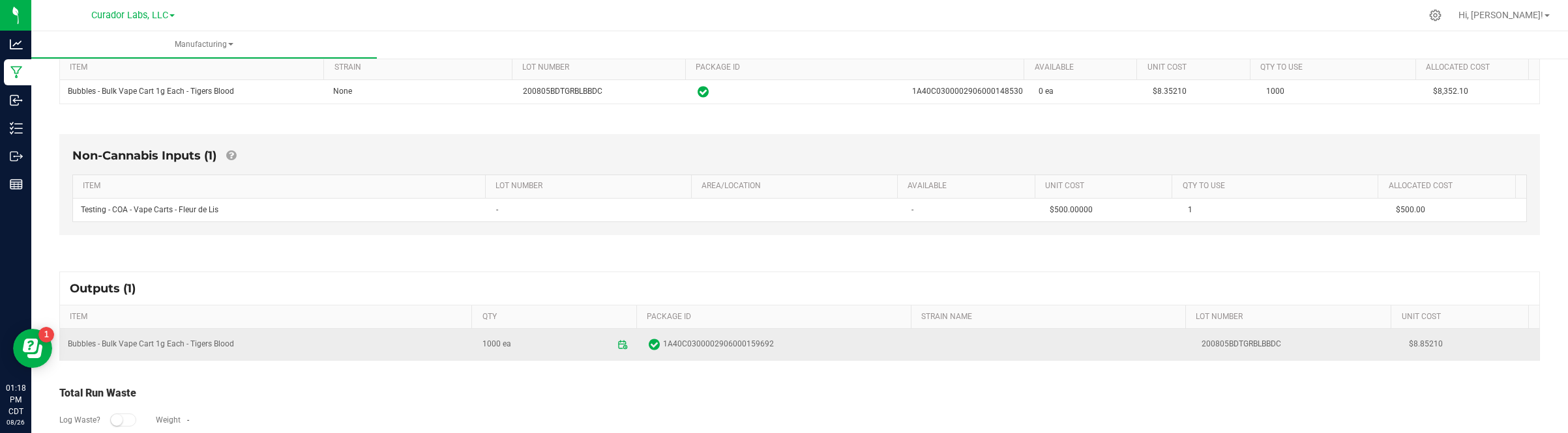
click at [1410, 349] on span "$8.85210" at bounding box center [1470, 344] width 122 height 13
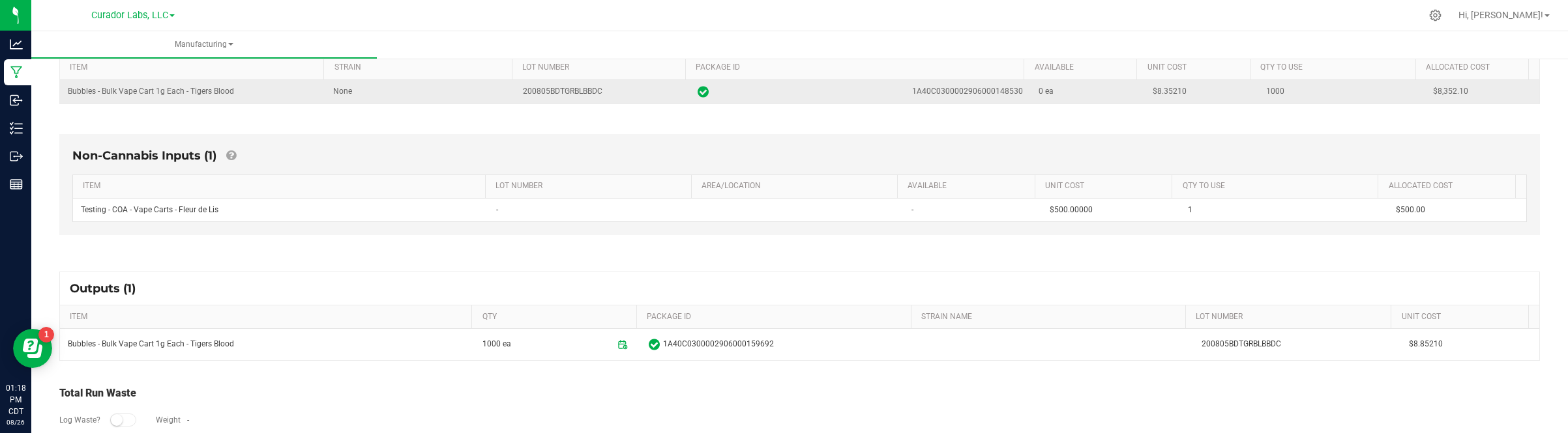
click at [1152, 91] on span "$8.35210" at bounding box center [1169, 91] width 34 height 9
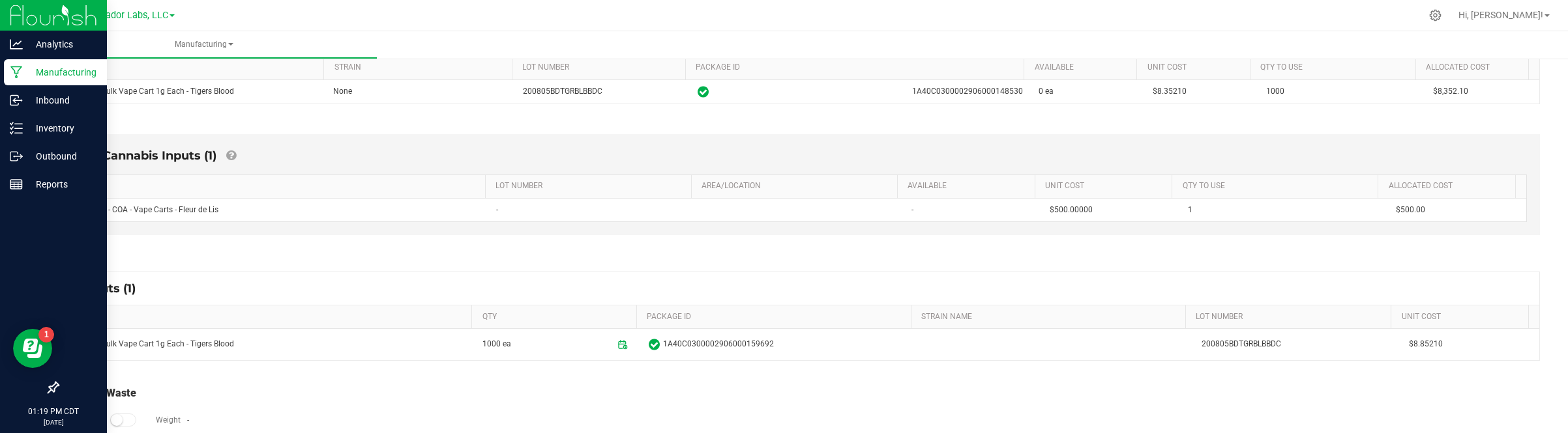
click at [17, 73] on icon at bounding box center [16, 73] width 12 height 13
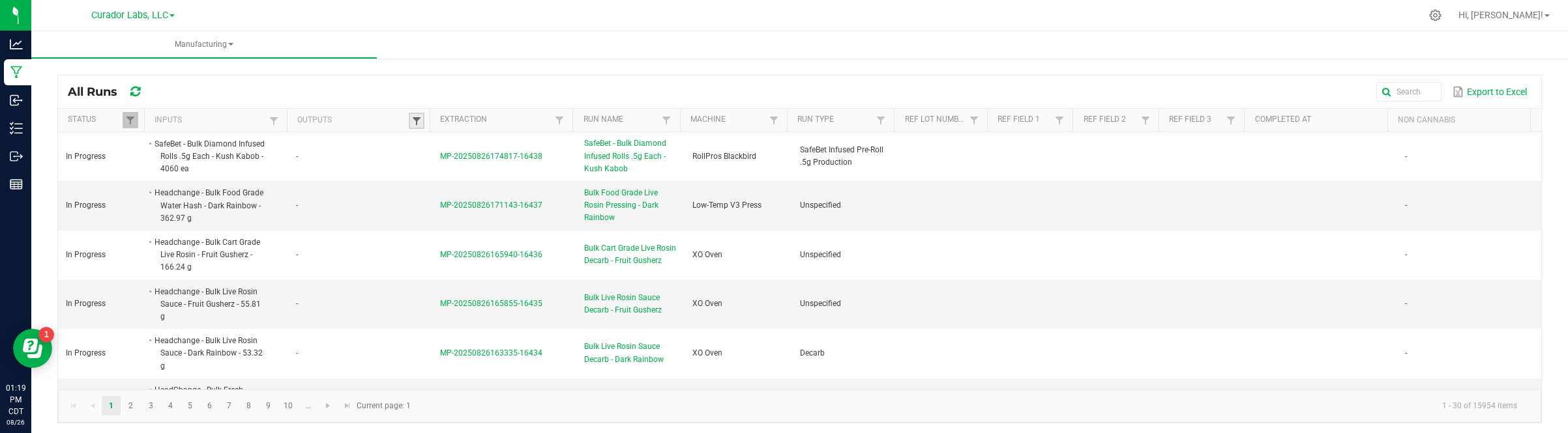
click at [411, 122] on span at bounding box center [416, 121] width 10 height 10
click at [438, 152] on input "text" at bounding box center [481, 148] width 134 height 19
paste input "M00002271994: Bubbles - AIO Vape Cart 1g - Final Packaging - Tigers Blood Hybrid"
type input "M00002271994: Bubbles - AIO Vape Cart 1g - Final Packaging - Tigers Blood Hybrid"
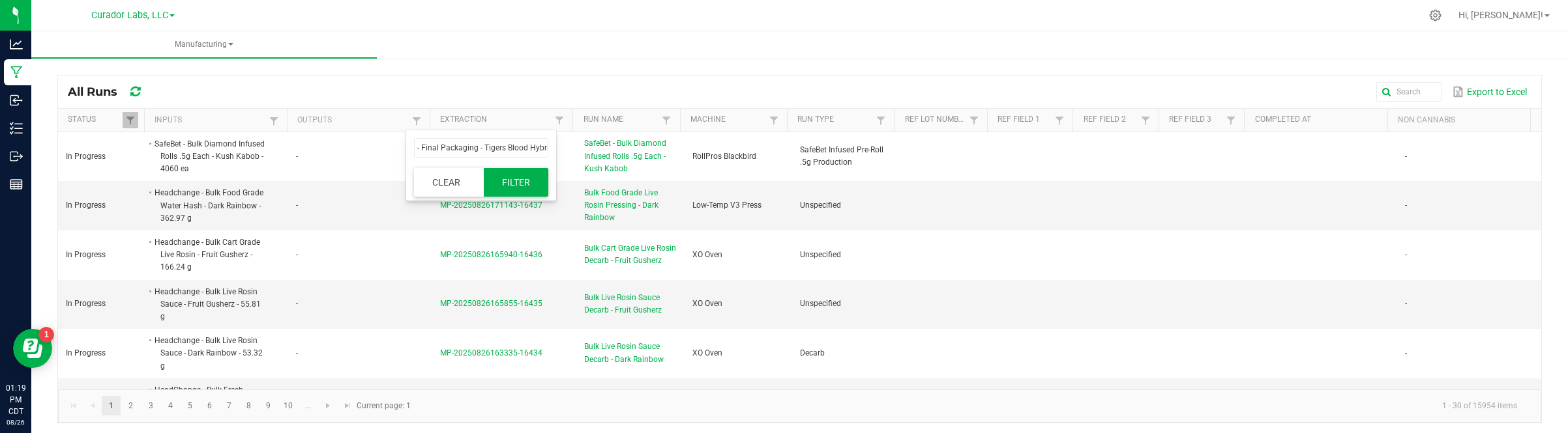
scroll to position [0, 0]
click at [504, 179] on button "Filter" at bounding box center [516, 182] width 65 height 29
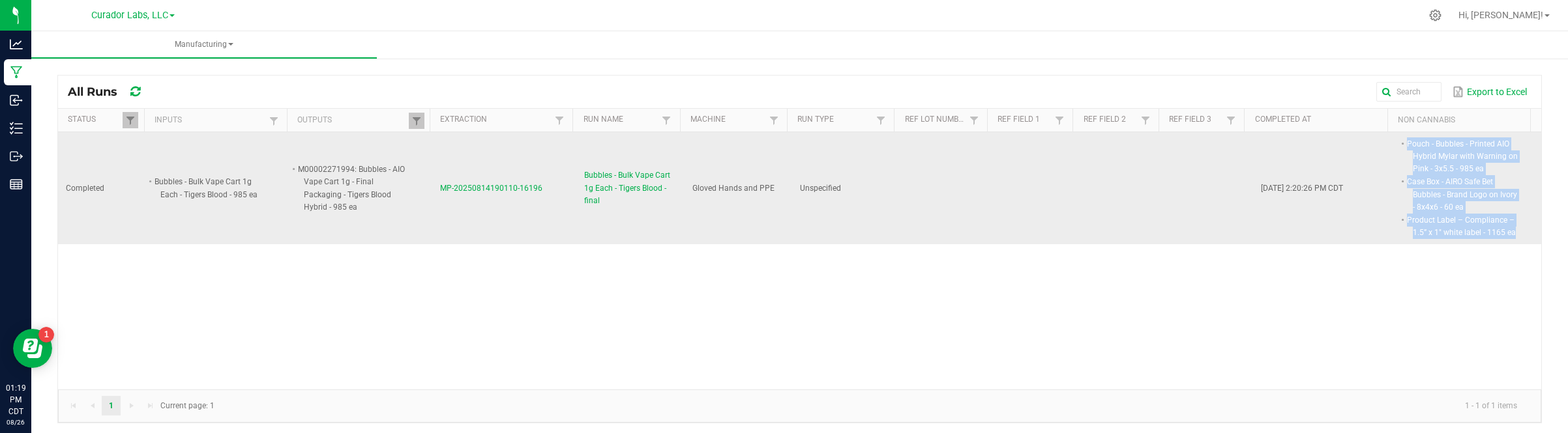
drag, startPoint x: 1386, startPoint y: 141, endPoint x: 1492, endPoint y: 233, distance: 140.4
click at [1520, 138] on span "Pouch - Bubbles - Printed AIO Hybrid Mylar with Warning on Pink - 3x5.5 - 985 e…" at bounding box center [1520, 138] width 0 height 0
drag, startPoint x: 433, startPoint y: 191, endPoint x: 536, endPoint y: 192, distance: 103.0
click at [536, 192] on td "MP-20250814190110-16196" at bounding box center [504, 189] width 144 height 113
click at [498, 189] on span "MP-20250814190110-16196" at bounding box center [491, 188] width 102 height 9
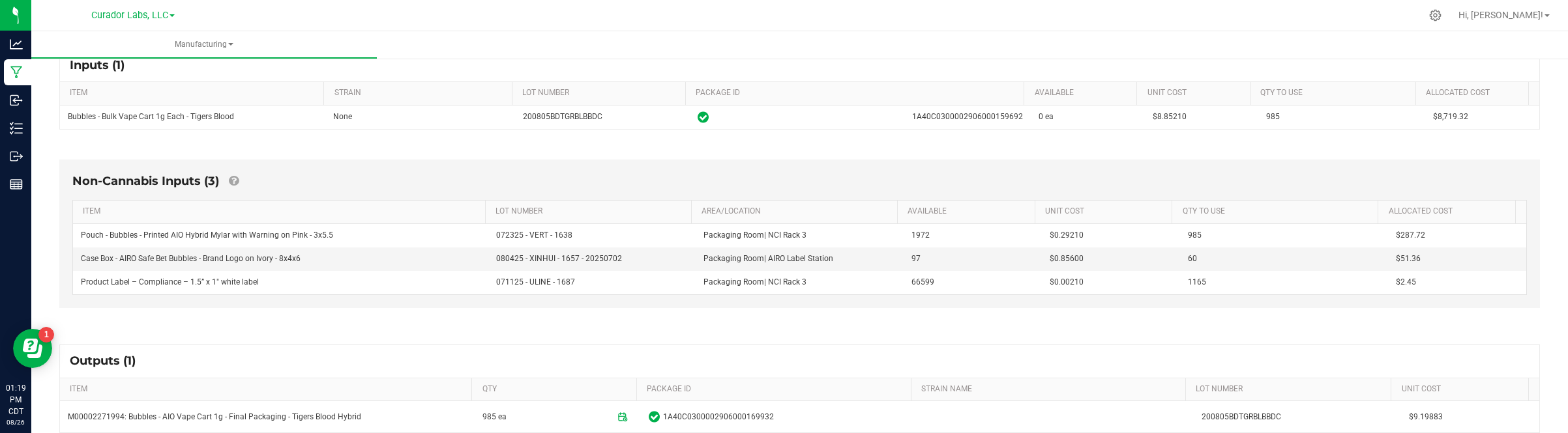
scroll to position [244, 0]
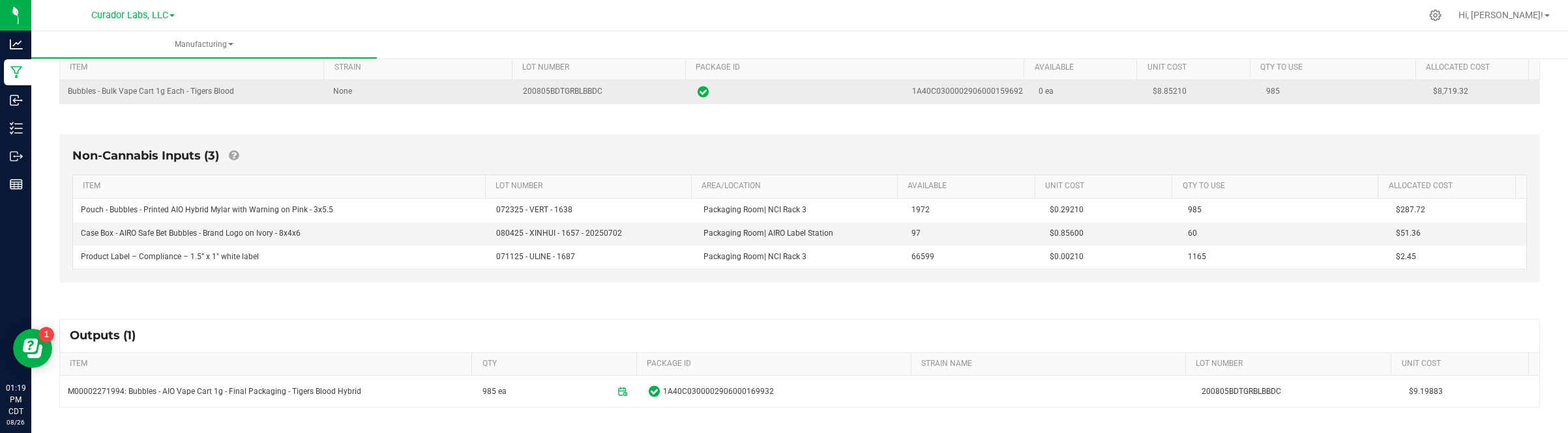
click at [1158, 93] on span "$8.85210" at bounding box center [1169, 91] width 34 height 9
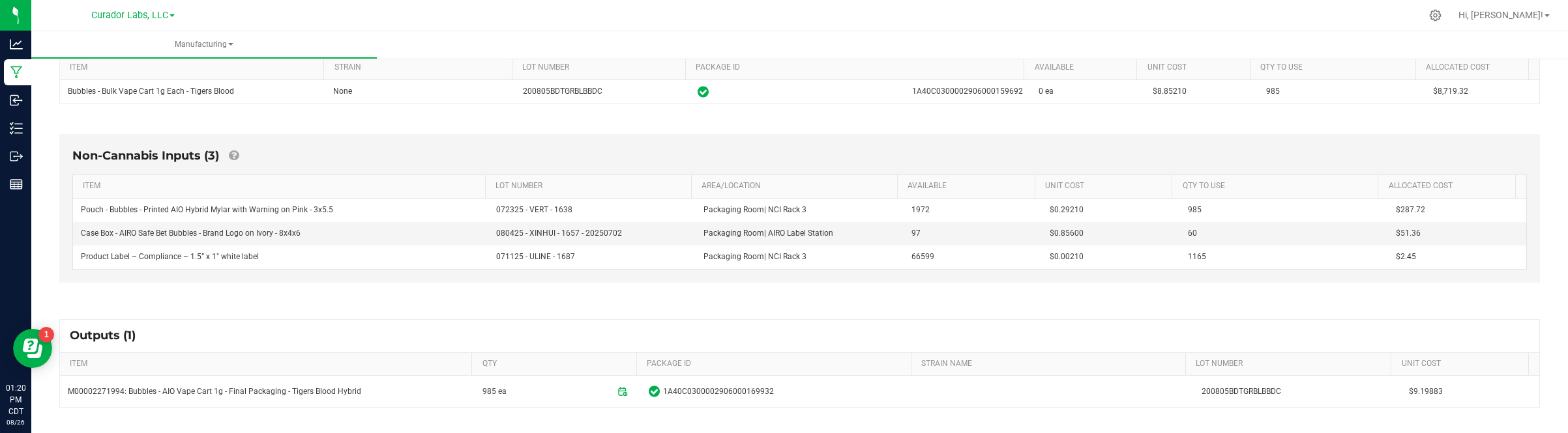
click at [1203, 291] on div "Non-Cannabis Inputs (3) ITEM LOT NUMBER AREA/LOCATION AVAILABLE Unit Cost QTY T…" at bounding box center [799, 211] width 1504 height 191
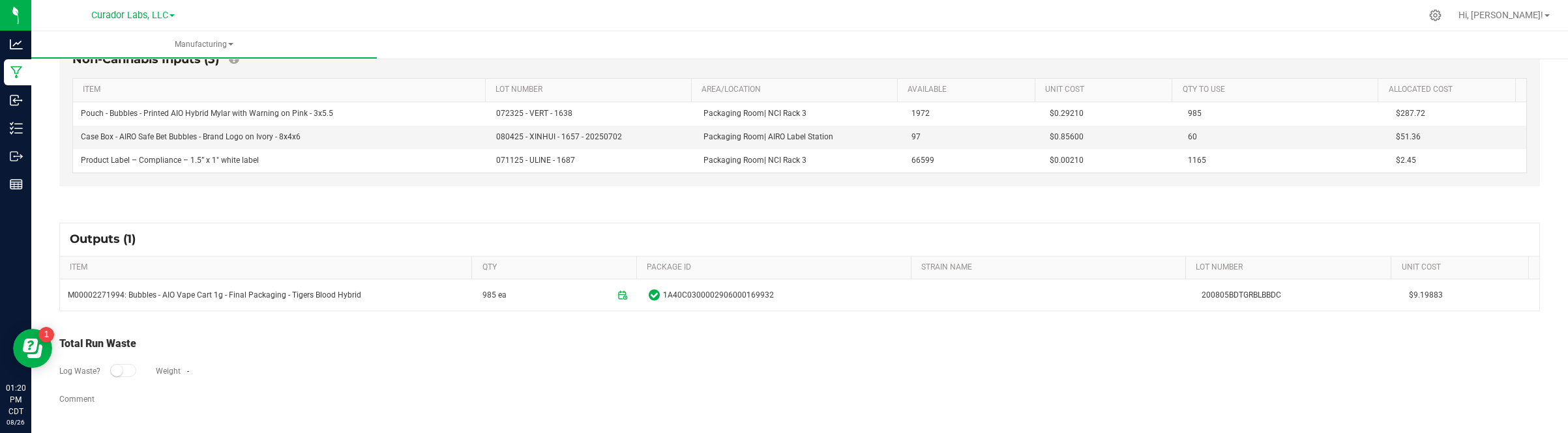
scroll to position [344, 0]
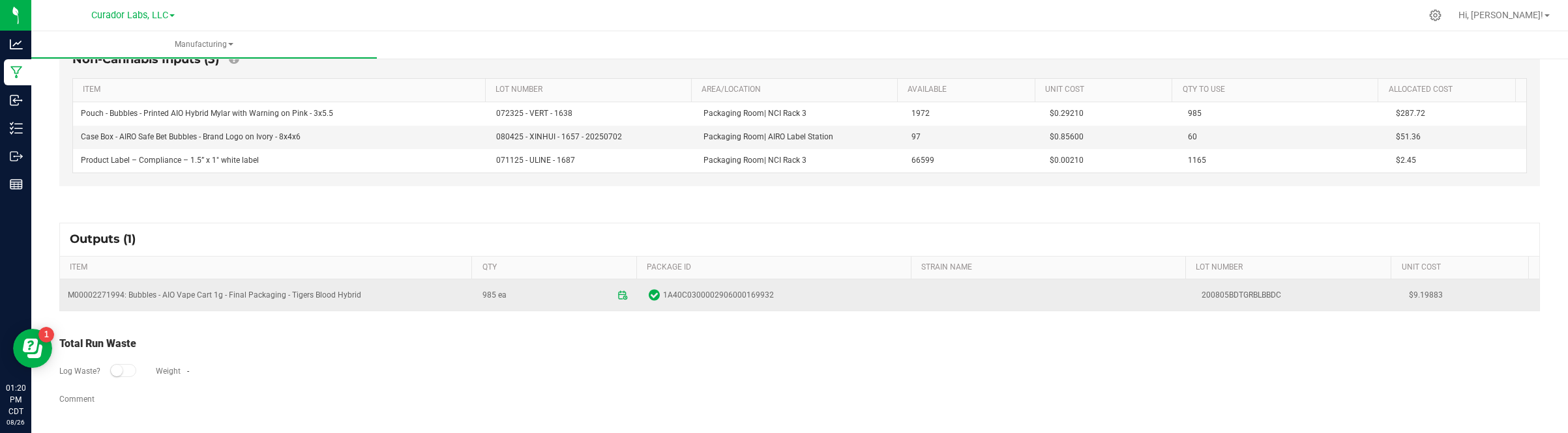
click at [1409, 297] on span "$9.19883" at bounding box center [1470, 295] width 122 height 13
